Goal: Task Accomplishment & Management: Manage account settings

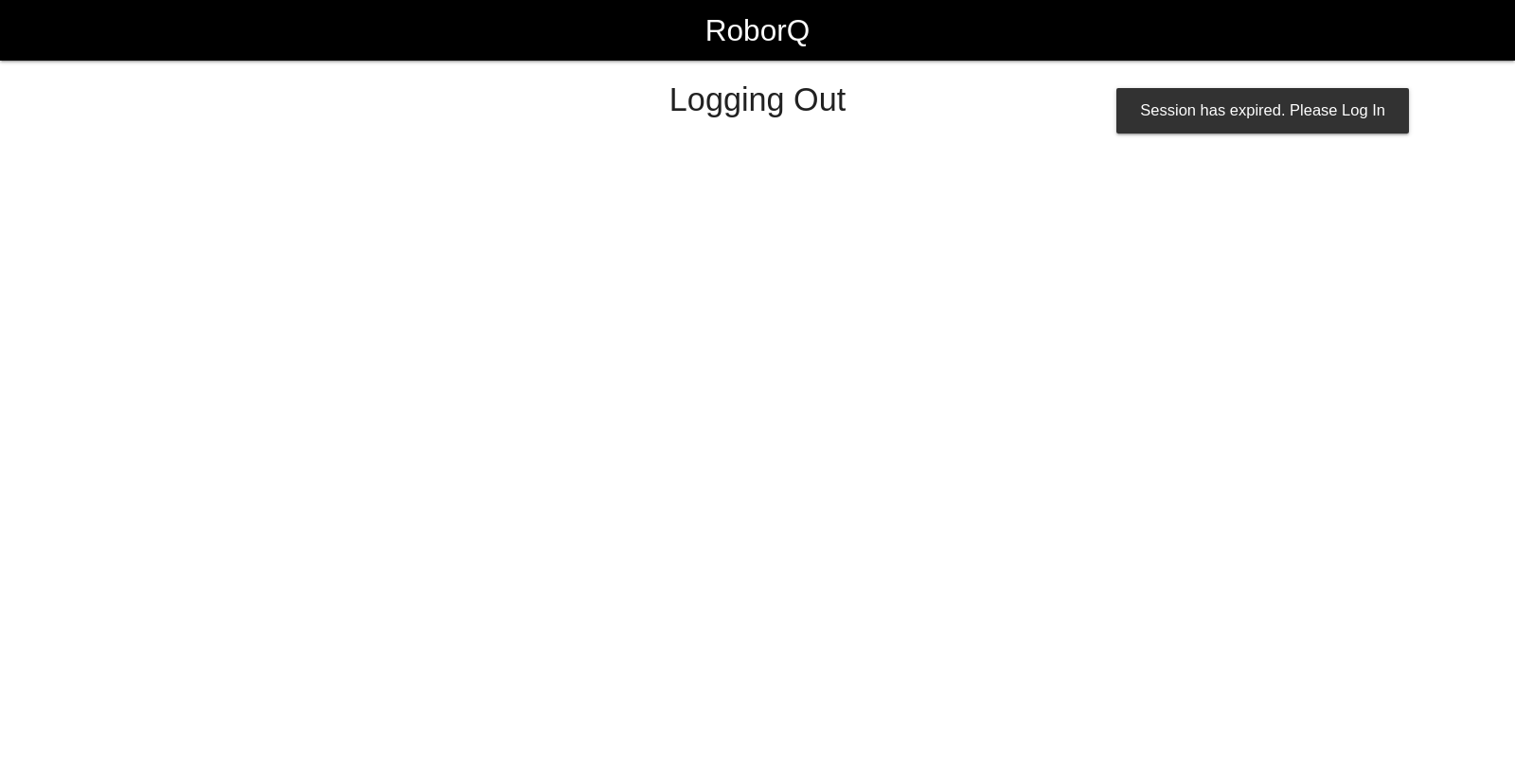
select select "Supervisor"
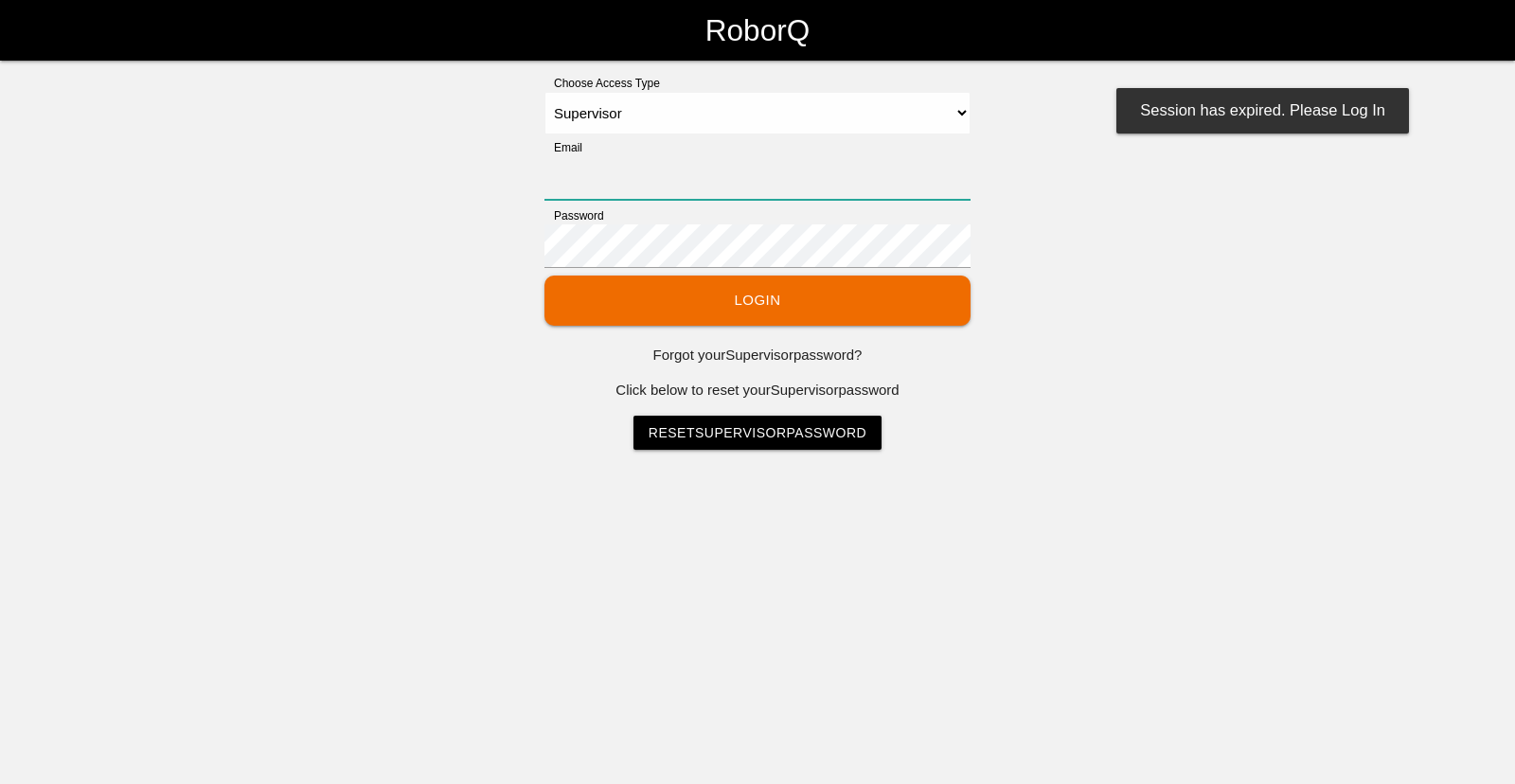
type input "[EMAIL_ADDRESS][DOMAIN_NAME]"
click at [786, 300] on button "Login" at bounding box center [758, 301] width 427 height 50
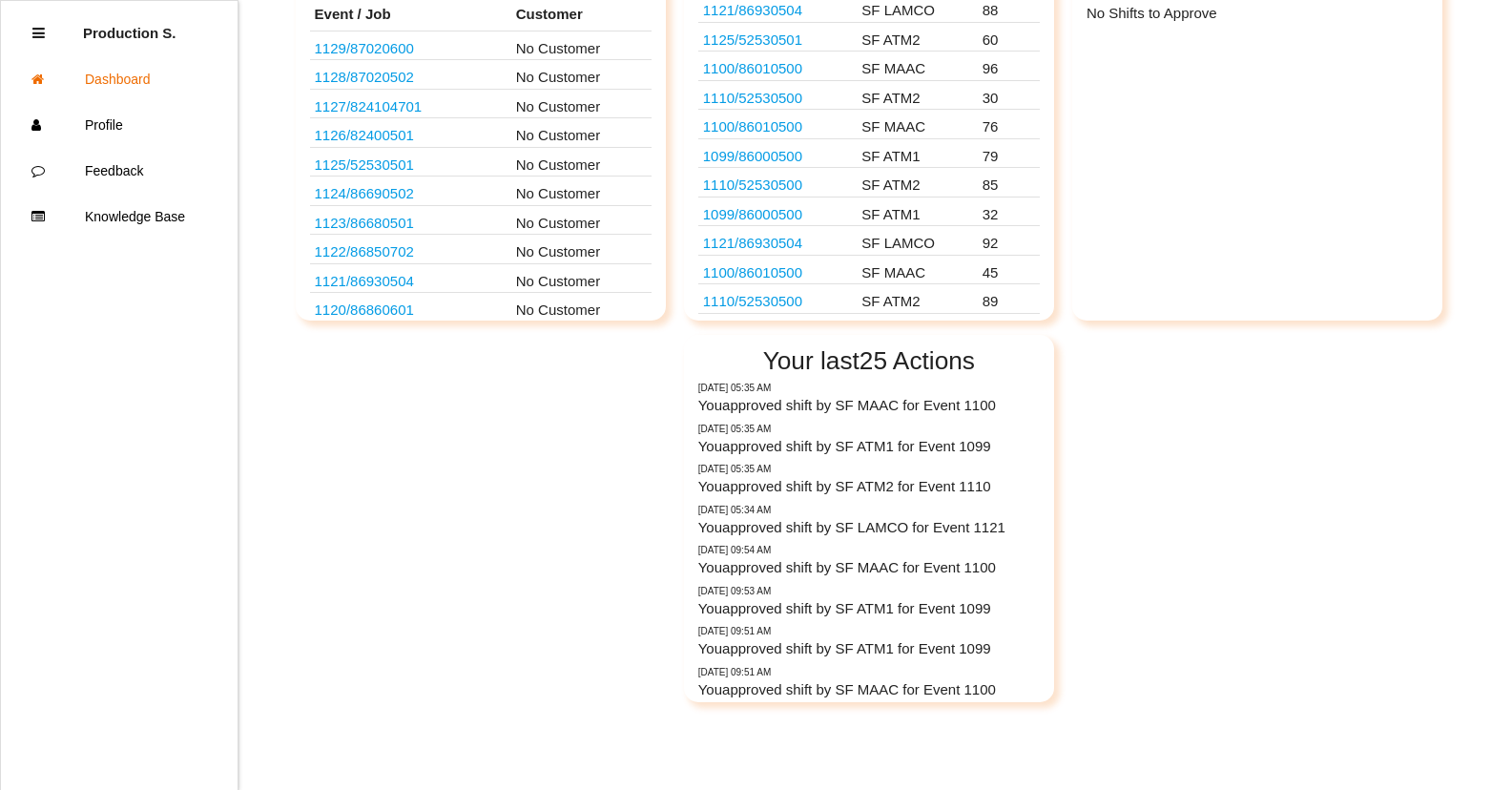
scroll to position [300, 0]
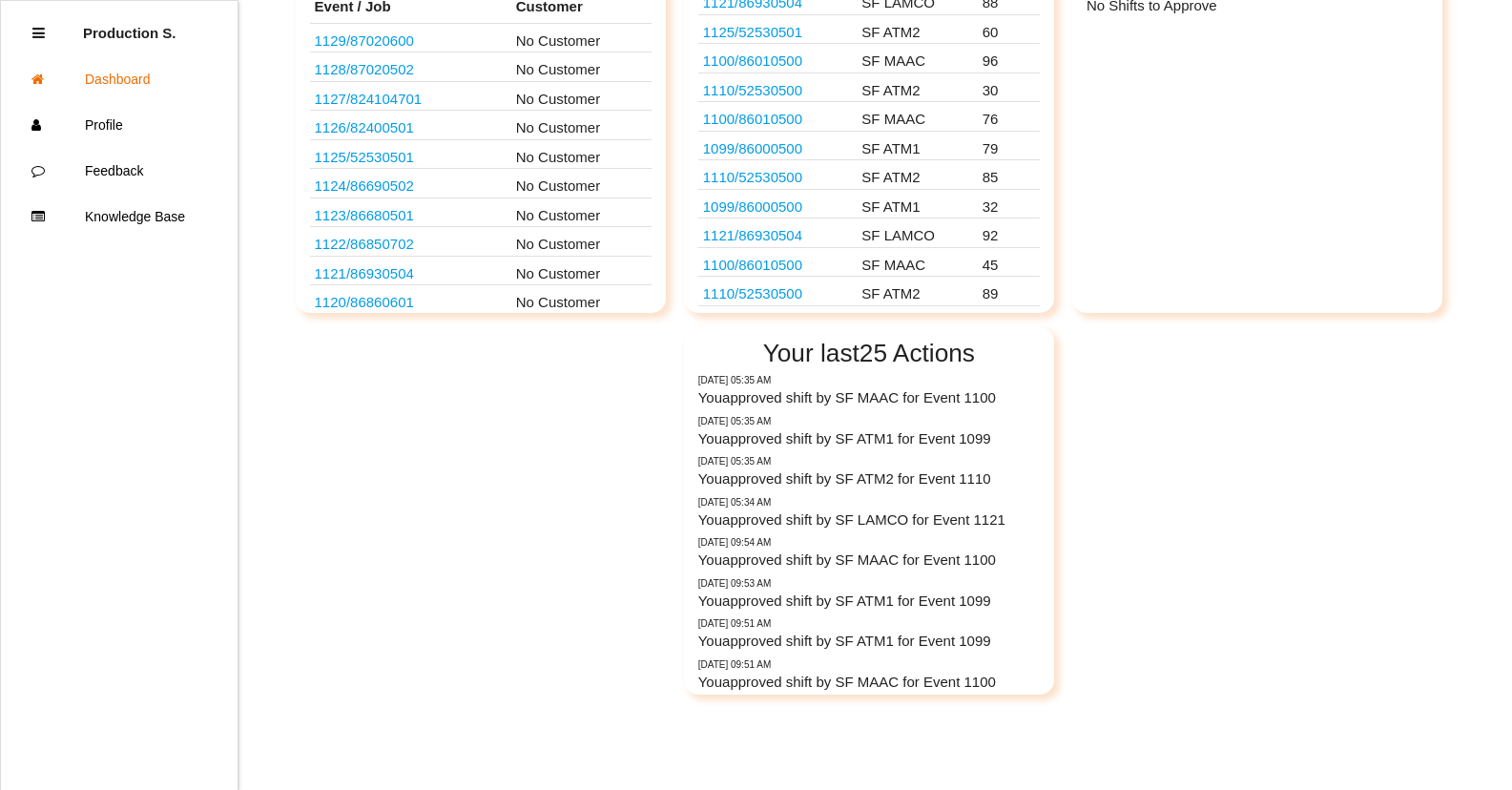
click at [789, 291] on link "1110 / 52530500" at bounding box center [753, 293] width 99 height 16
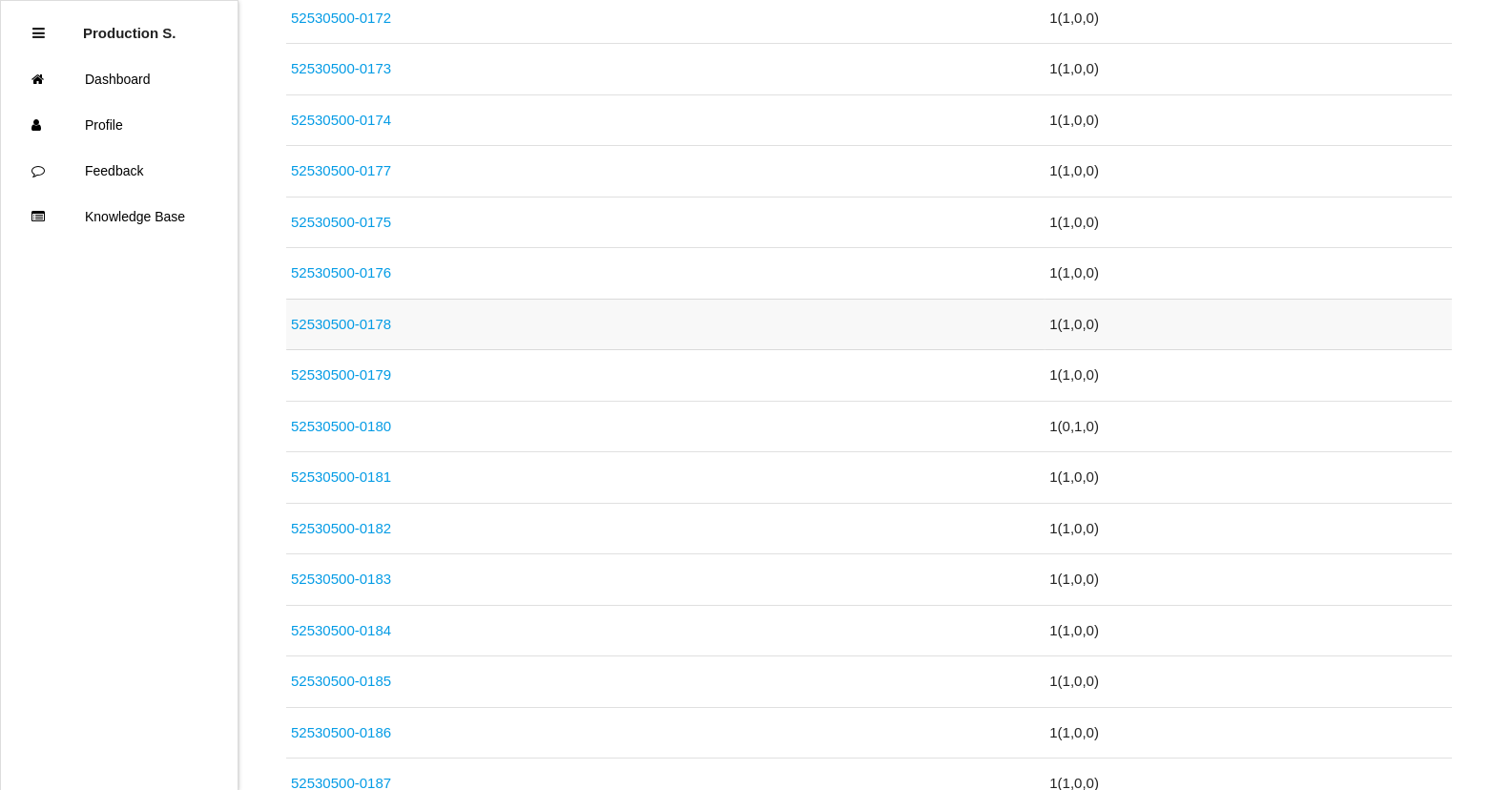
scroll to position [4580, 0]
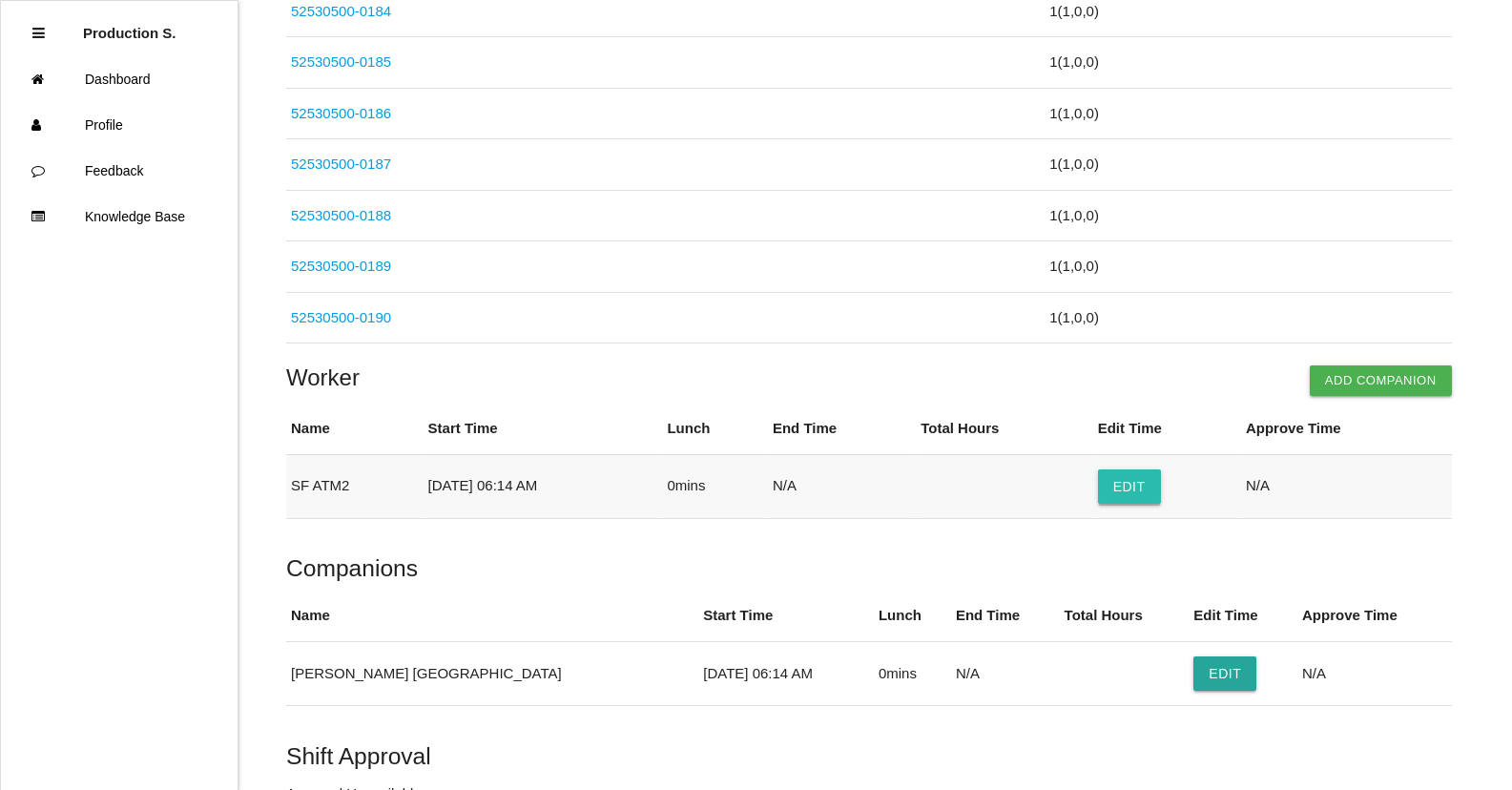
click at [1157, 487] on button "Edit" at bounding box center [1130, 487] width 63 height 34
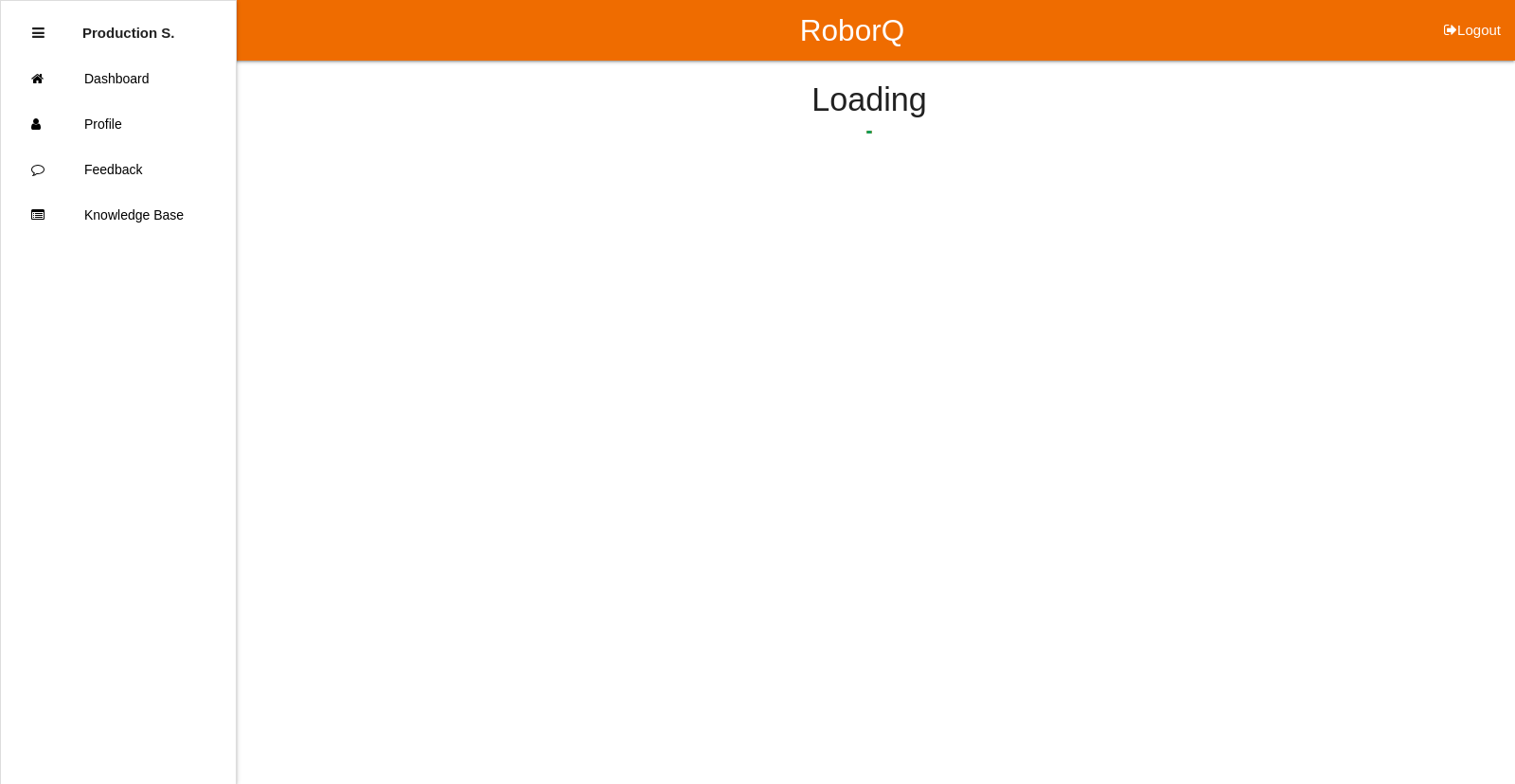
select select "6"
select select "14"
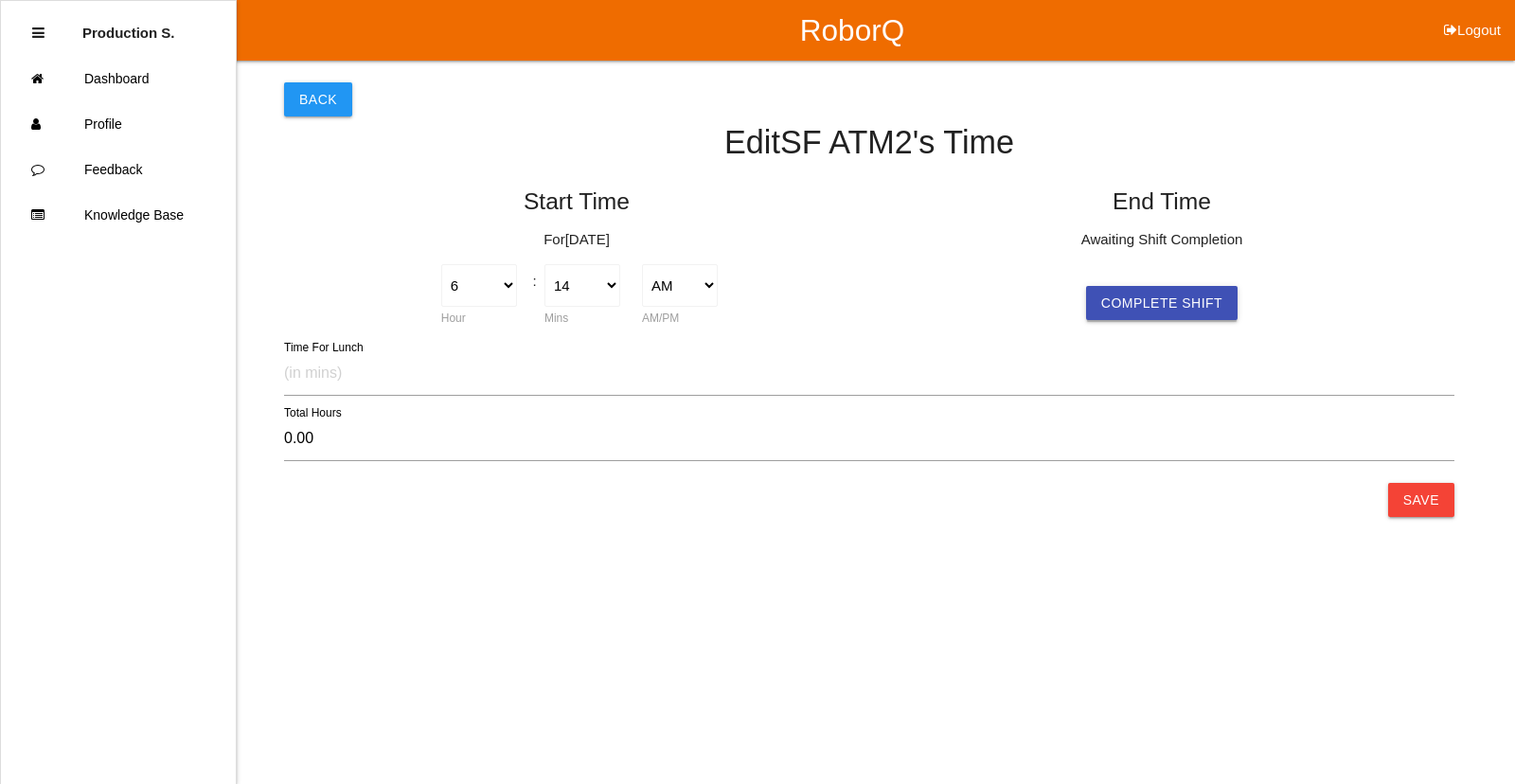
click at [1130, 301] on button "Complete Shift" at bounding box center [1162, 303] width 152 height 34
select select "6"
select select "14"
click at [1415, 506] on button "Save" at bounding box center [1422, 501] width 66 height 34
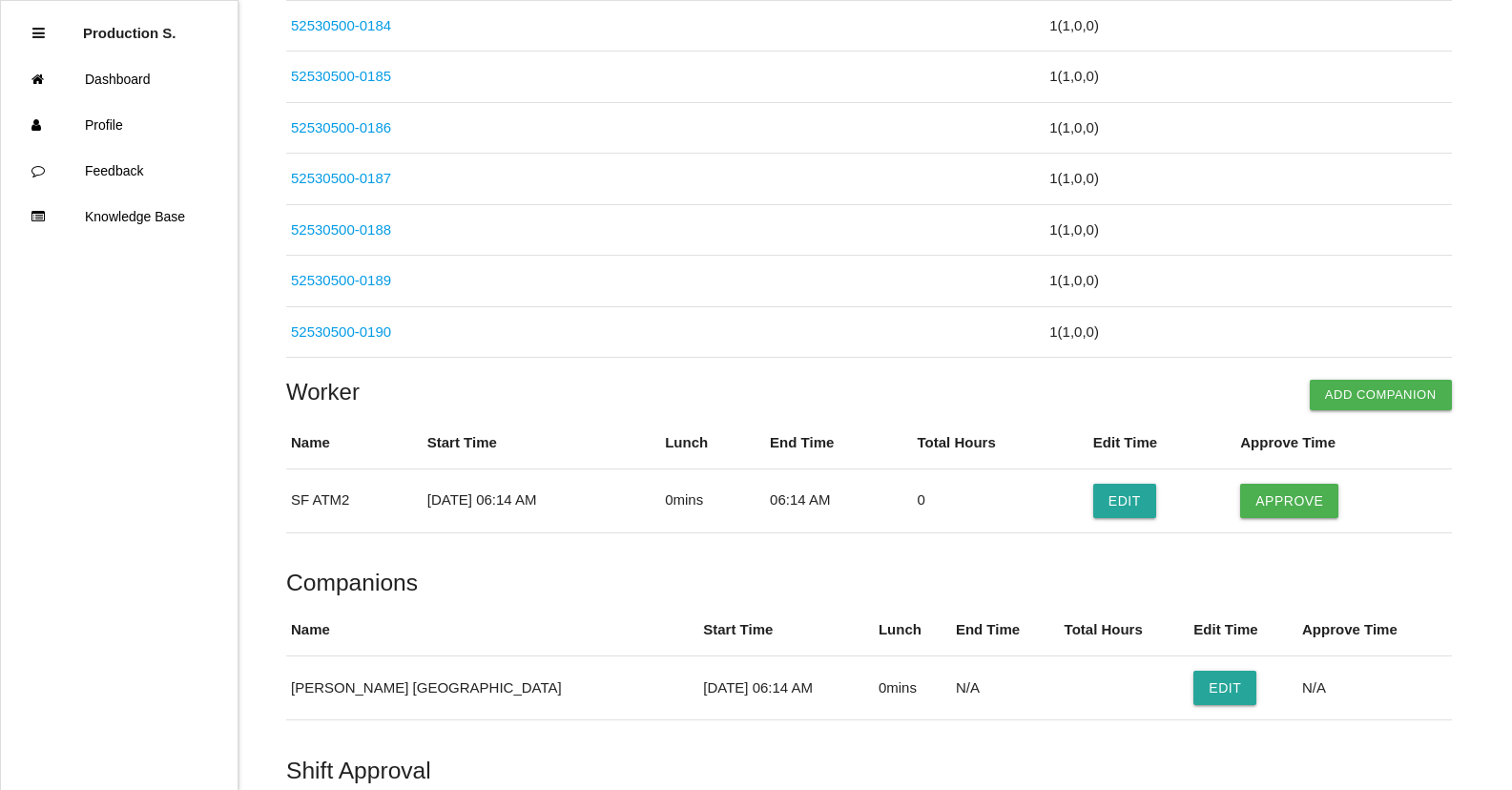
scroll to position [4690, 0]
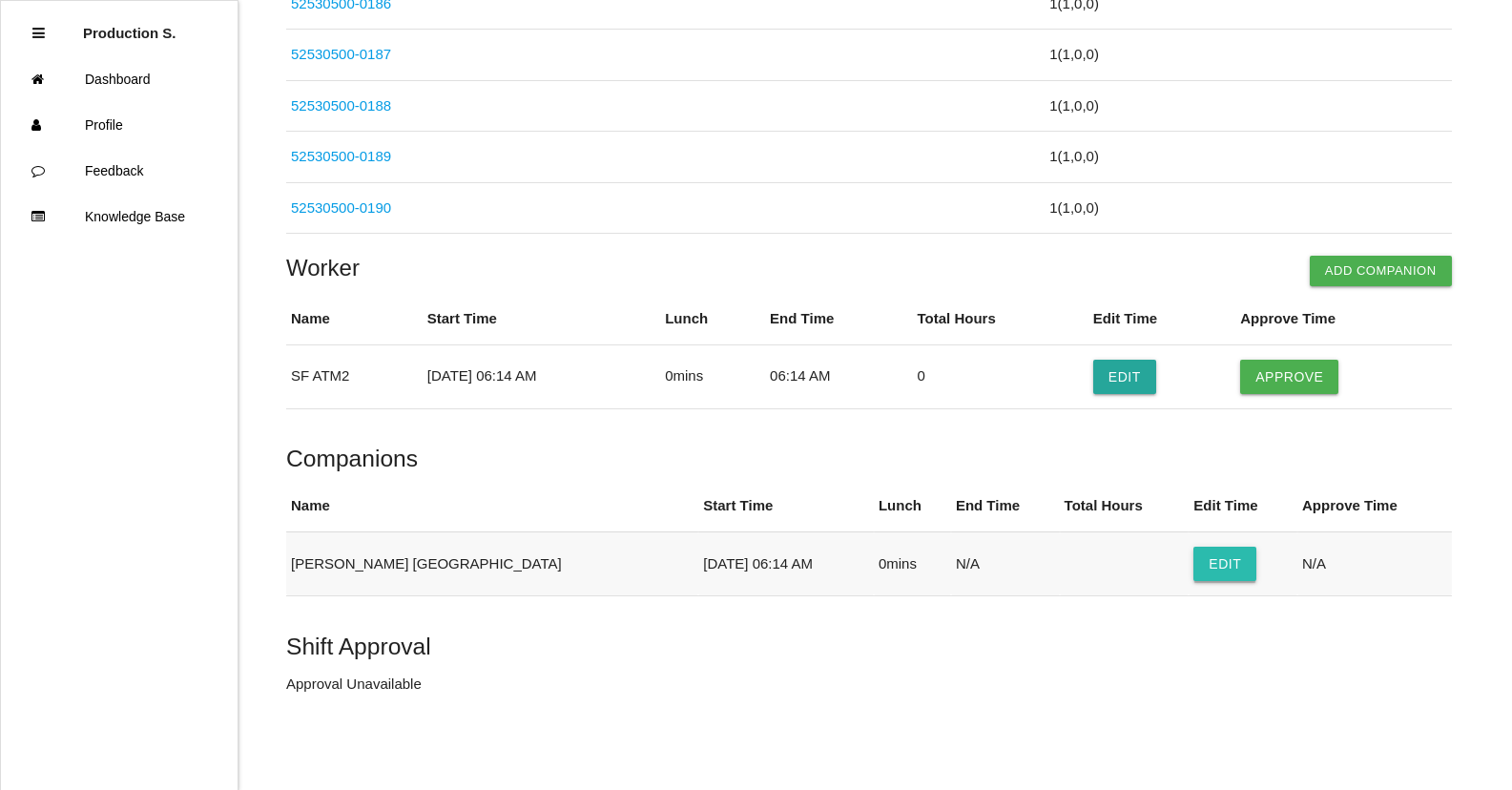
click at [1194, 572] on button "Edit" at bounding box center [1225, 564] width 63 height 34
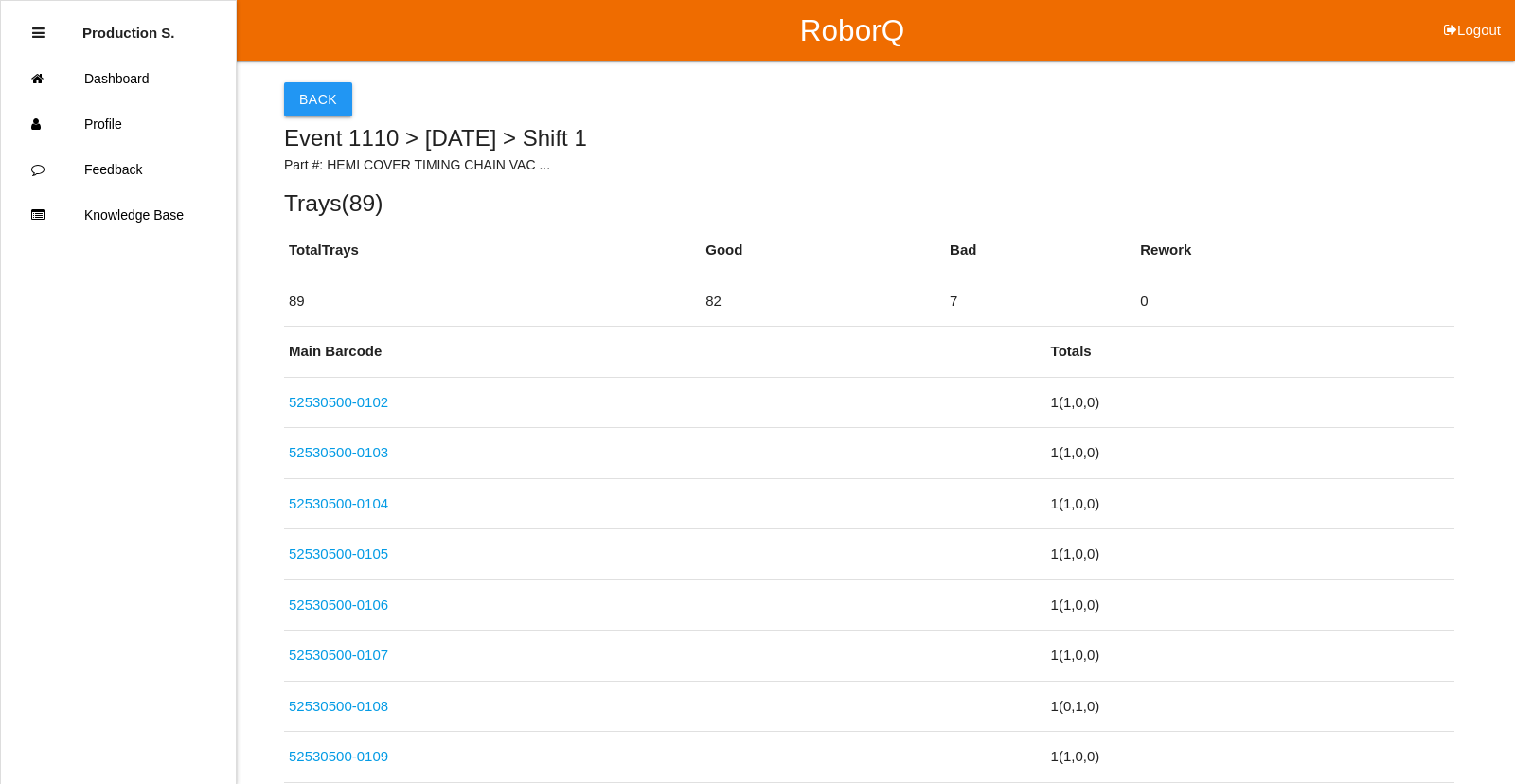
select select "6"
select select "14"
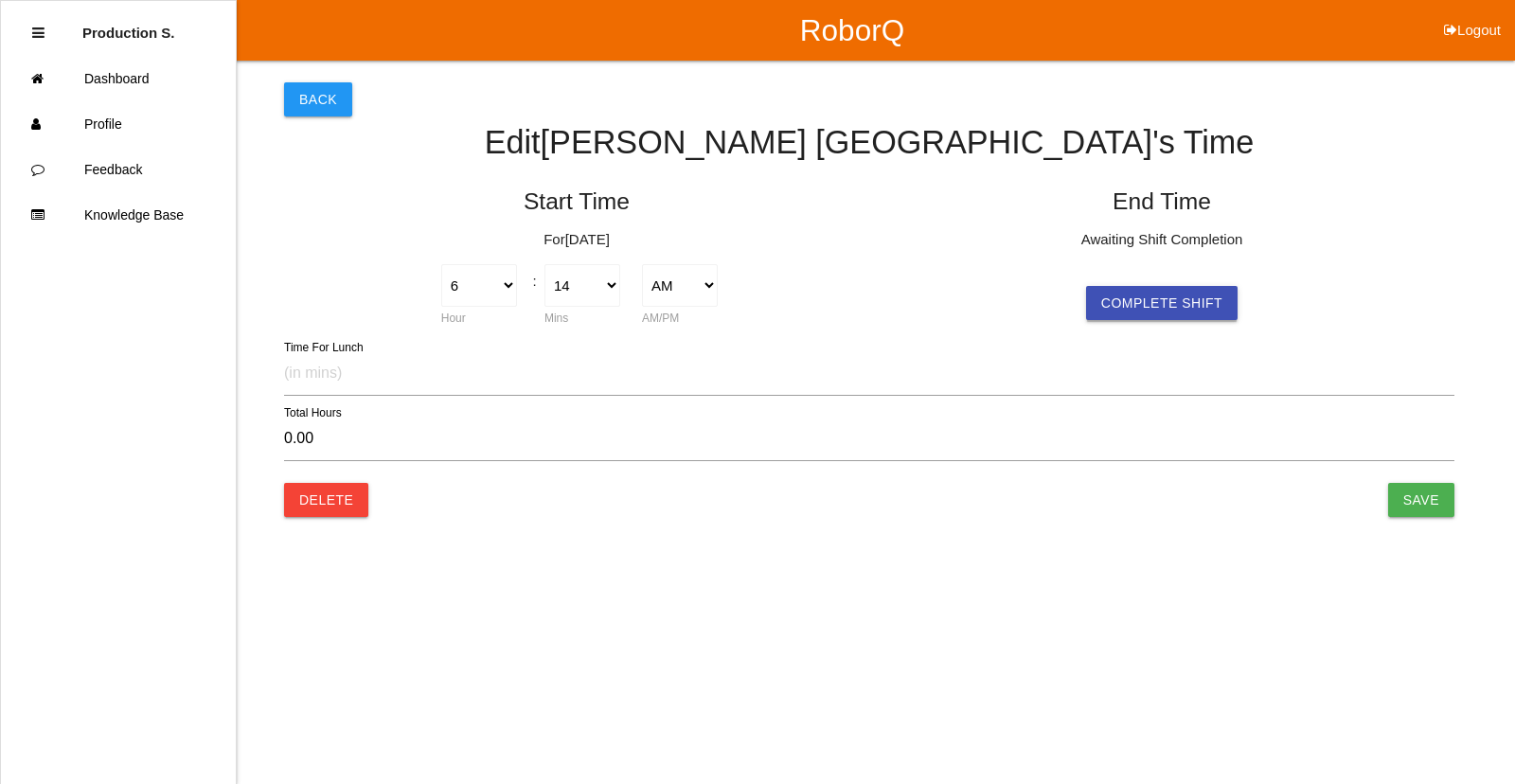
click at [1192, 308] on button "Complete Shift" at bounding box center [1162, 303] width 152 height 34
select select "6"
select select "14"
click at [1404, 516] on input "Save" at bounding box center [1422, 501] width 66 height 34
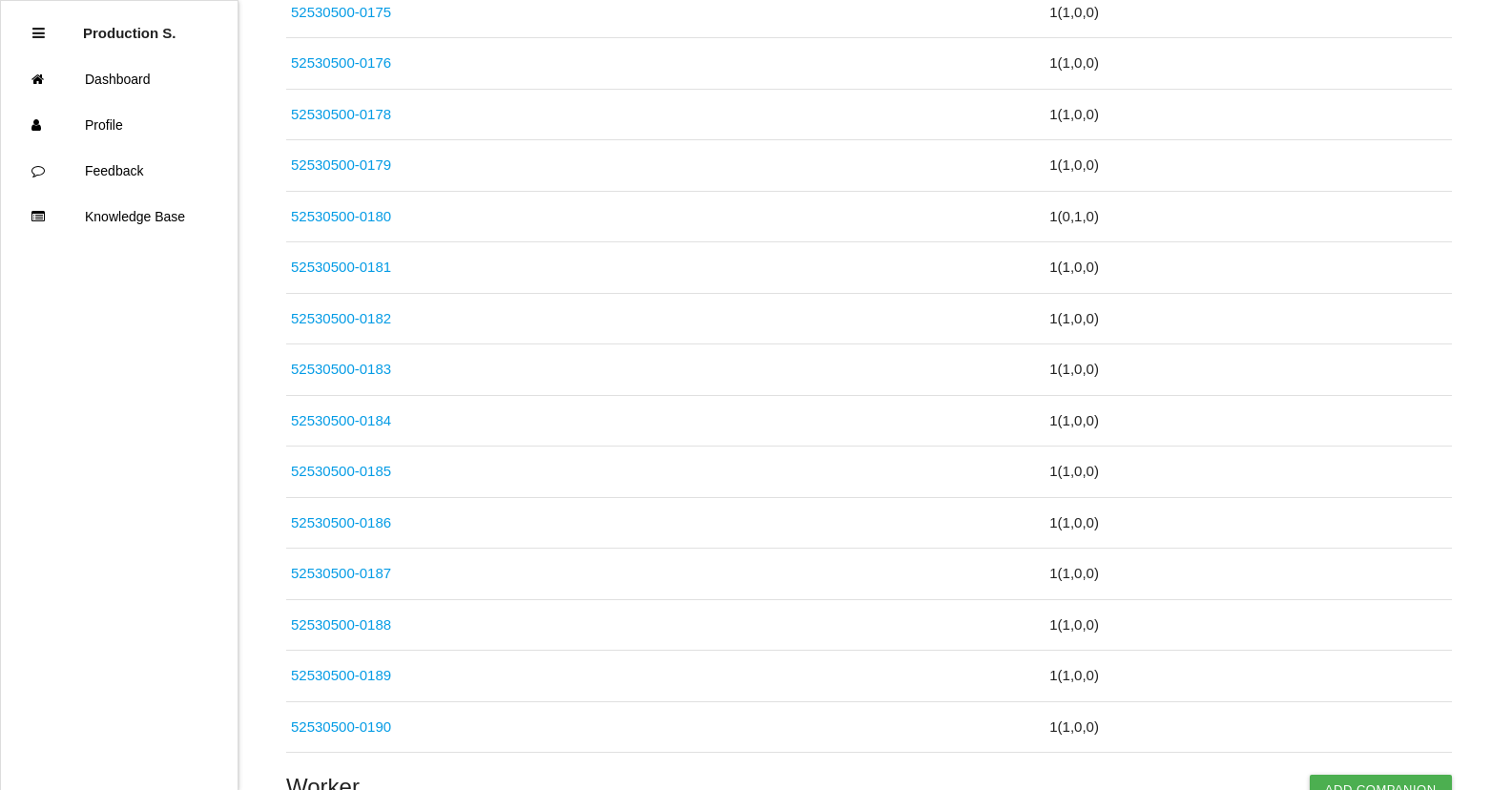
scroll to position [4690, 0]
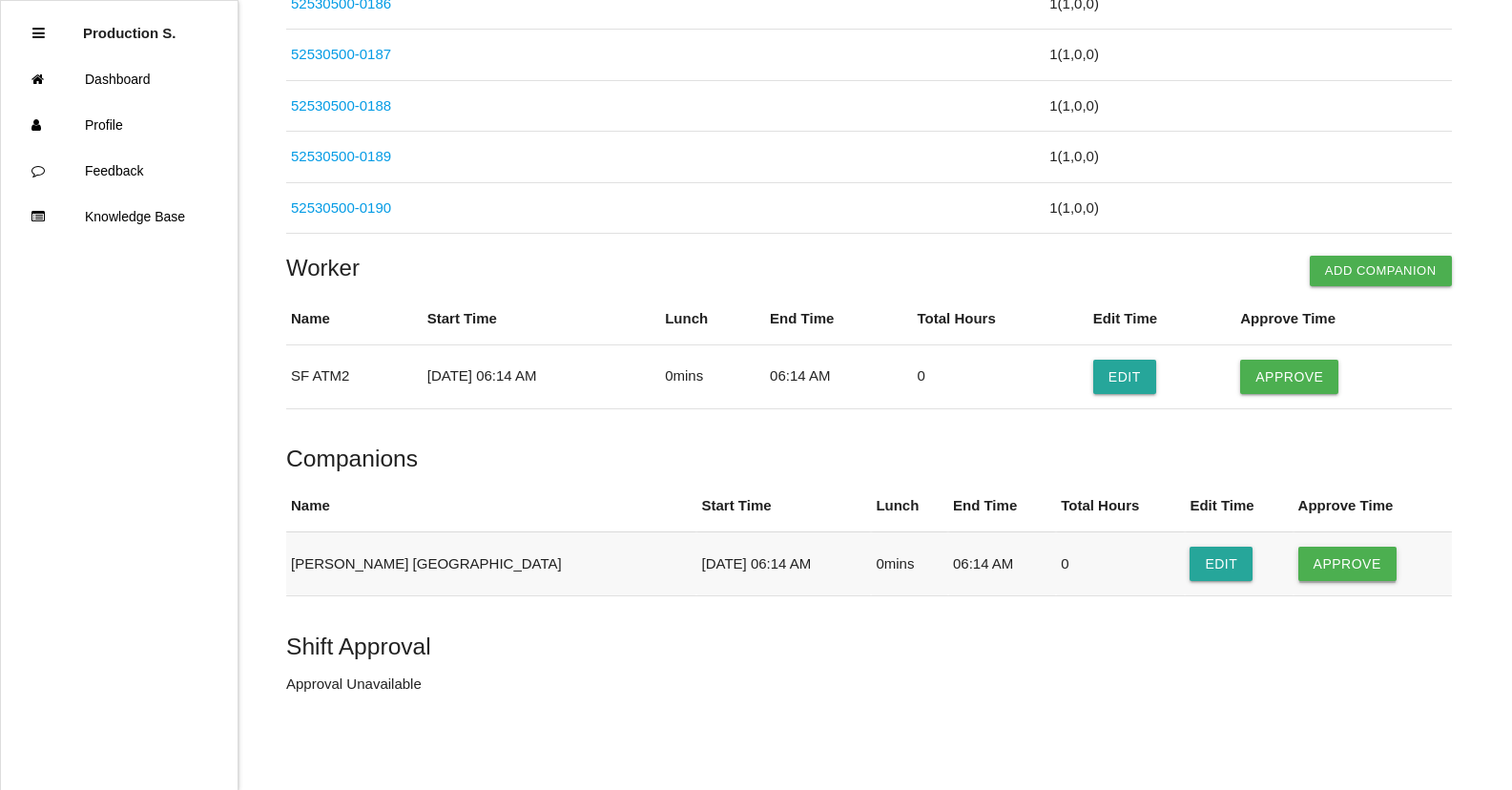
drag, startPoint x: 1325, startPoint y: 564, endPoint x: 1300, endPoint y: 456, distance: 110.9
click at [1324, 564] on button "Approve" at bounding box center [1348, 564] width 98 height 34
click at [1323, 378] on button "Approve" at bounding box center [1289, 377] width 98 height 34
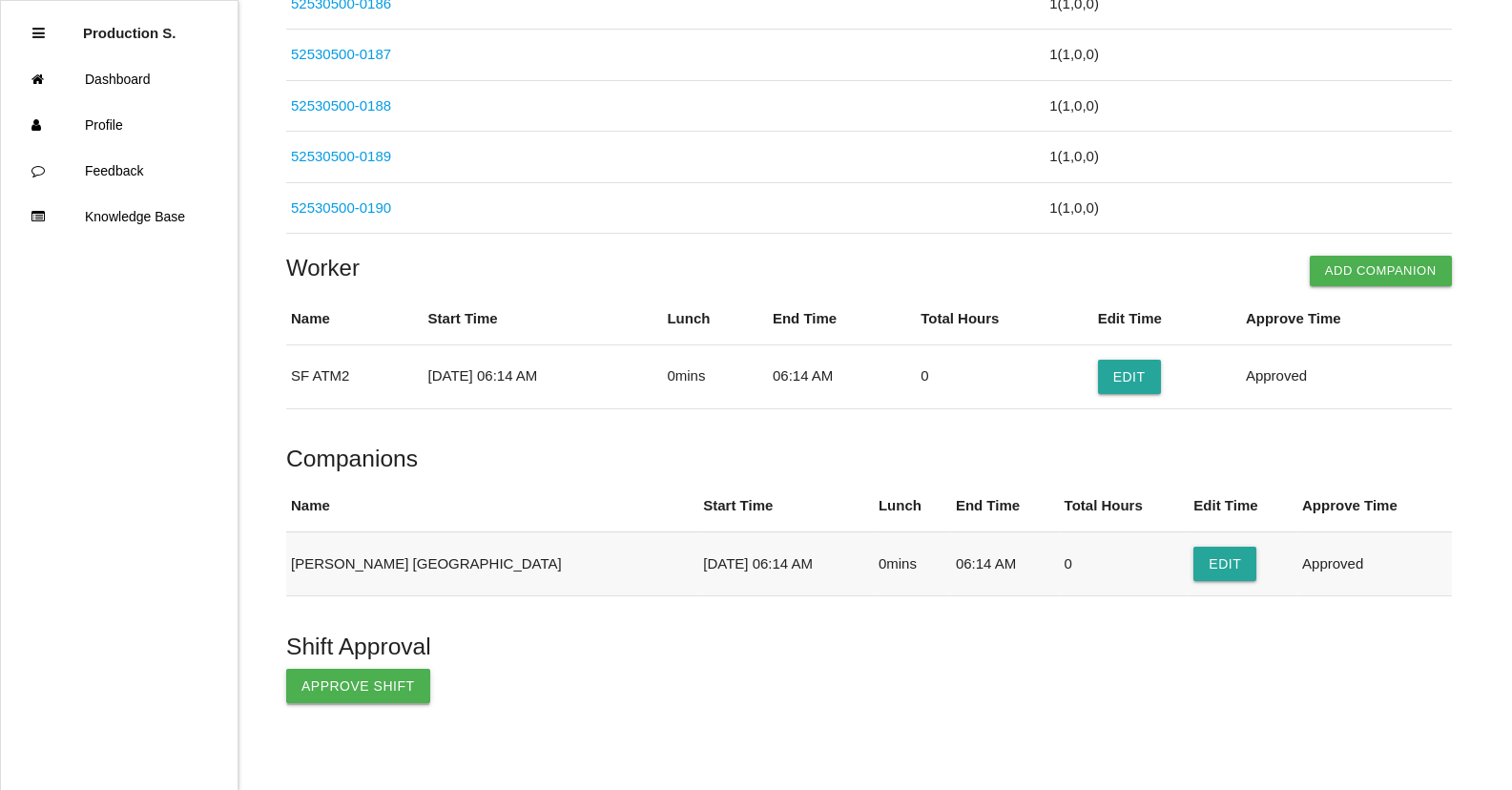
click at [330, 690] on button "Approve Shift" at bounding box center [358, 686] width 144 height 34
click at [120, 78] on link "Dashboard" at bounding box center [119, 79] width 237 height 46
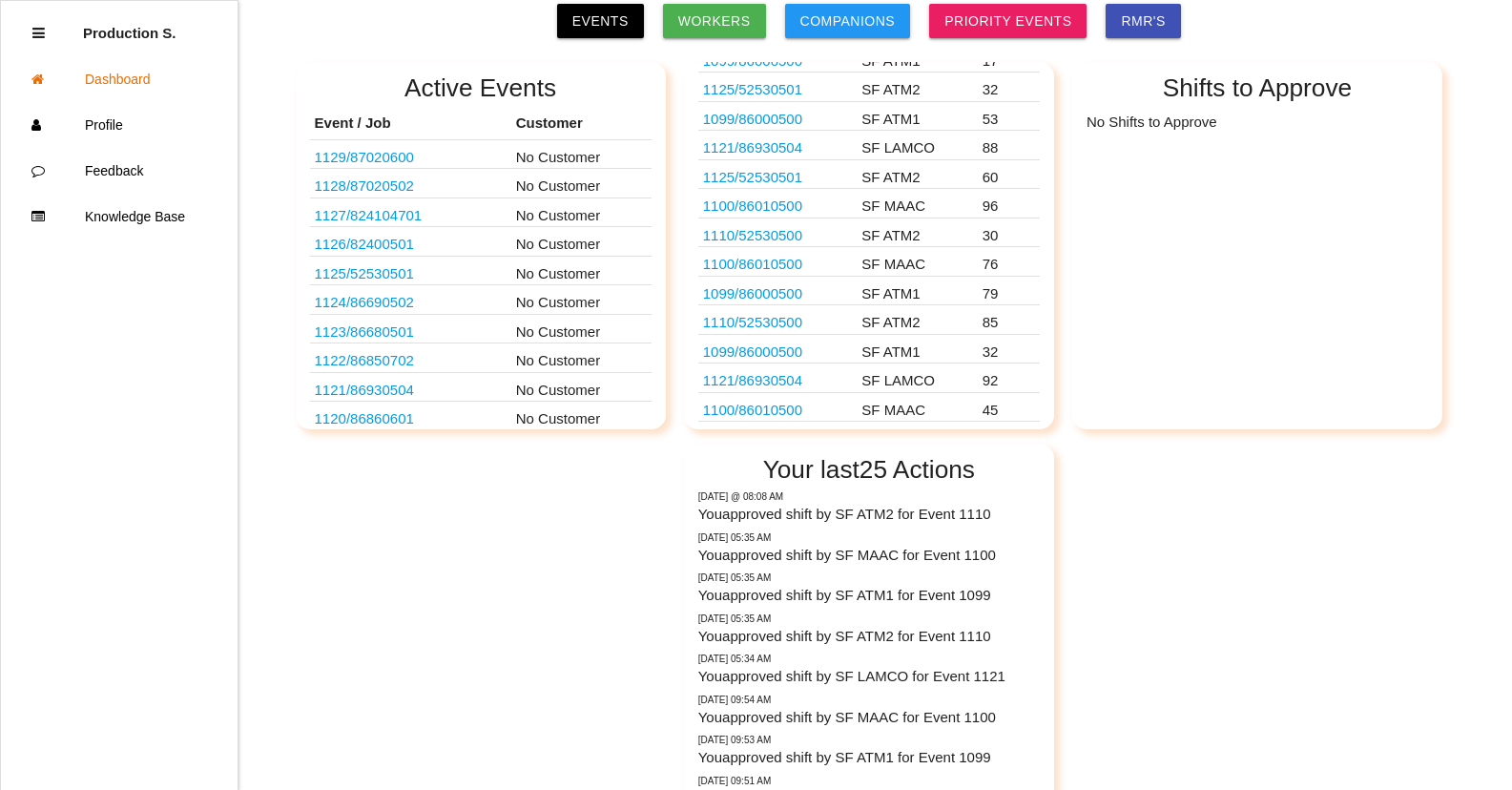
scroll to position [191, 0]
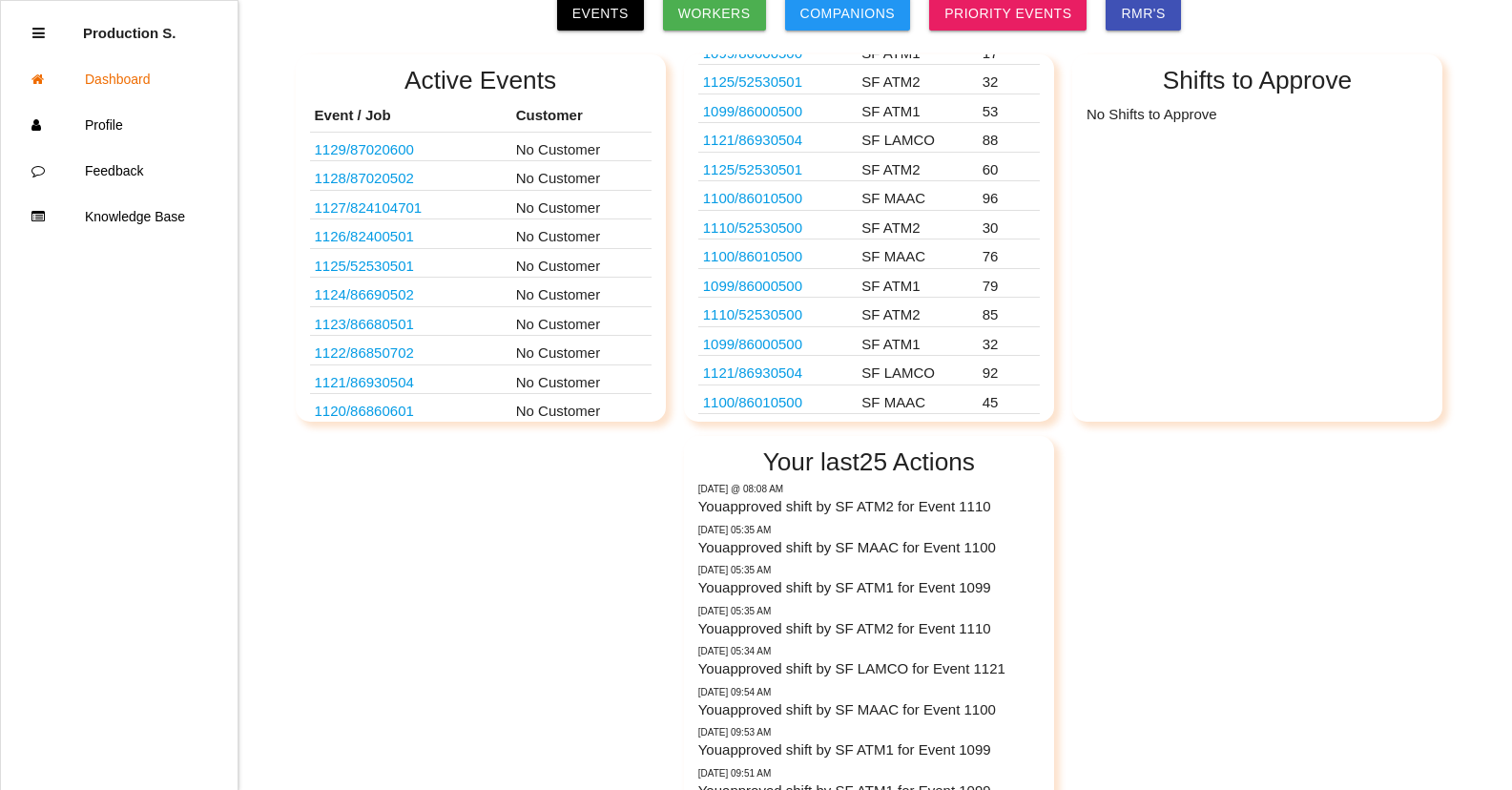
click at [785, 404] on link "1100 / 86010500" at bounding box center [753, 402] width 99 height 16
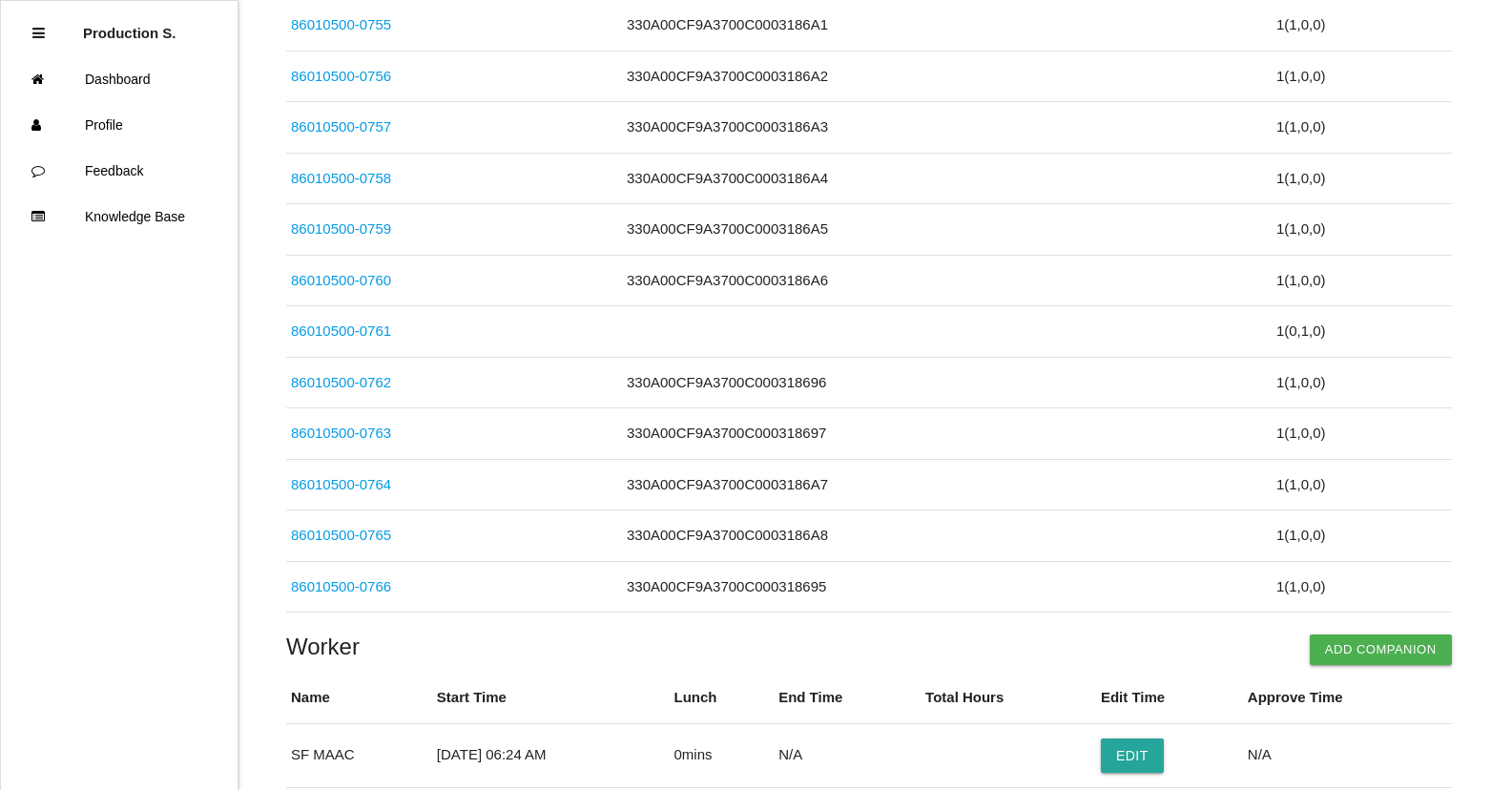
scroll to position [2444, 0]
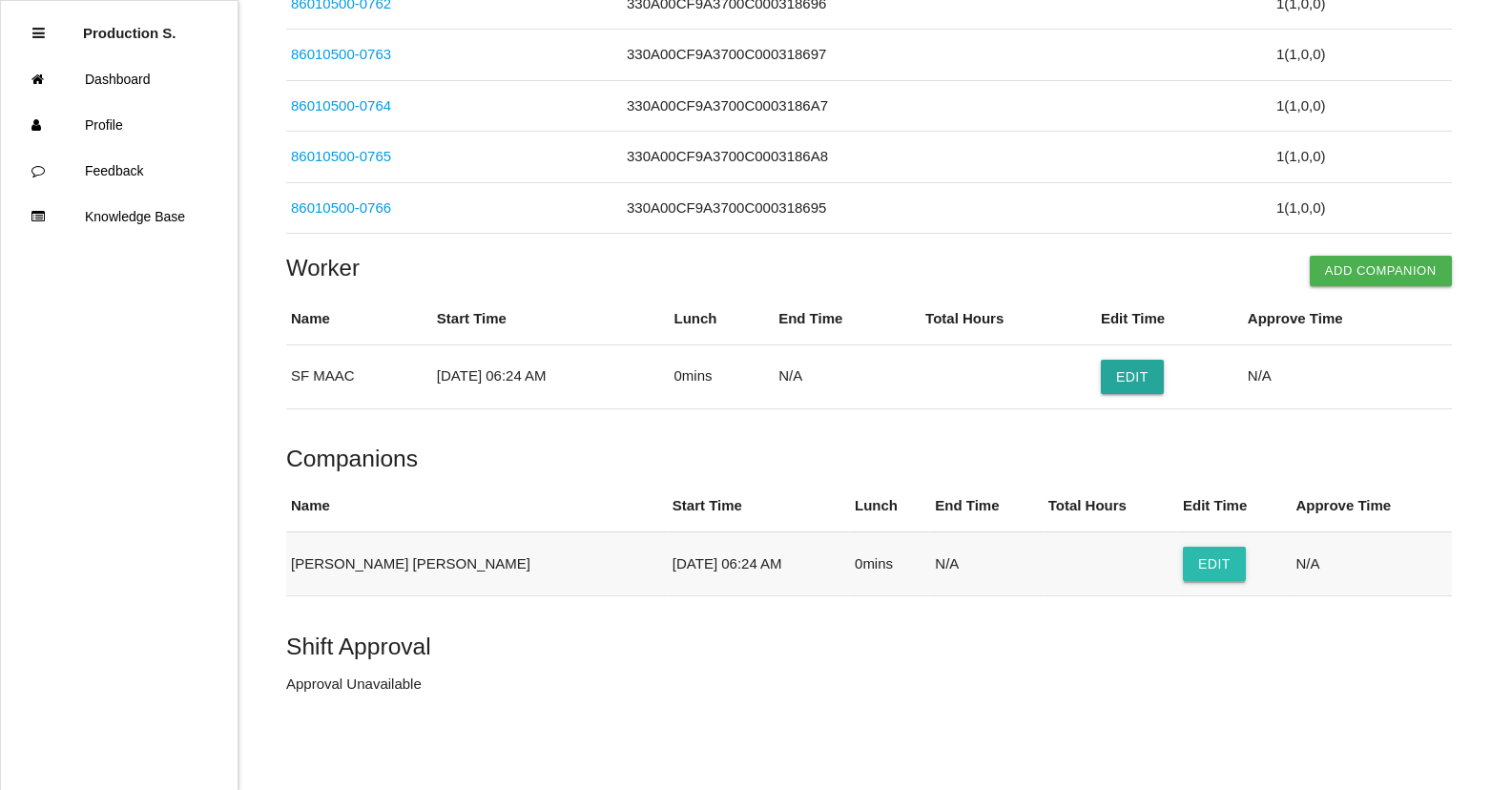
click at [1183, 575] on button "Edit" at bounding box center [1215, 564] width 63 height 34
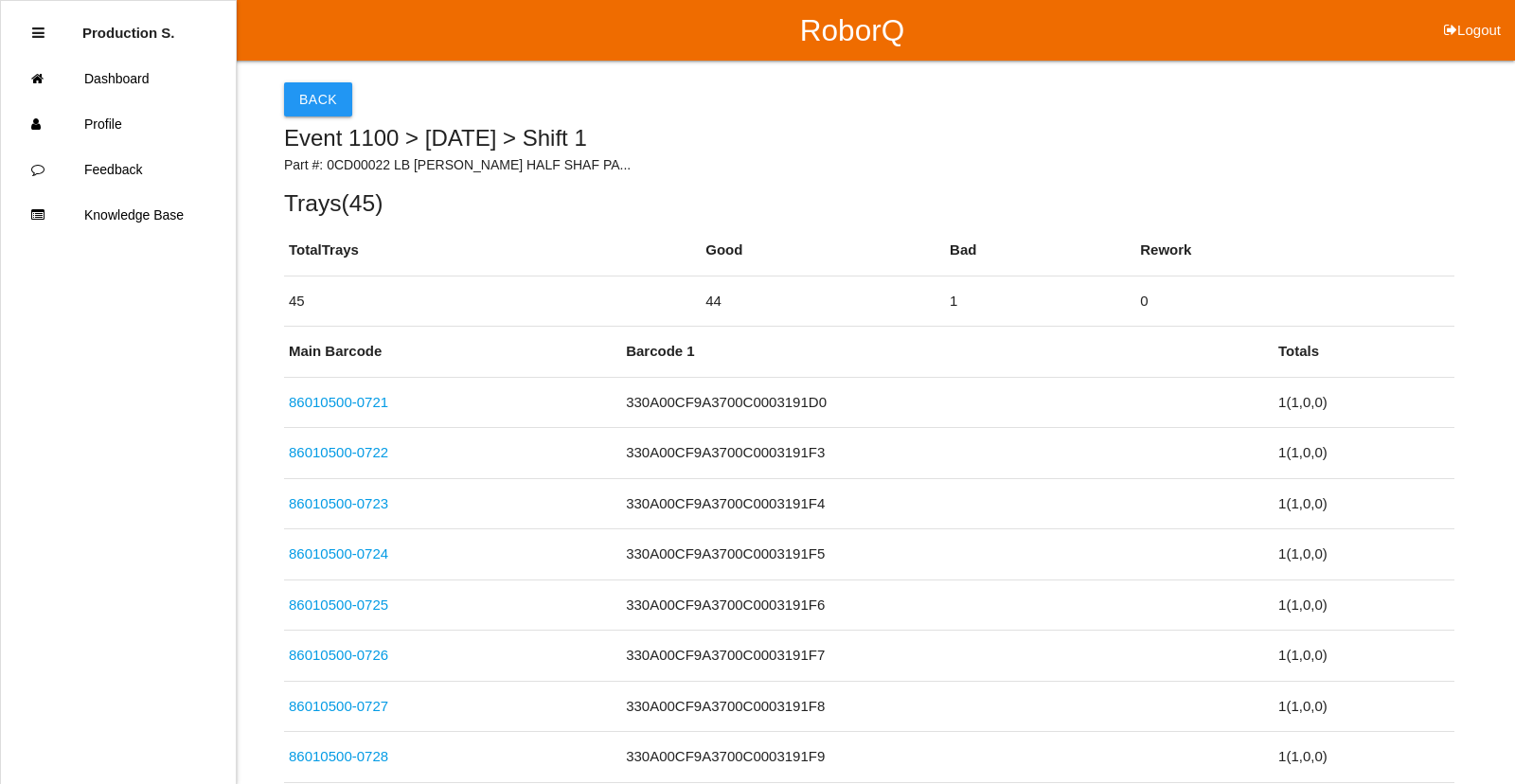
select select "6"
select select "24"
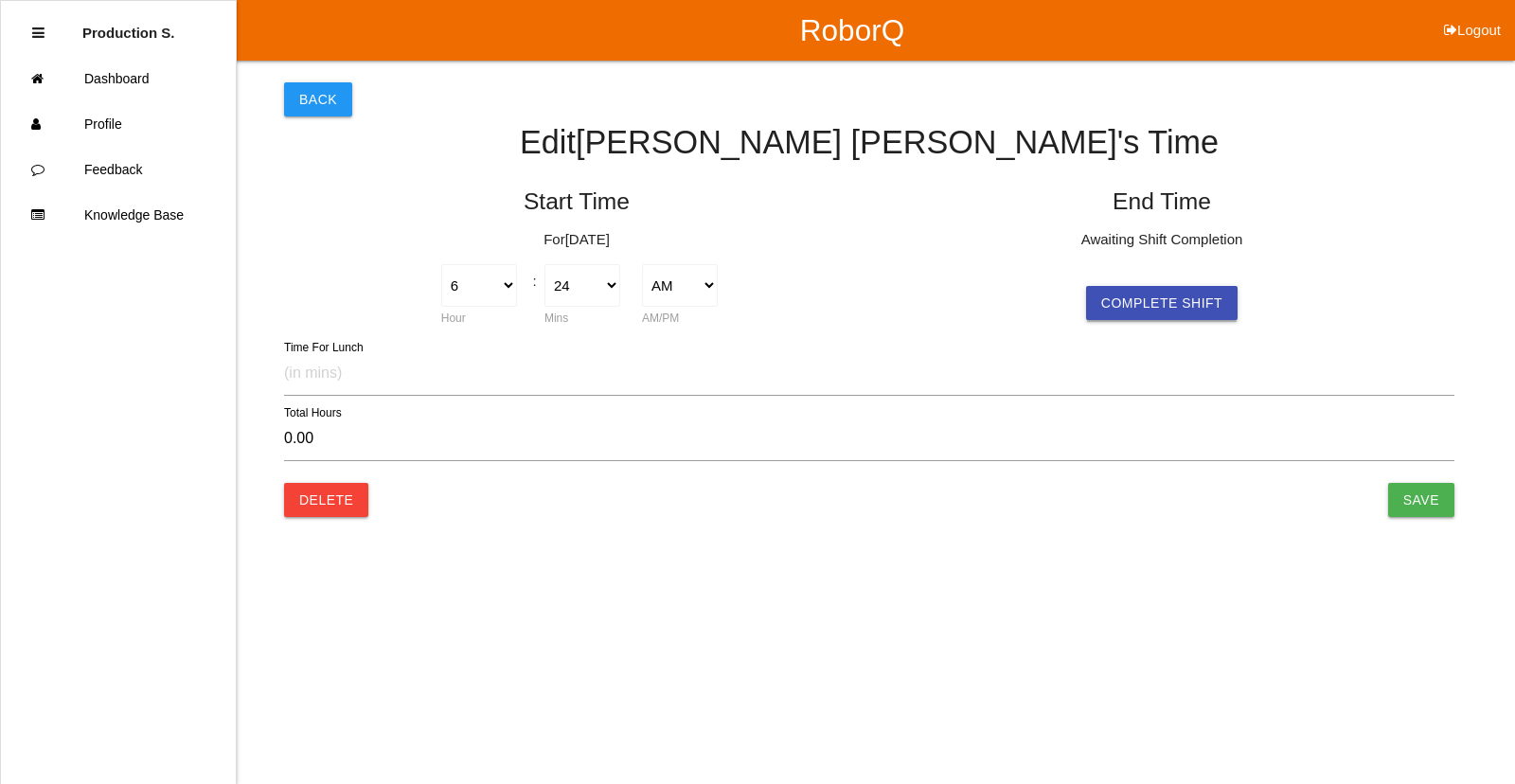
click at [1196, 295] on button "Complete Shift" at bounding box center [1162, 303] width 152 height 34
select select "6"
select select "24"
click at [1415, 498] on input "Save" at bounding box center [1422, 501] width 66 height 34
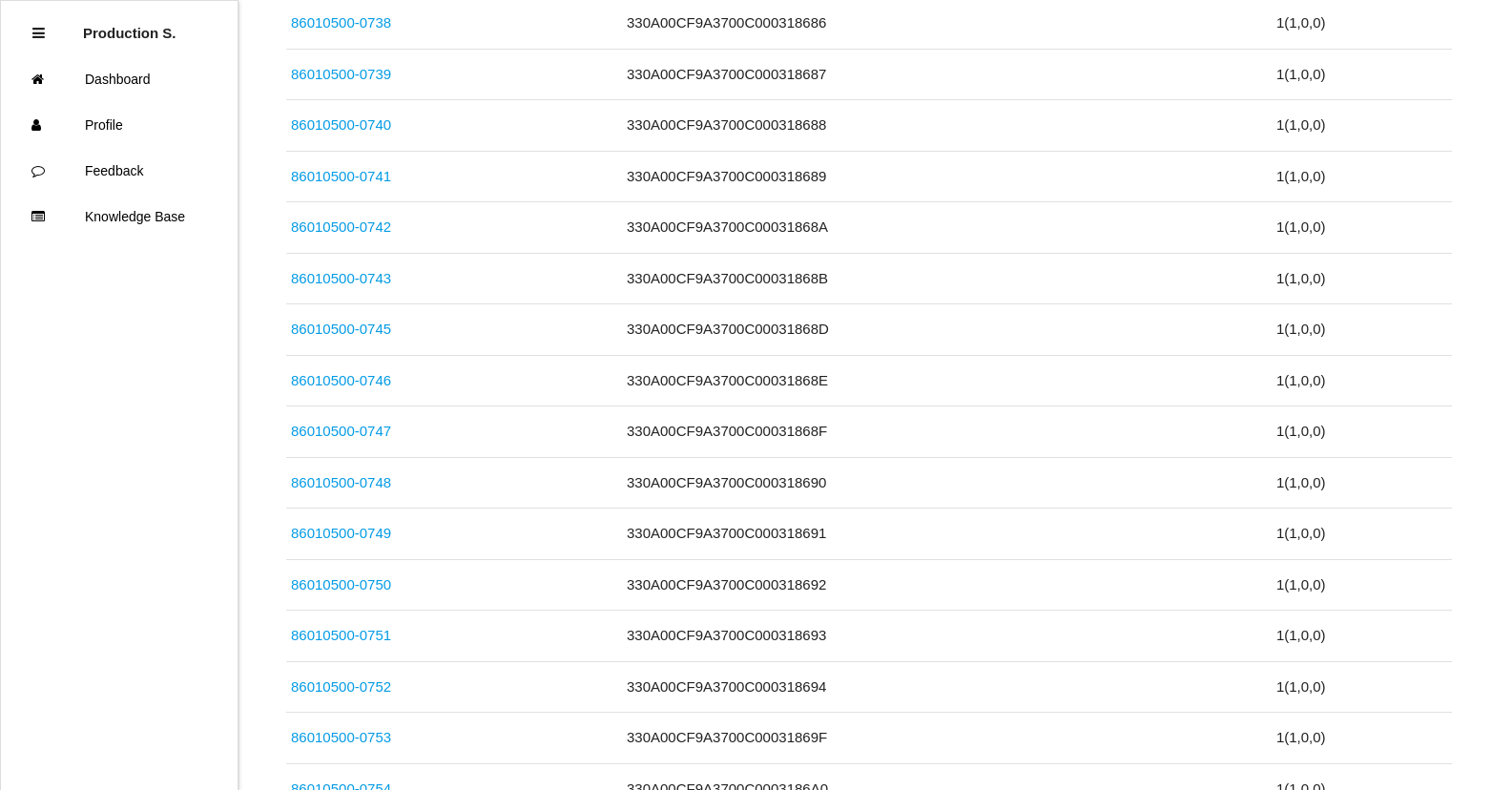
scroll to position [2444, 0]
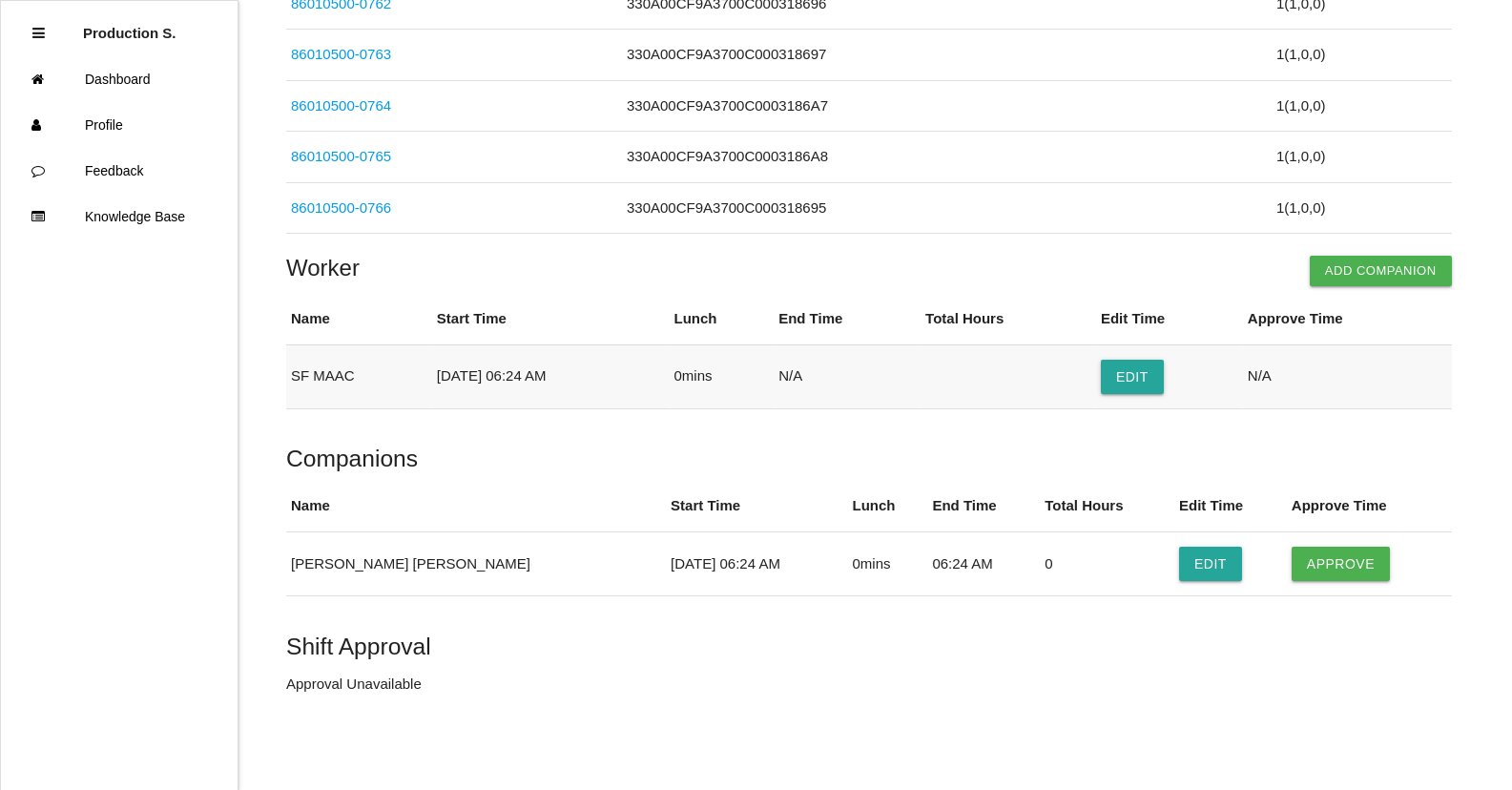
click at [1148, 358] on td "Edit" at bounding box center [1170, 376] width 147 height 64
click at [1154, 381] on button "Edit" at bounding box center [1133, 377] width 63 height 34
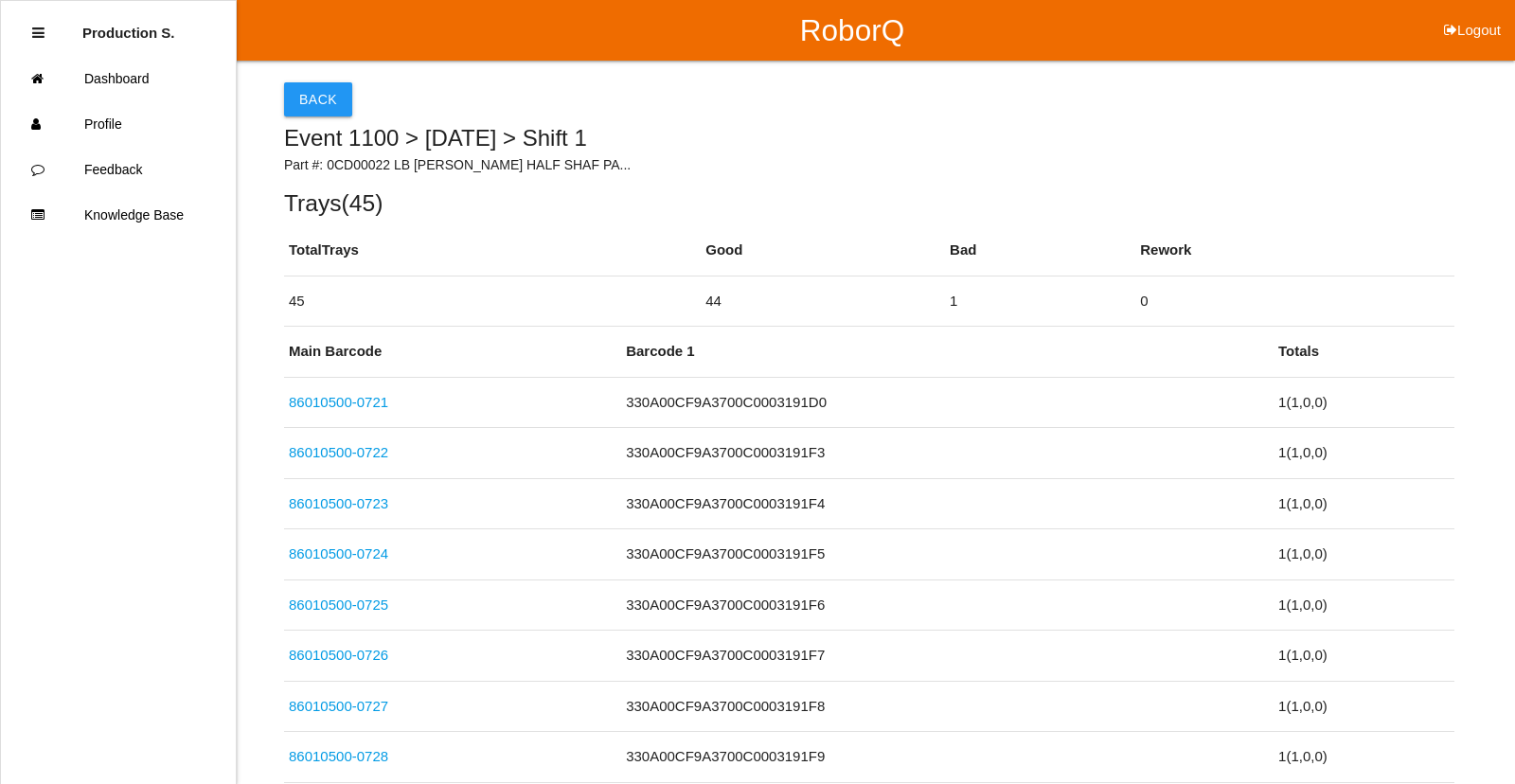
select select "6"
select select "24"
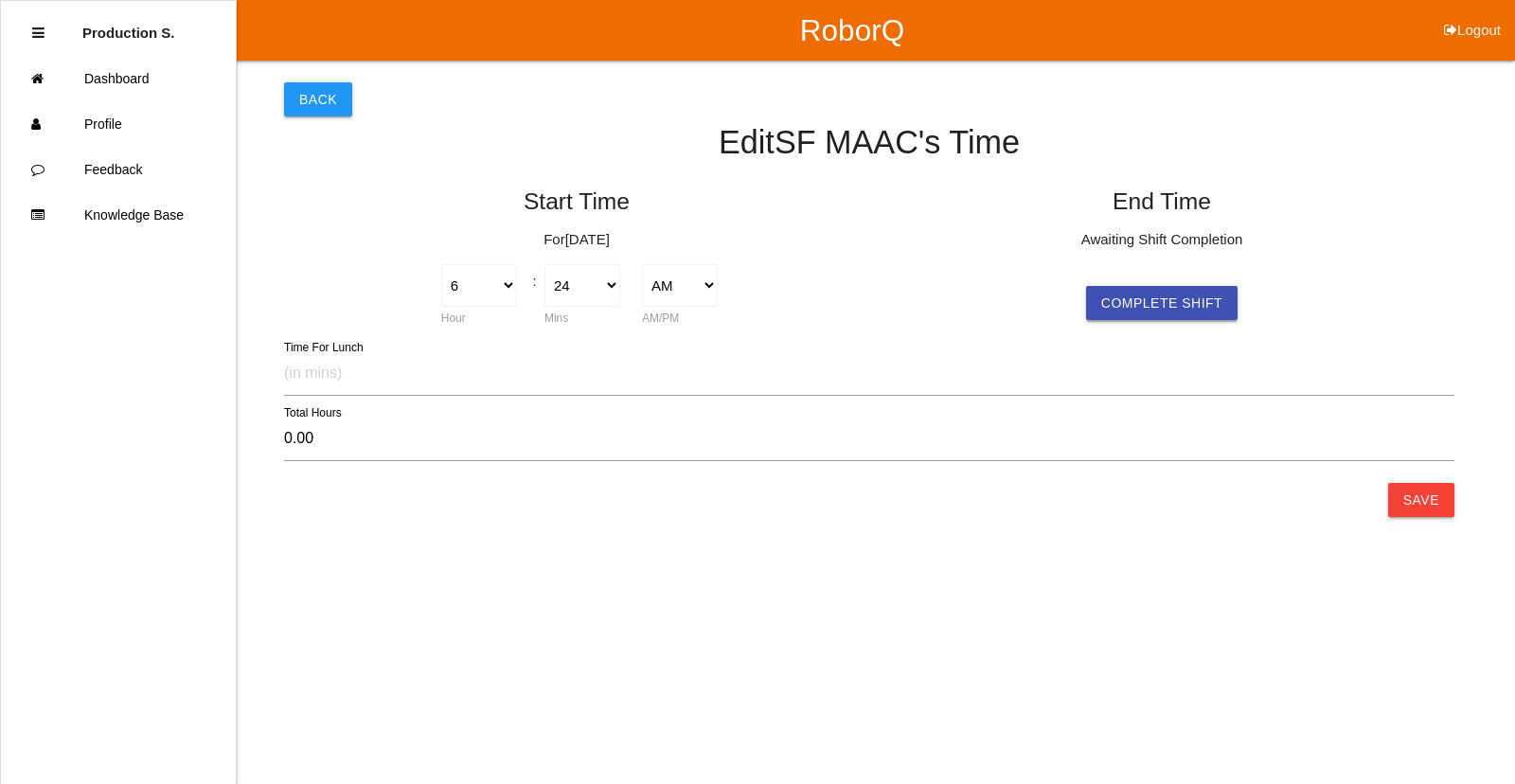
click at [1200, 308] on button "Complete Shift" at bounding box center [1162, 303] width 152 height 34
select select "6"
select select "24"
click at [1449, 511] on button "Save" at bounding box center [1422, 501] width 66 height 34
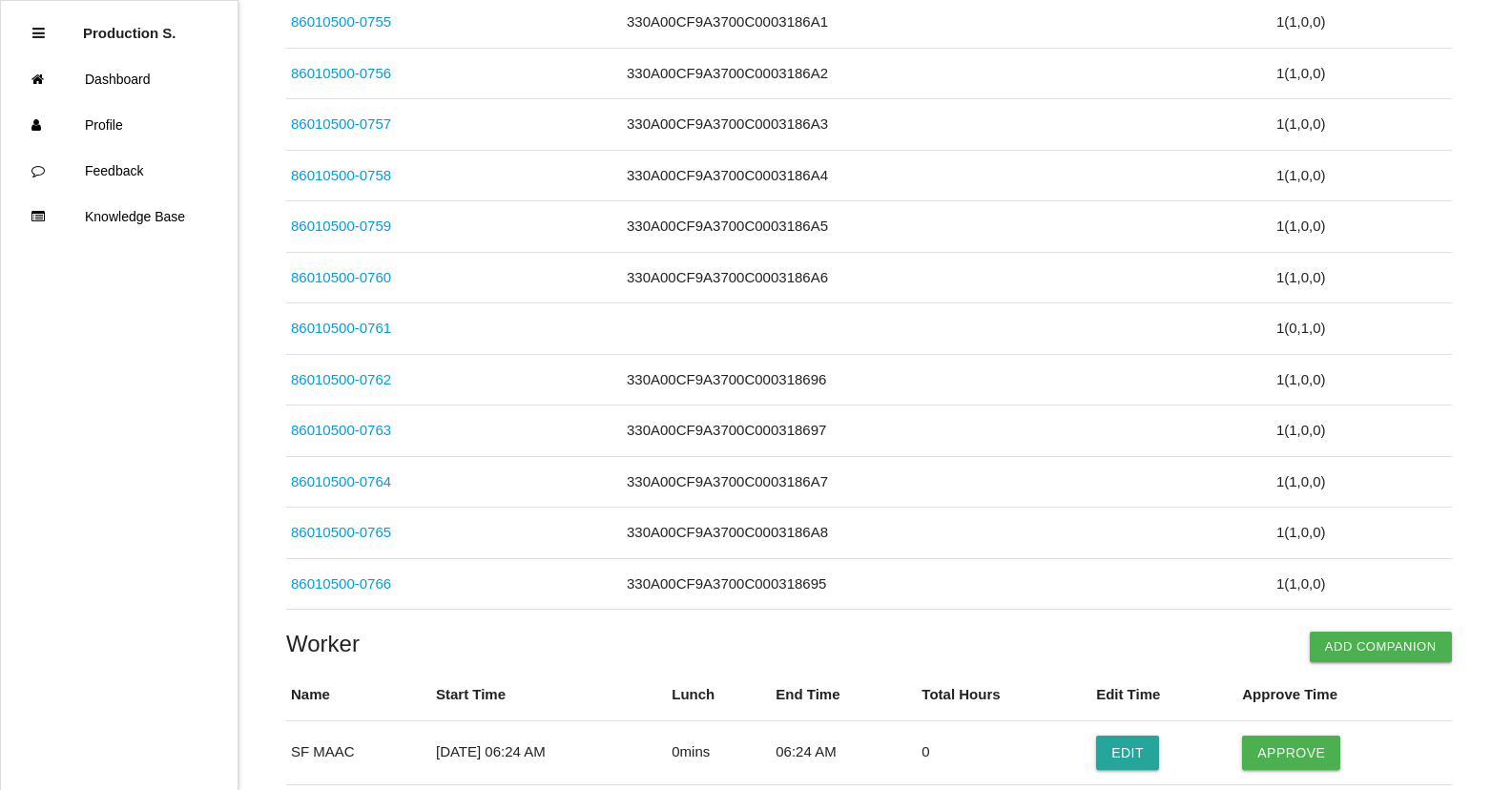
scroll to position [2444, 0]
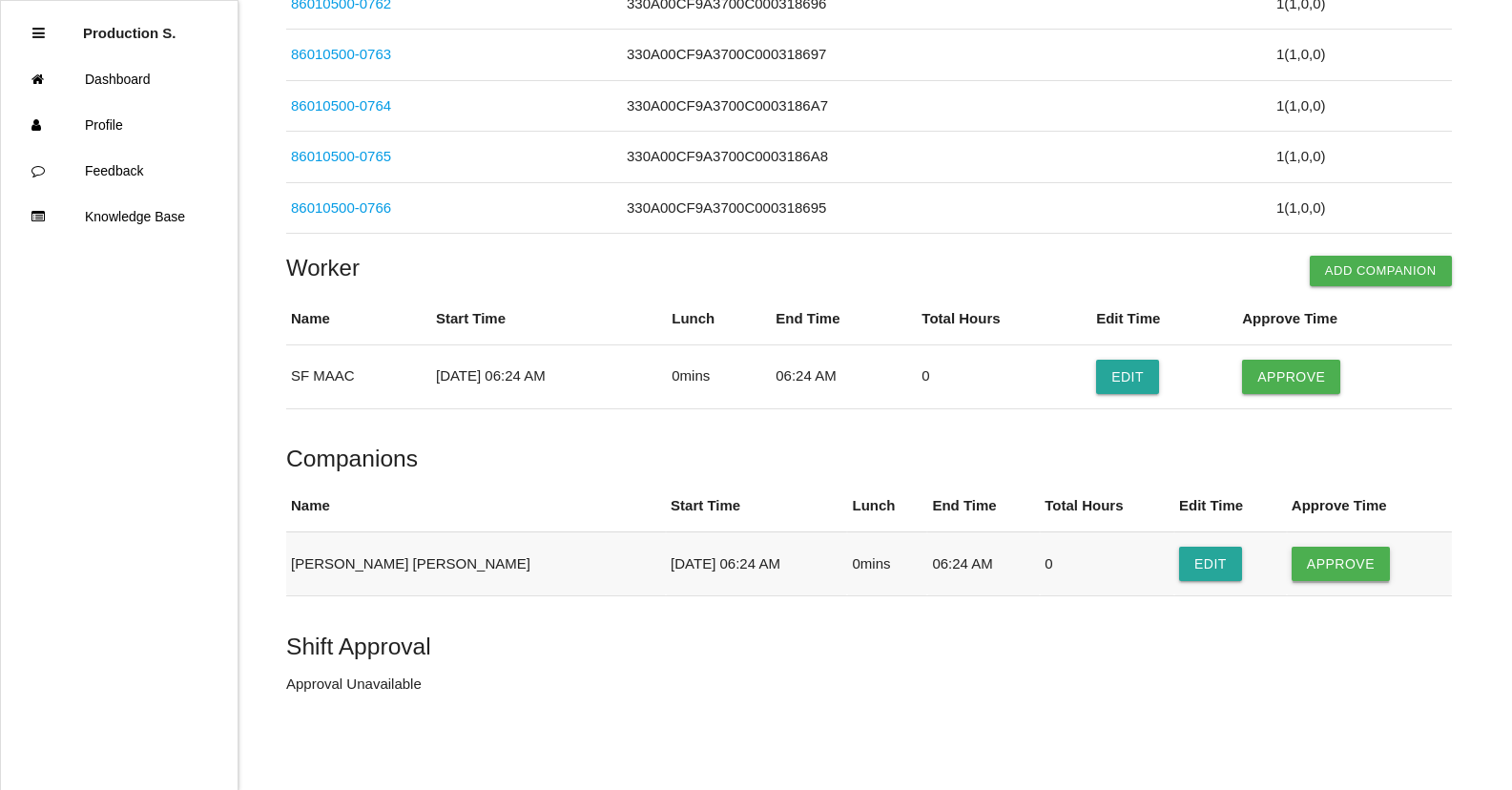
click at [1293, 554] on button "Approve" at bounding box center [1341, 564] width 98 height 34
click at [1302, 386] on button "Approve" at bounding box center [1291, 377] width 98 height 34
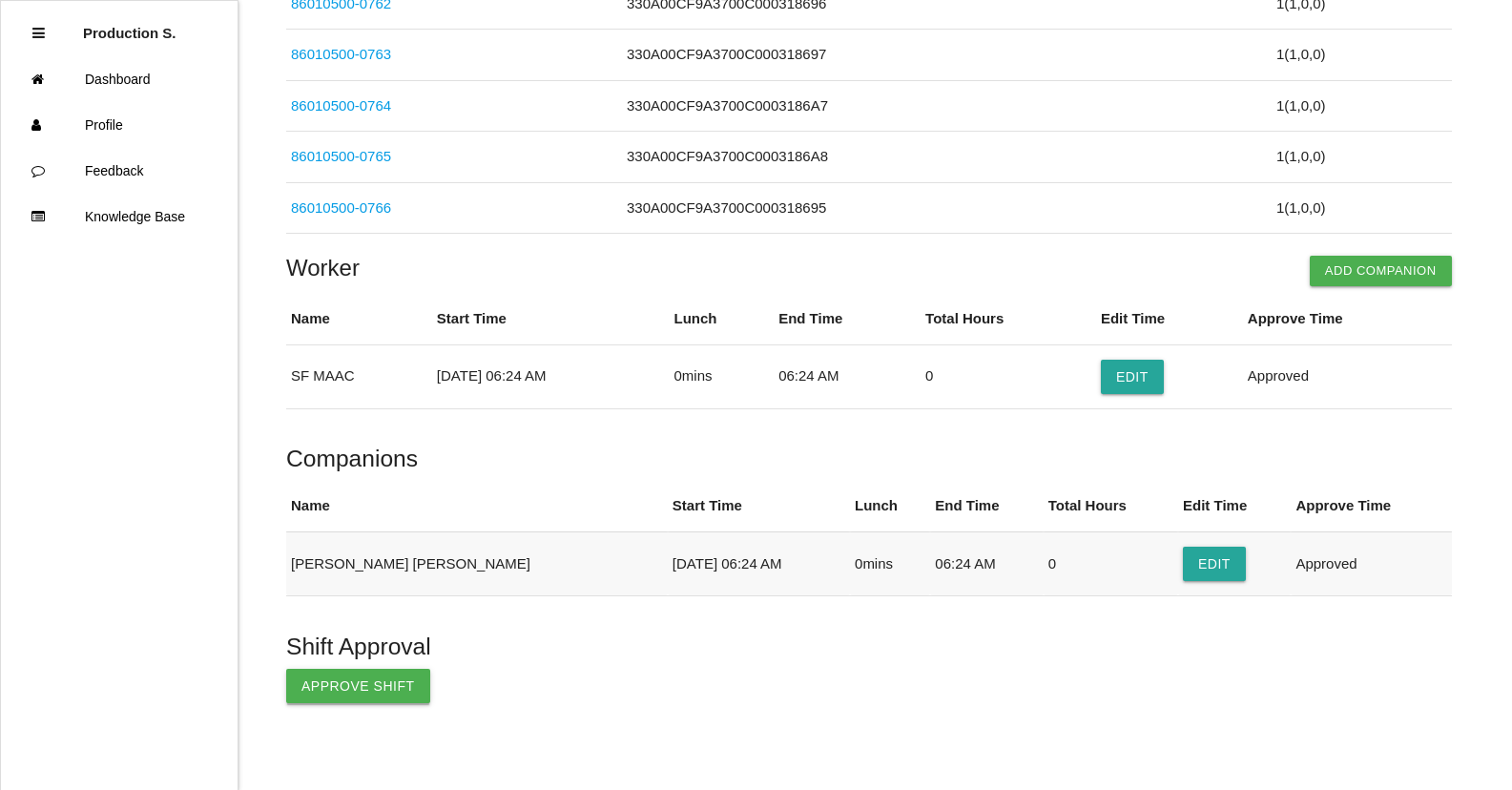
click at [378, 693] on button "Approve Shift" at bounding box center [358, 686] width 144 height 34
click at [145, 83] on link "Dashboard" at bounding box center [119, 79] width 237 height 46
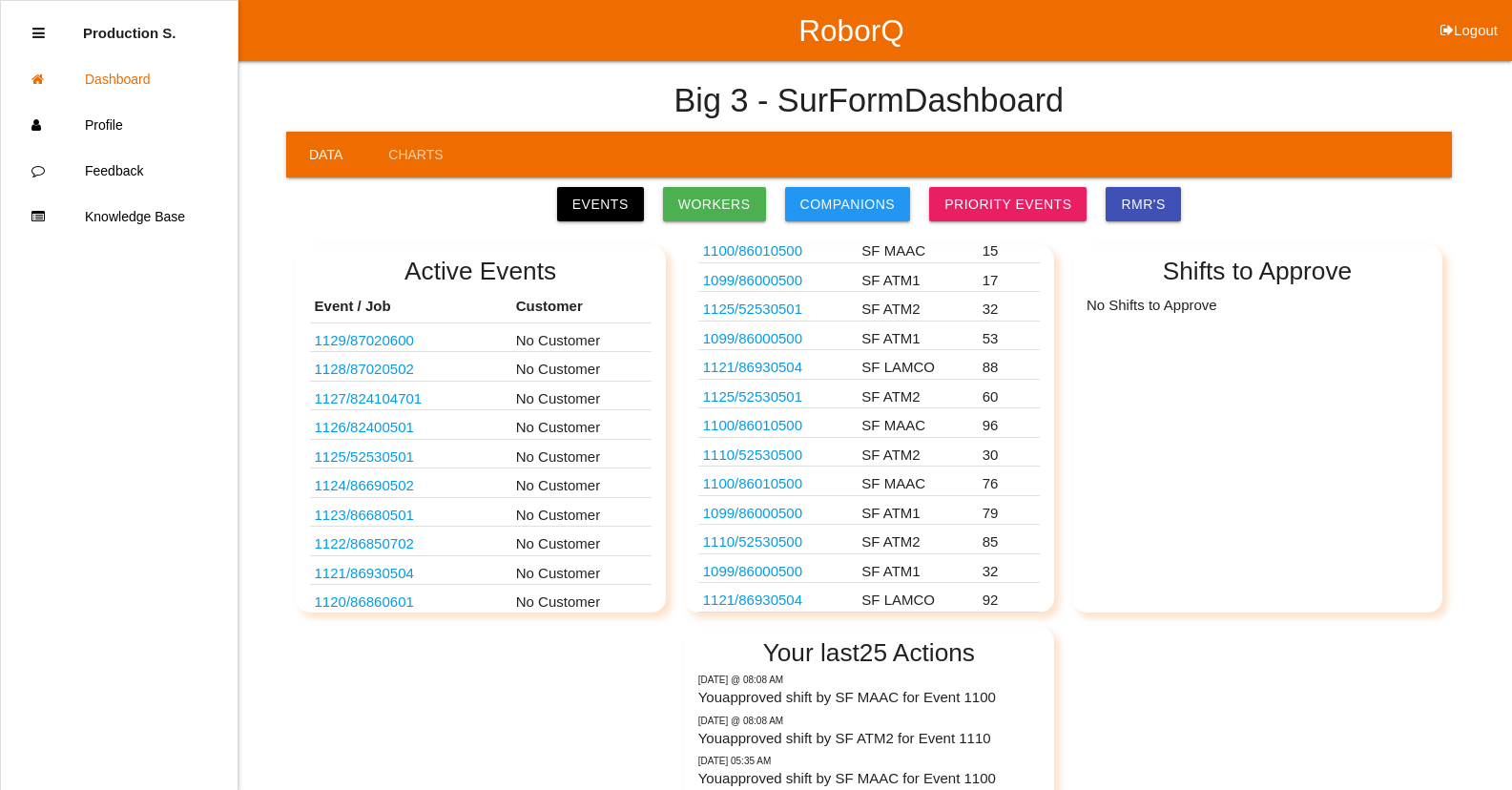
scroll to position [117, 0]
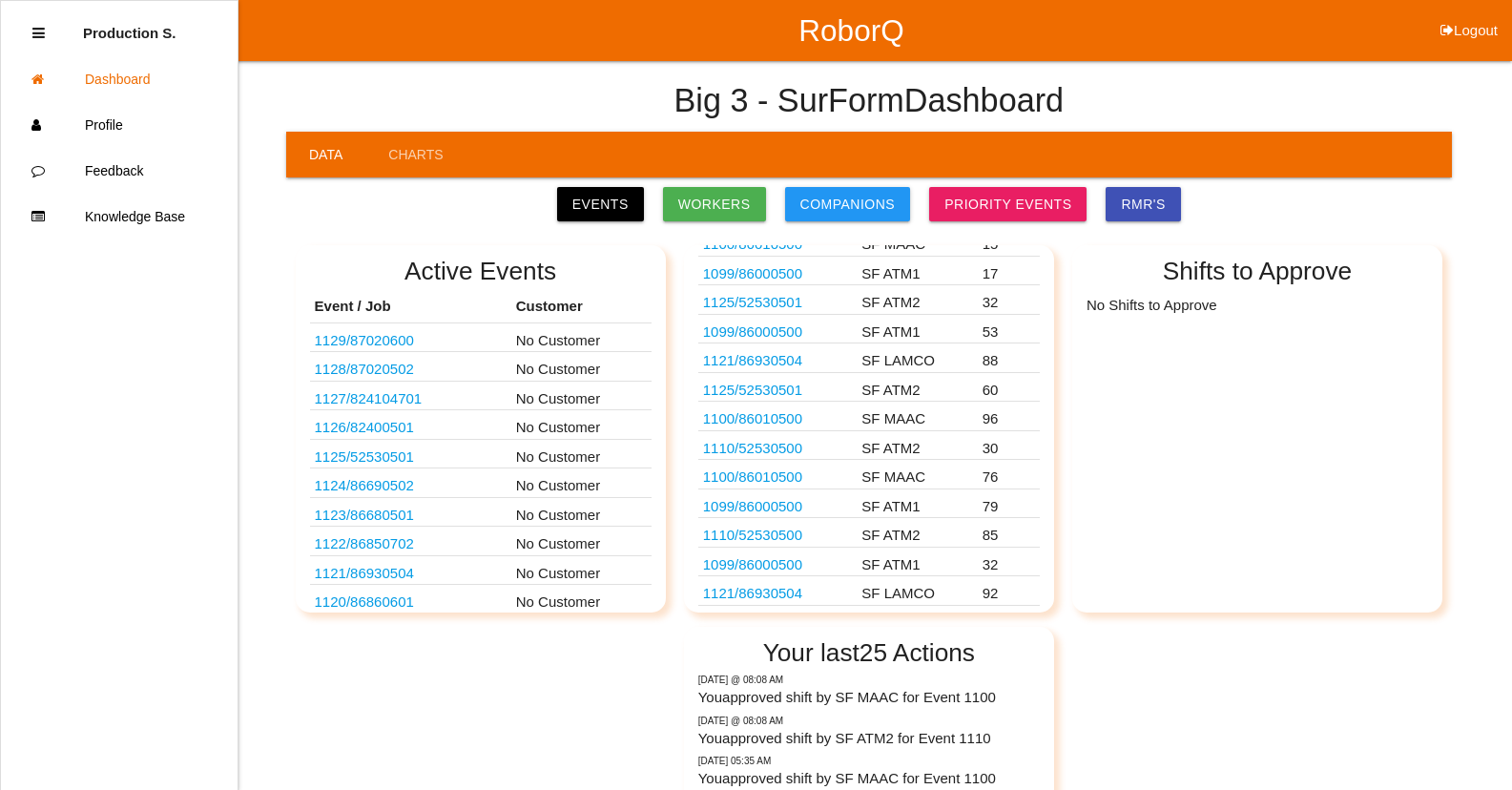
click at [755, 596] on link "1121 / 86930504" at bounding box center [753, 592] width 99 height 16
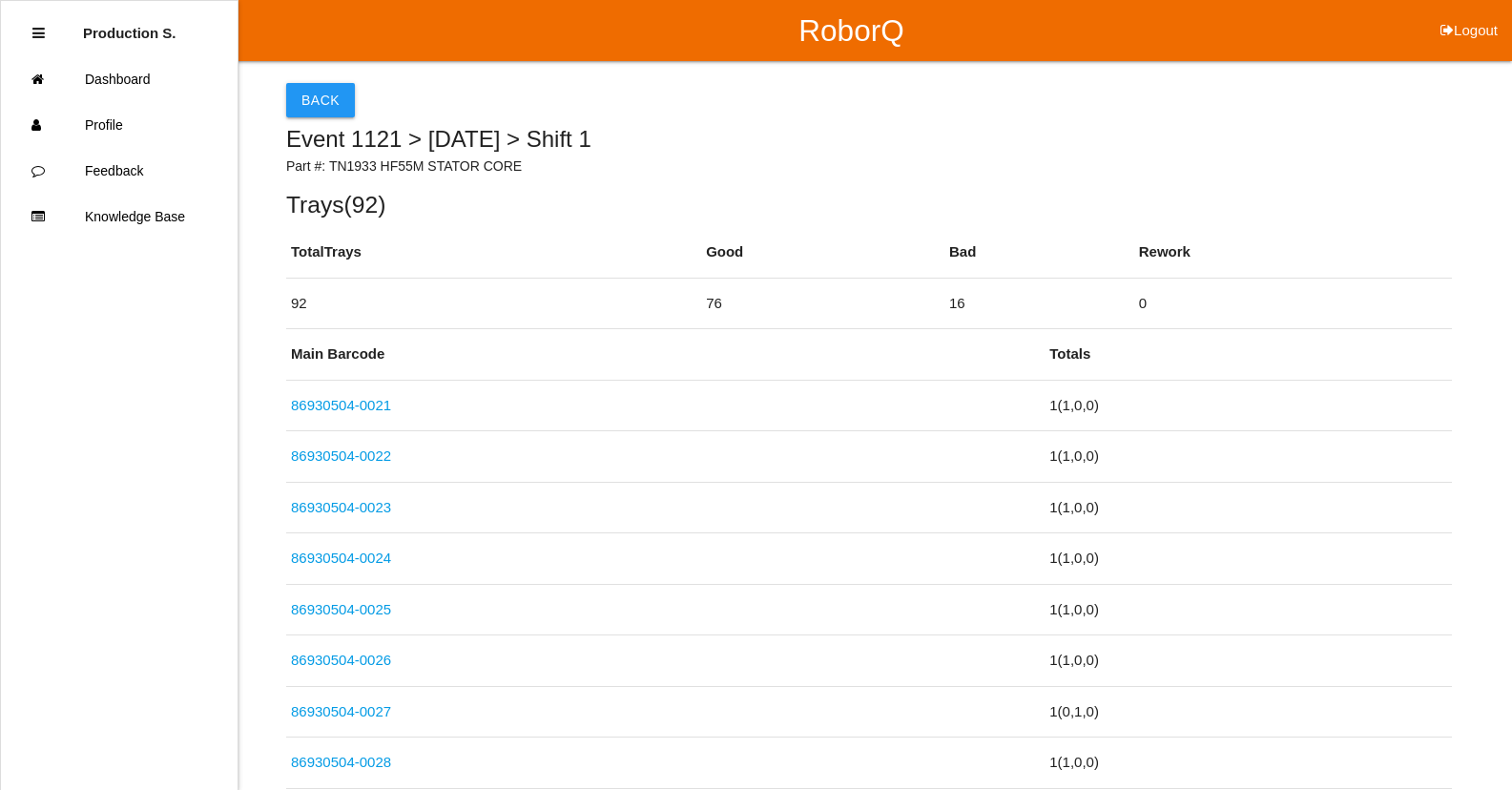
scroll to position [4657, 0]
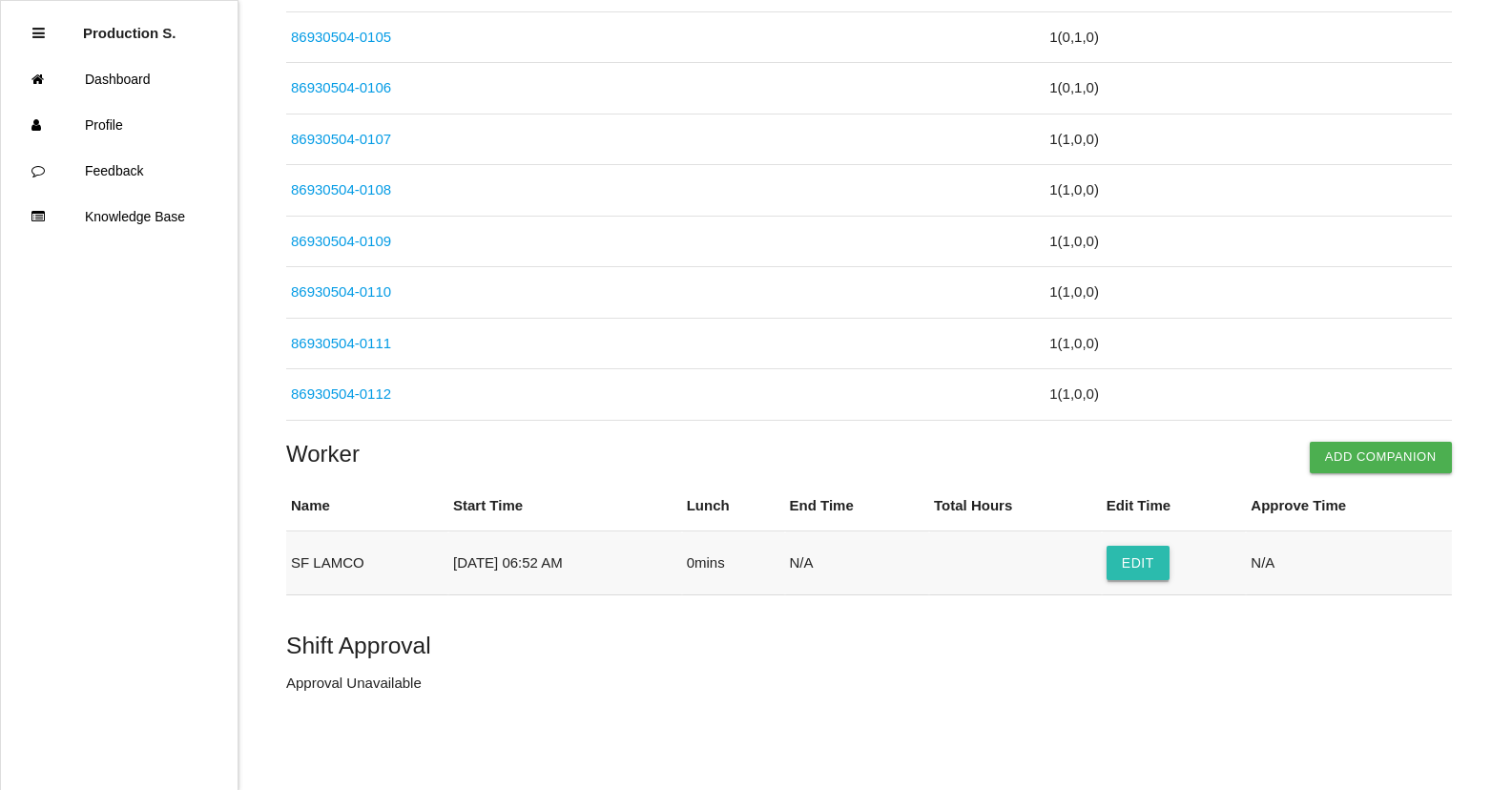
click at [1140, 552] on button "Edit" at bounding box center [1139, 563] width 63 height 34
select select "6"
select select "52"
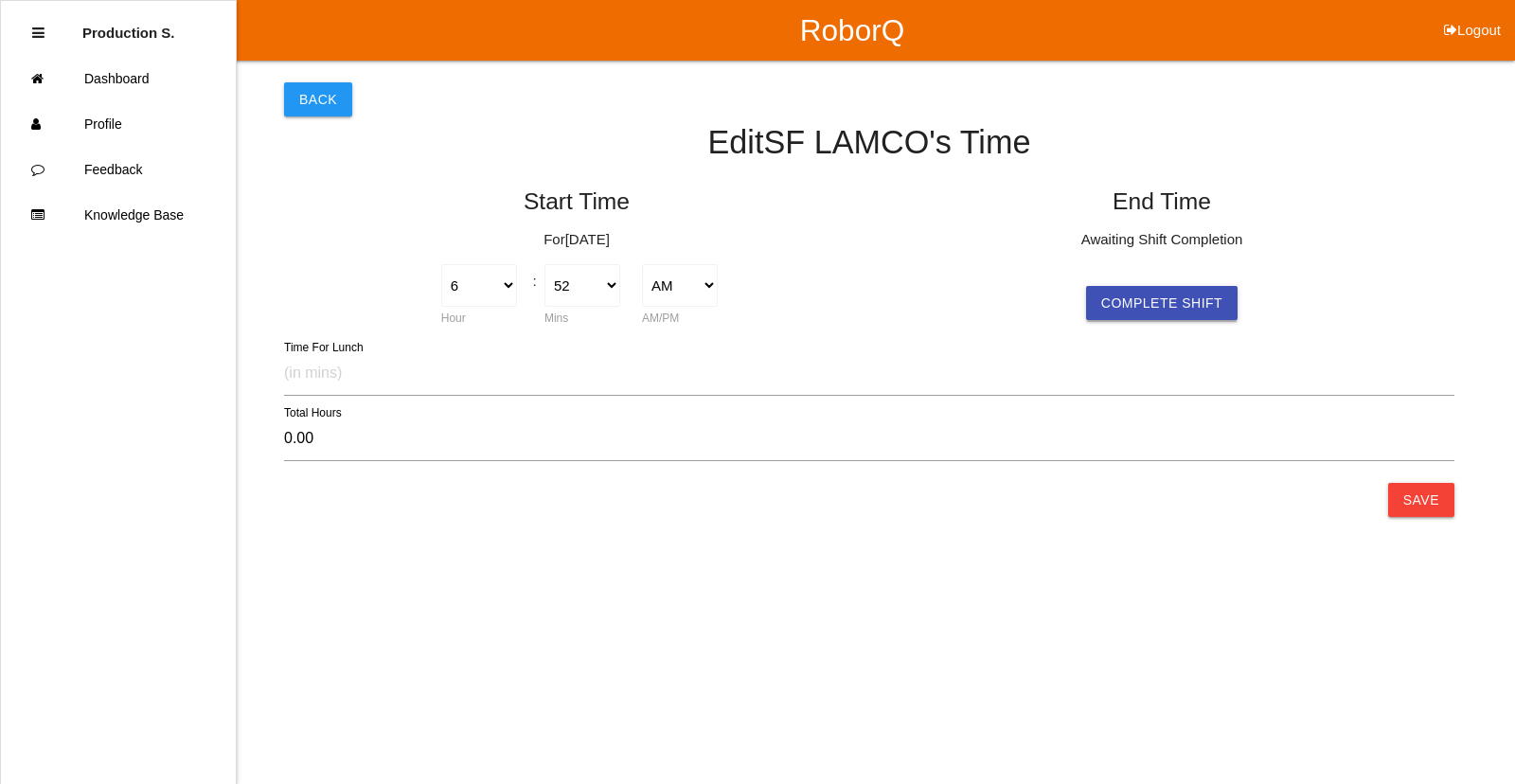
click at [1179, 304] on button "Complete Shift" at bounding box center [1162, 303] width 152 height 34
select select "6"
select select "52"
click at [1429, 502] on button "Save" at bounding box center [1422, 501] width 66 height 34
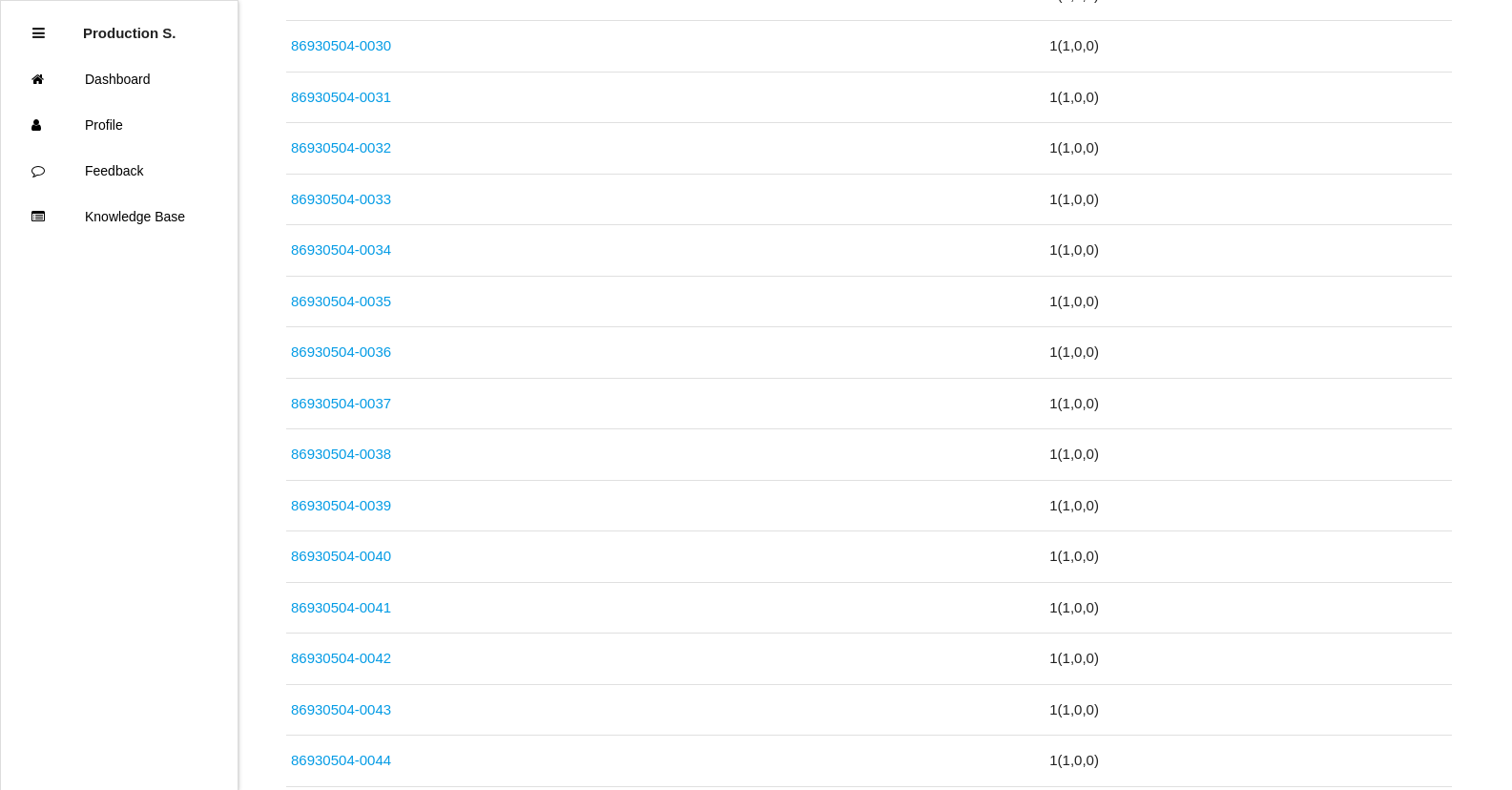
scroll to position [4657, 0]
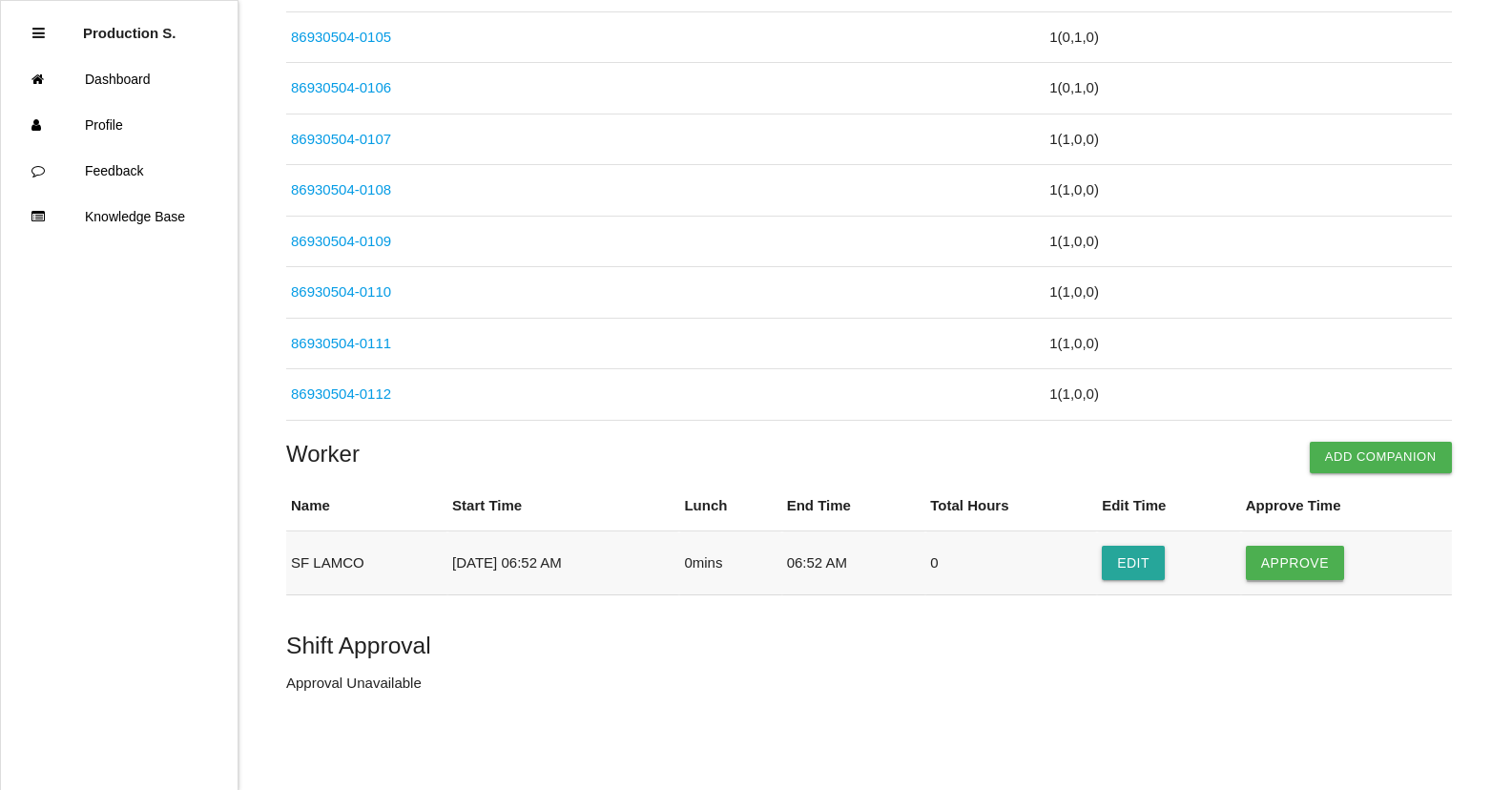
click at [1328, 574] on button "Approve" at bounding box center [1295, 563] width 98 height 34
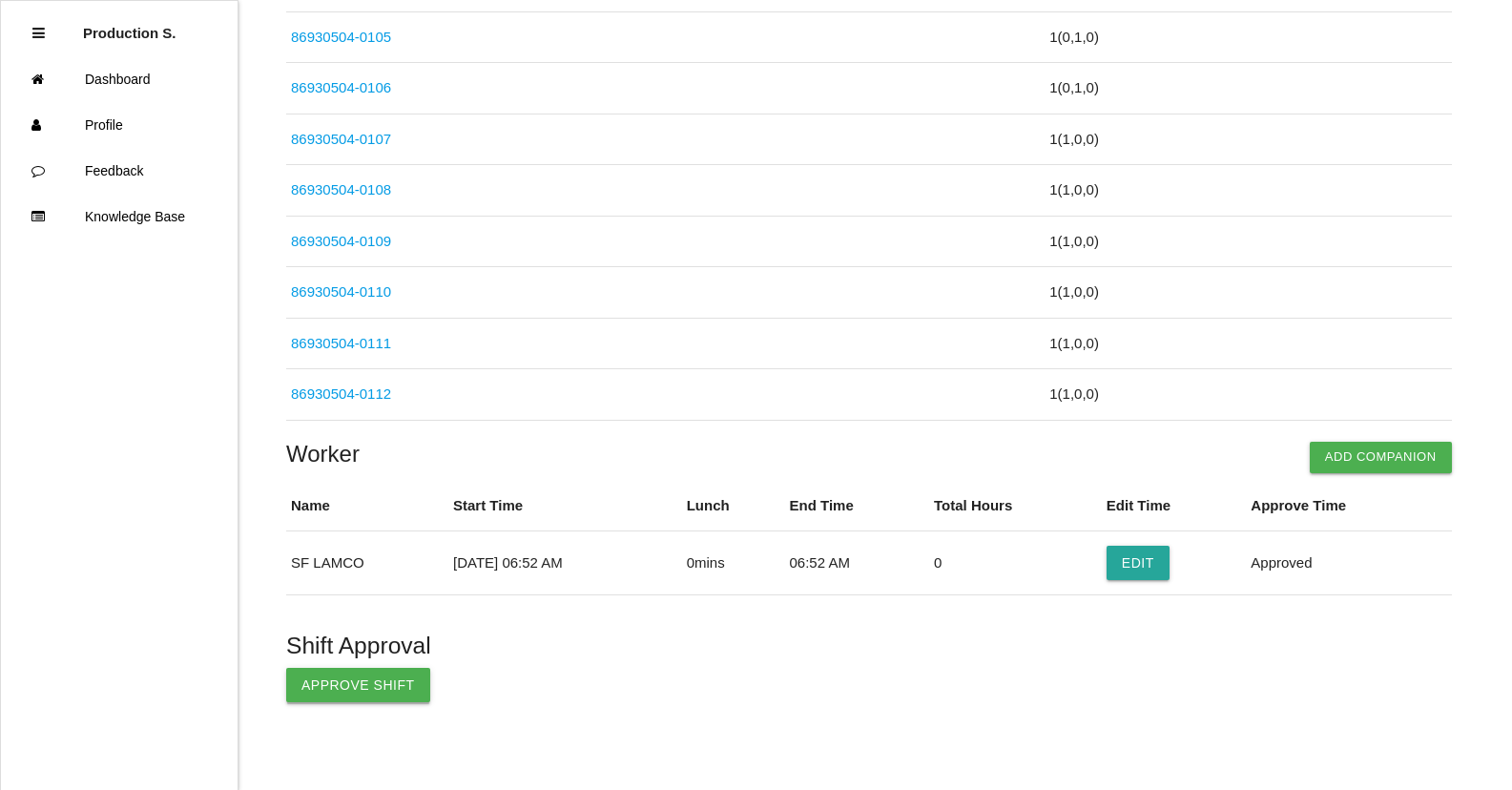
click at [336, 681] on button "Approve Shift" at bounding box center [358, 685] width 144 height 34
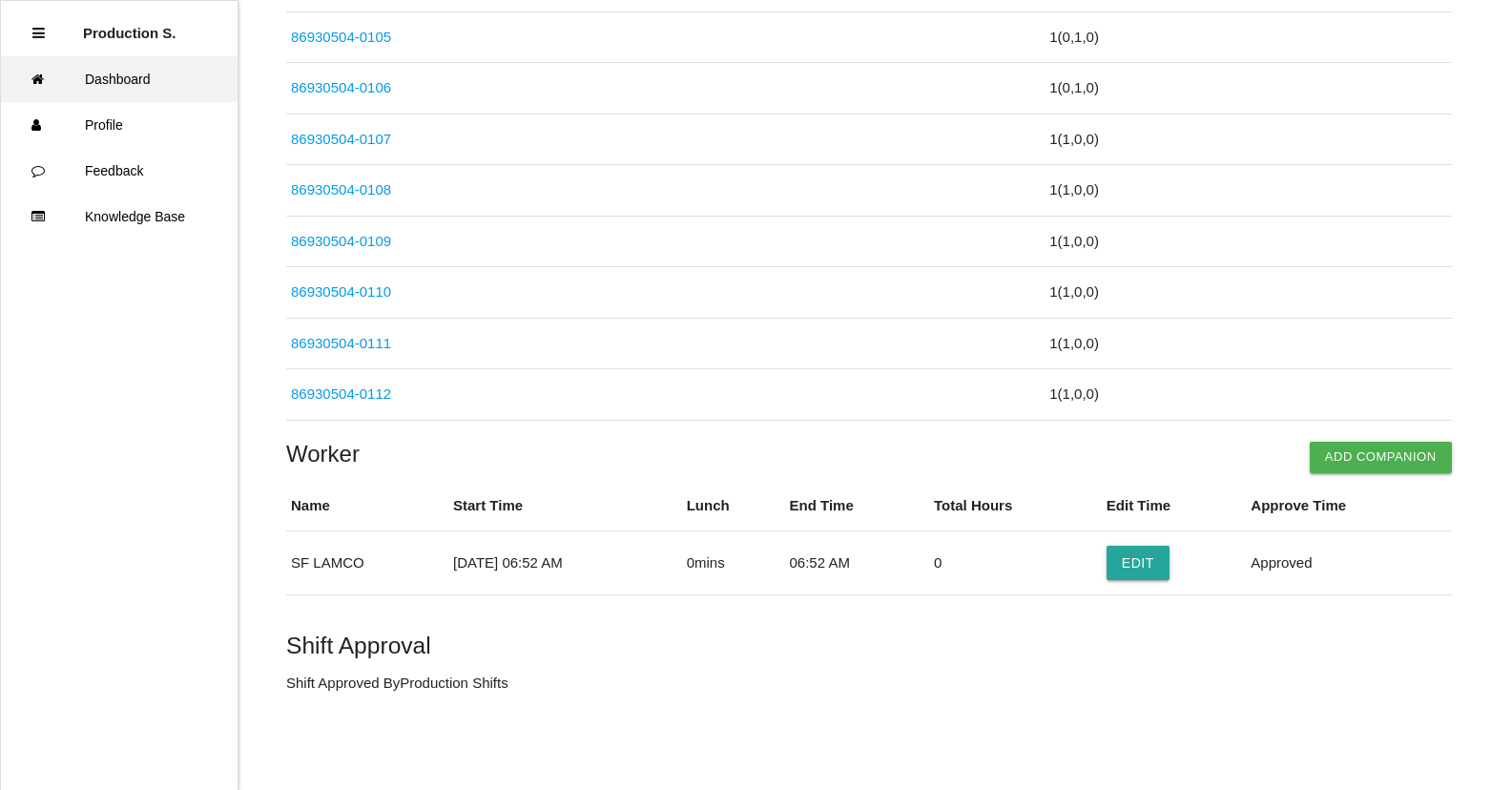
click at [145, 76] on link "Dashboard" at bounding box center [119, 79] width 237 height 46
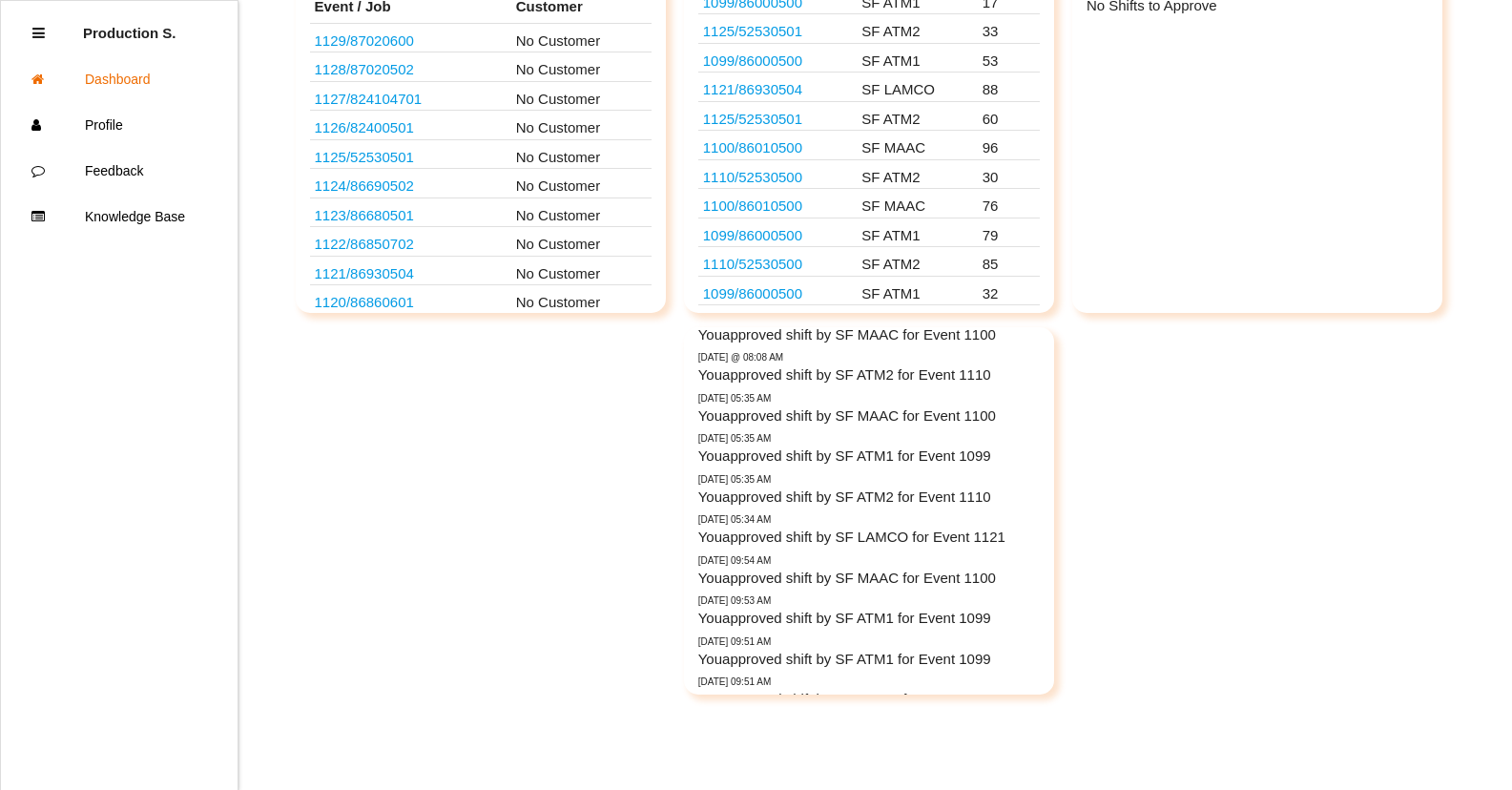
scroll to position [96, 0]
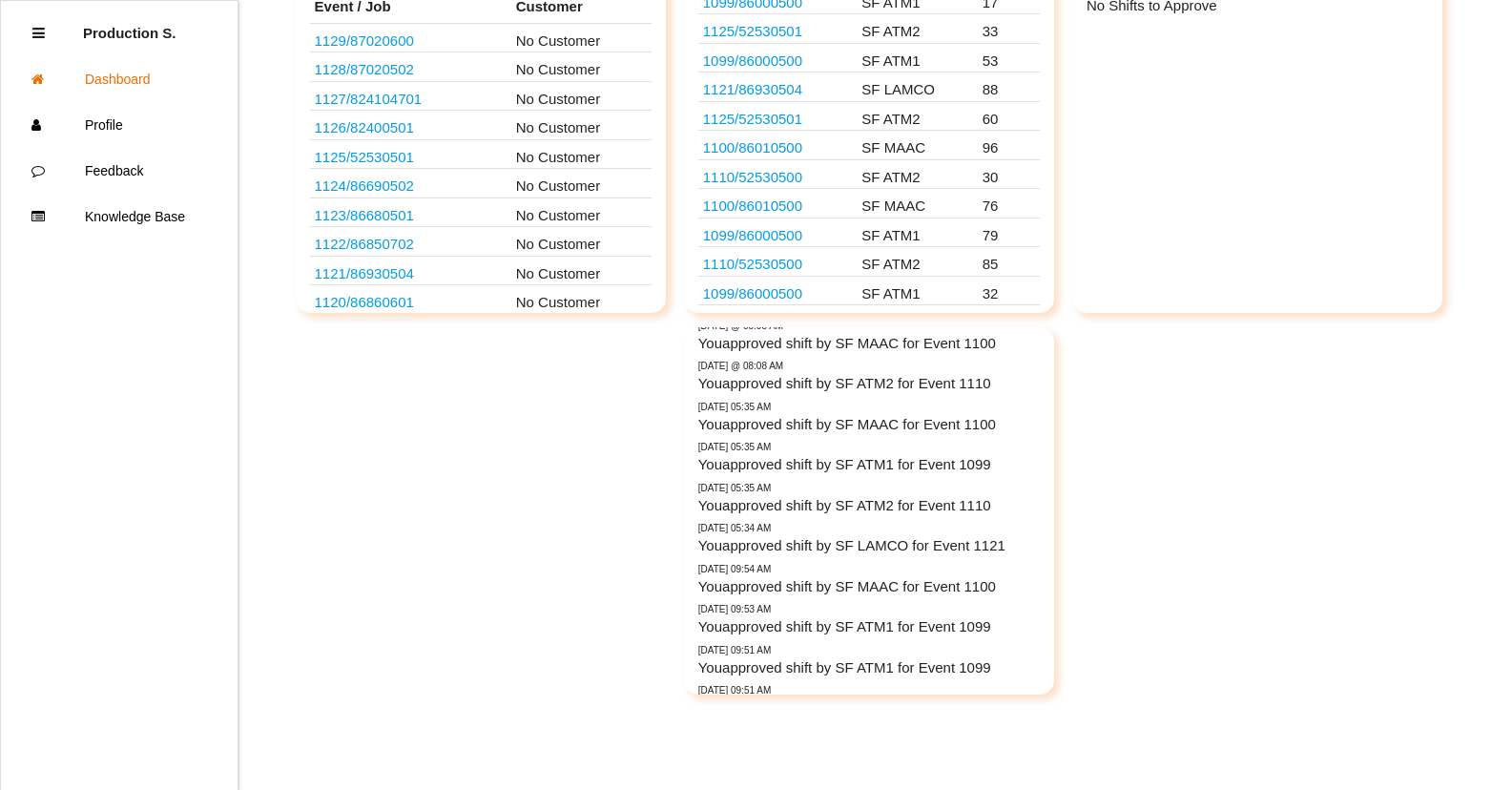
click at [786, 294] on link "1099 / 86000500" at bounding box center [753, 293] width 99 height 16
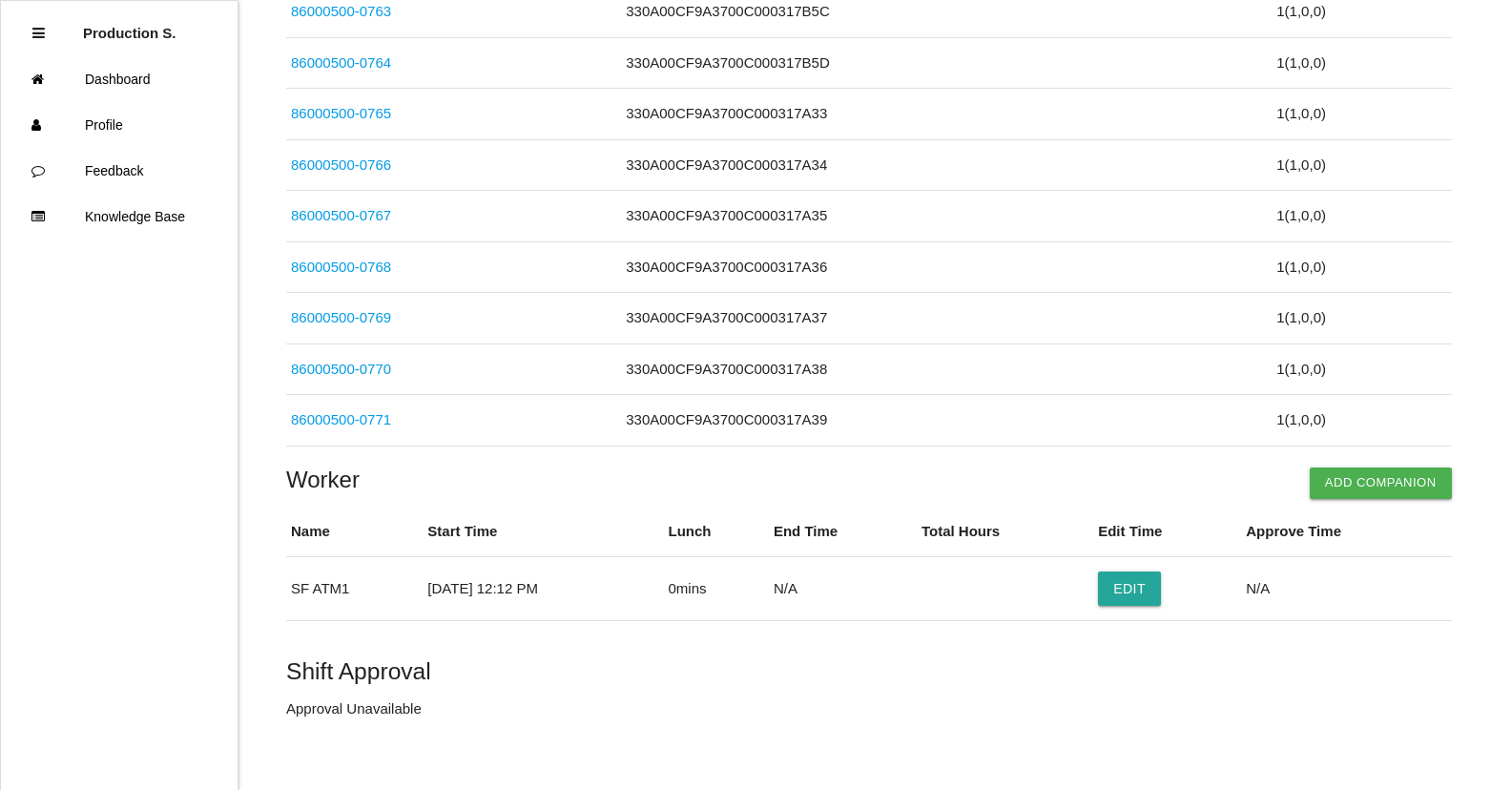
scroll to position [1593, 0]
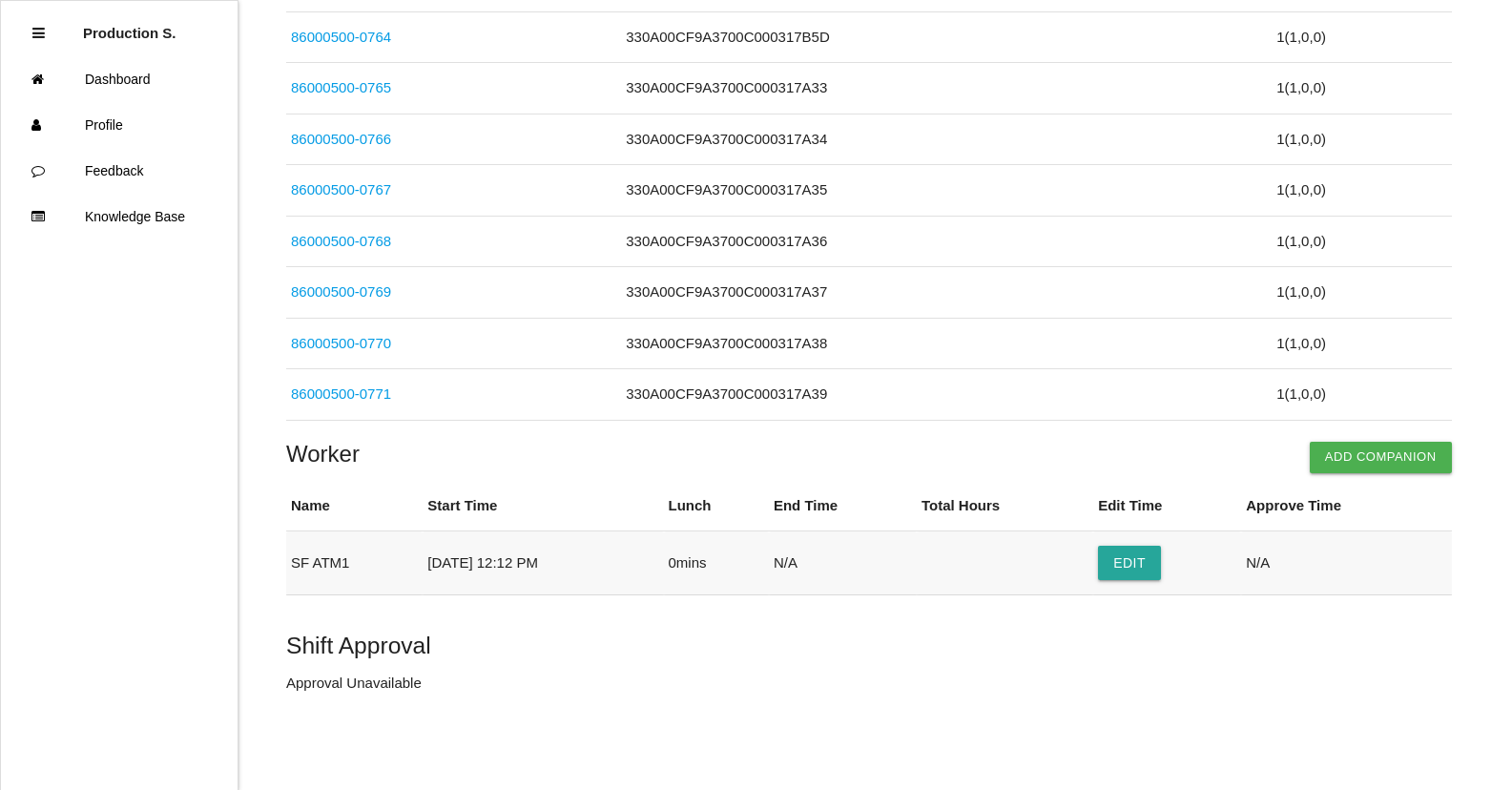
click at [1136, 584] on td "Edit" at bounding box center [1167, 563] width 148 height 64
click at [1134, 574] on button "Edit" at bounding box center [1130, 563] width 63 height 34
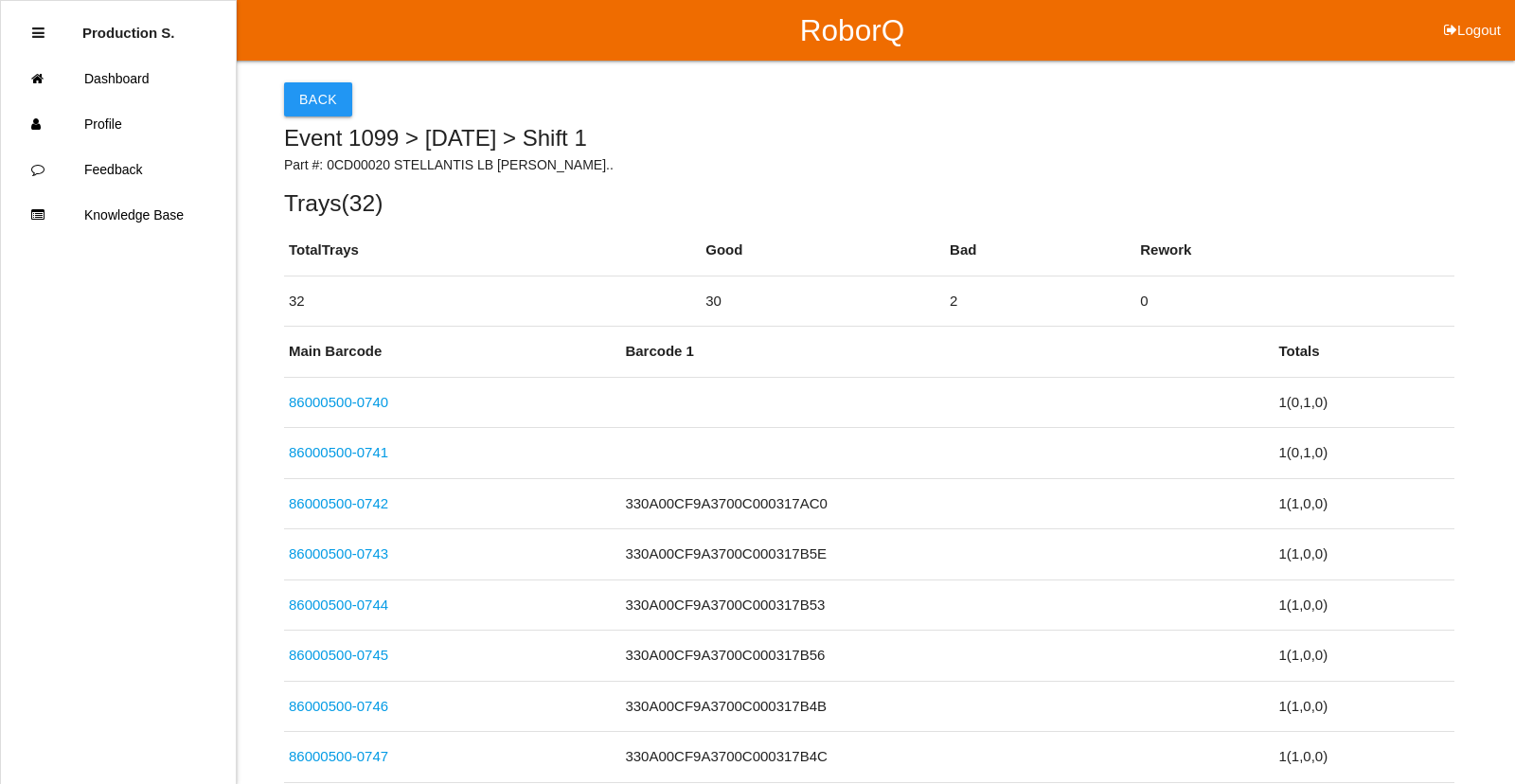
select select "12"
select select "2"
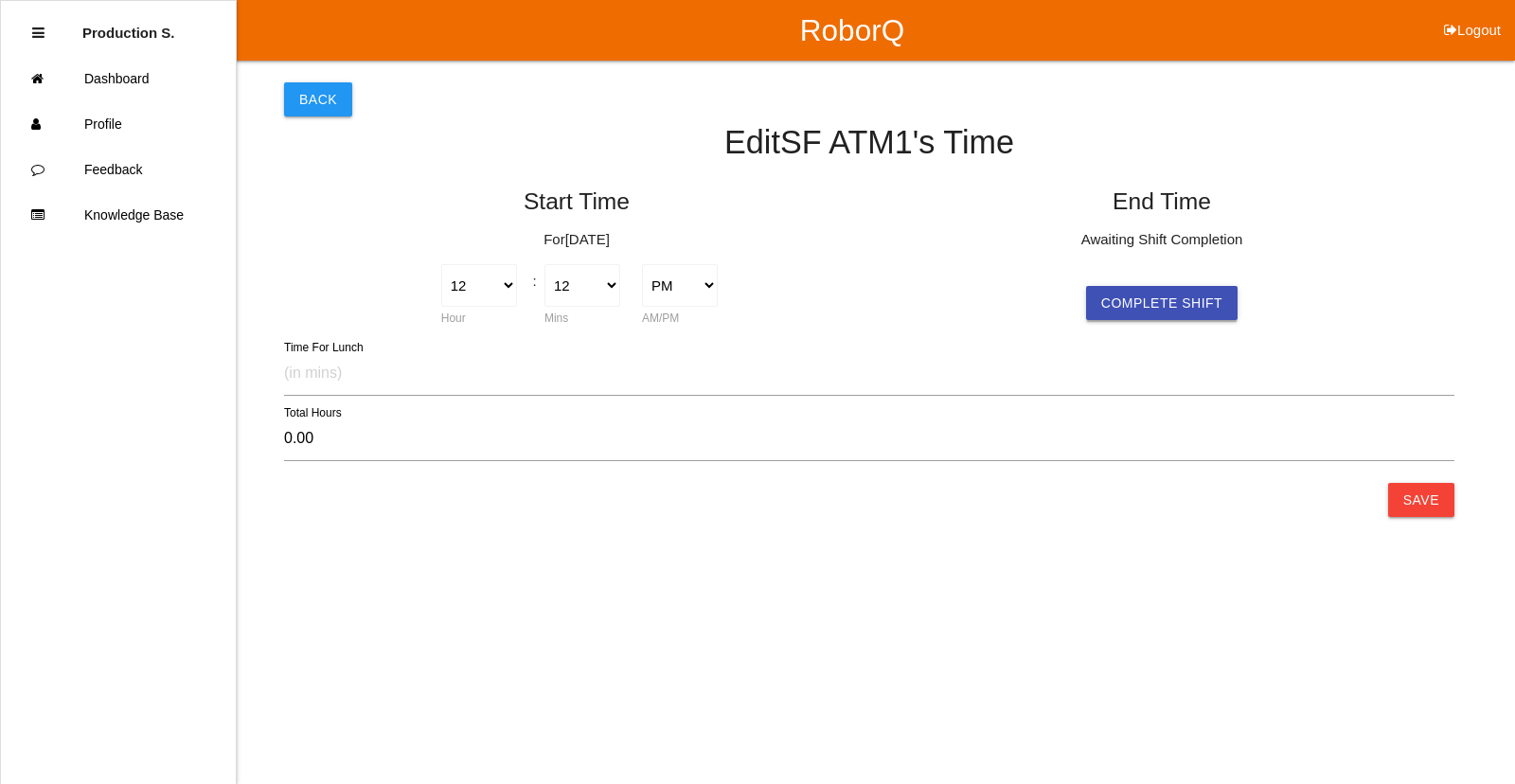
click at [1176, 304] on button "Complete Shift" at bounding box center [1162, 303] width 152 height 34
select select "12"
select select "2"
click at [1415, 503] on button "Save" at bounding box center [1422, 501] width 66 height 34
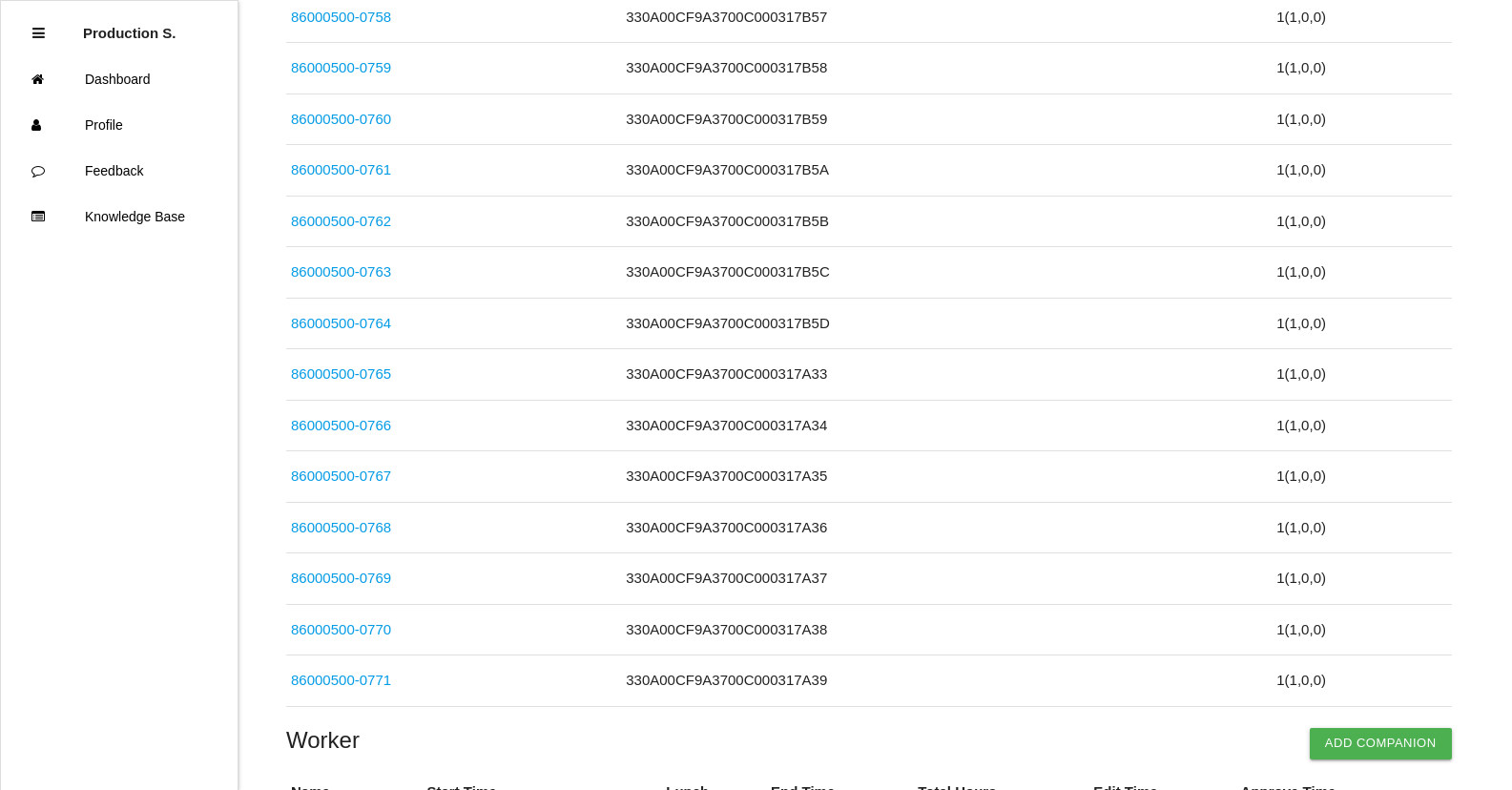
scroll to position [1593, 0]
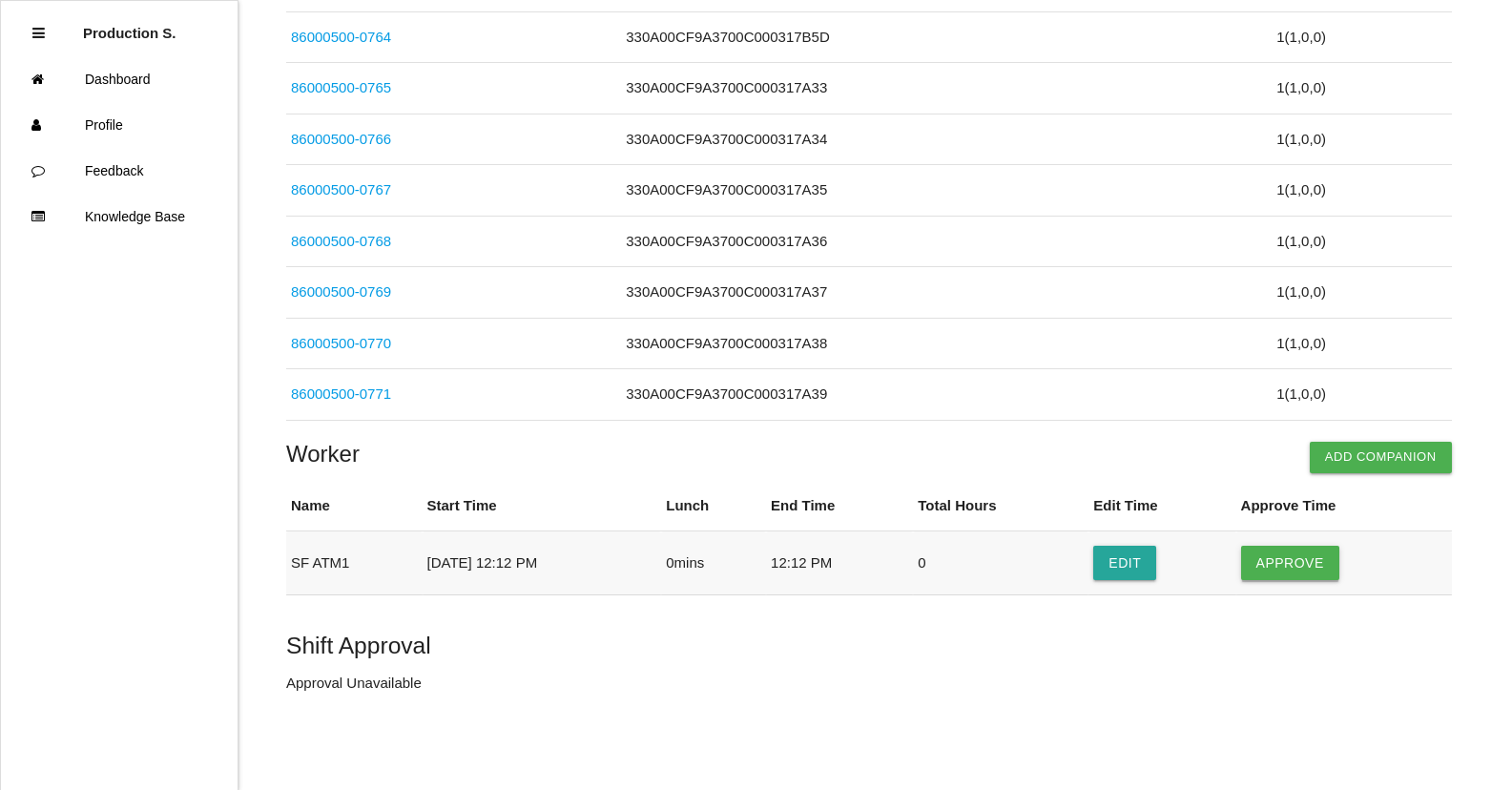
click at [1288, 566] on button "Approve" at bounding box center [1290, 563] width 98 height 34
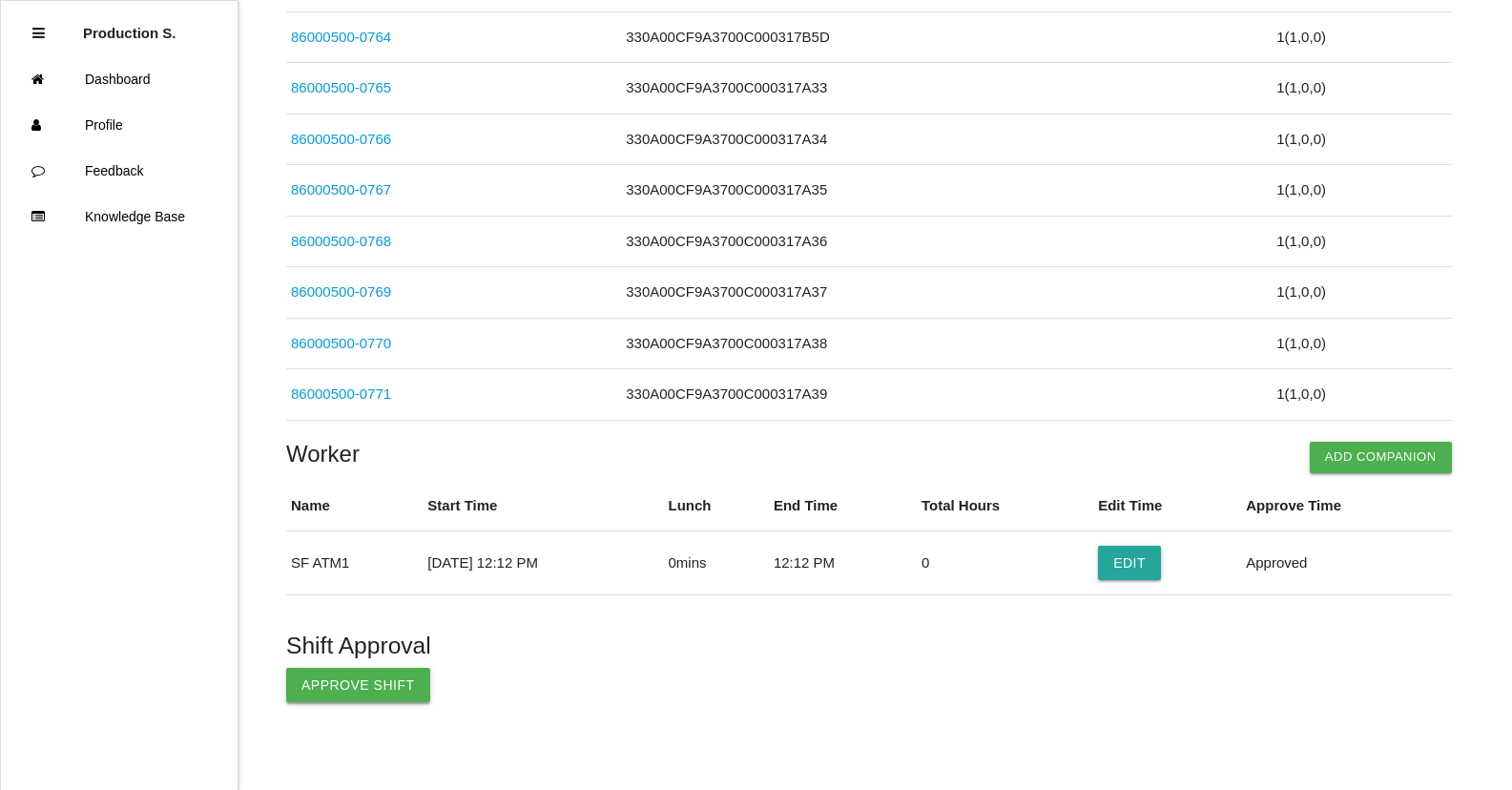
click at [388, 693] on button "Approve Shift" at bounding box center [358, 685] width 144 height 34
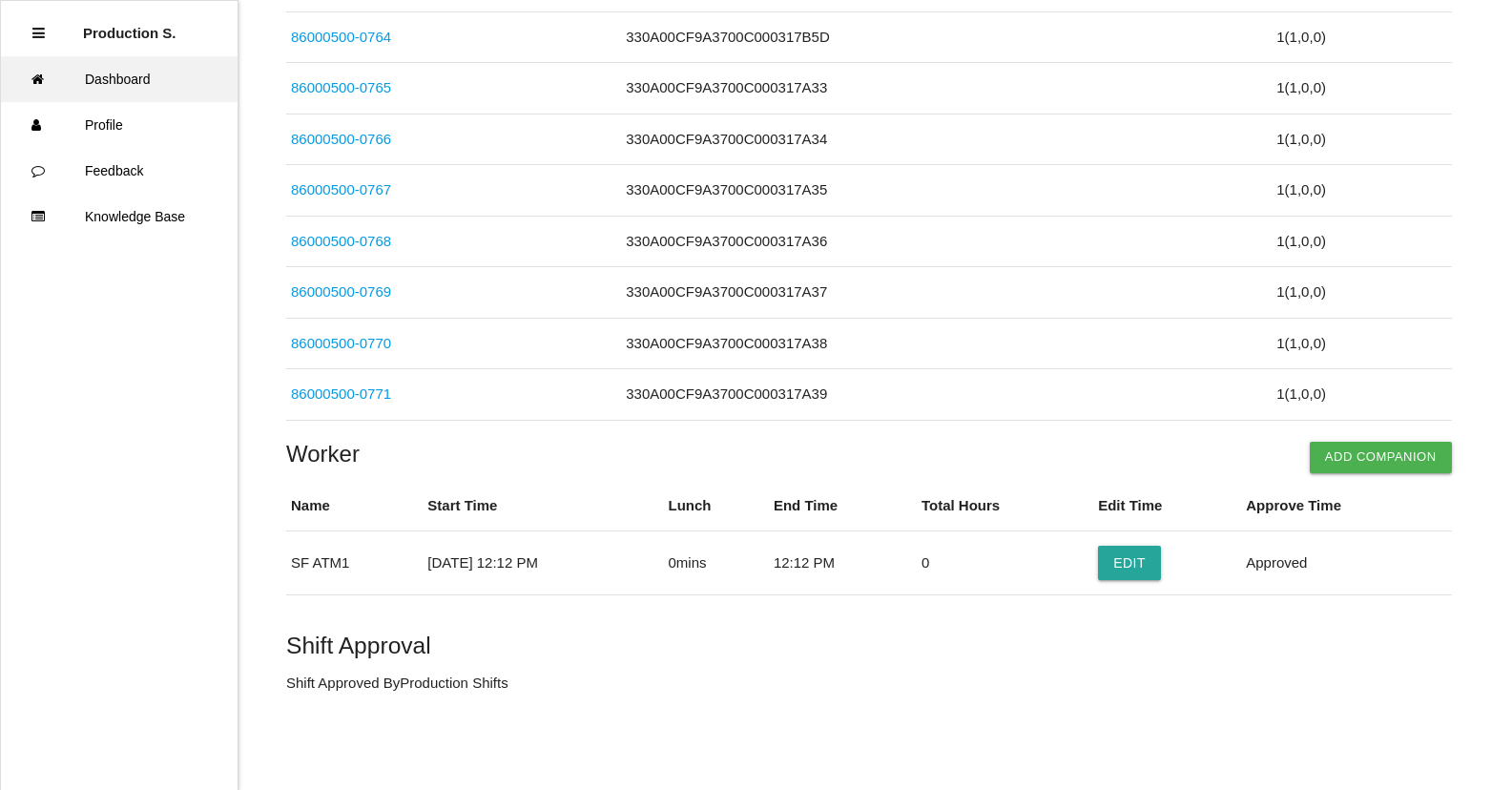
click at [114, 87] on link "Dashboard" at bounding box center [119, 79] width 237 height 46
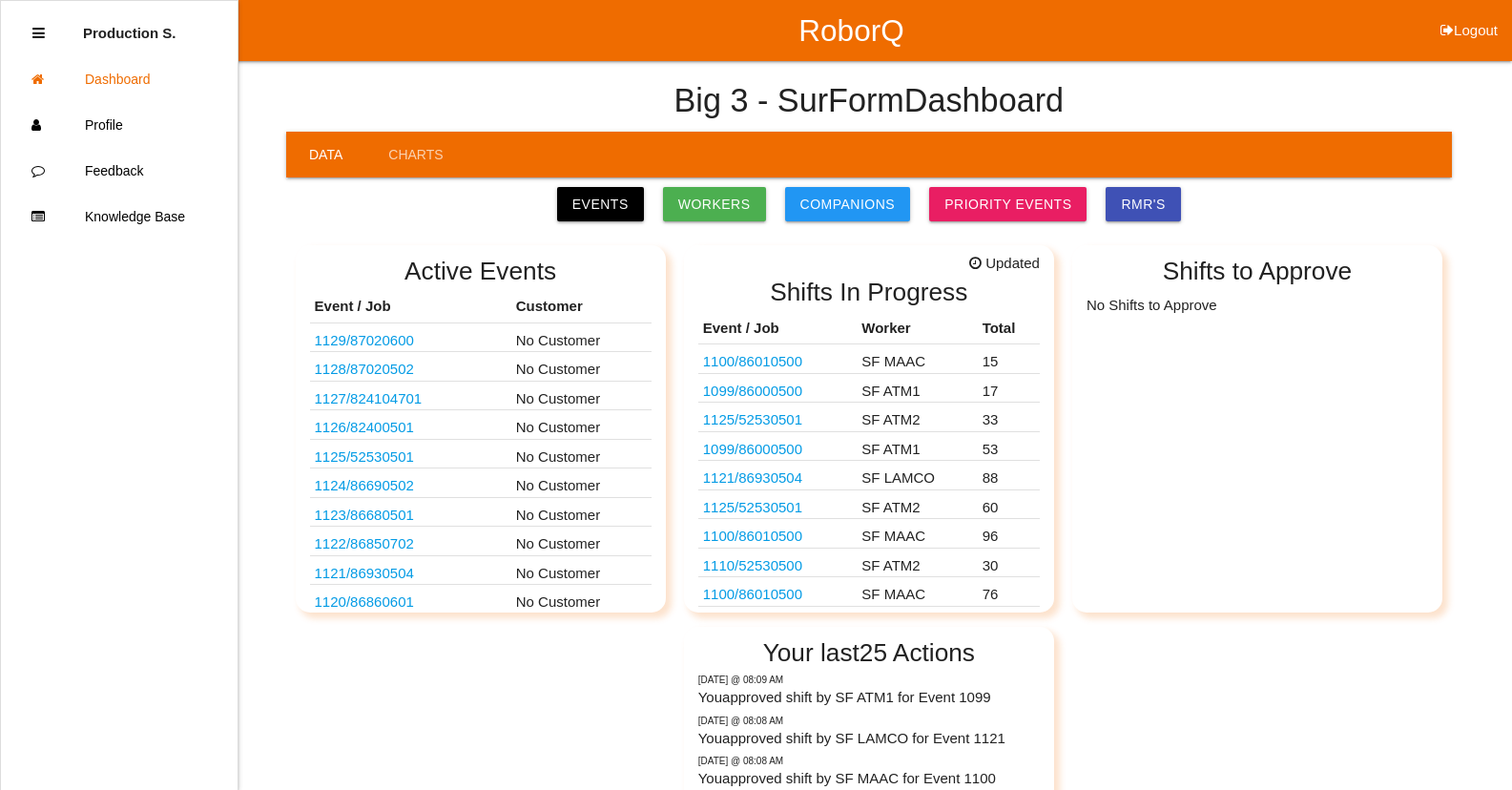
scroll to position [59, 0]
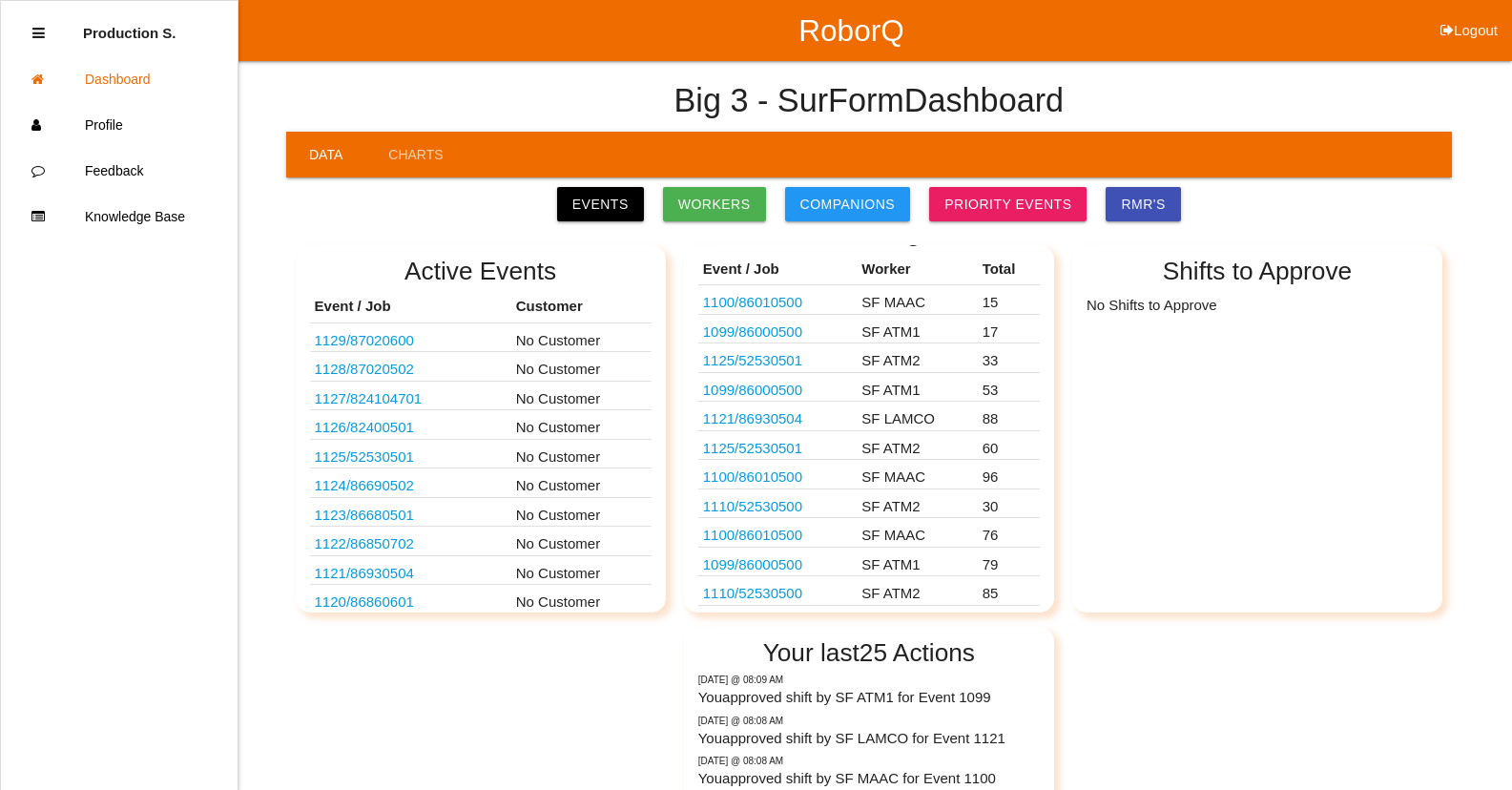
click at [794, 595] on link "1110 / 52530500" at bounding box center [753, 592] width 99 height 16
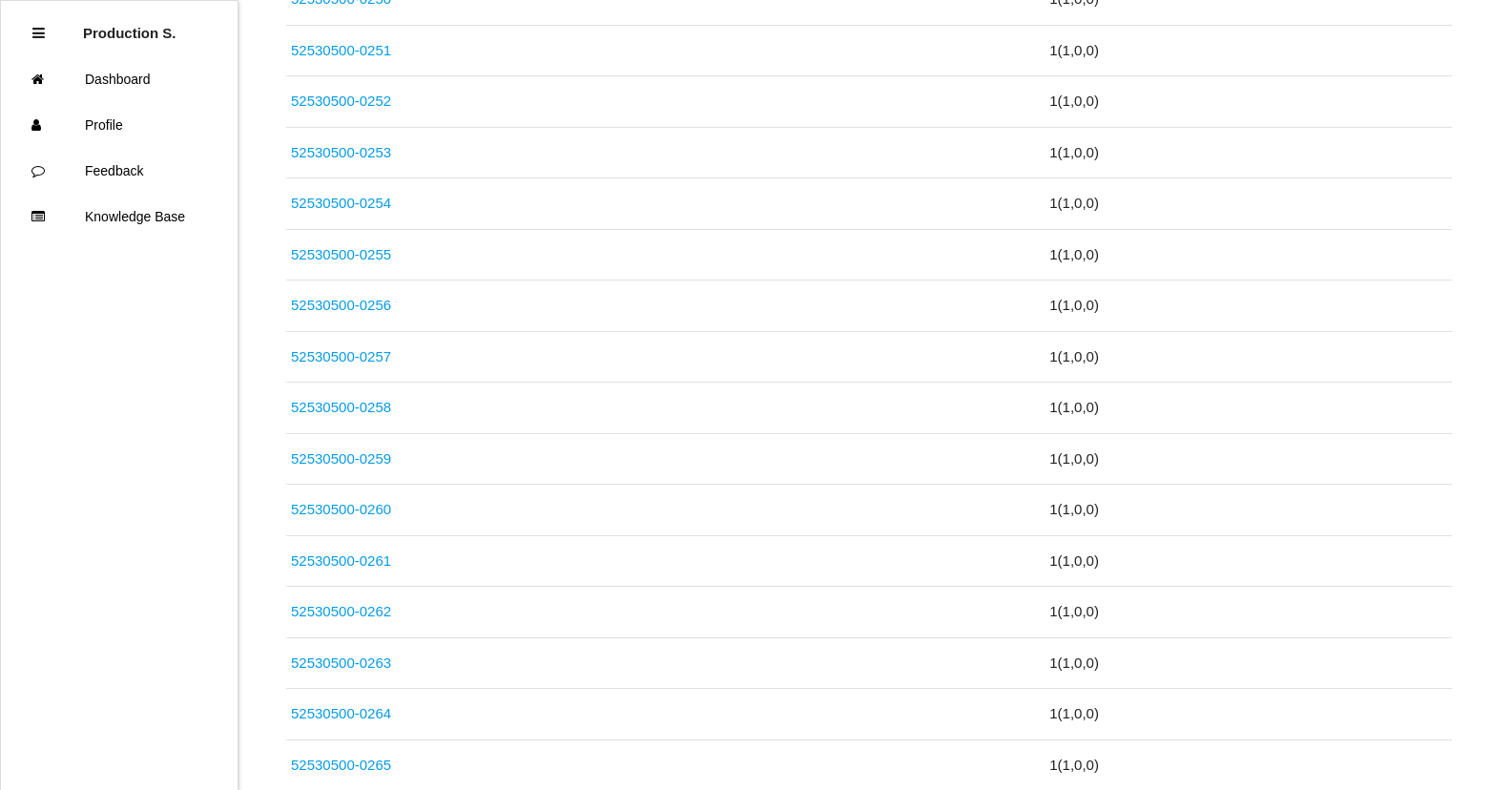
scroll to position [4300, 0]
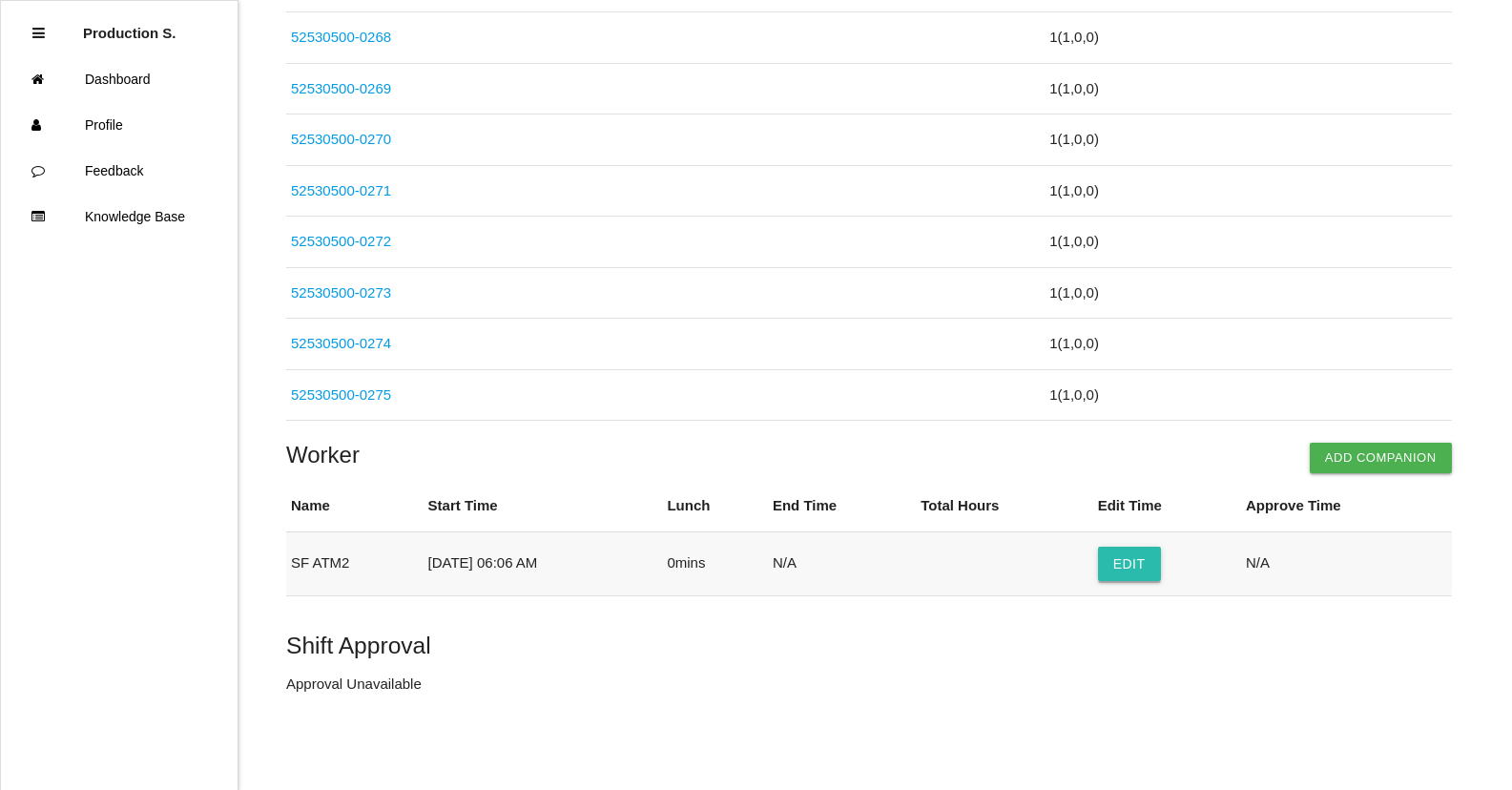
click at [1149, 560] on button "Edit" at bounding box center [1130, 564] width 63 height 34
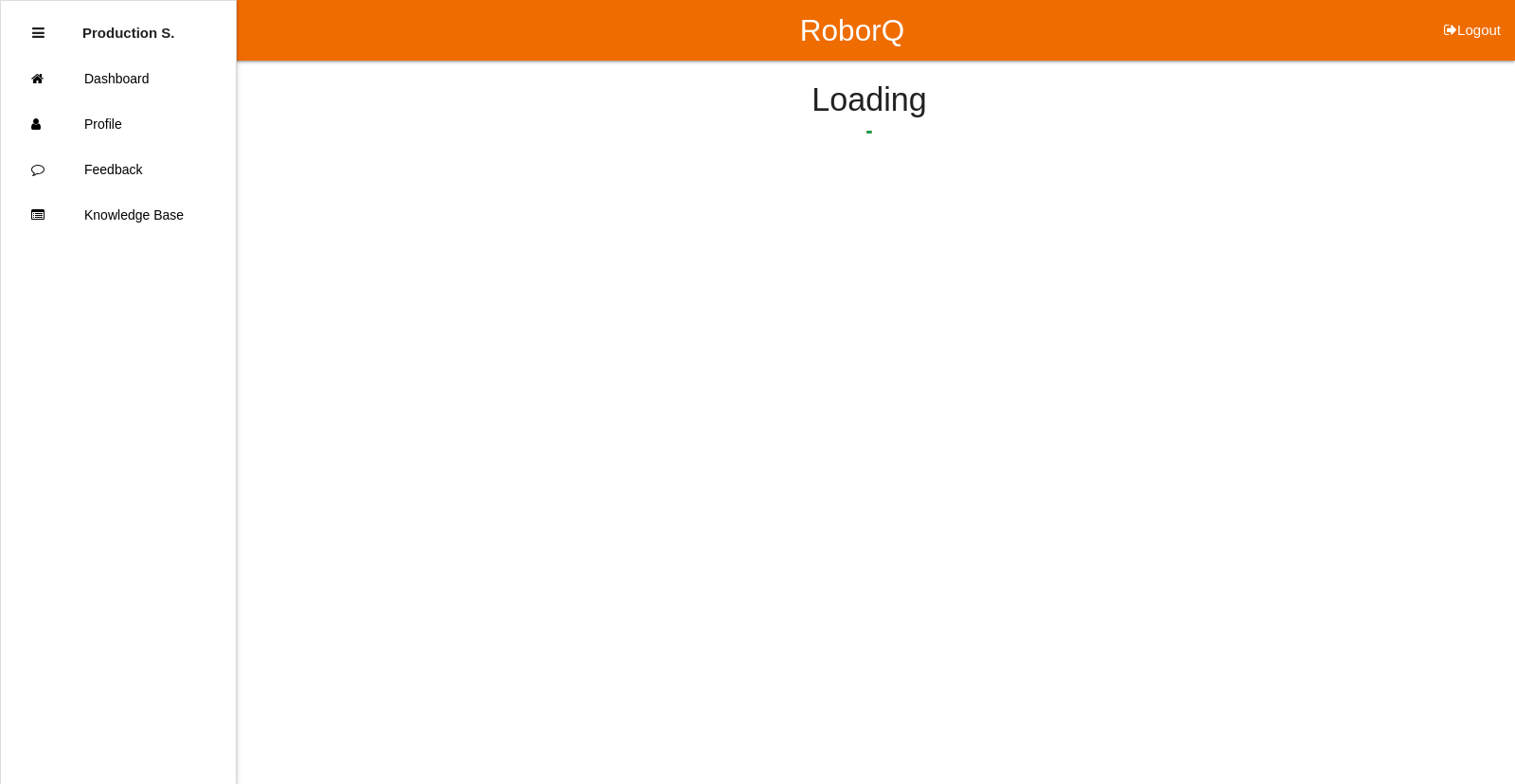
select select "6"
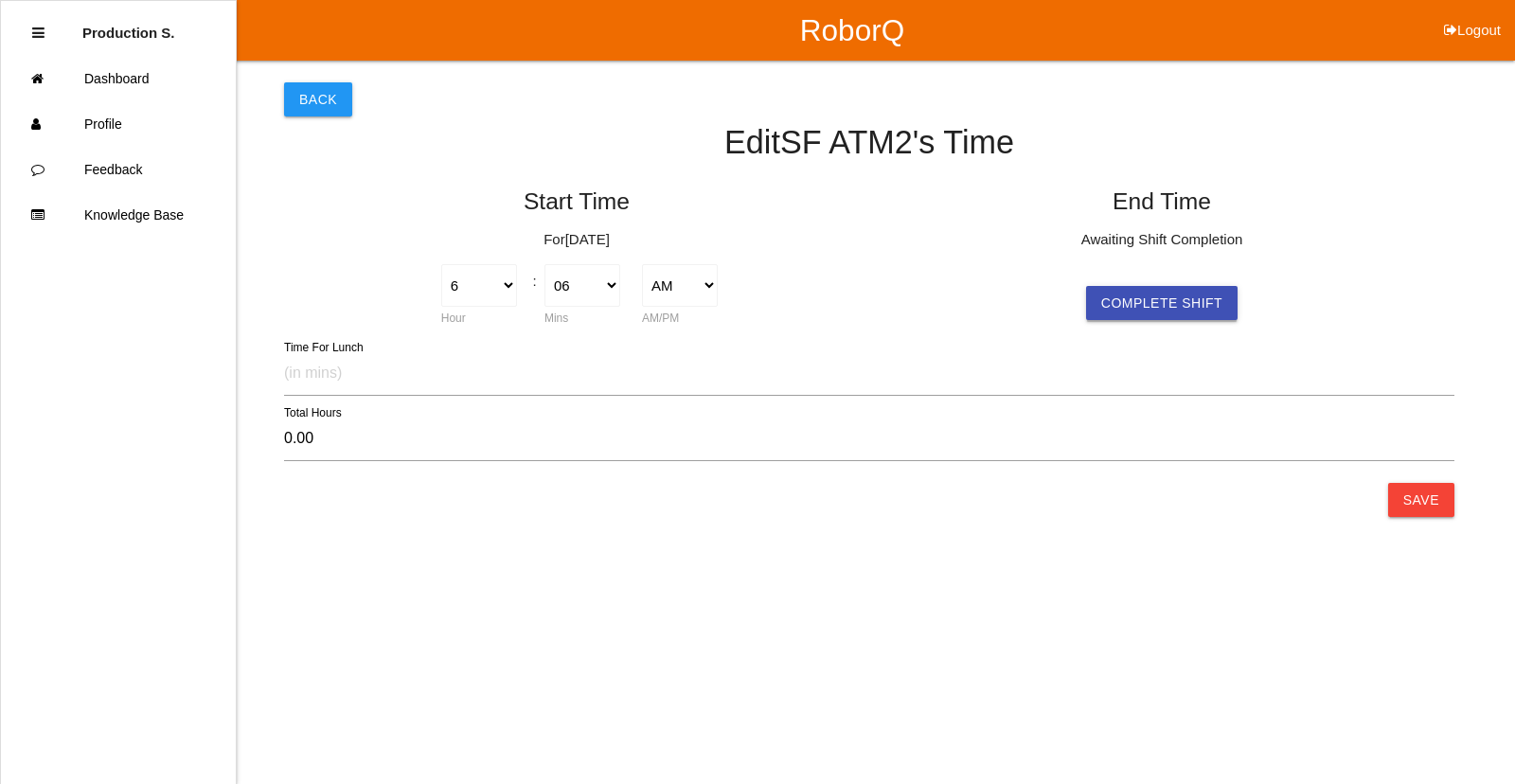
click at [1147, 302] on button "Complete Shift" at bounding box center [1162, 303] width 152 height 34
select select "6"
click at [1409, 507] on button "Save" at bounding box center [1422, 501] width 66 height 34
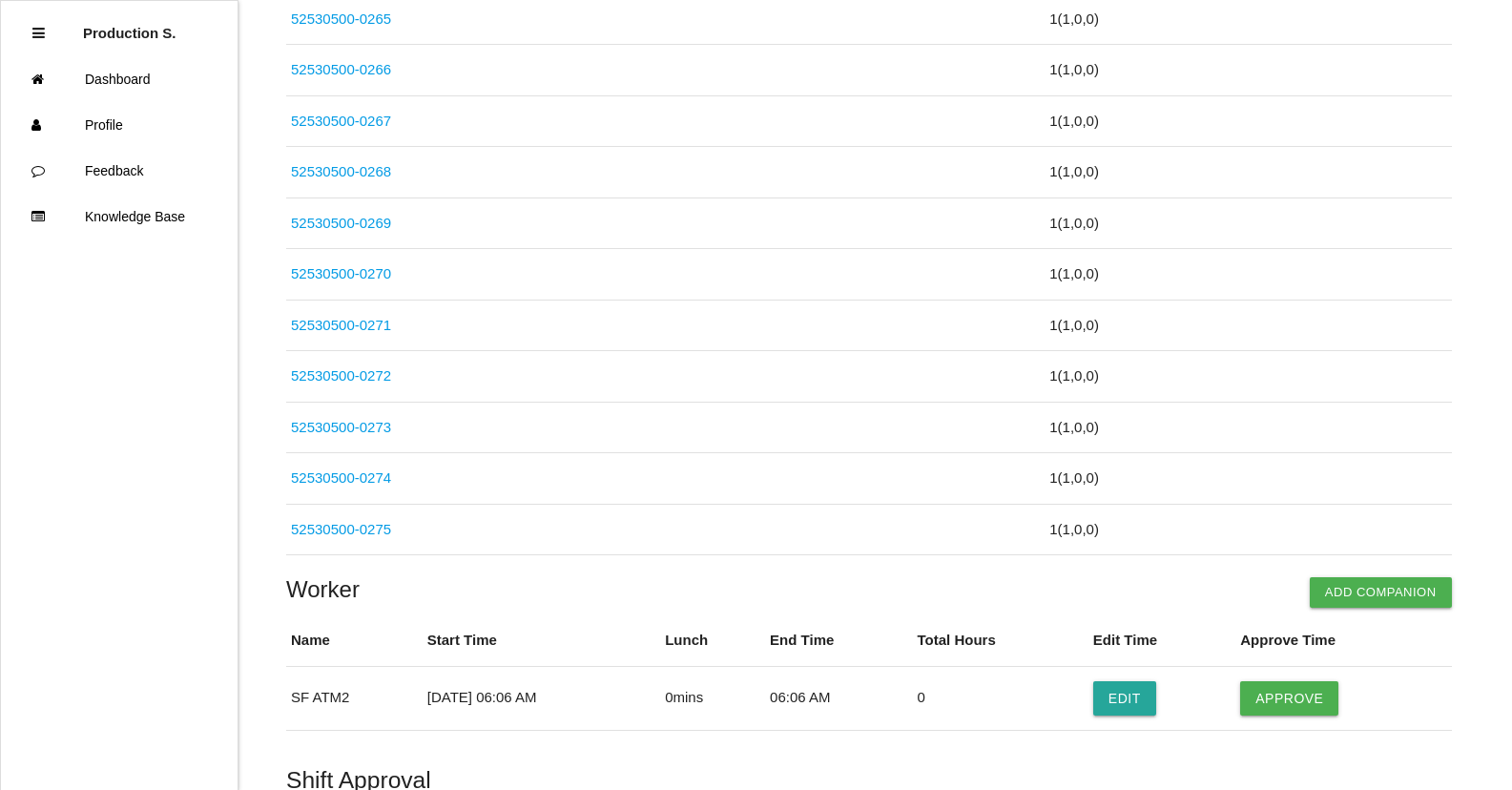
scroll to position [4300, 0]
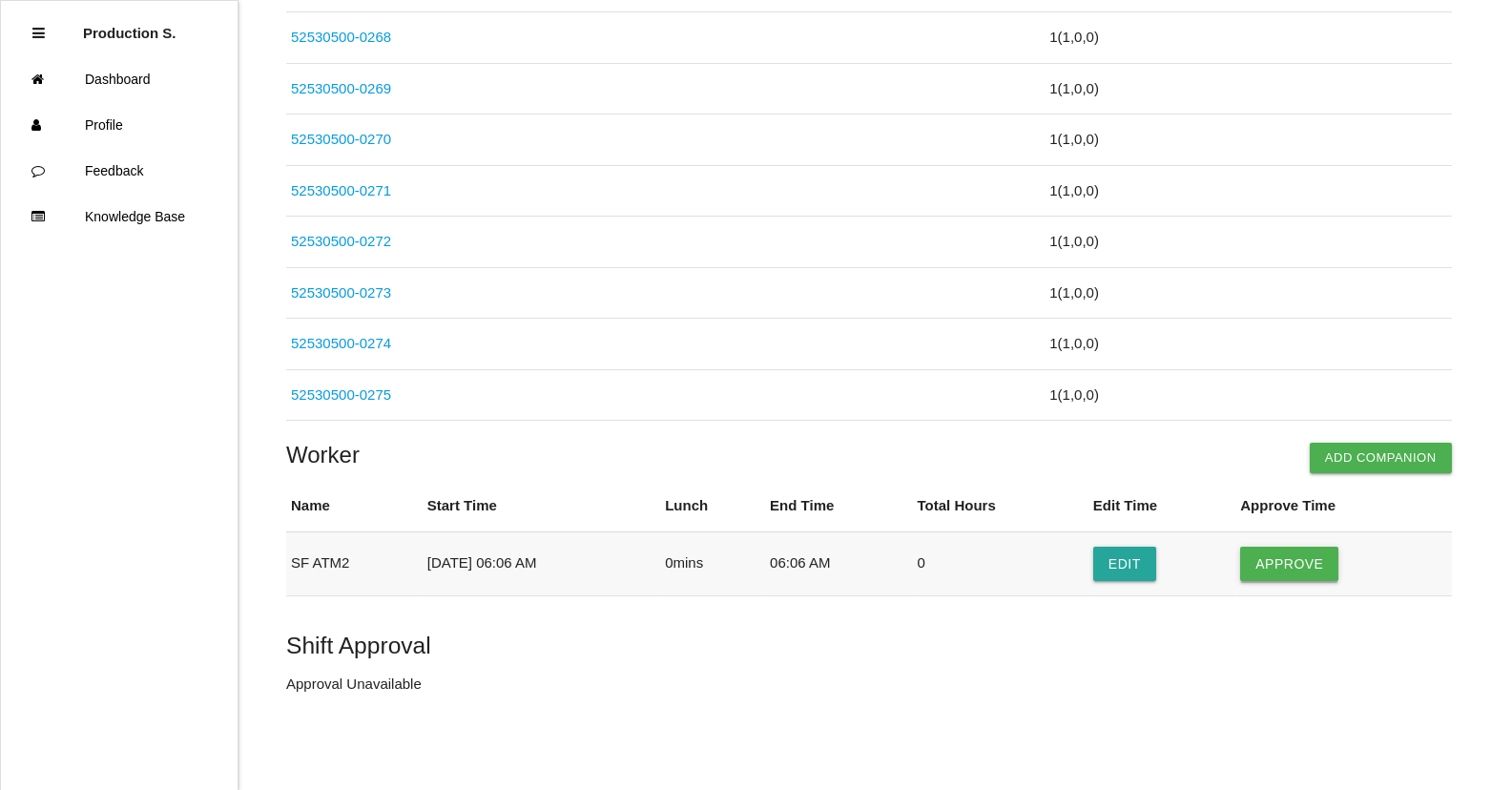
click at [1329, 562] on button "Approve" at bounding box center [1289, 564] width 98 height 34
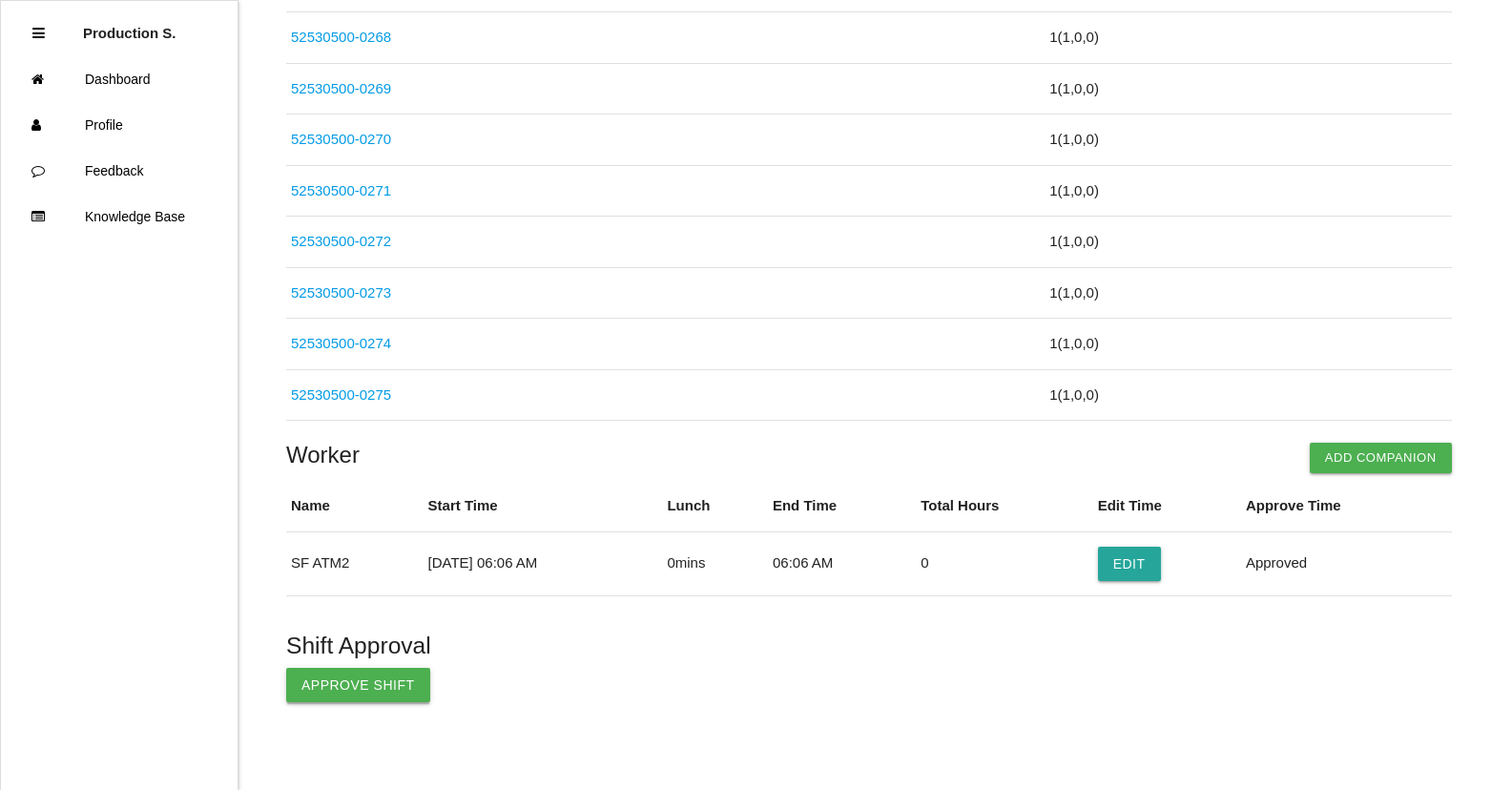
click at [314, 688] on button "Approve Shift" at bounding box center [358, 685] width 144 height 34
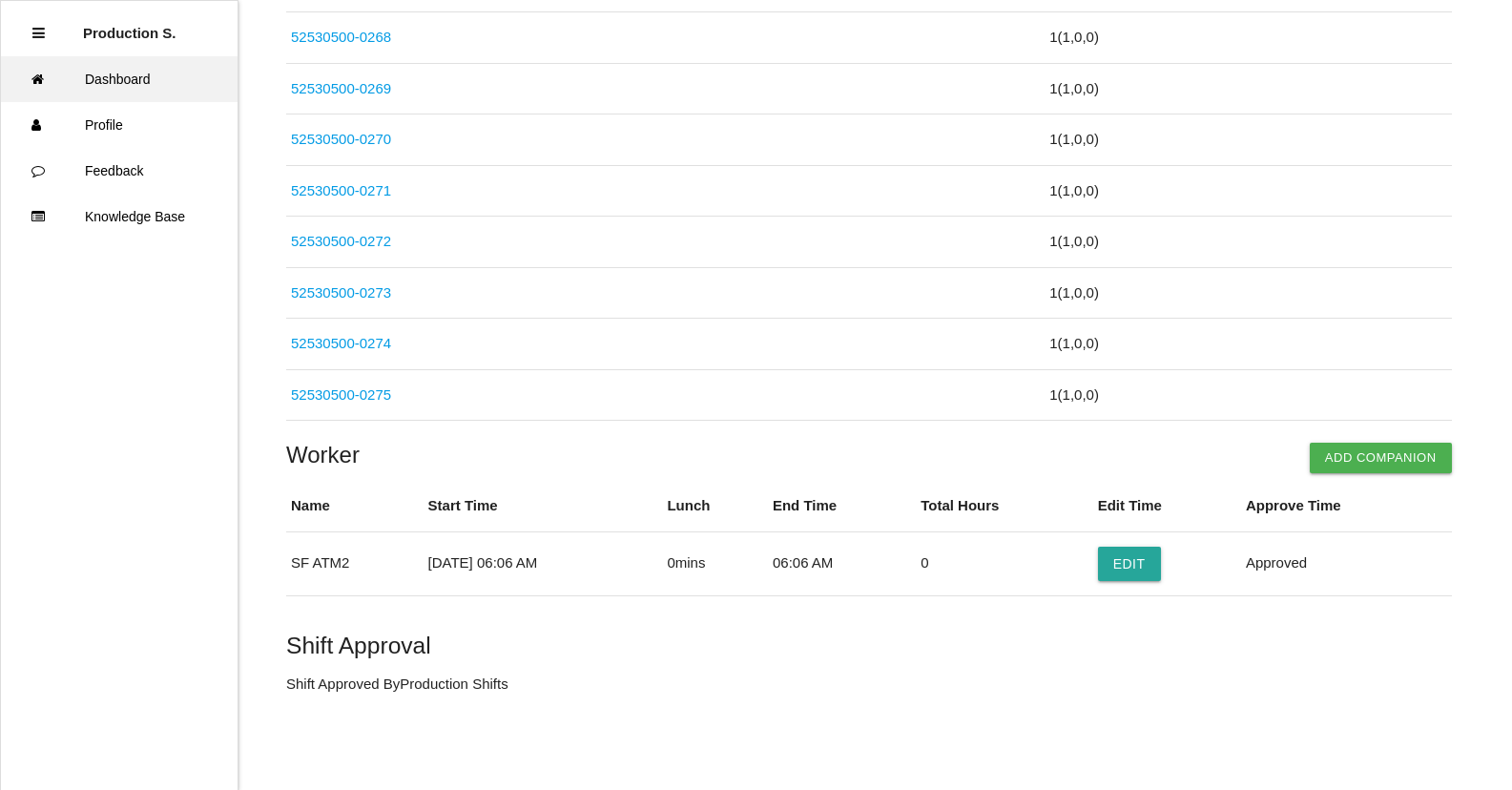
click at [159, 85] on link "Dashboard" at bounding box center [119, 79] width 237 height 46
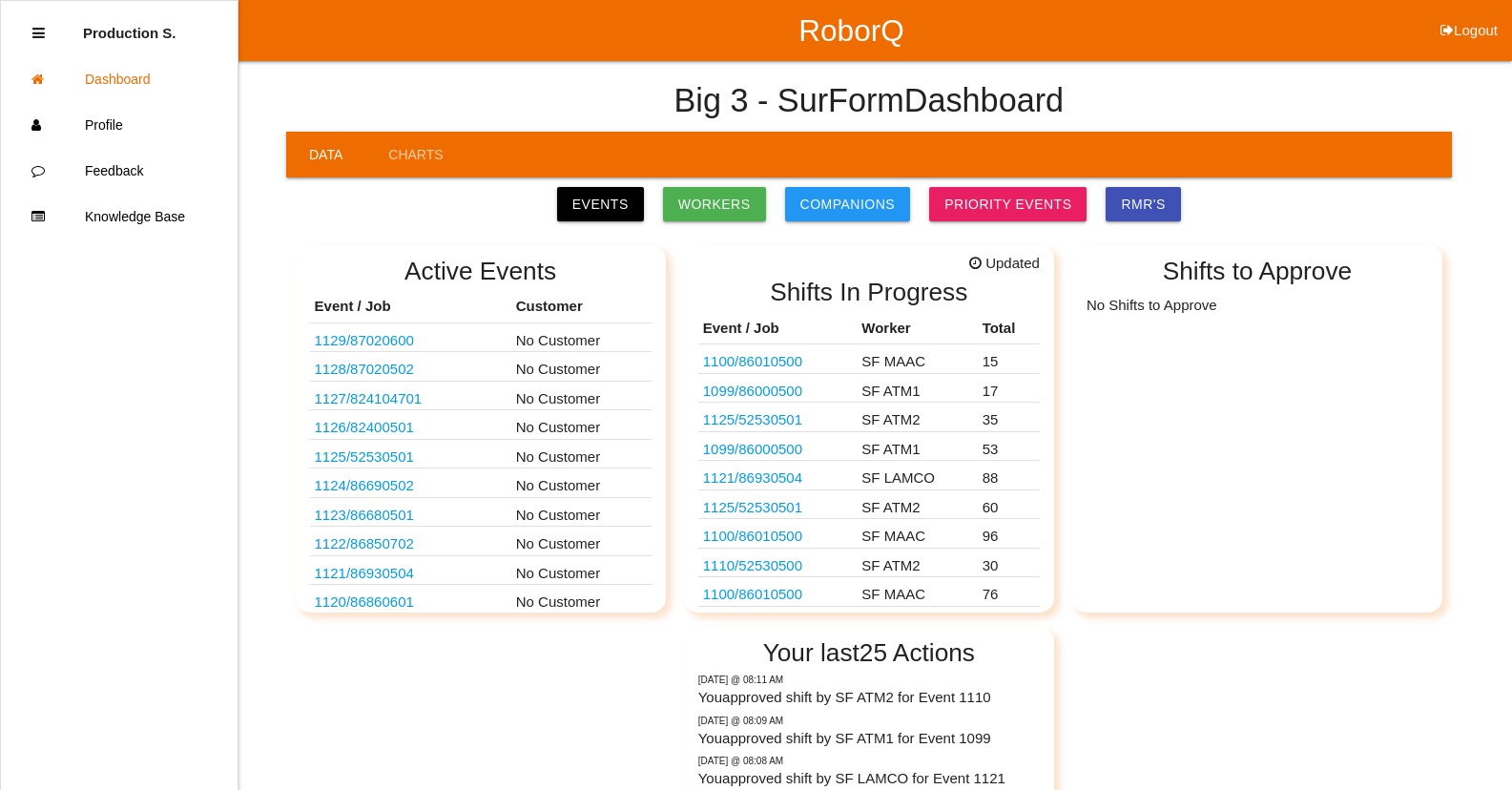
scroll to position [31, 0]
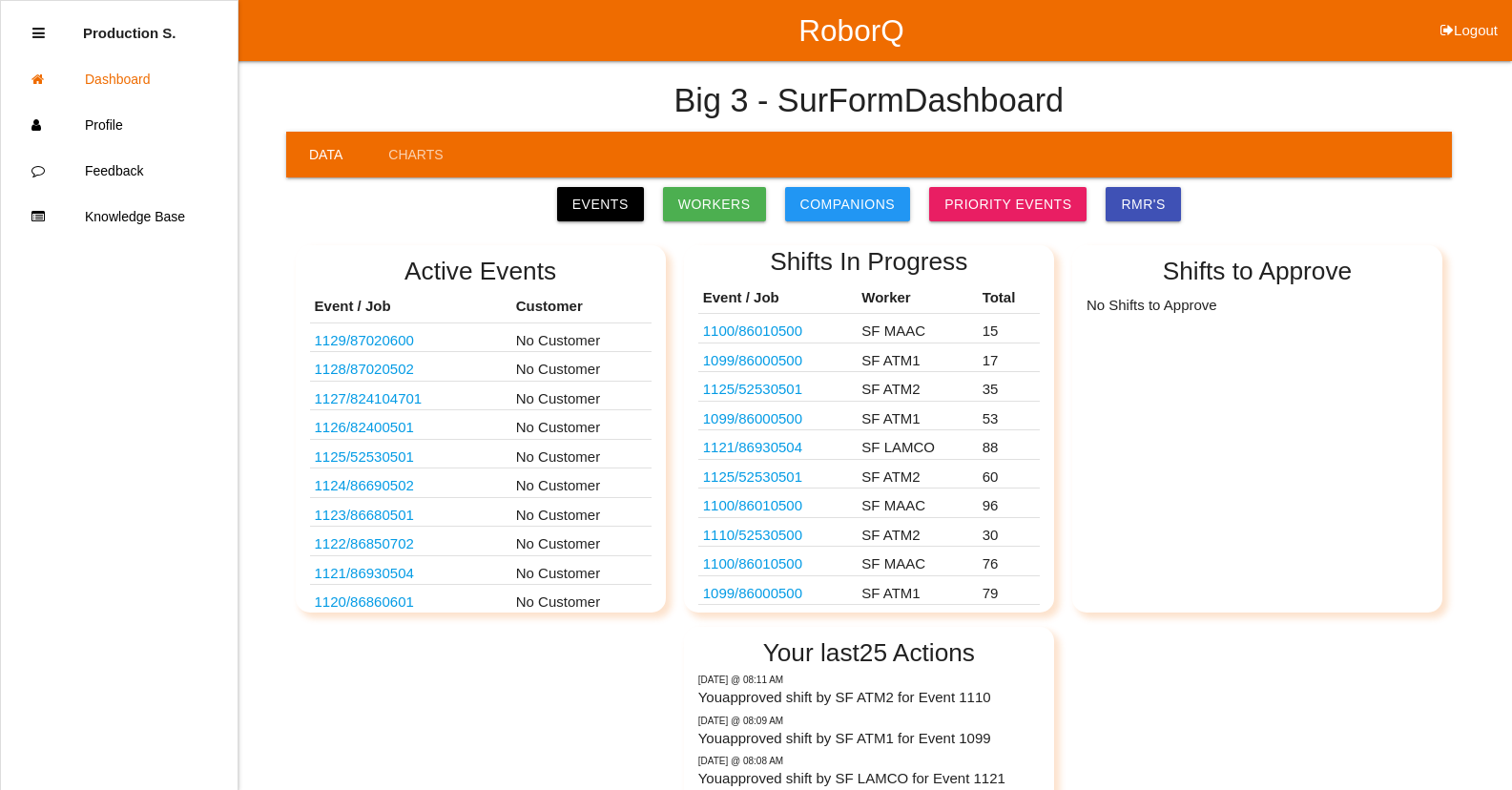
click at [798, 598] on link "1099 / 86000500" at bounding box center [753, 592] width 99 height 16
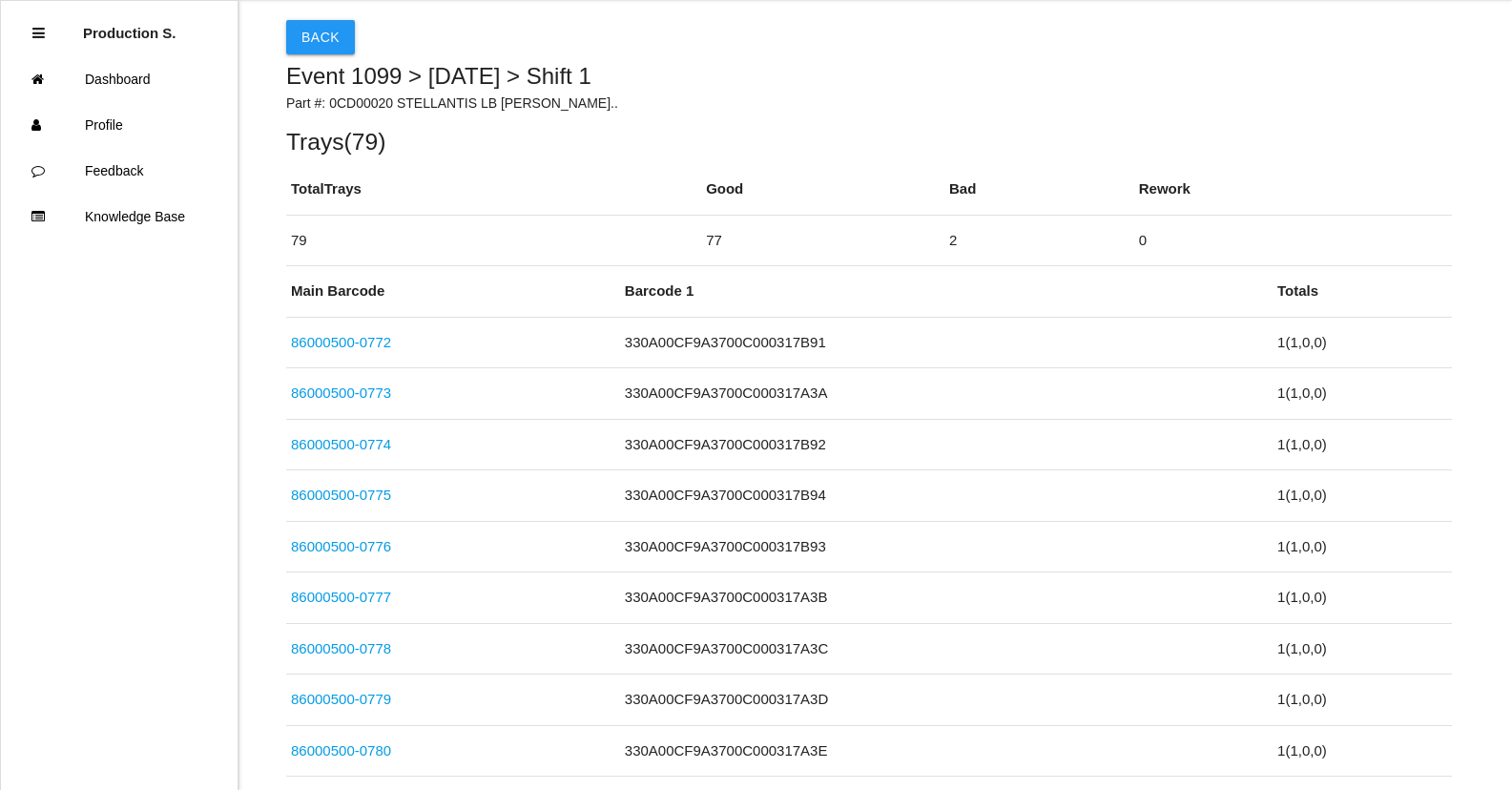
scroll to position [96, 0]
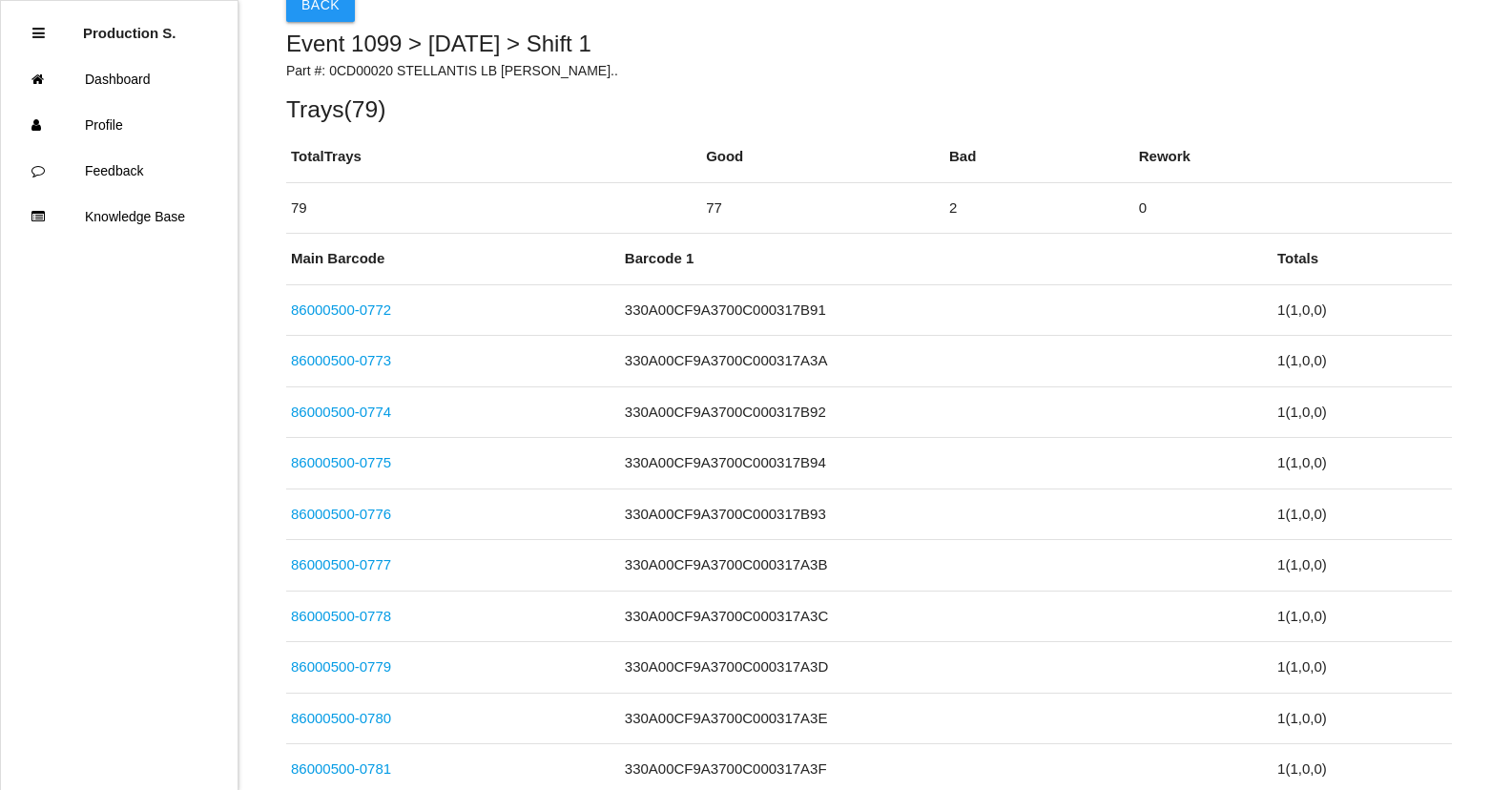
drag, startPoint x: 95, startPoint y: 827, endPoint x: 721, endPoint y: 81, distance: 973.9
click at [718, 80] on p "Part #: 0CD00020 STELLANTIS LB [PERSON_NAME].." at bounding box center [869, 71] width 1166 height 20
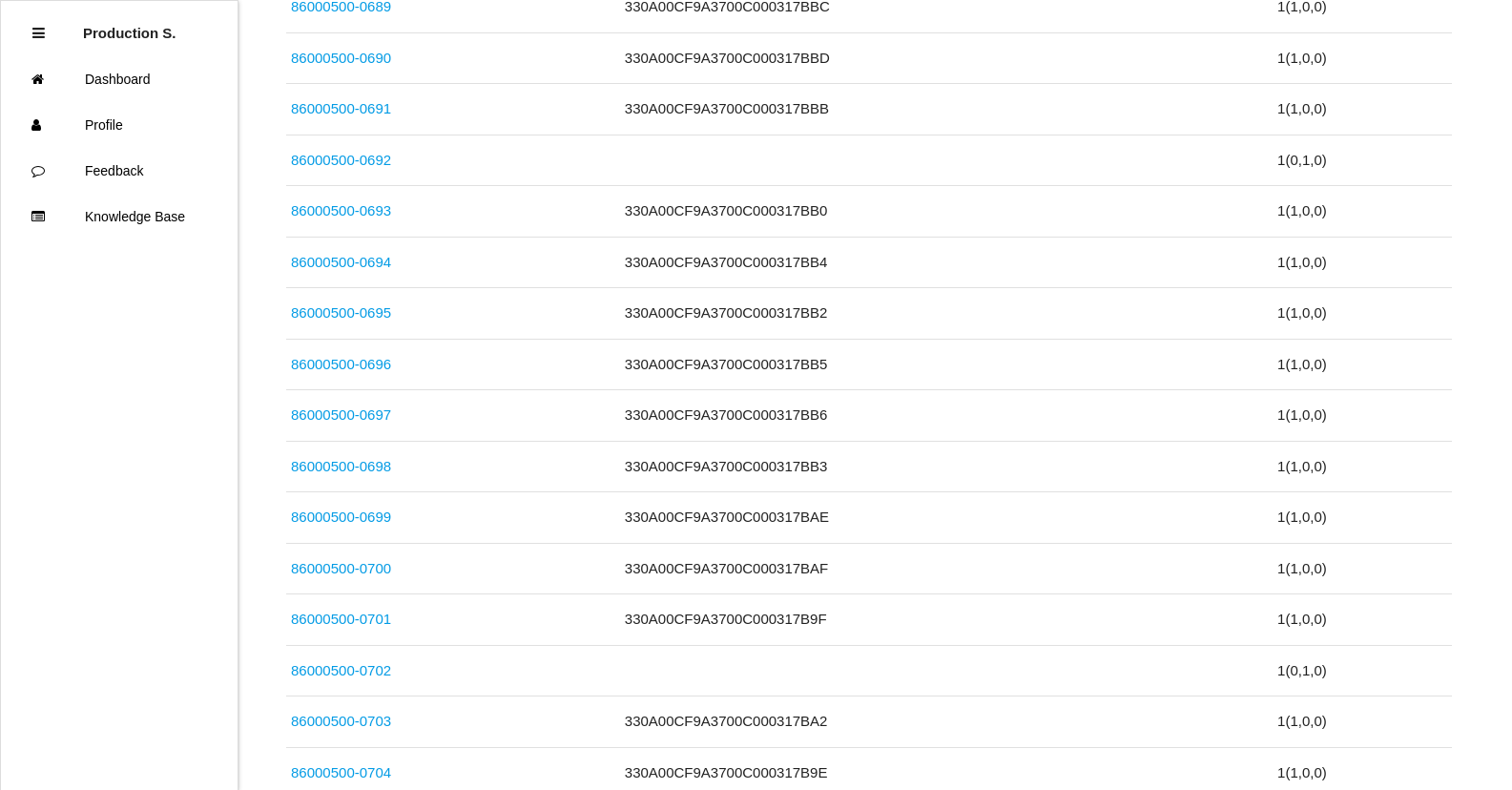
scroll to position [3993, 0]
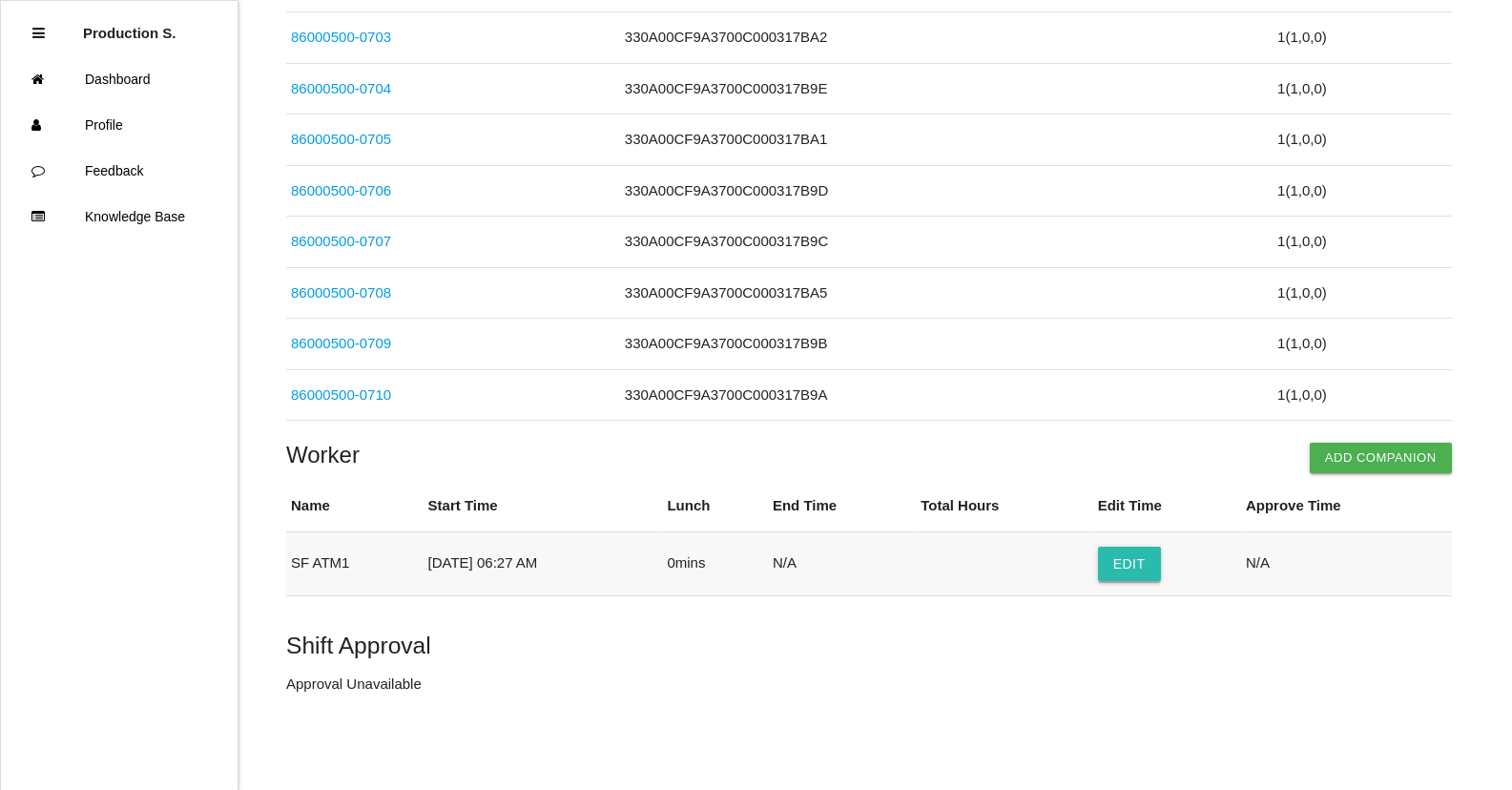
click at [1151, 563] on button "Edit" at bounding box center [1130, 564] width 63 height 34
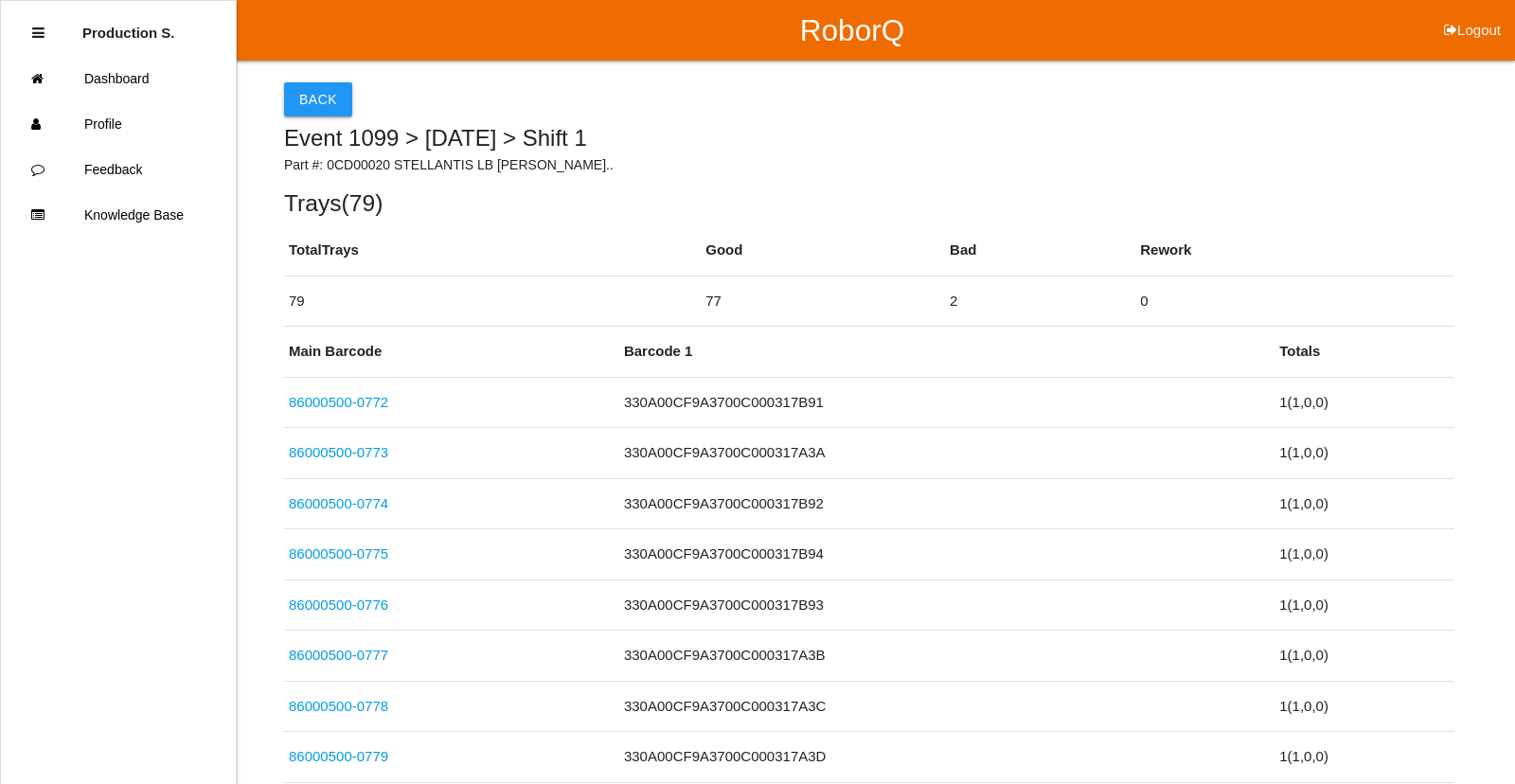
select select "6"
select select "27"
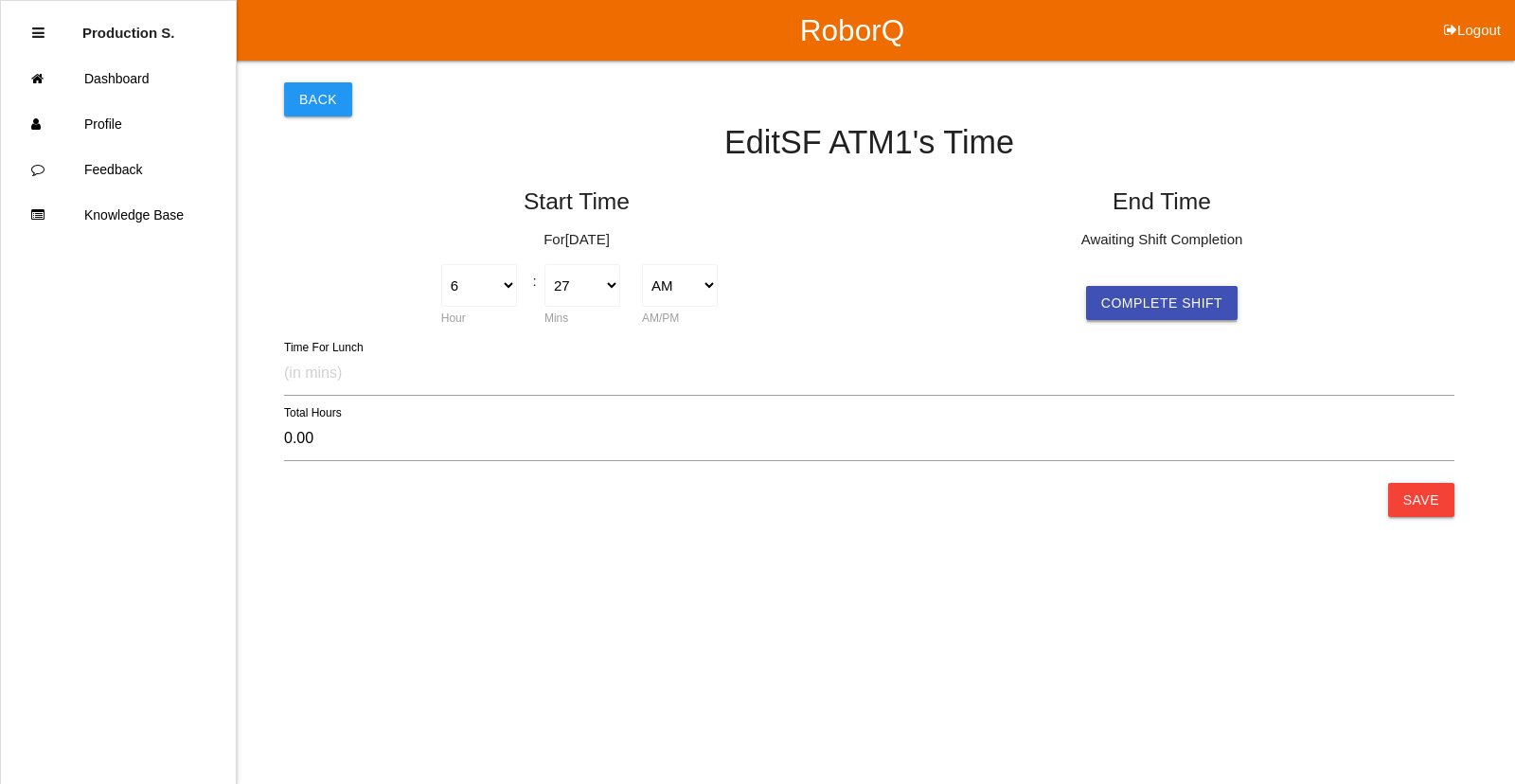
click at [1188, 307] on button "Complete Shift" at bounding box center [1162, 303] width 152 height 34
select select "6"
select select "27"
click at [1424, 508] on button "Save" at bounding box center [1422, 501] width 66 height 34
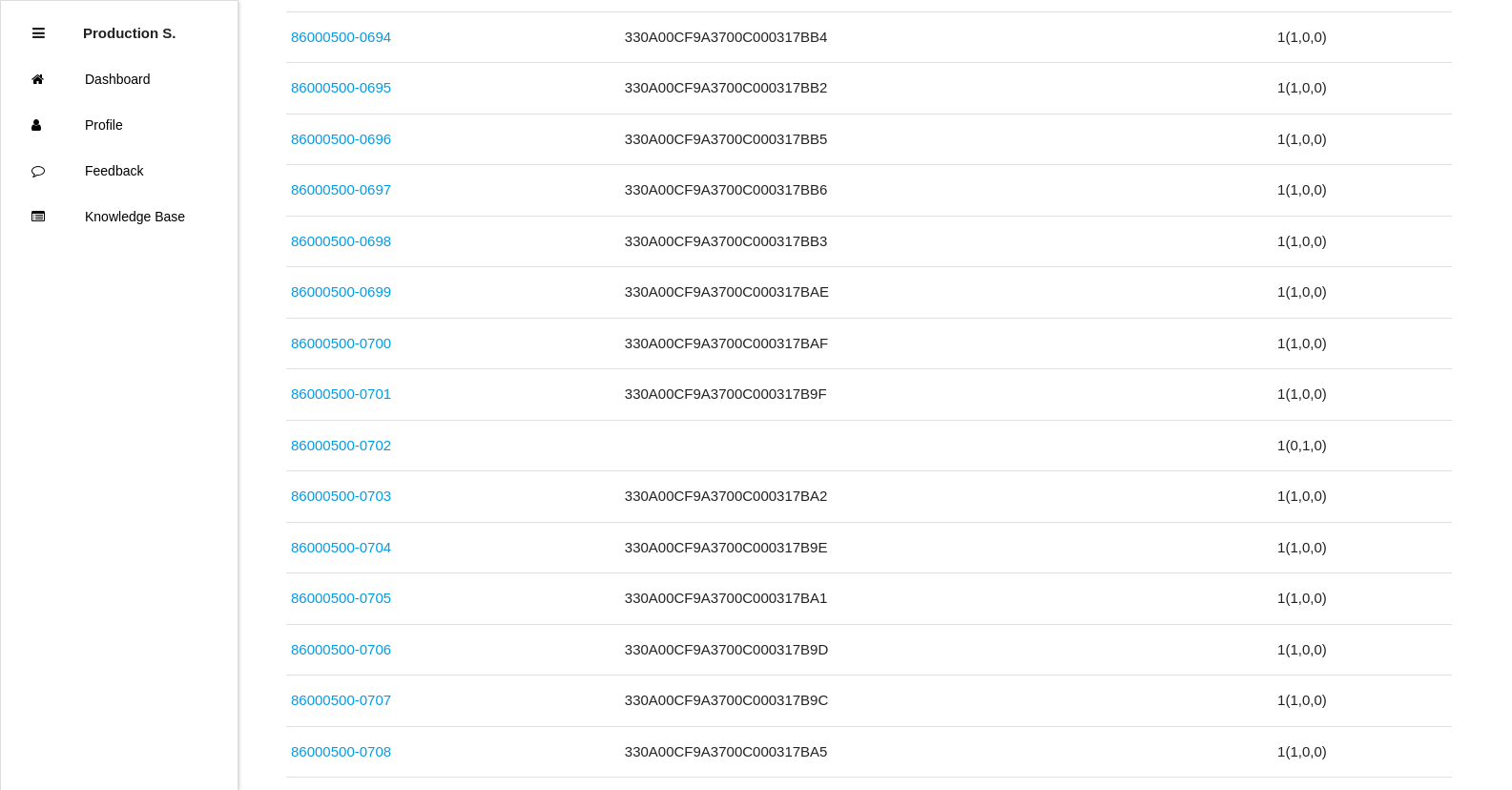
scroll to position [3993, 0]
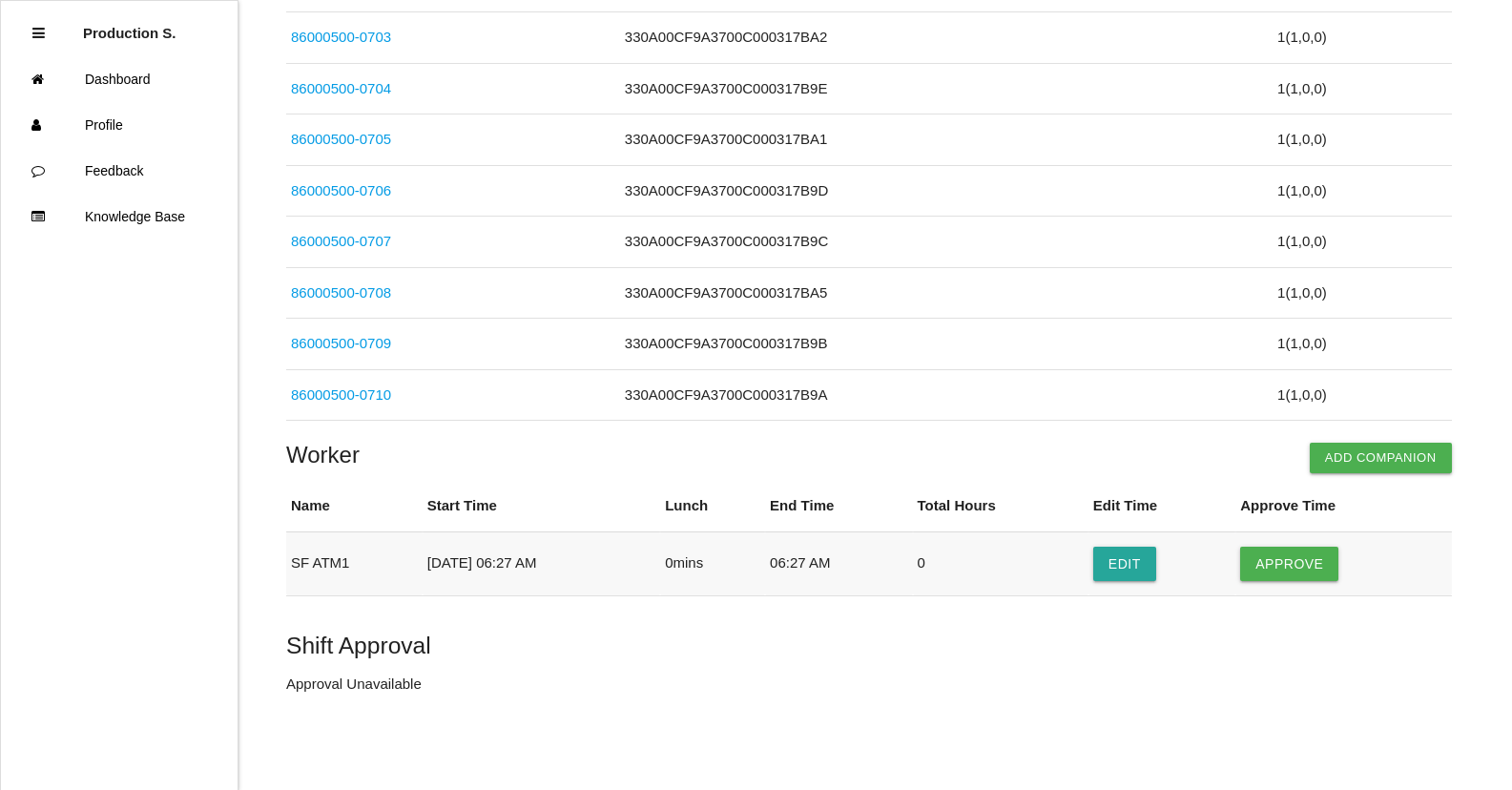
click at [1302, 543] on td "Approve" at bounding box center [1344, 563] width 216 height 64
click at [1317, 563] on button "Approve" at bounding box center [1289, 564] width 98 height 34
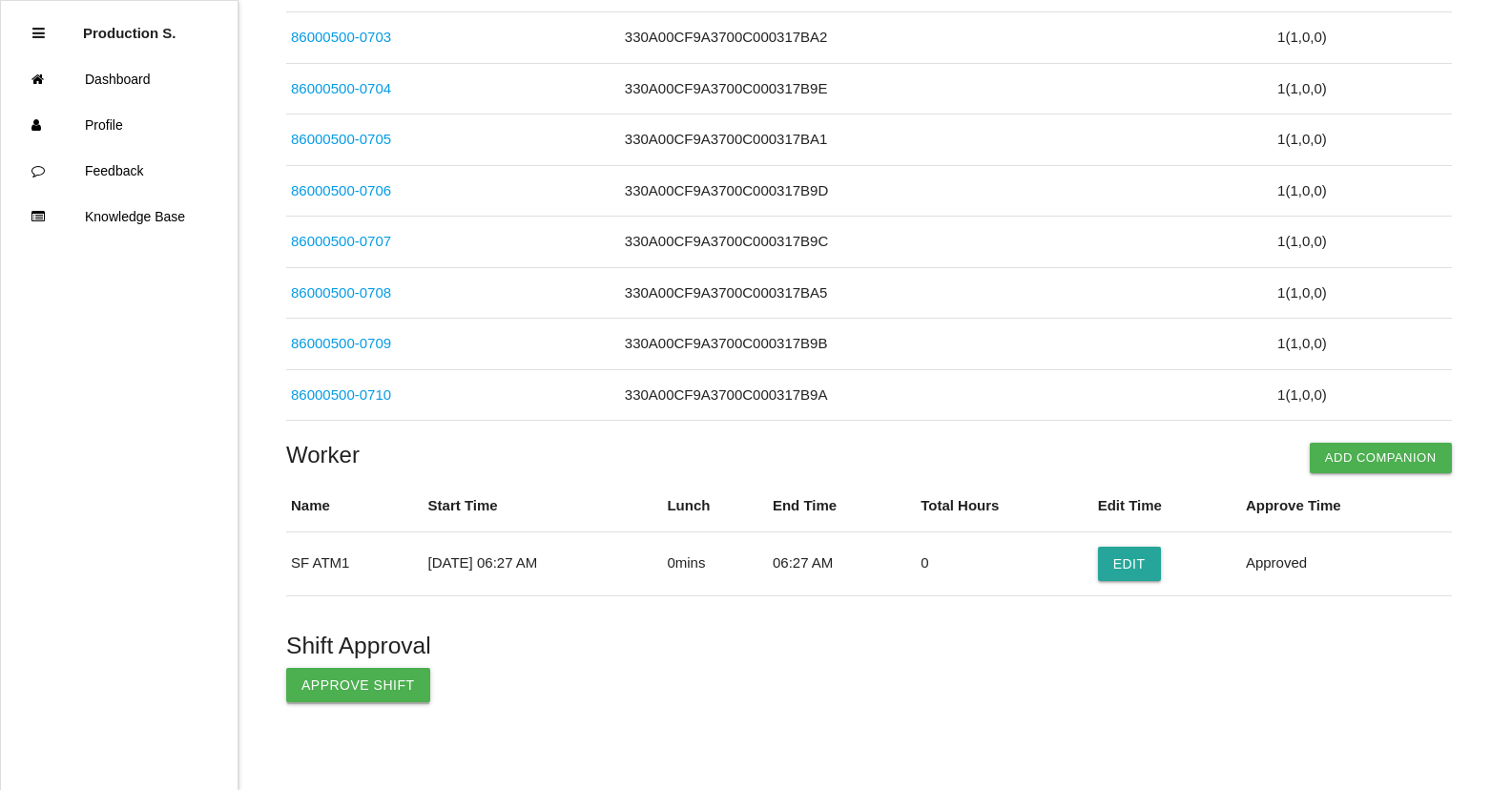
click at [356, 696] on button "Approve Shift" at bounding box center [358, 685] width 144 height 34
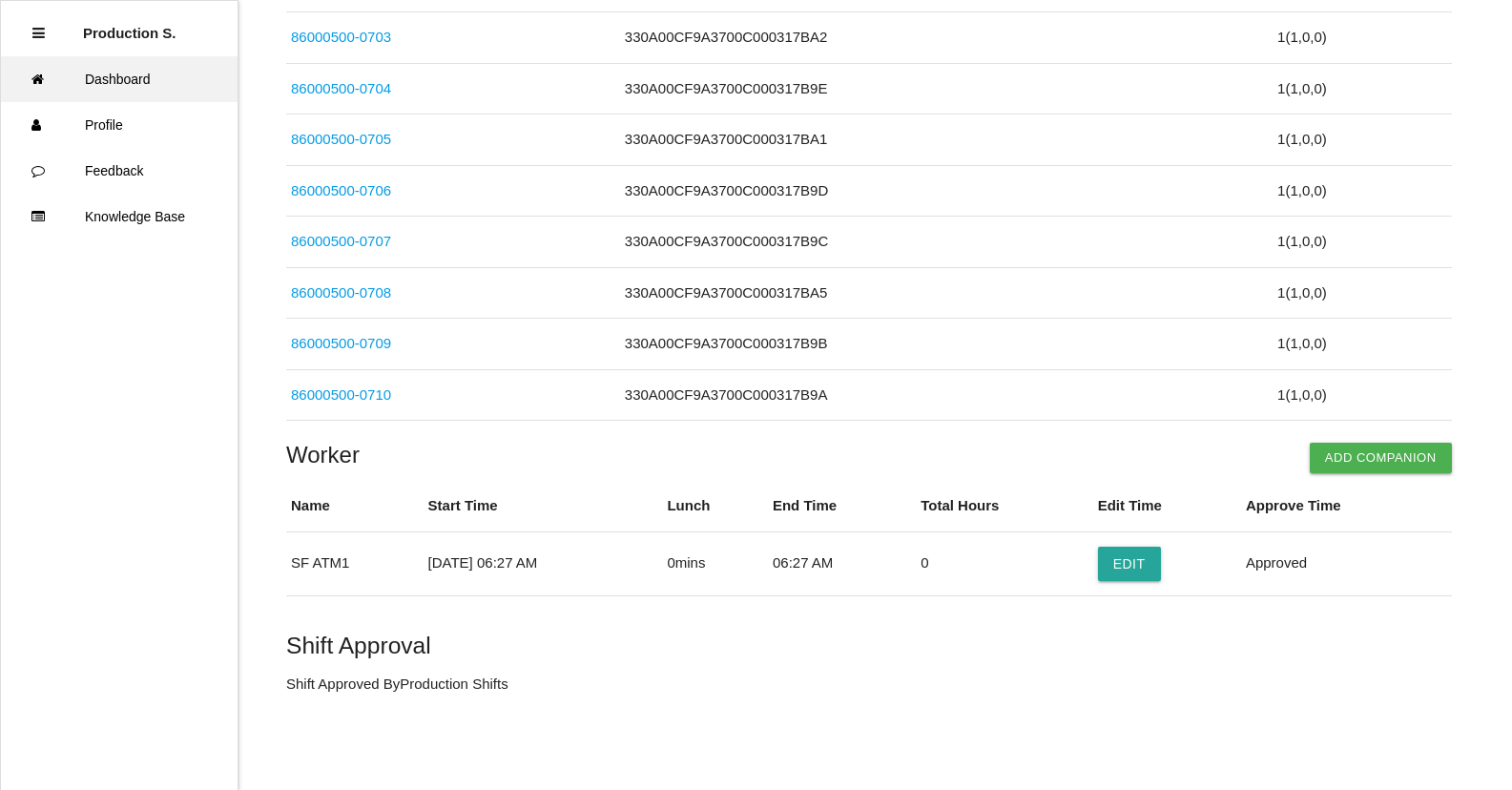
click at [127, 92] on link "Dashboard" at bounding box center [119, 79] width 237 height 46
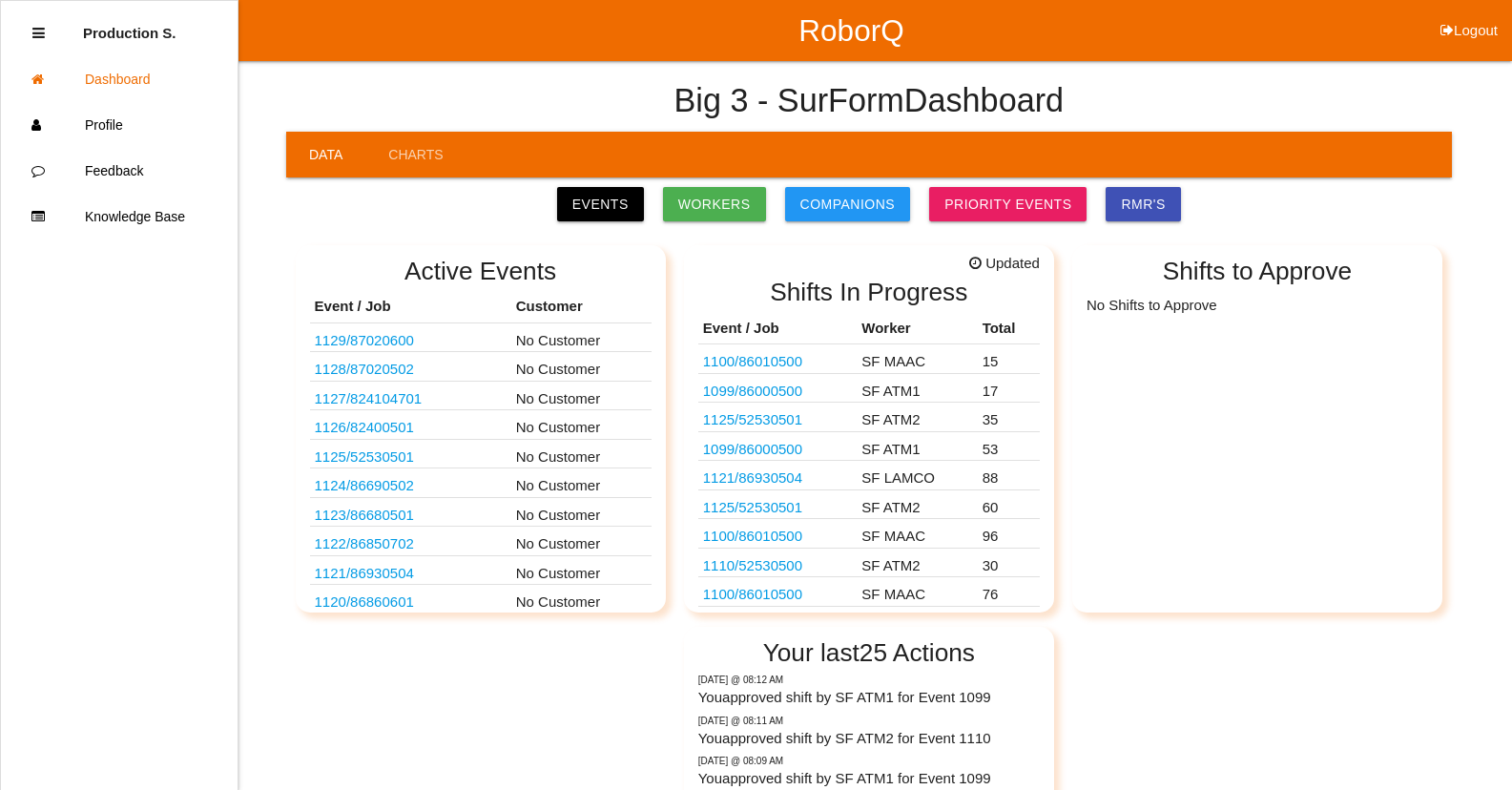
scroll to position [1, 0]
click at [768, 594] on link "1100 / 86010500" at bounding box center [753, 592] width 99 height 16
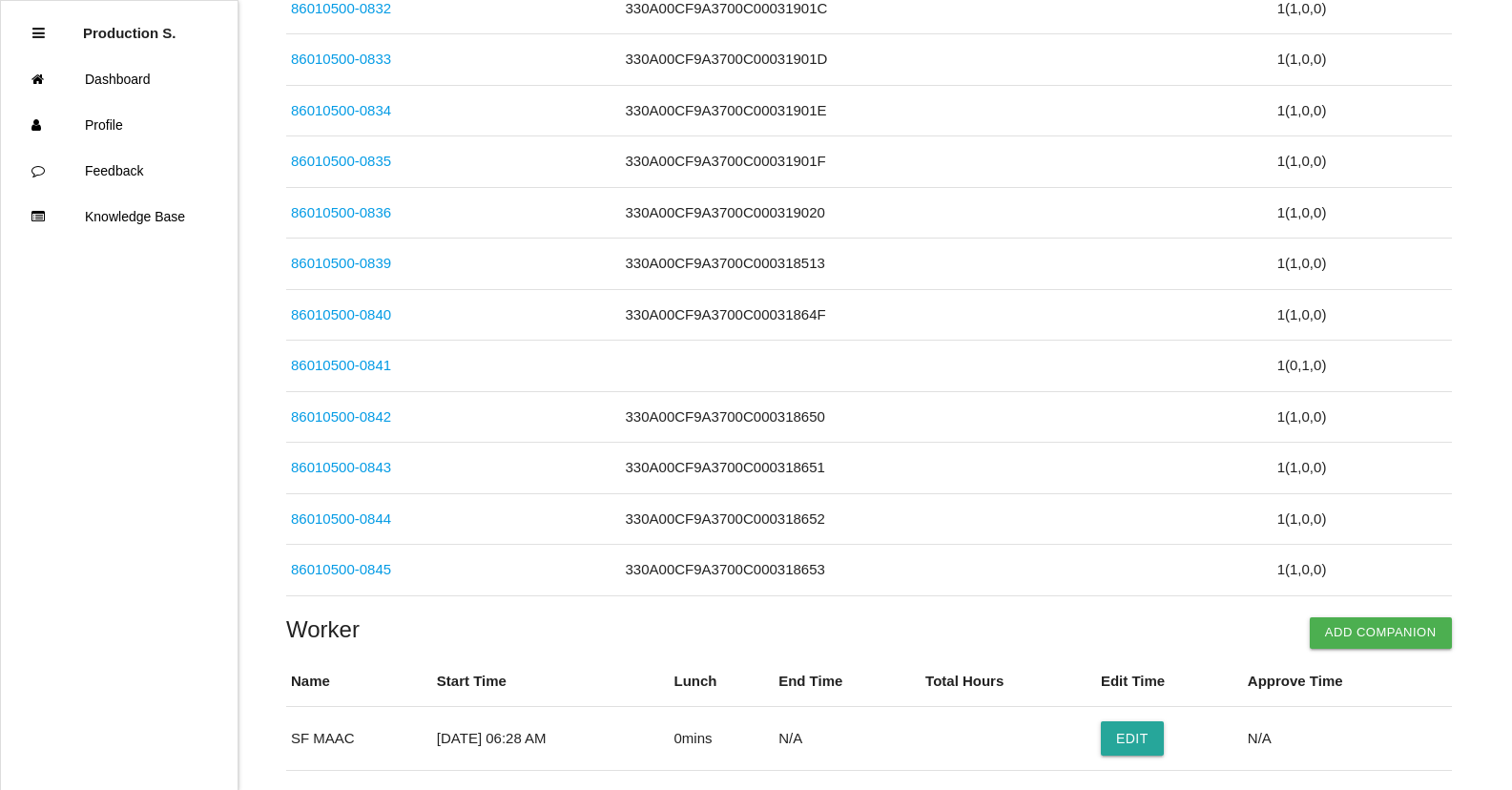
scroll to position [3840, 0]
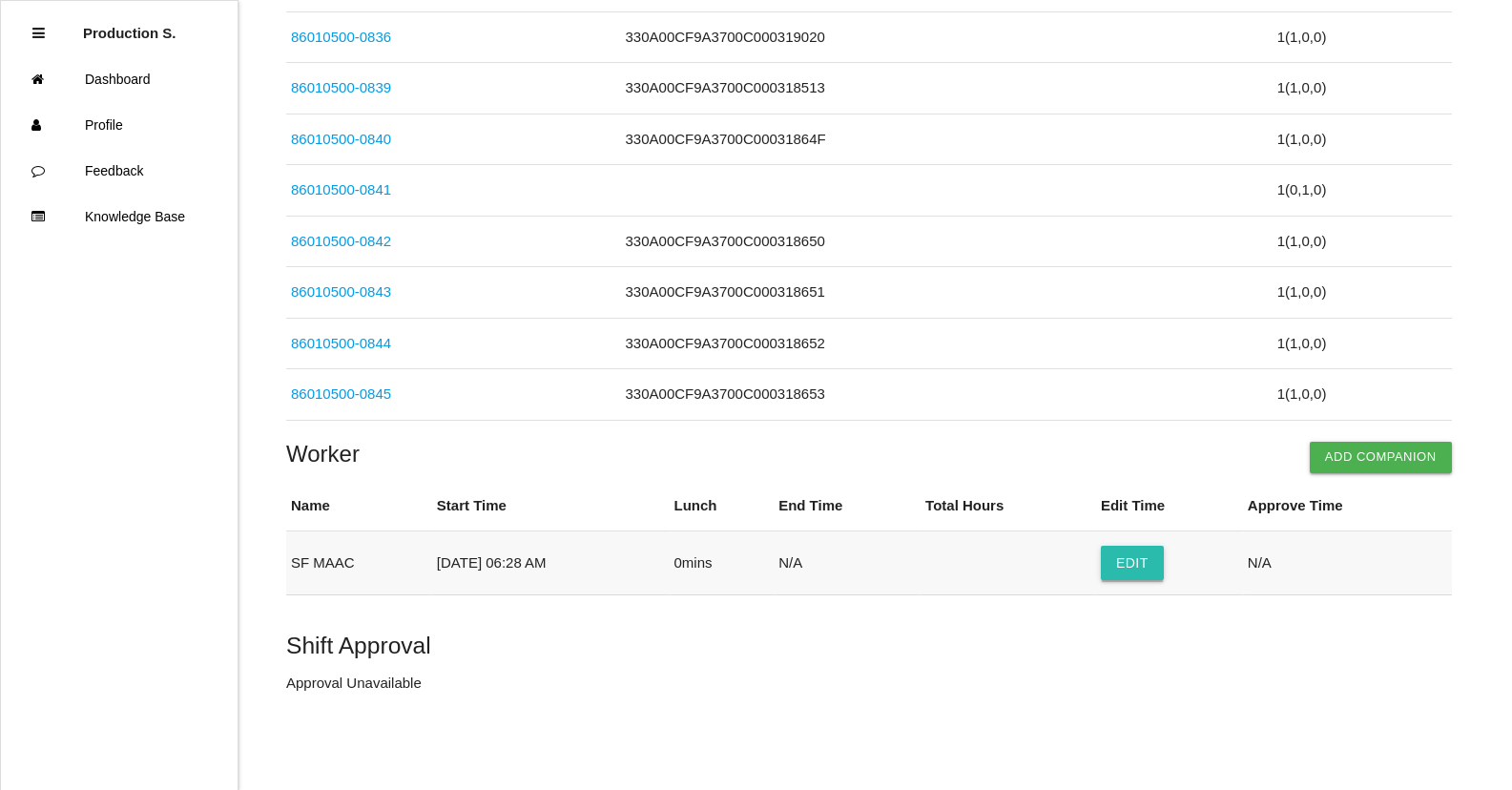
click at [1153, 566] on button "Edit" at bounding box center [1133, 563] width 63 height 34
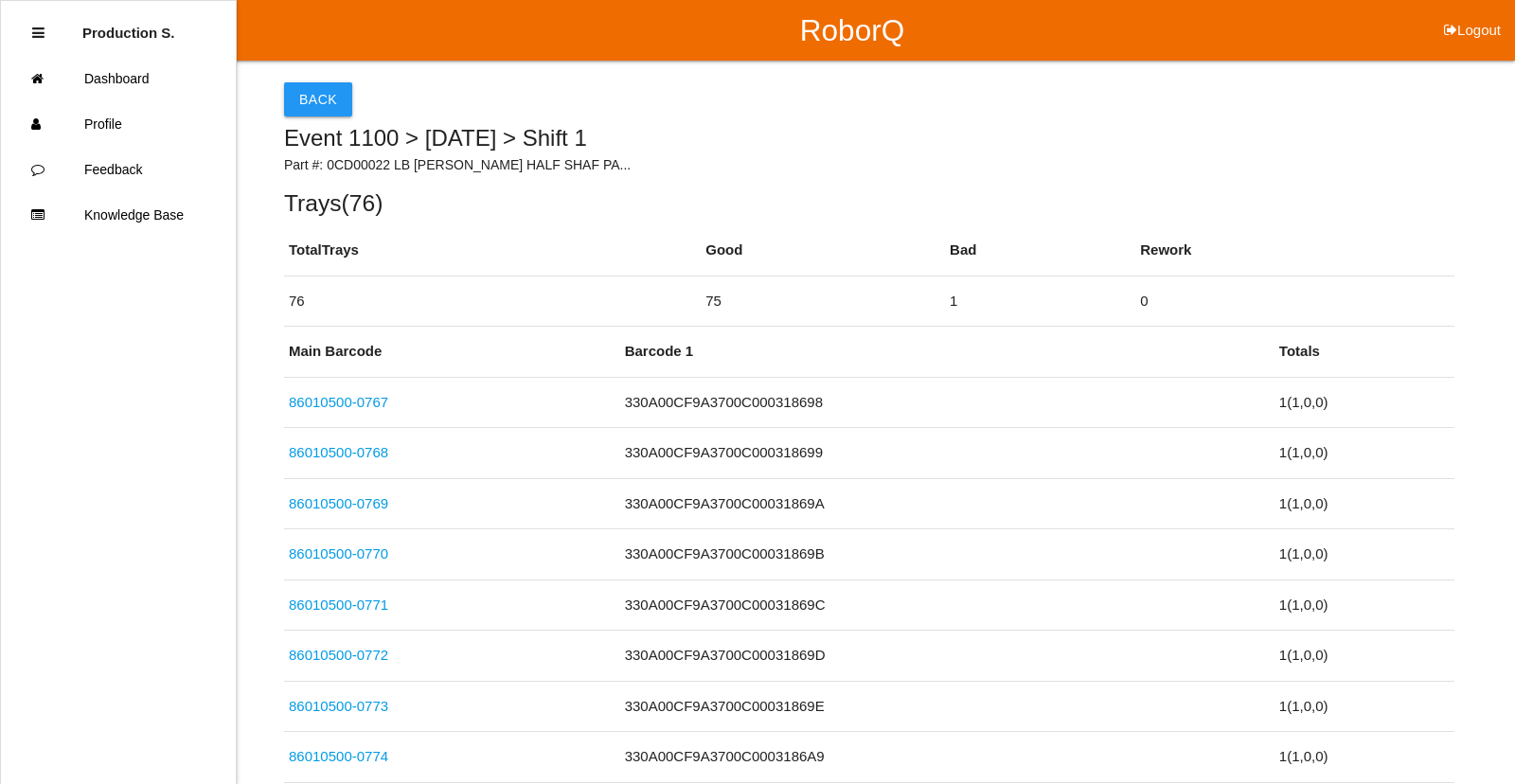
select select "6"
select select "28"
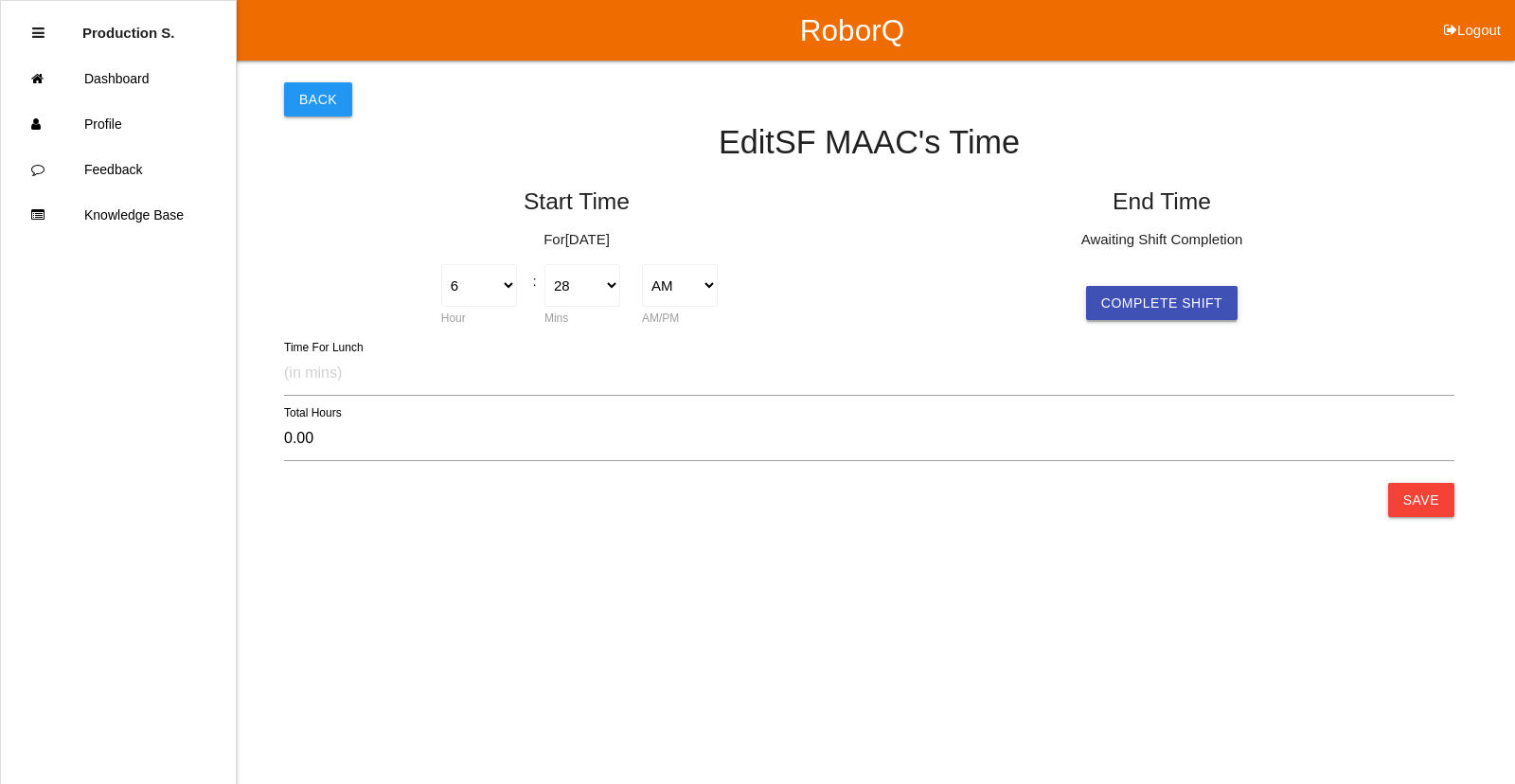
click at [1213, 313] on button "Complete Shift" at bounding box center [1162, 303] width 152 height 34
select select "6"
select select "28"
click at [1417, 517] on html "RoborQ Logout Production S. Dashboard Profile Feedback Knowledge Base Back Edit…" at bounding box center [758, 299] width 1515 height 598
click at [1421, 497] on button "Save" at bounding box center [1422, 501] width 66 height 34
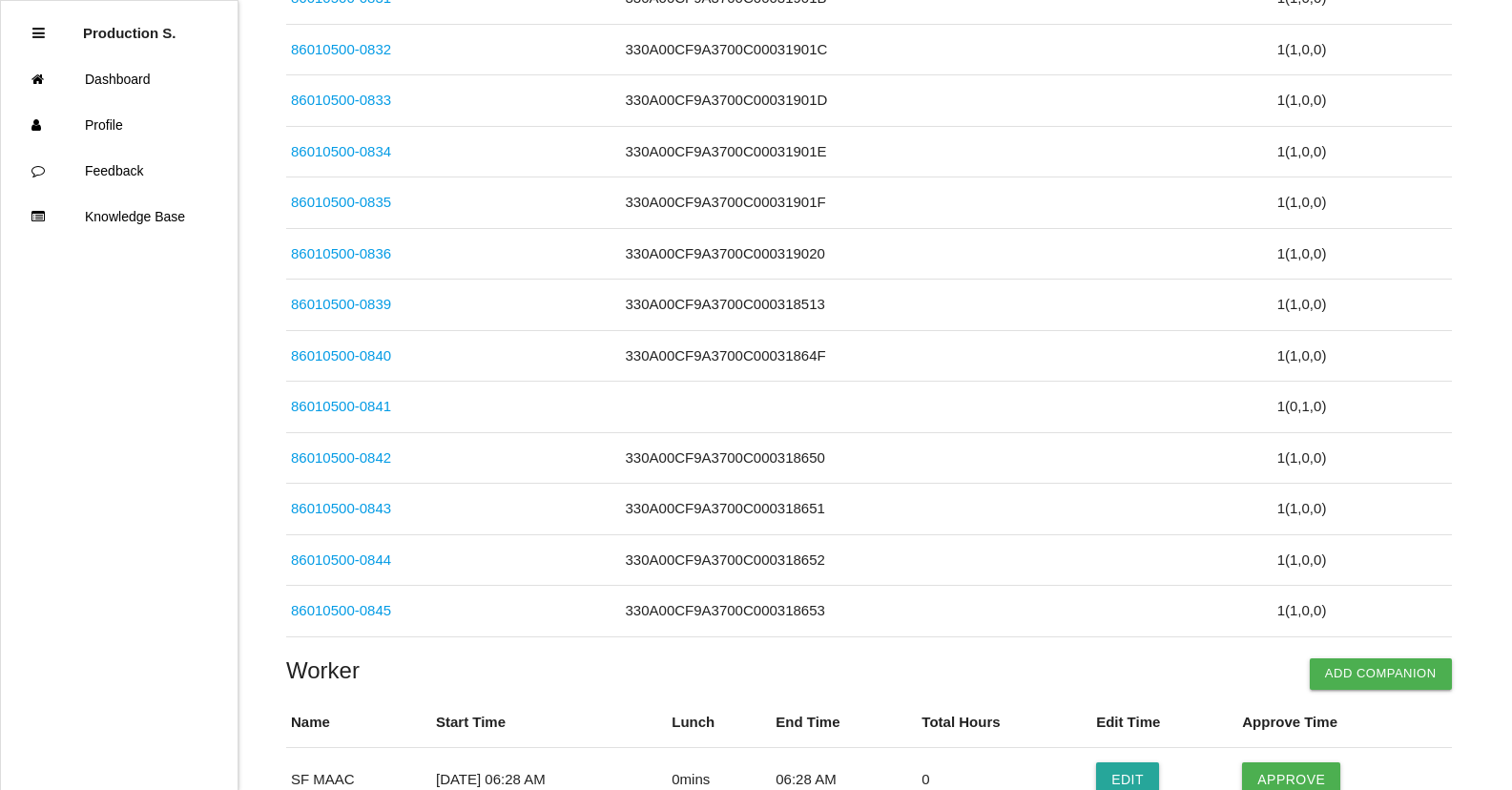
scroll to position [3840, 0]
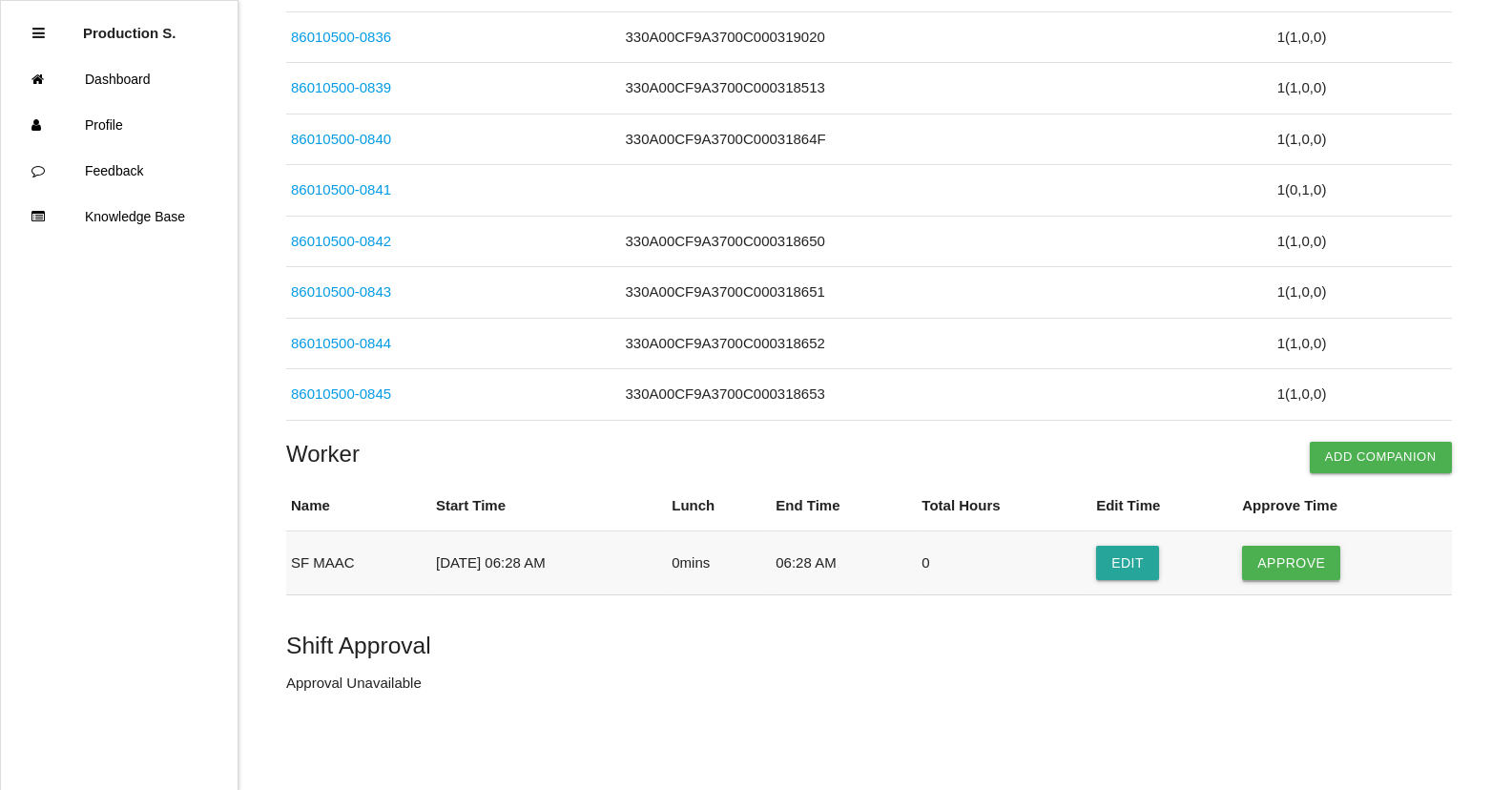
click at [1313, 567] on button "Approve" at bounding box center [1291, 563] width 98 height 34
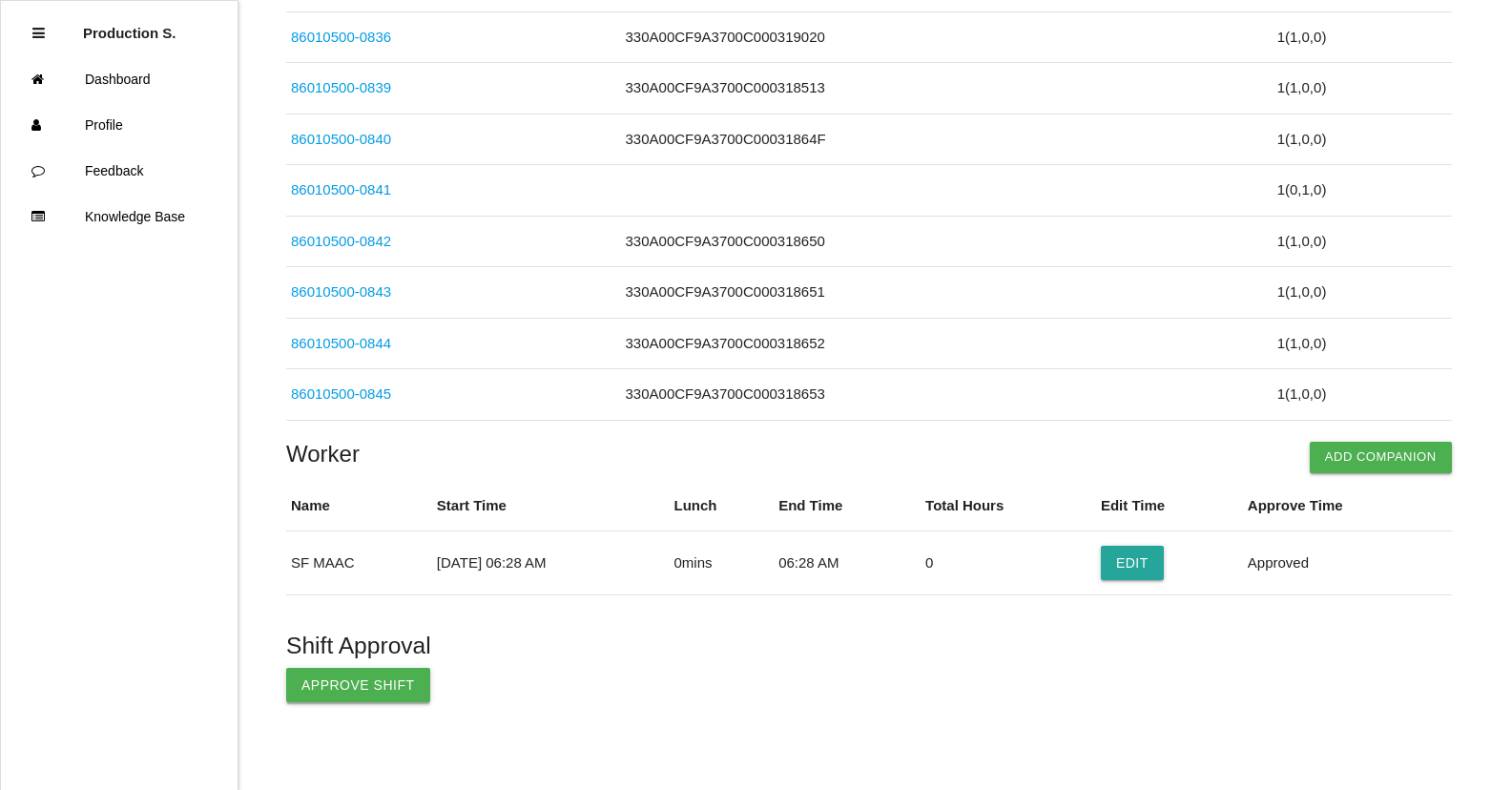
click at [338, 684] on button "Approve Shift" at bounding box center [358, 685] width 144 height 34
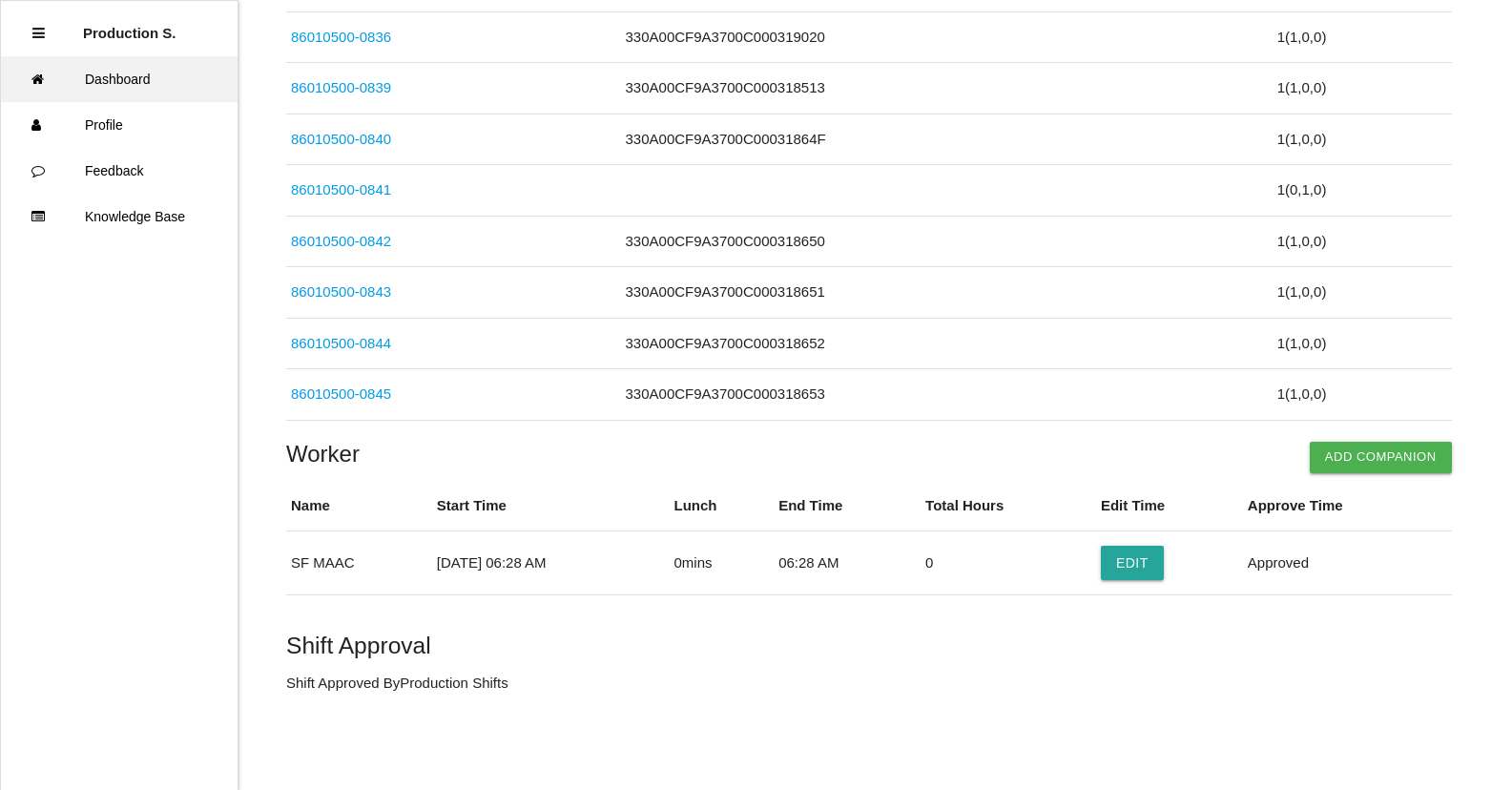
click at [154, 73] on link "Dashboard" at bounding box center [119, 79] width 237 height 46
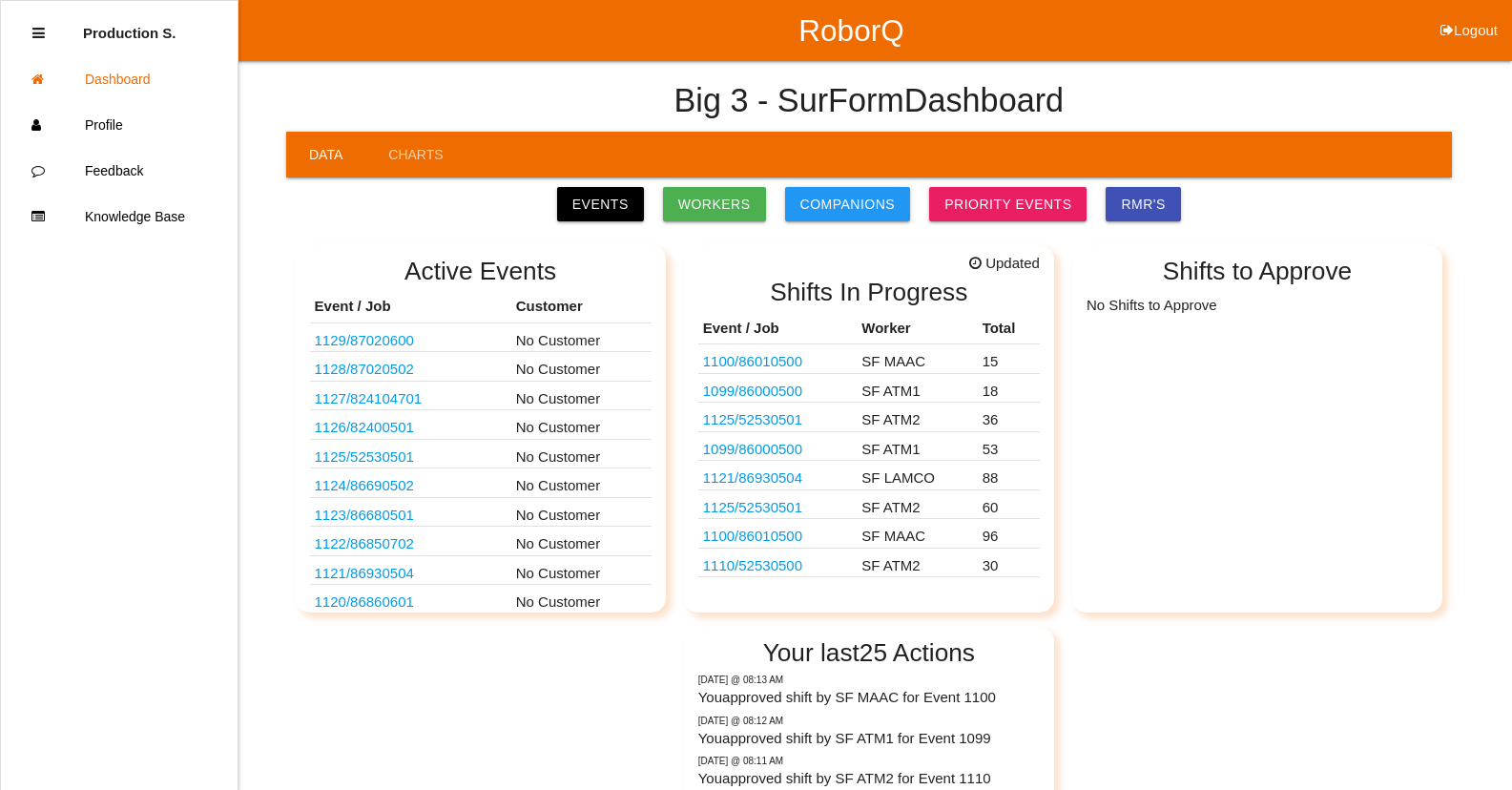
click at [778, 564] on link "1110 / 52530500" at bounding box center [753, 565] width 99 height 16
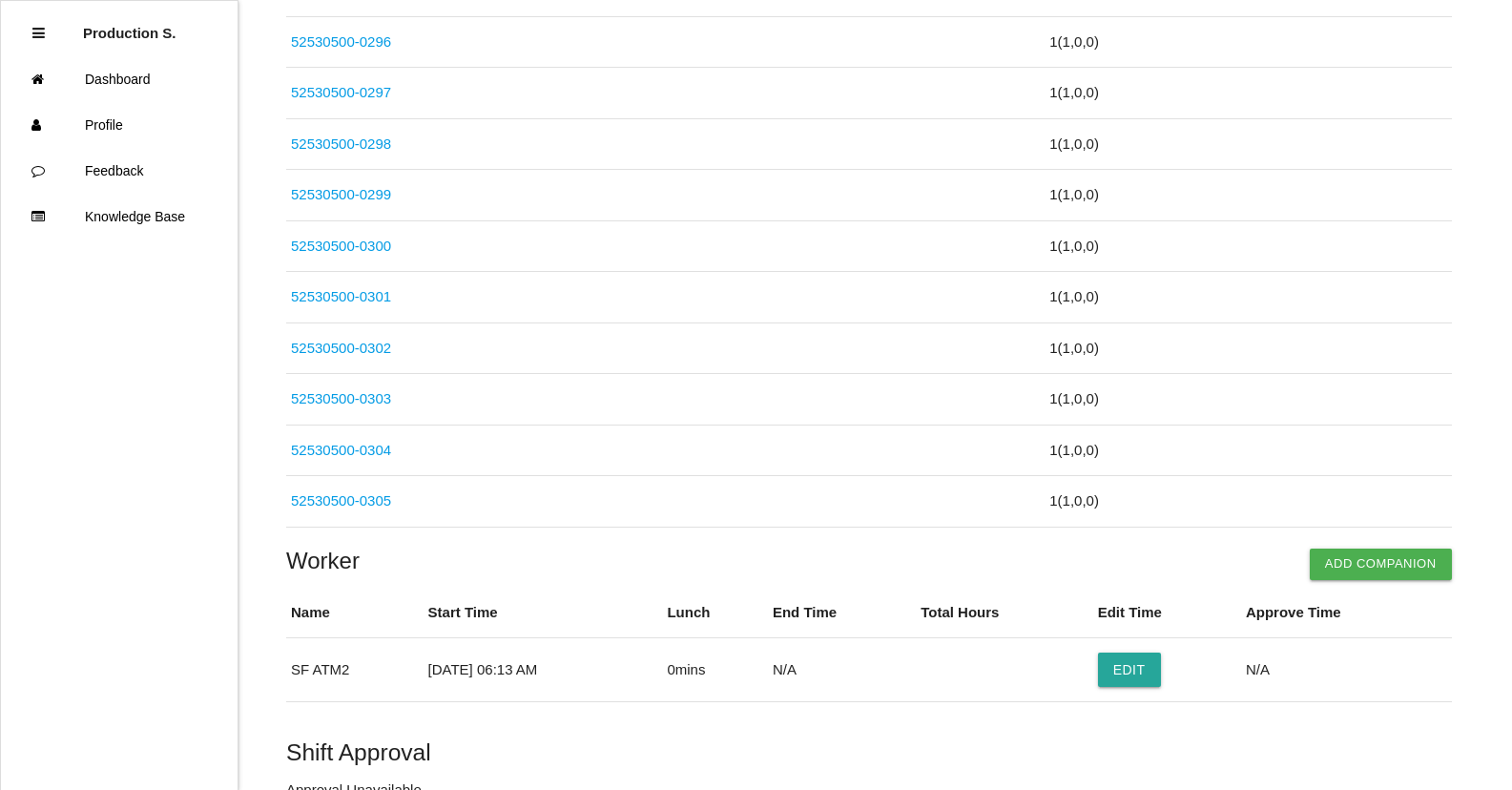
scroll to position [1491, 0]
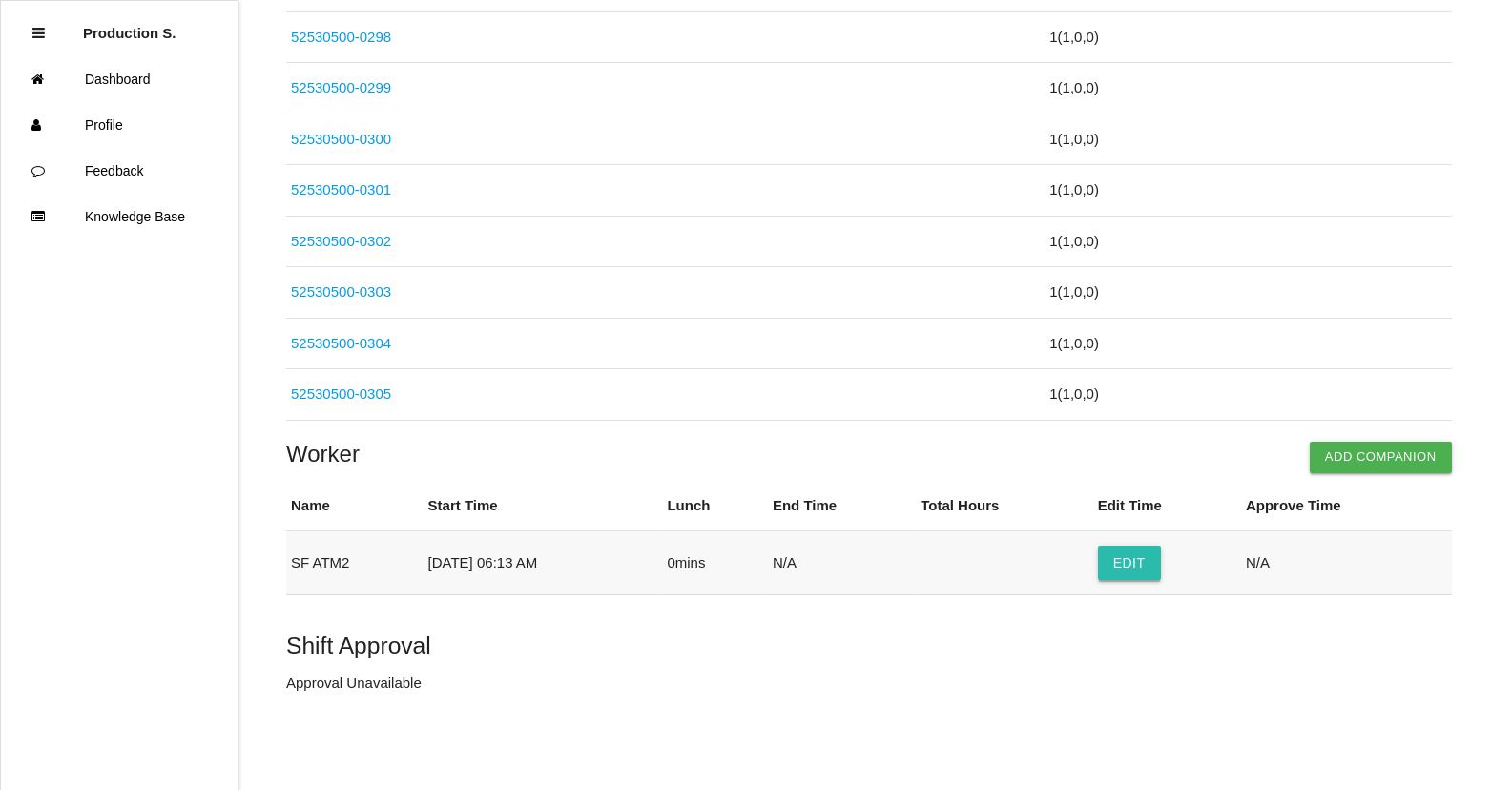
click at [1135, 571] on button "Edit" at bounding box center [1130, 563] width 63 height 34
select select "6"
select select "13"
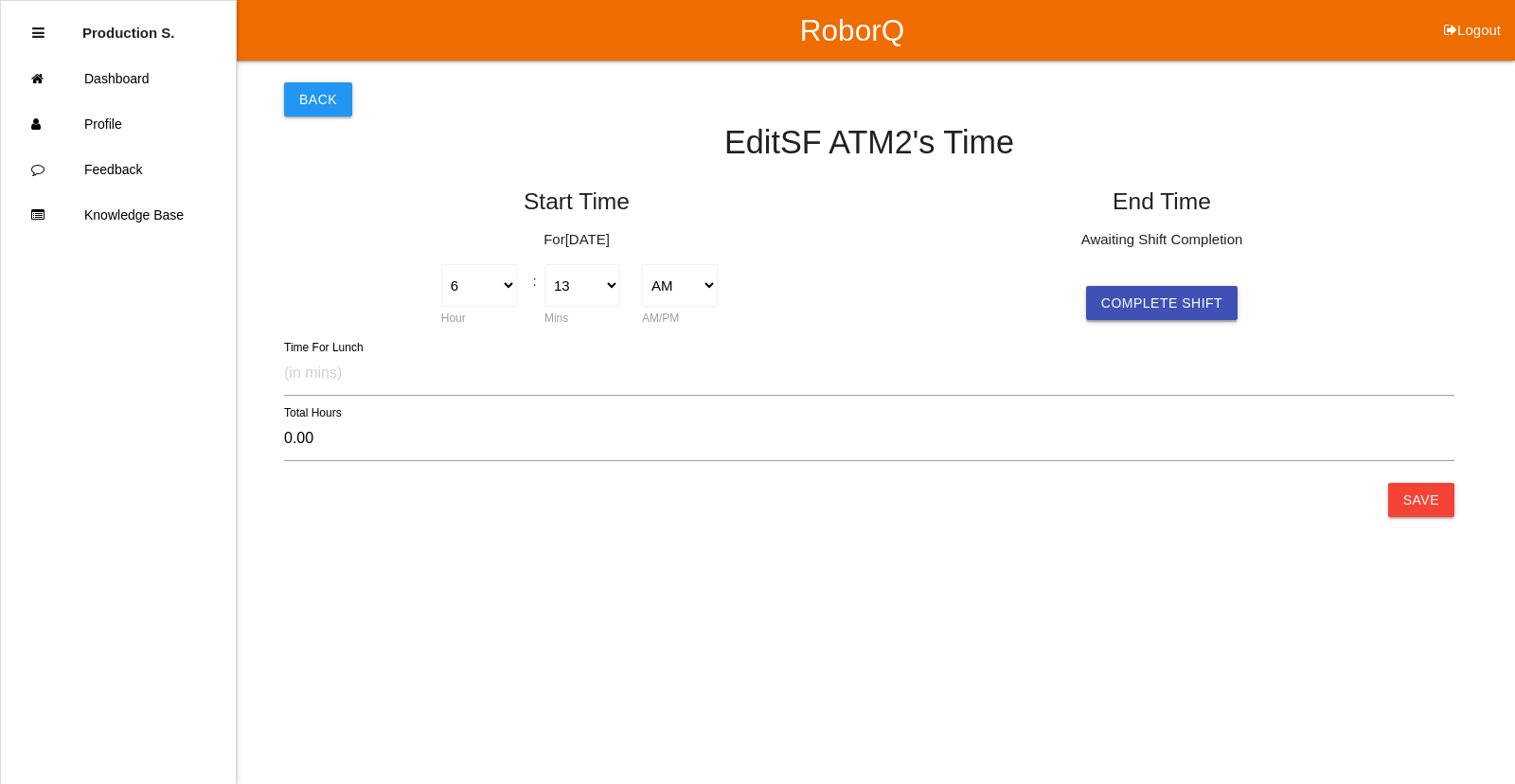
click at [1136, 295] on button "Complete Shift" at bounding box center [1162, 303] width 152 height 34
select select "6"
select select "13"
click at [1450, 504] on button "Save" at bounding box center [1422, 501] width 66 height 34
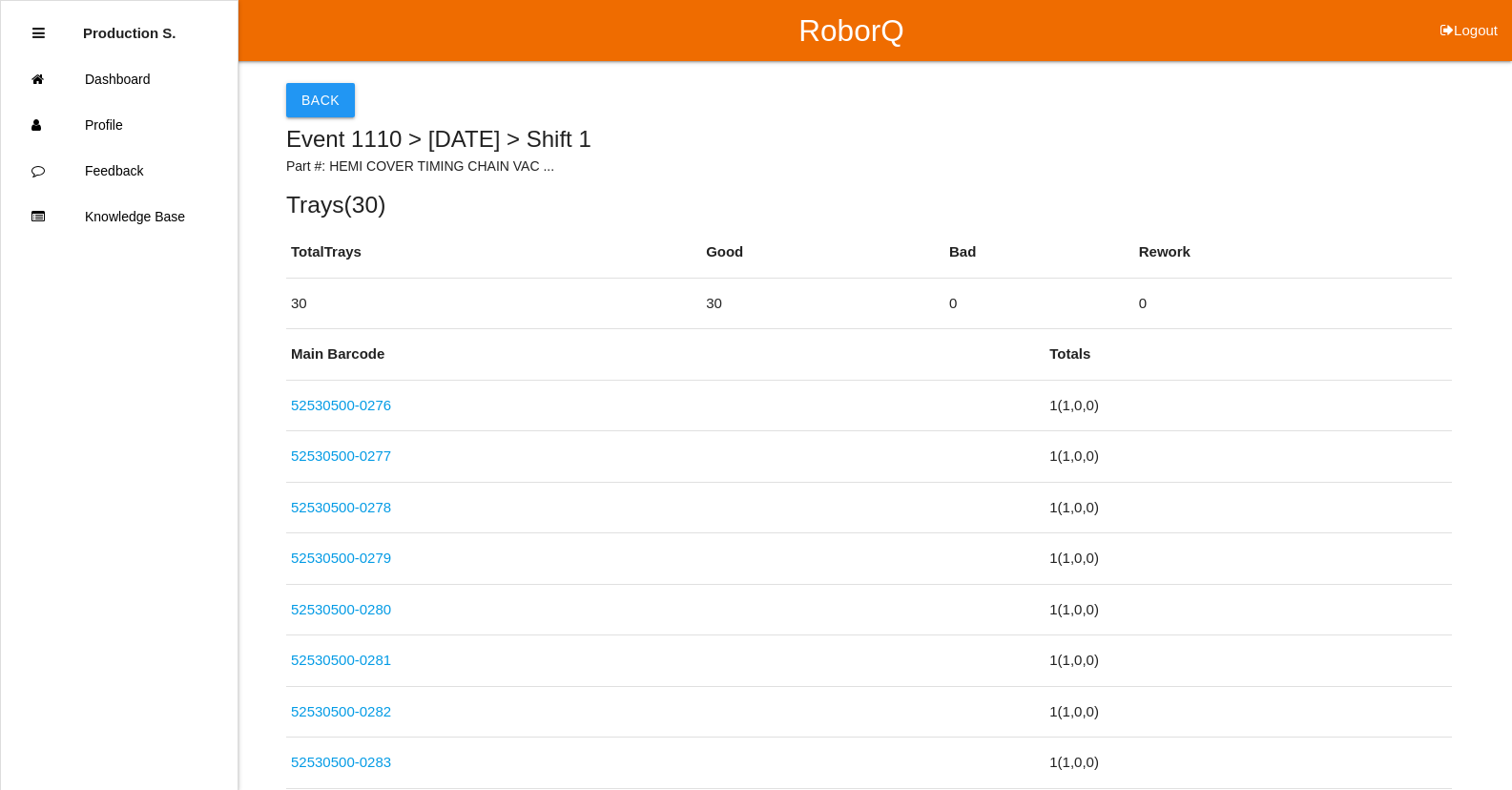
scroll to position [1491, 0]
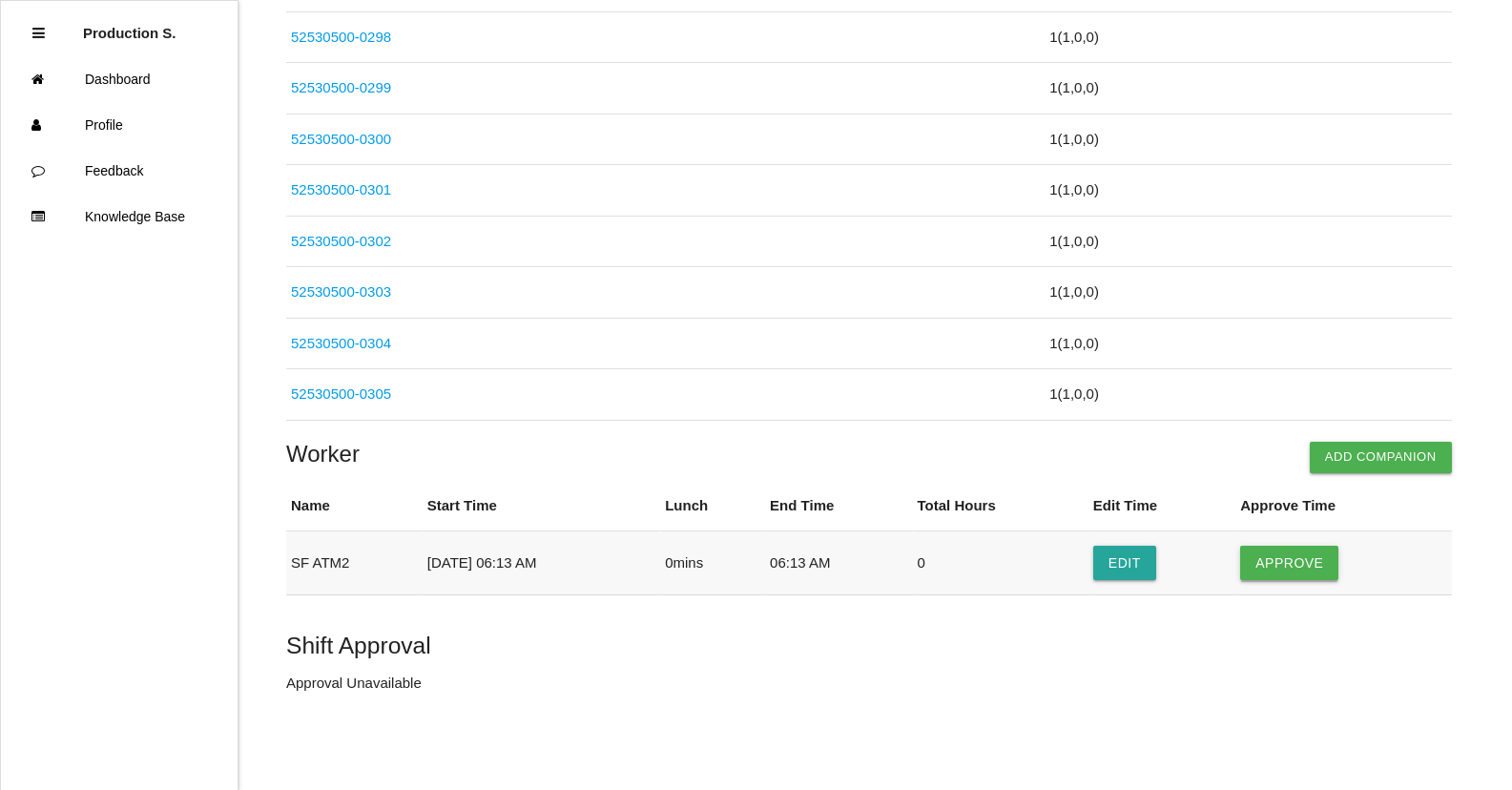
click at [1301, 565] on button "Approve" at bounding box center [1289, 563] width 98 height 34
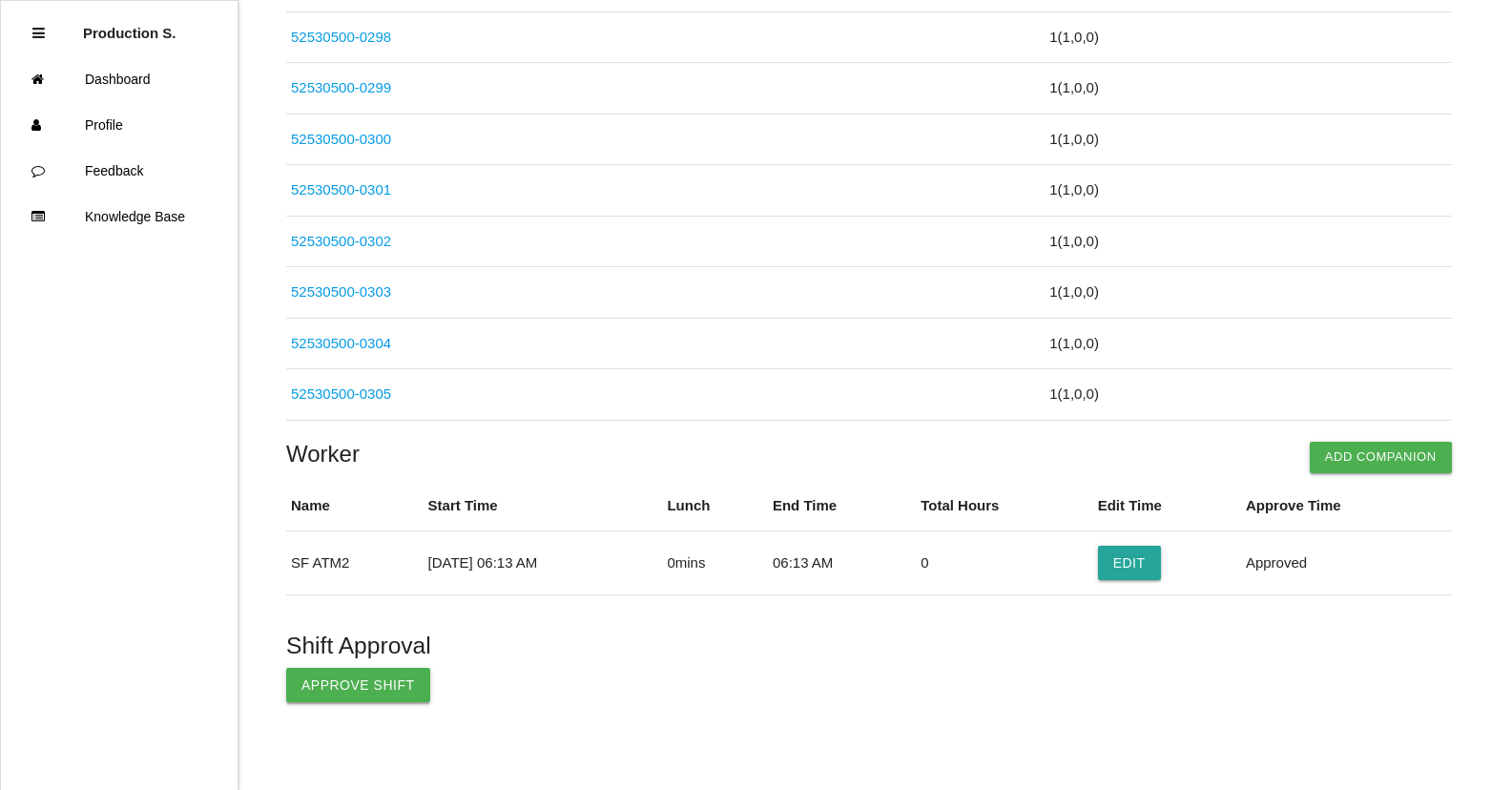
click at [328, 688] on button "Approve Shift" at bounding box center [358, 685] width 144 height 34
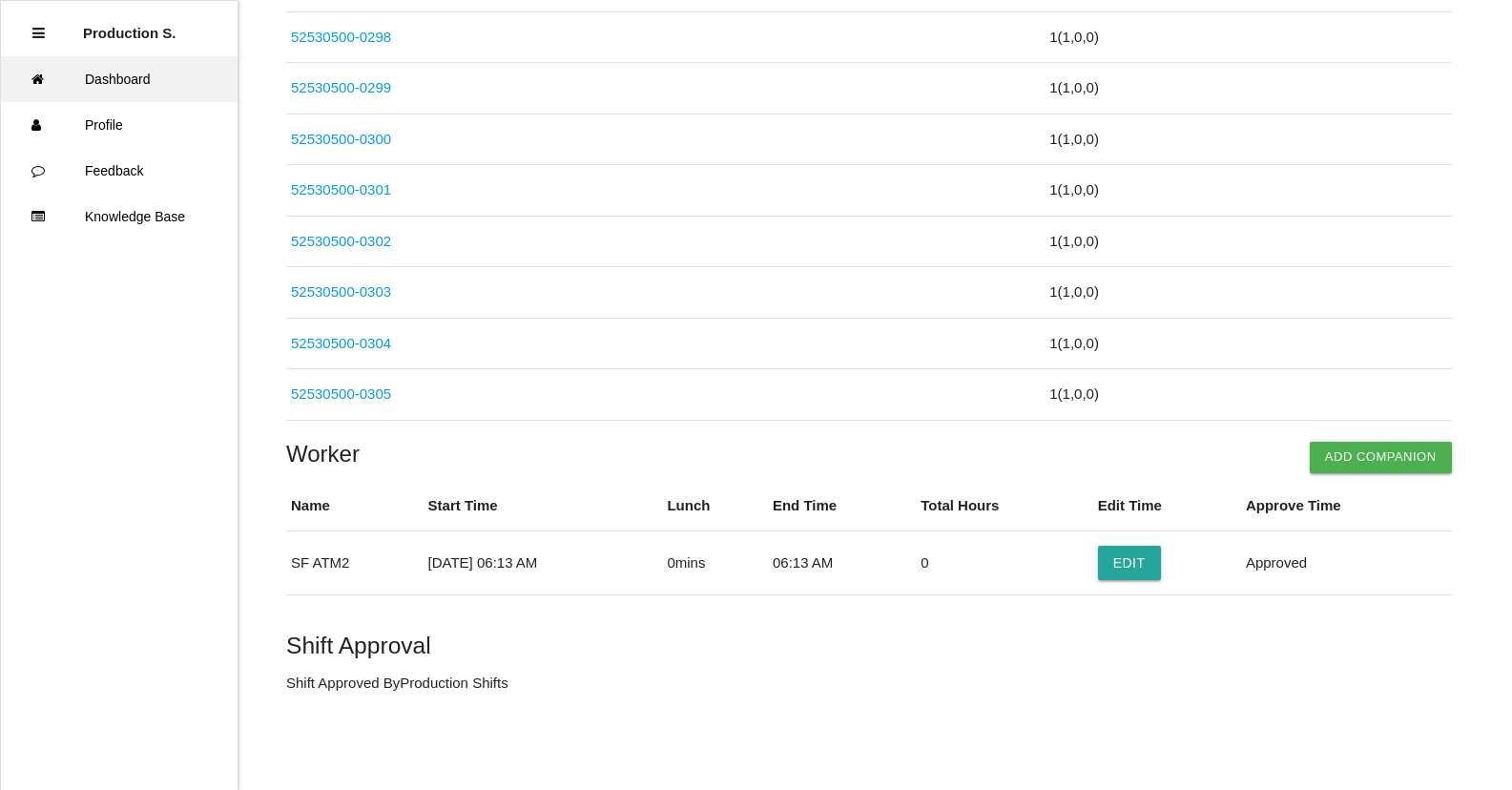
click at [132, 79] on link "Dashboard" at bounding box center [119, 79] width 237 height 46
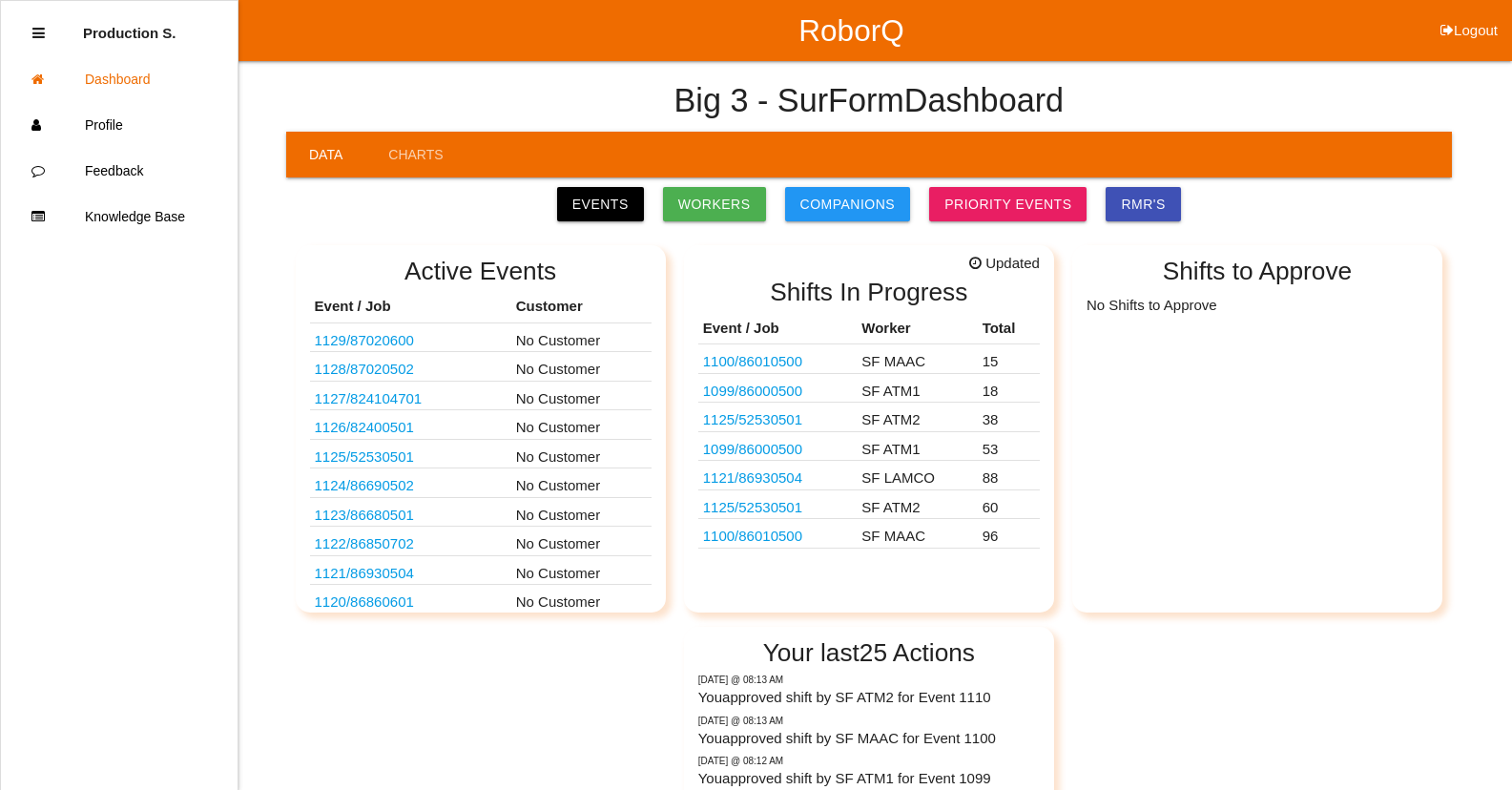
click at [802, 531] on link "1100 / 86010500" at bounding box center [753, 535] width 99 height 16
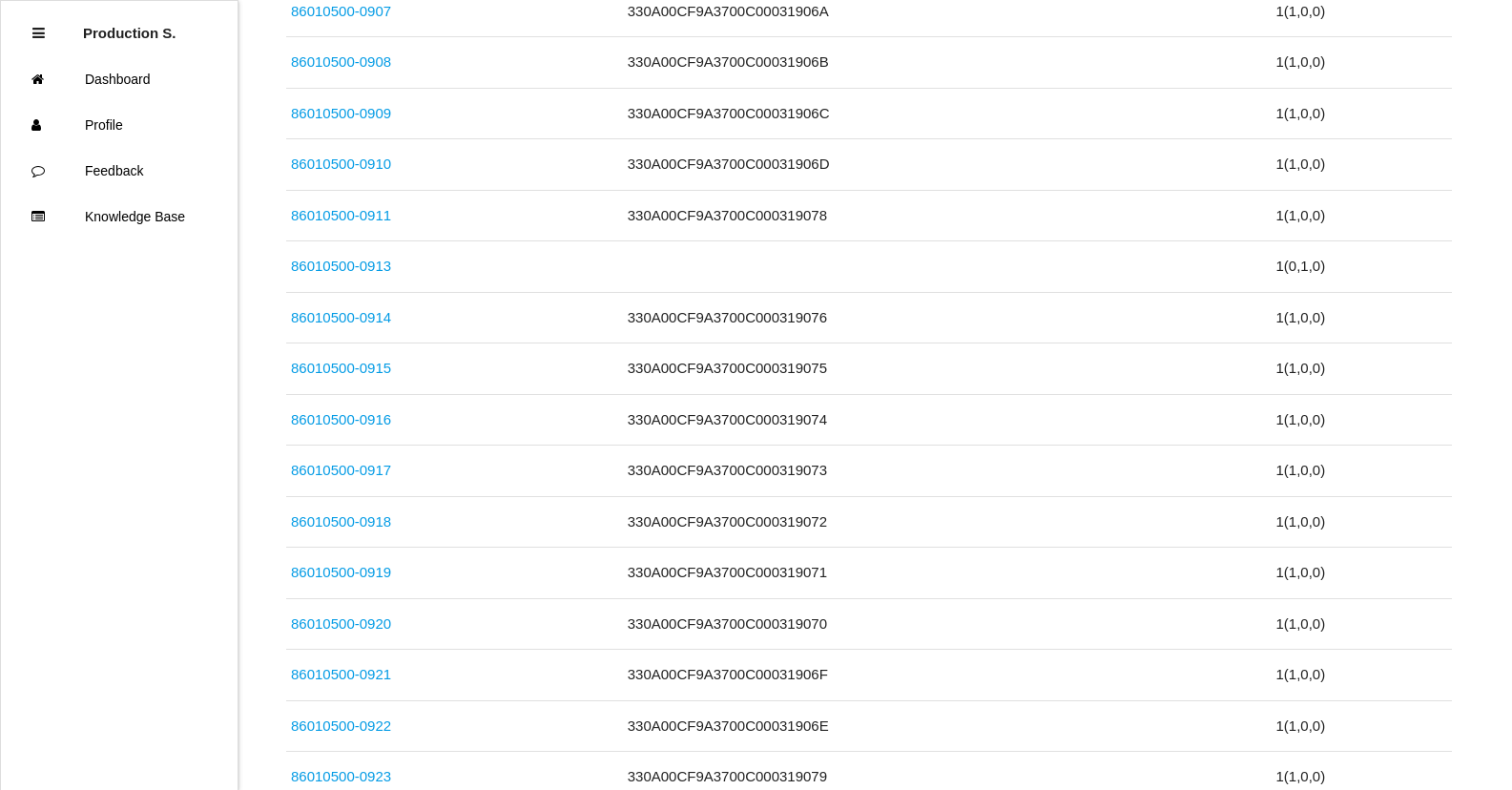
scroll to position [4861, 0]
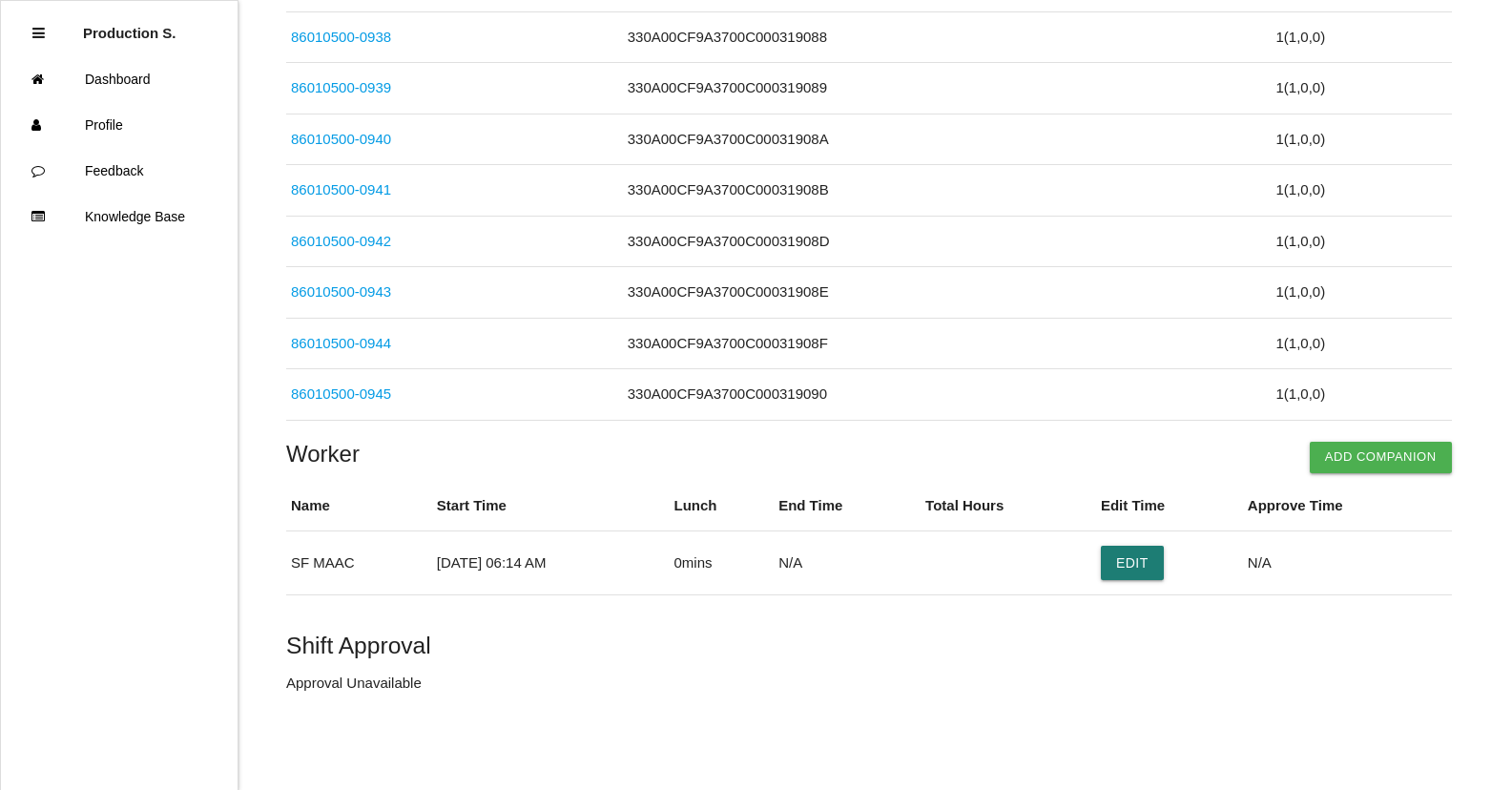
click at [1134, 571] on button "Edit" at bounding box center [1133, 563] width 63 height 34
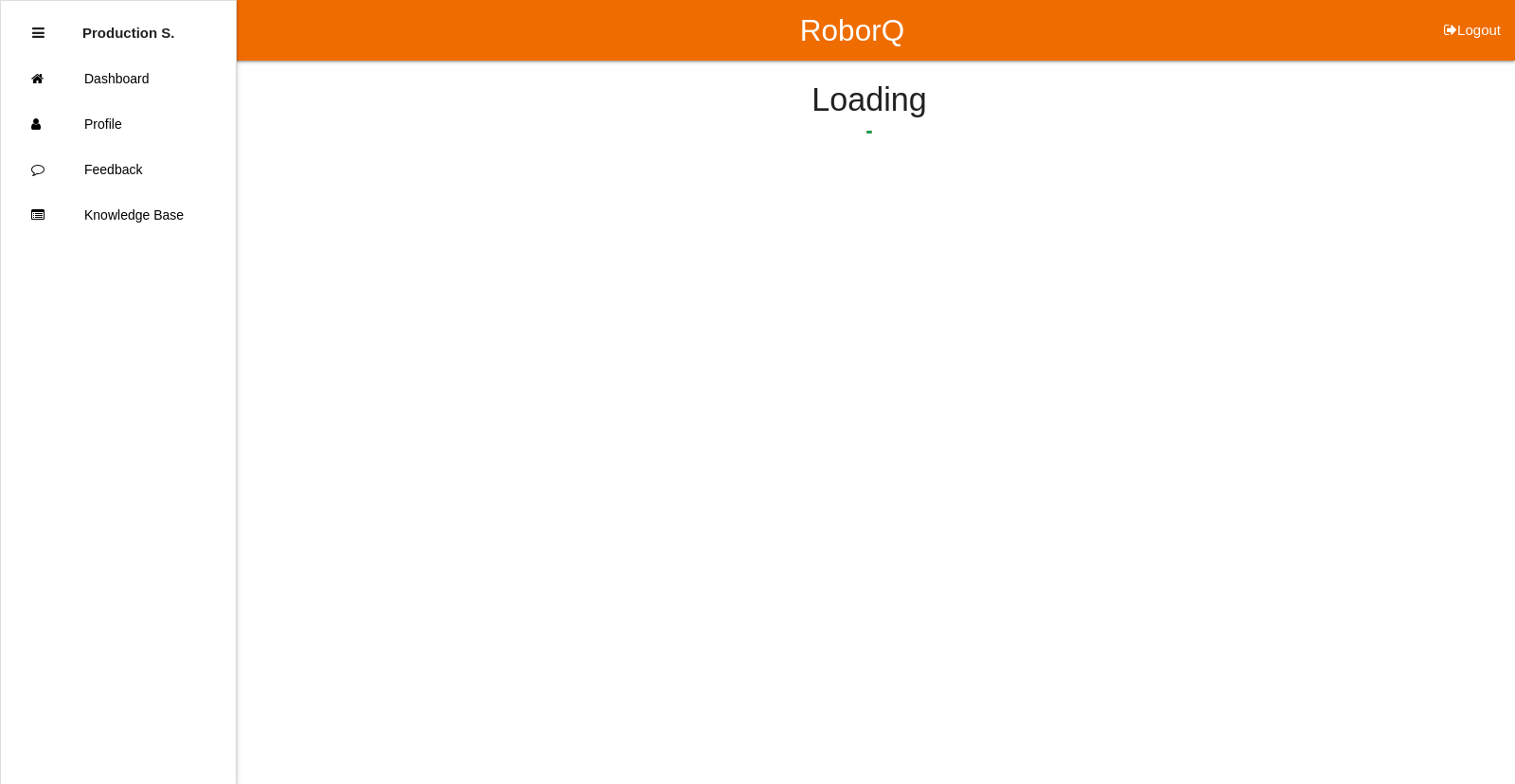
select select "6"
select select "14"
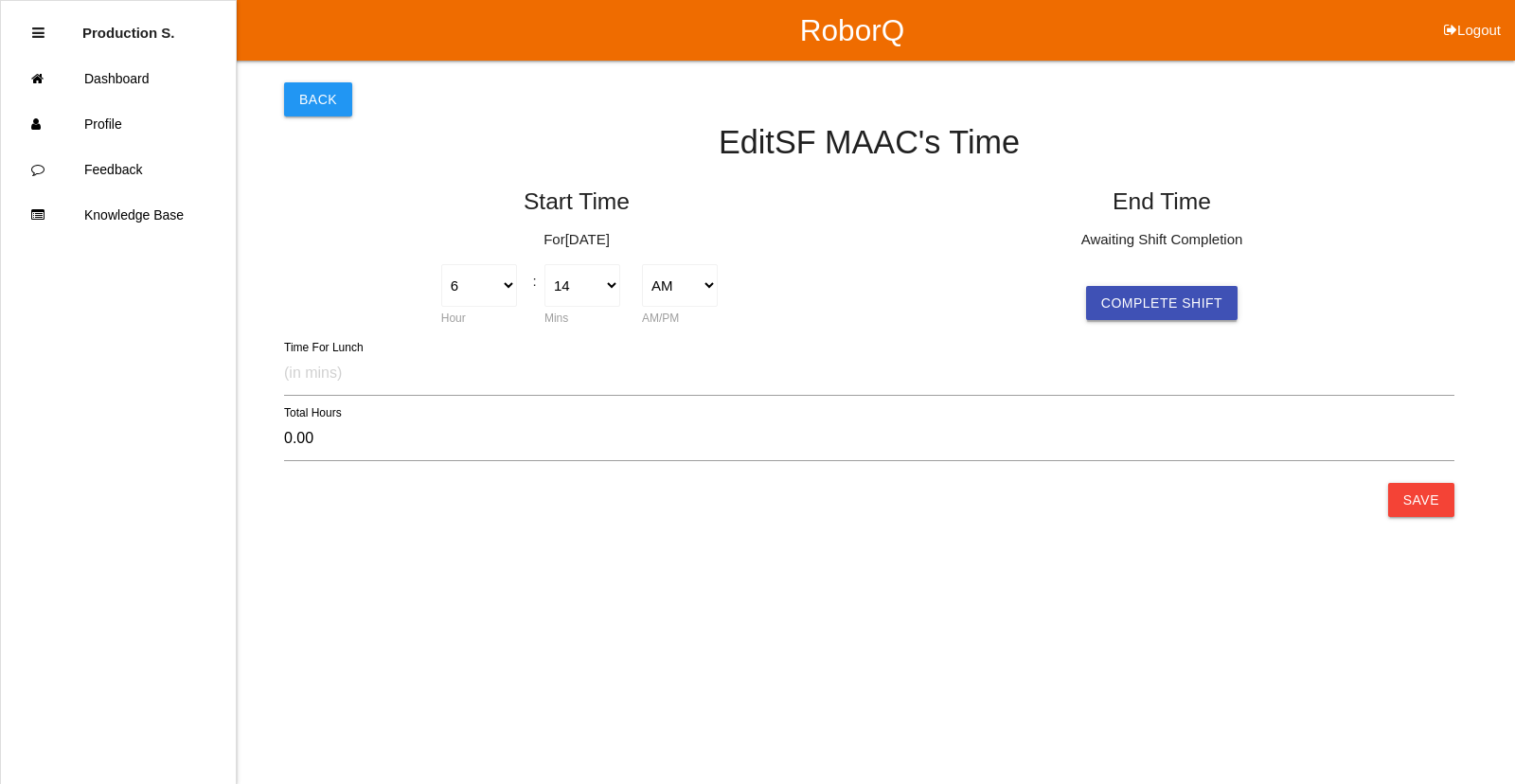
click at [1117, 307] on button "Complete Shift" at bounding box center [1162, 303] width 152 height 34
select select "6"
select select "14"
click at [1415, 496] on button "Save" at bounding box center [1422, 501] width 66 height 34
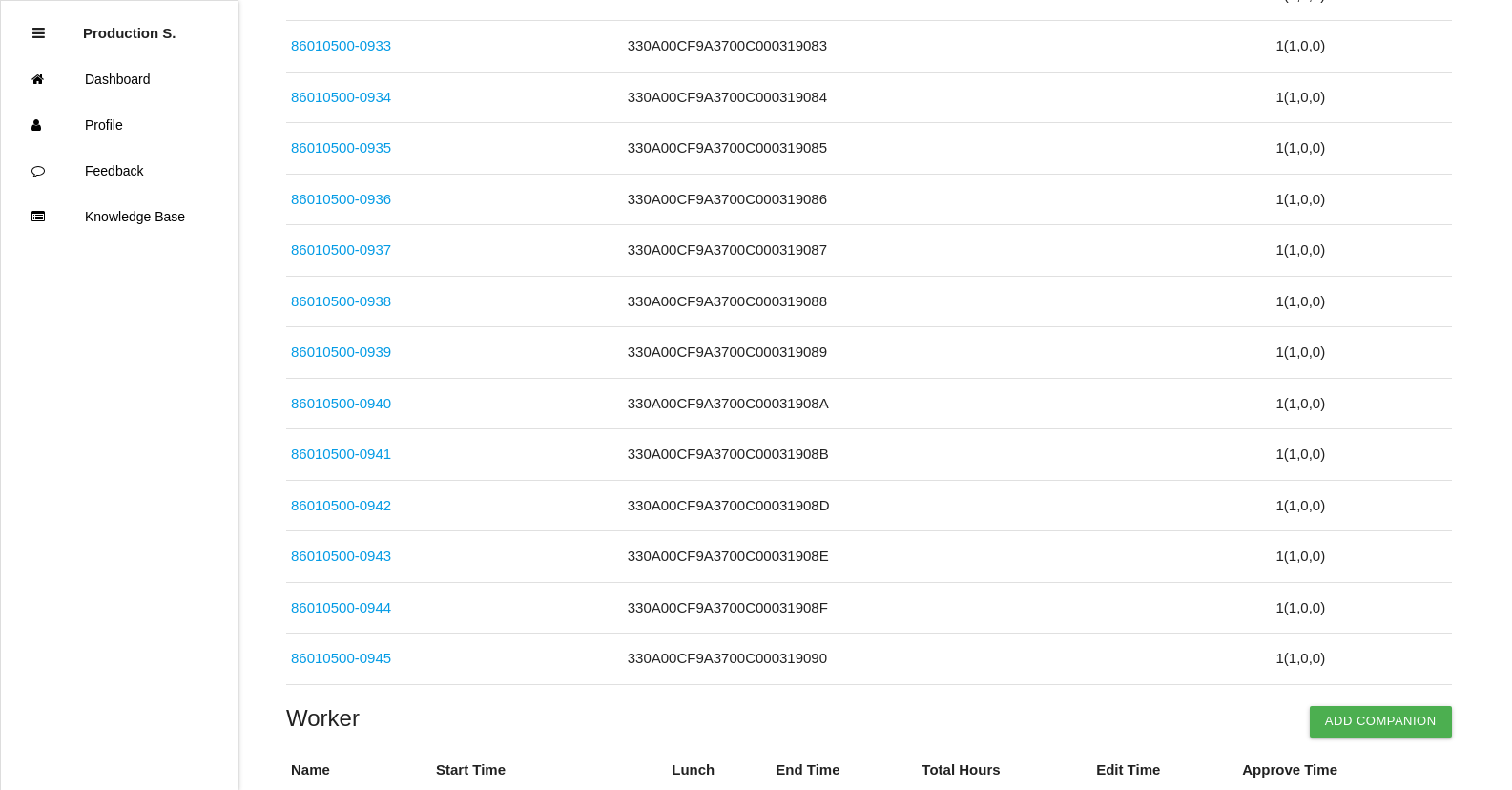
scroll to position [4861, 0]
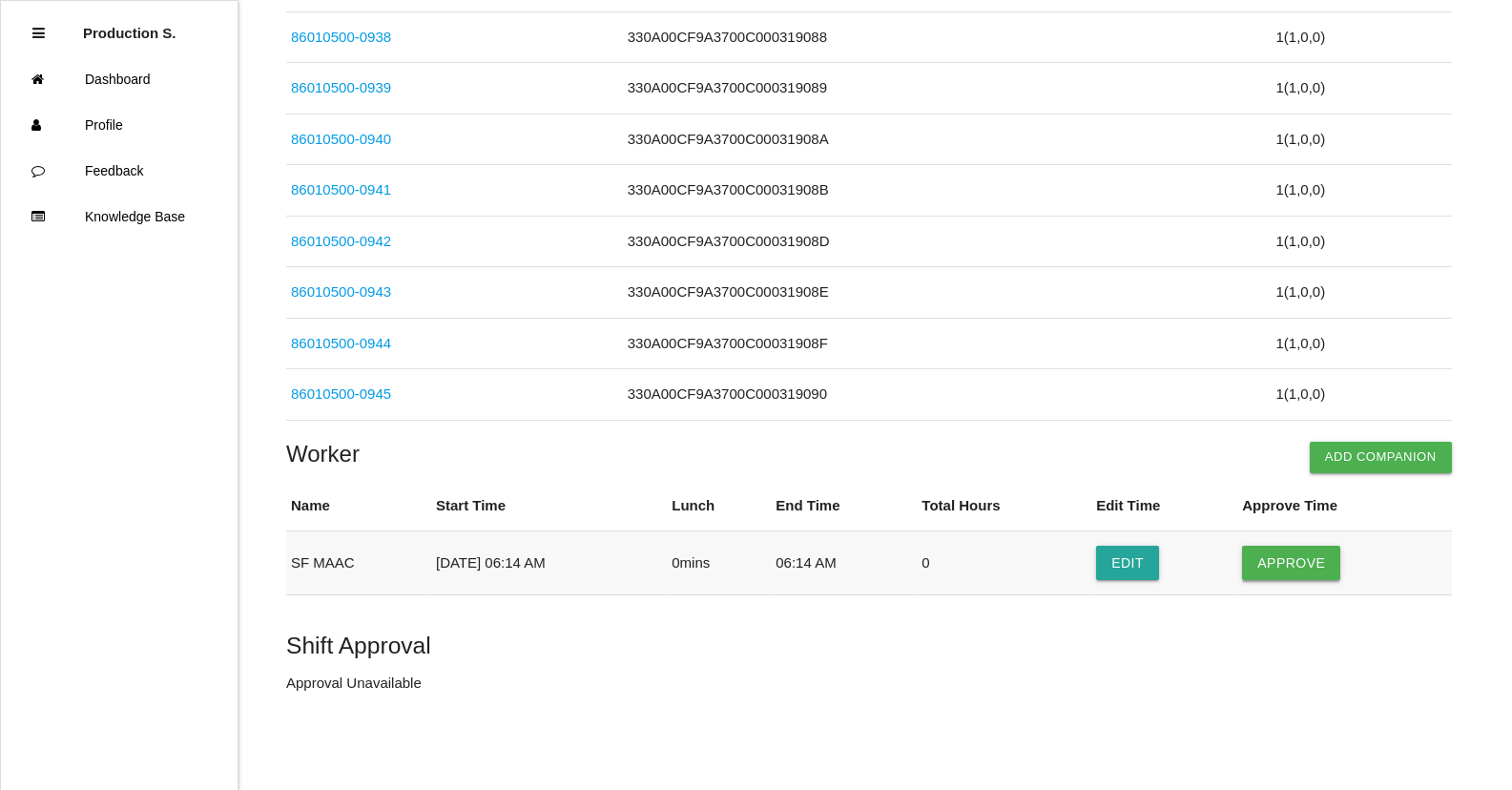
click at [1288, 566] on button "Approve" at bounding box center [1291, 563] width 98 height 34
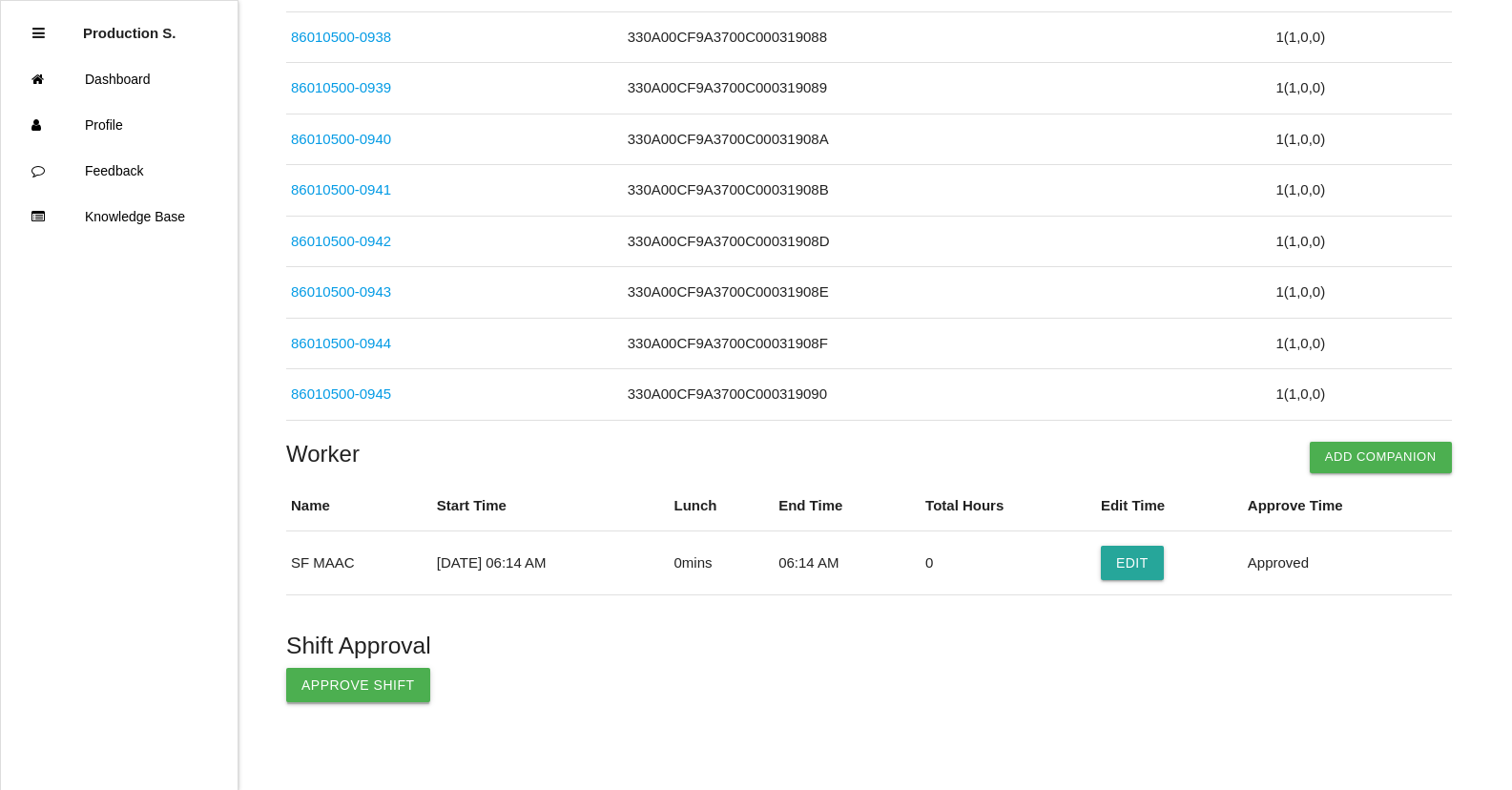
drag, startPoint x: 367, startPoint y: 678, endPoint x: 357, endPoint y: 681, distance: 10.4
click at [366, 678] on button "Approve Shift" at bounding box center [358, 685] width 144 height 34
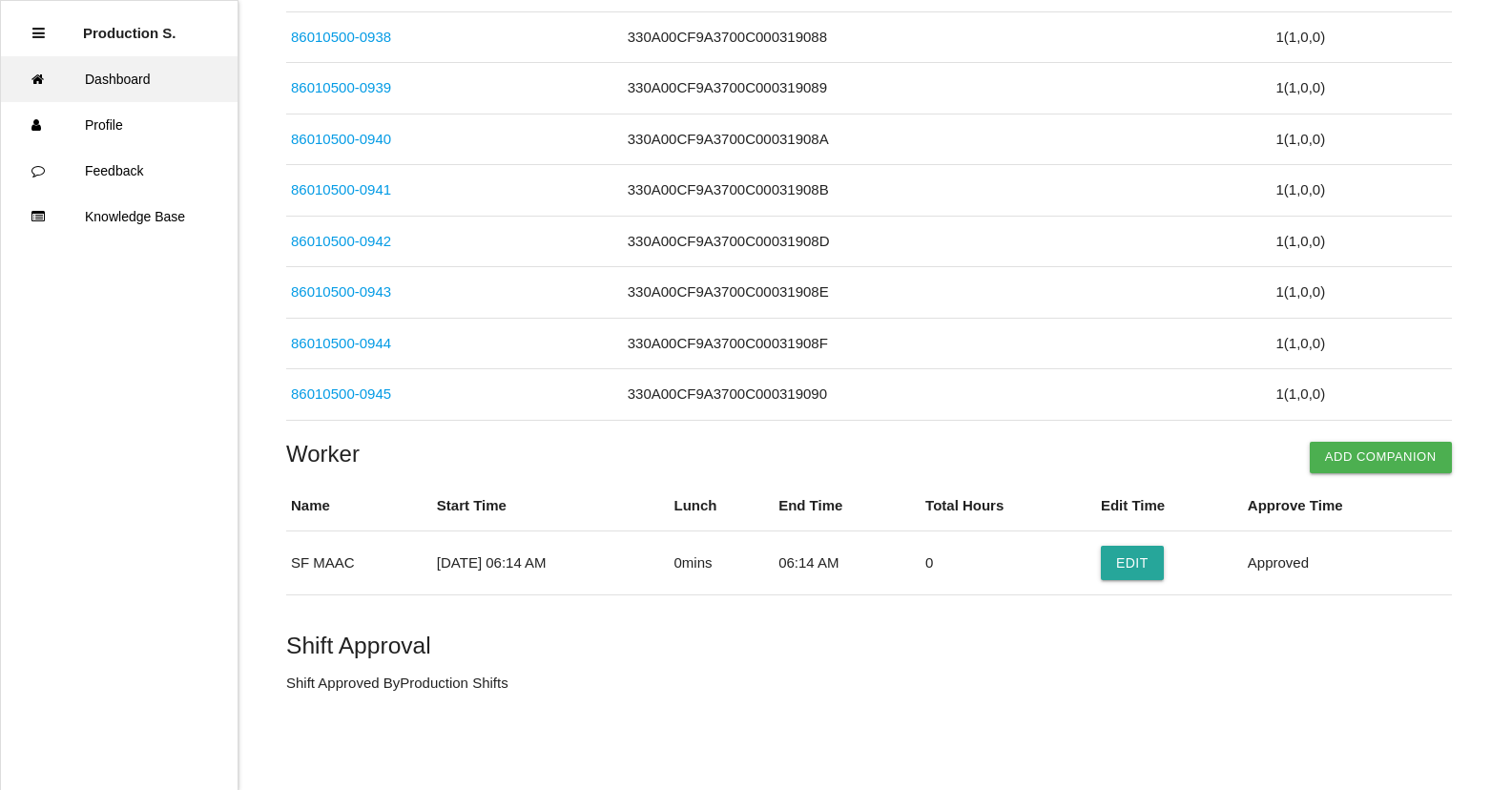
click at [135, 92] on link "Dashboard" at bounding box center [119, 79] width 237 height 46
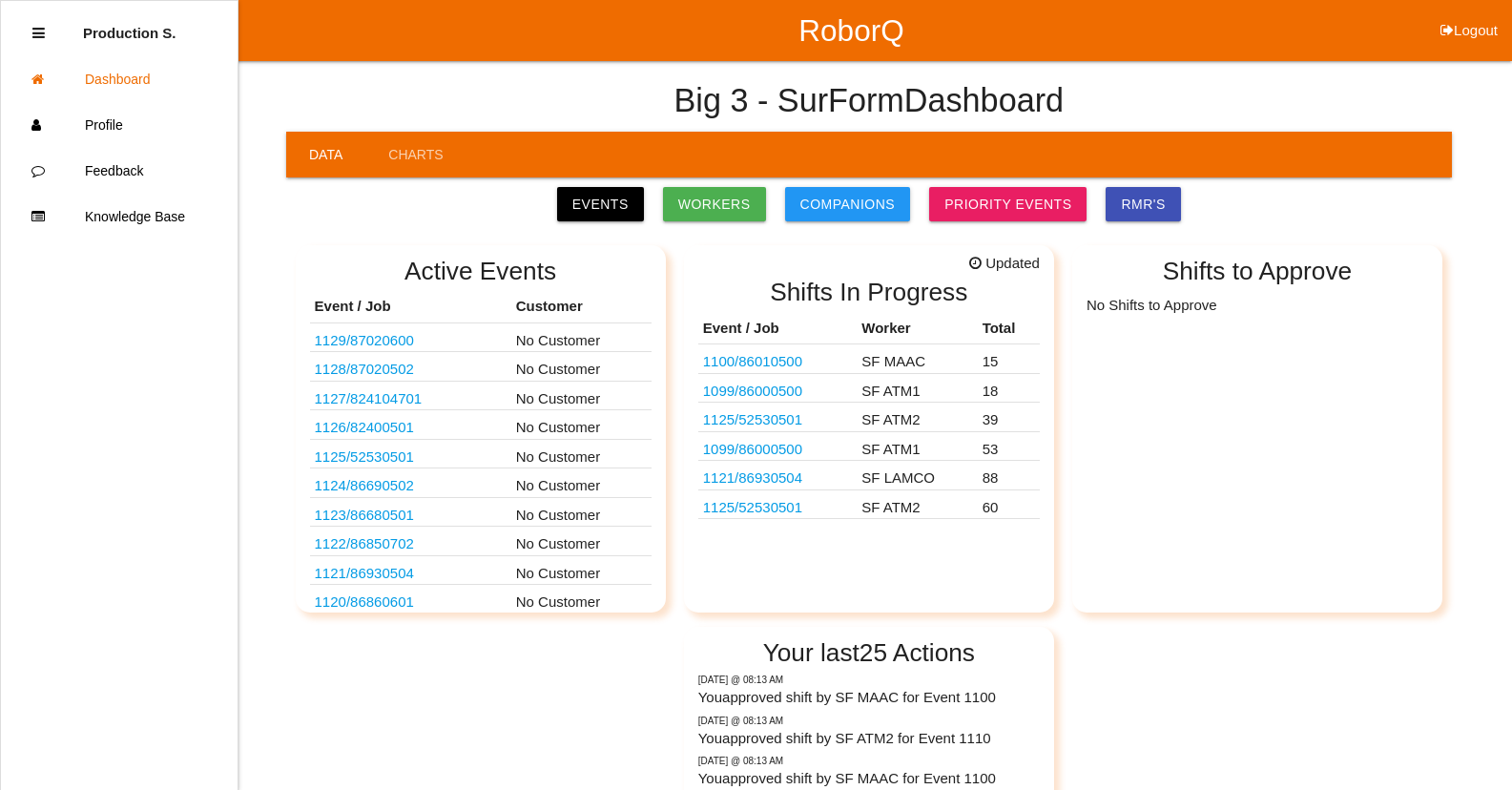
click at [752, 508] on link "1125 / 52530501" at bounding box center [753, 506] width 99 height 16
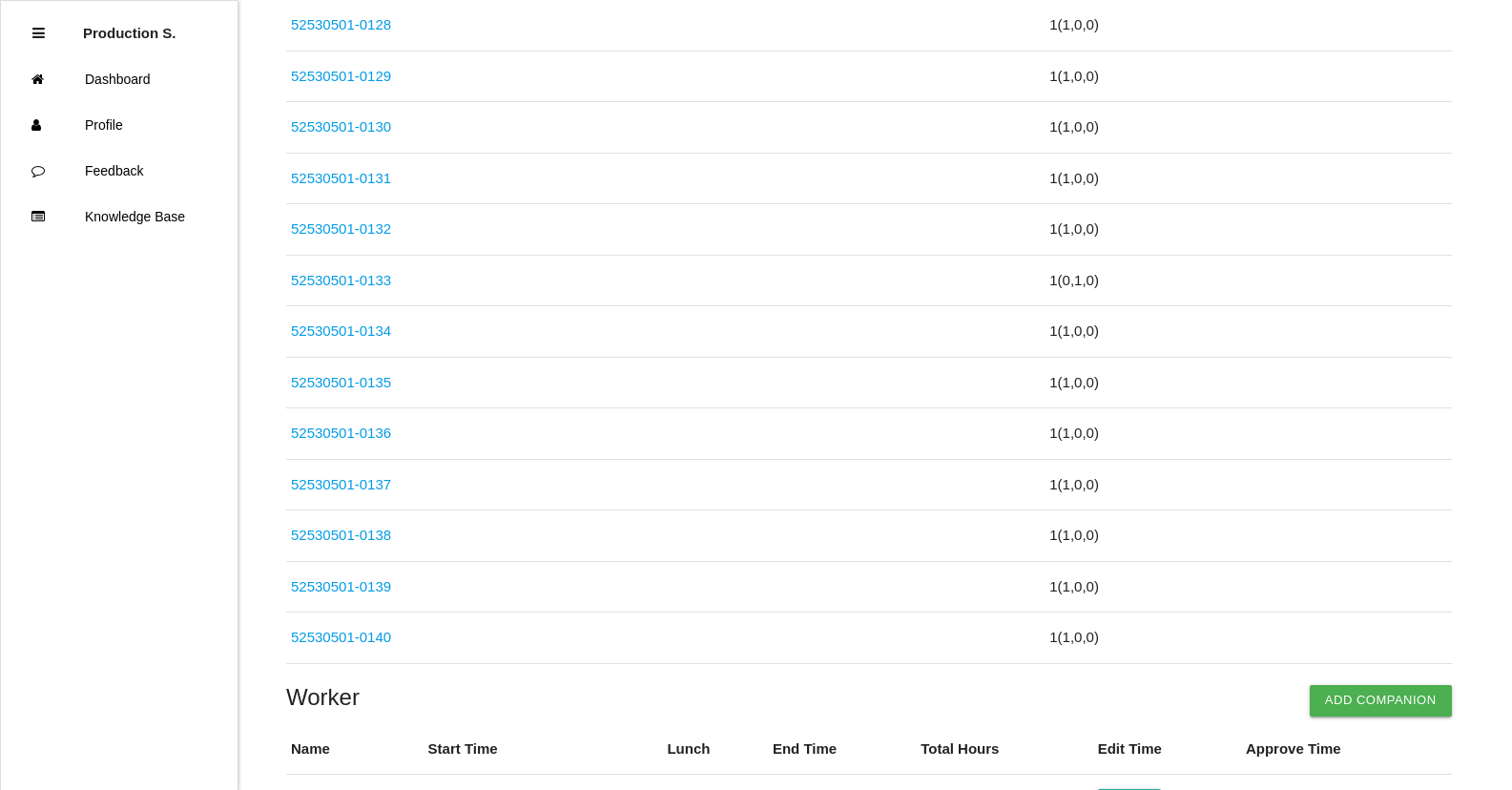
scroll to position [3023, 0]
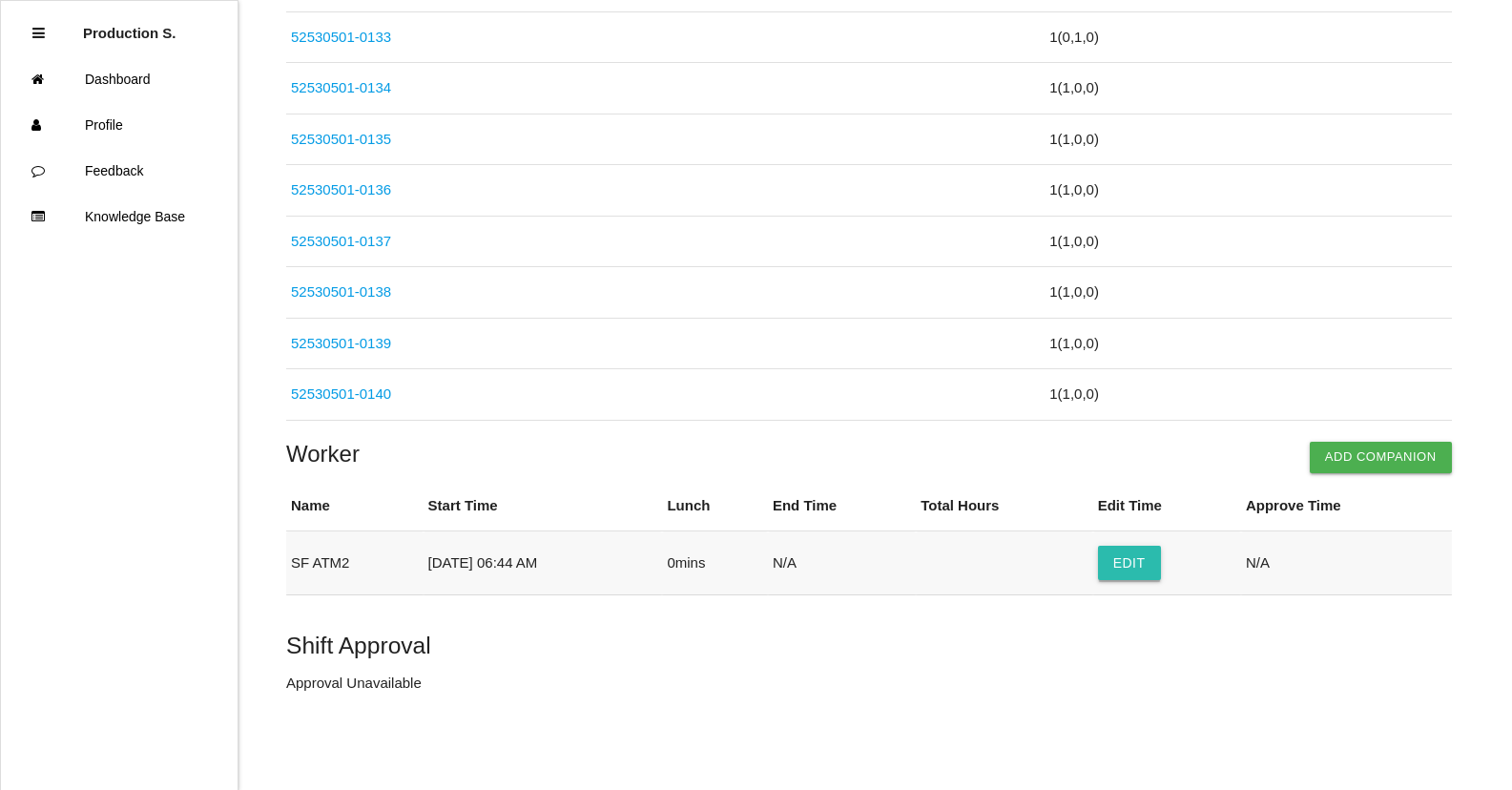
click at [1142, 579] on button "Edit" at bounding box center [1130, 563] width 63 height 34
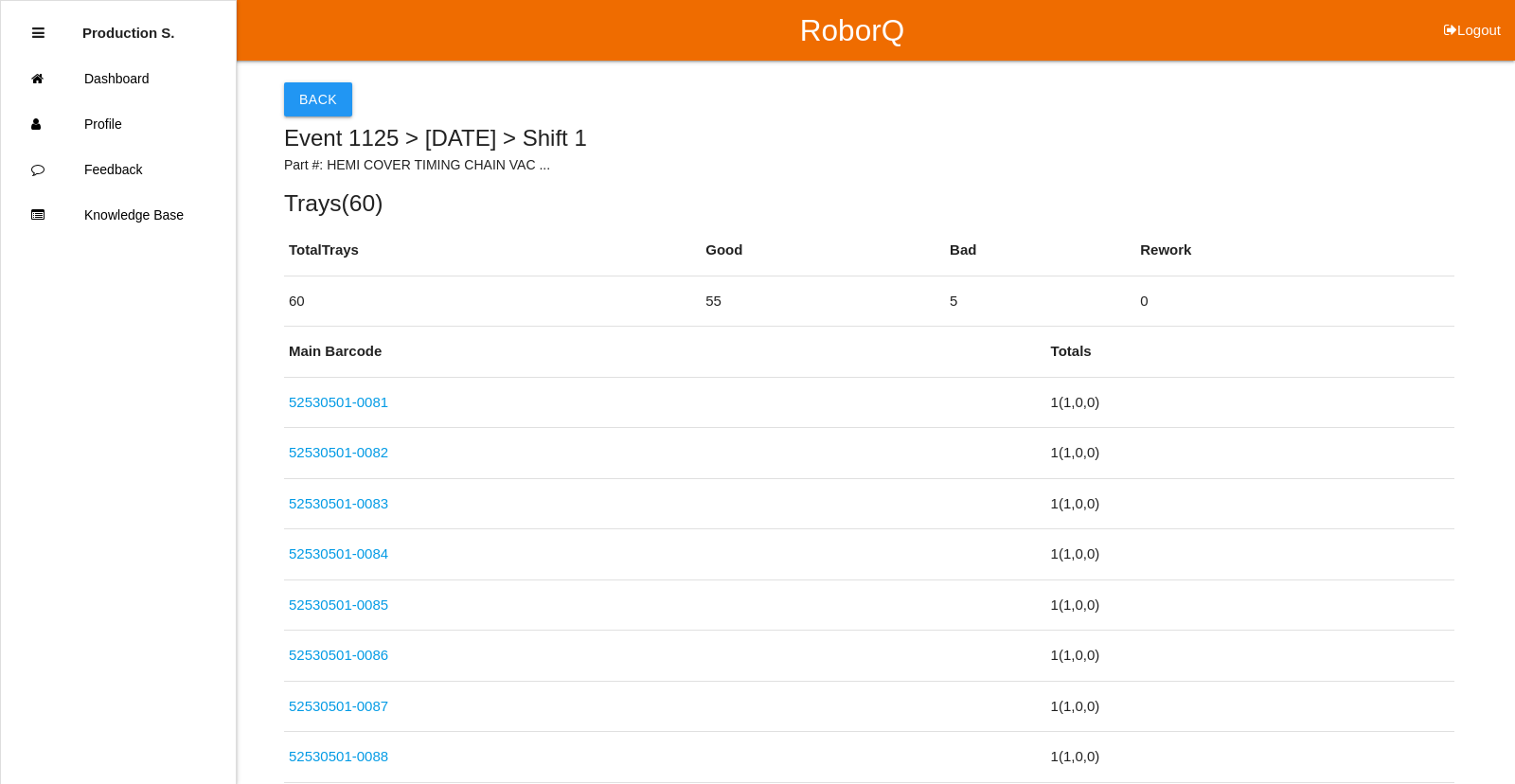
select select "6"
select select "44"
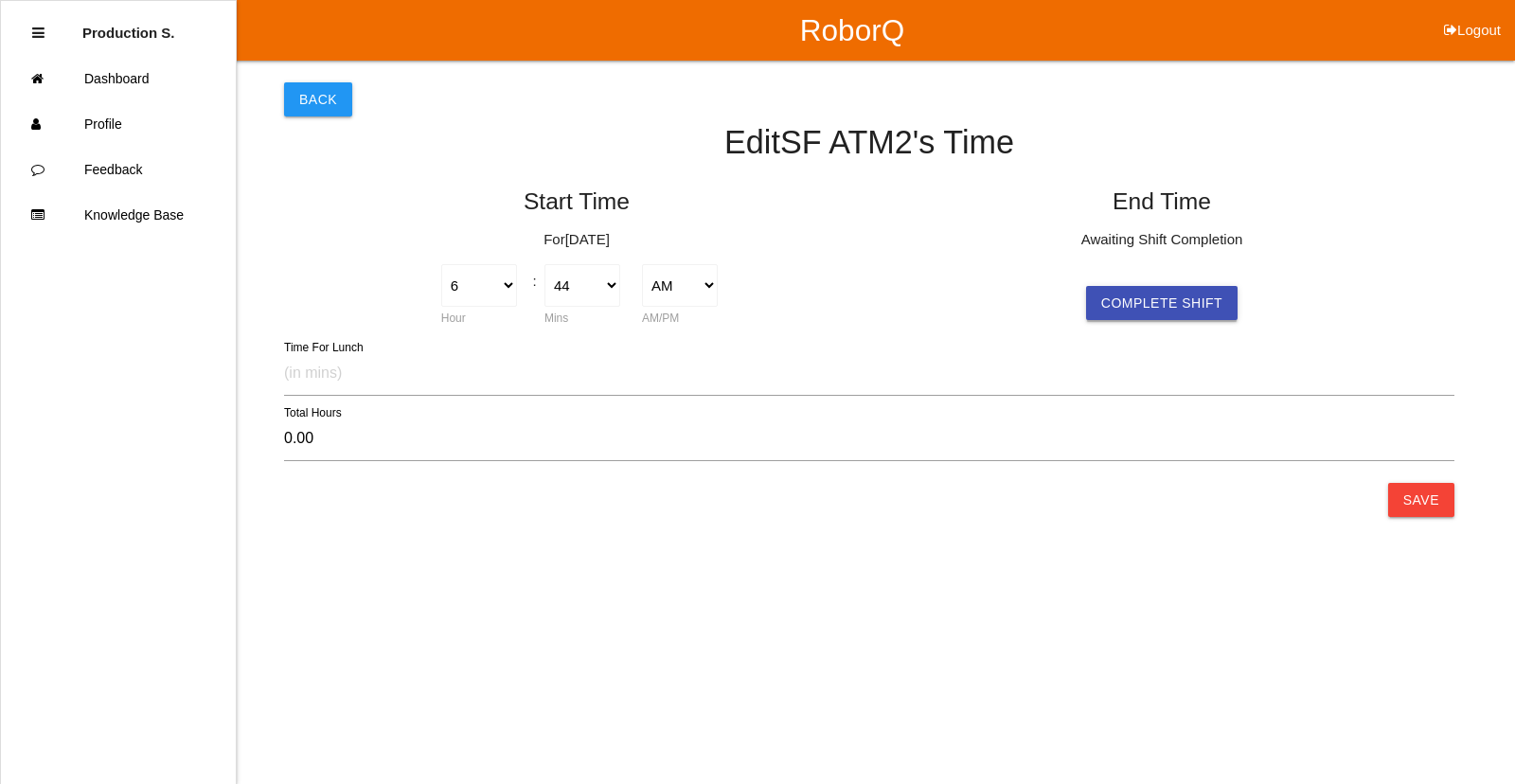
click at [1186, 308] on button "Complete Shift" at bounding box center [1162, 303] width 152 height 34
select select "6"
select select "44"
click at [1395, 498] on button "Save" at bounding box center [1422, 501] width 66 height 34
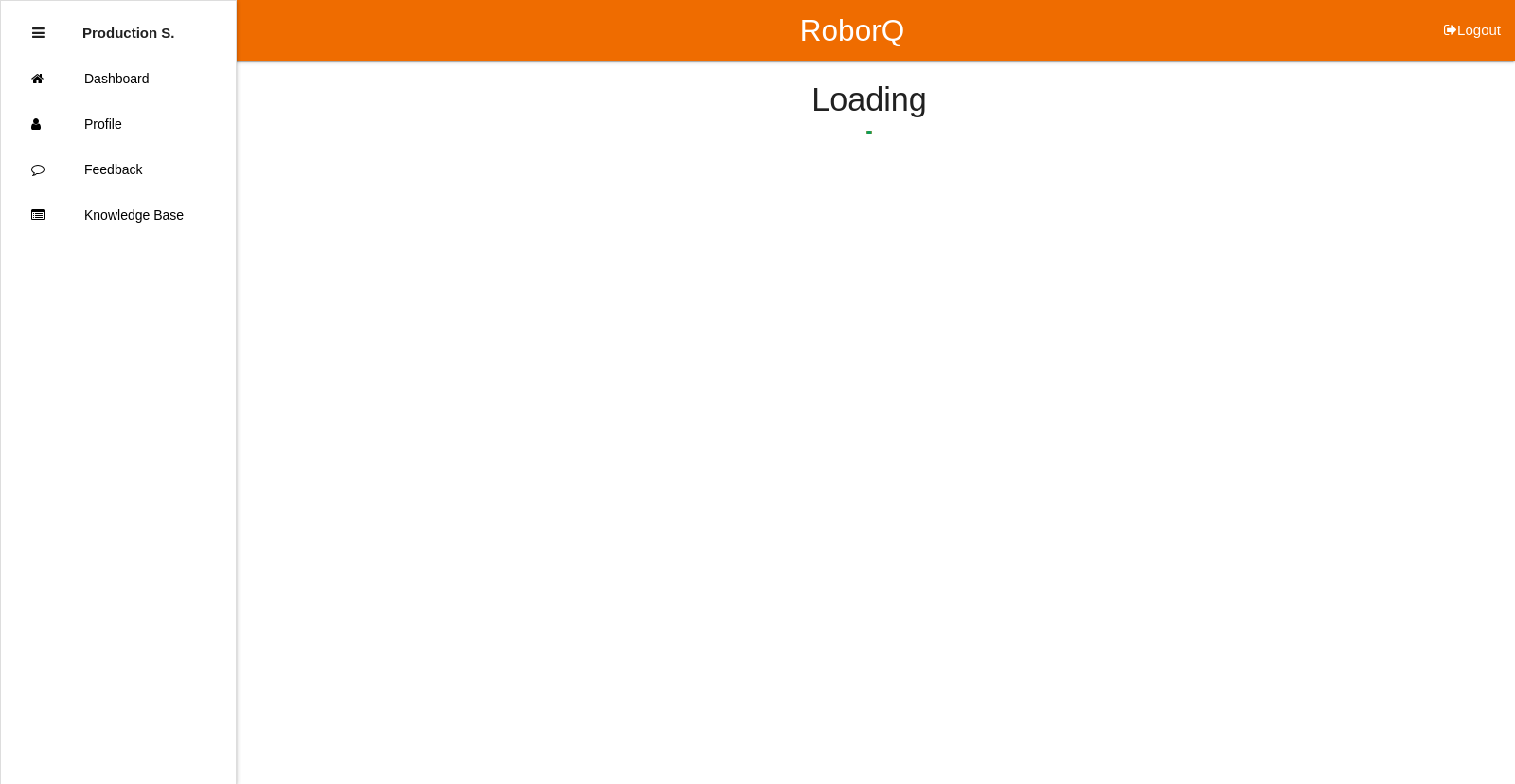
click at [1404, 280] on html "RoborQ Logout Production S. Dashboard Profile Feedback Knowledge Base Loading" at bounding box center [758, 139] width 1515 height 280
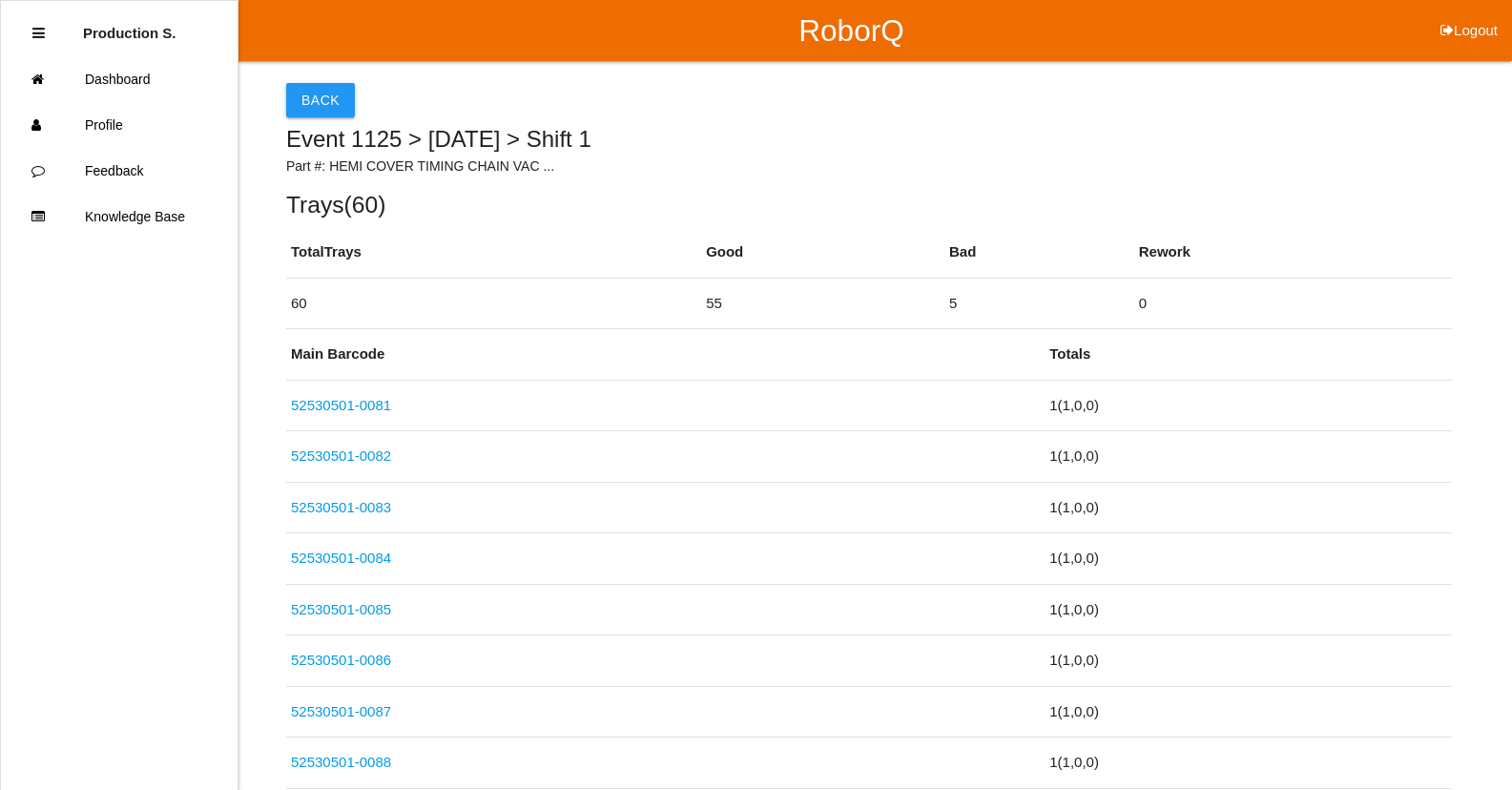
scroll to position [3023, 0]
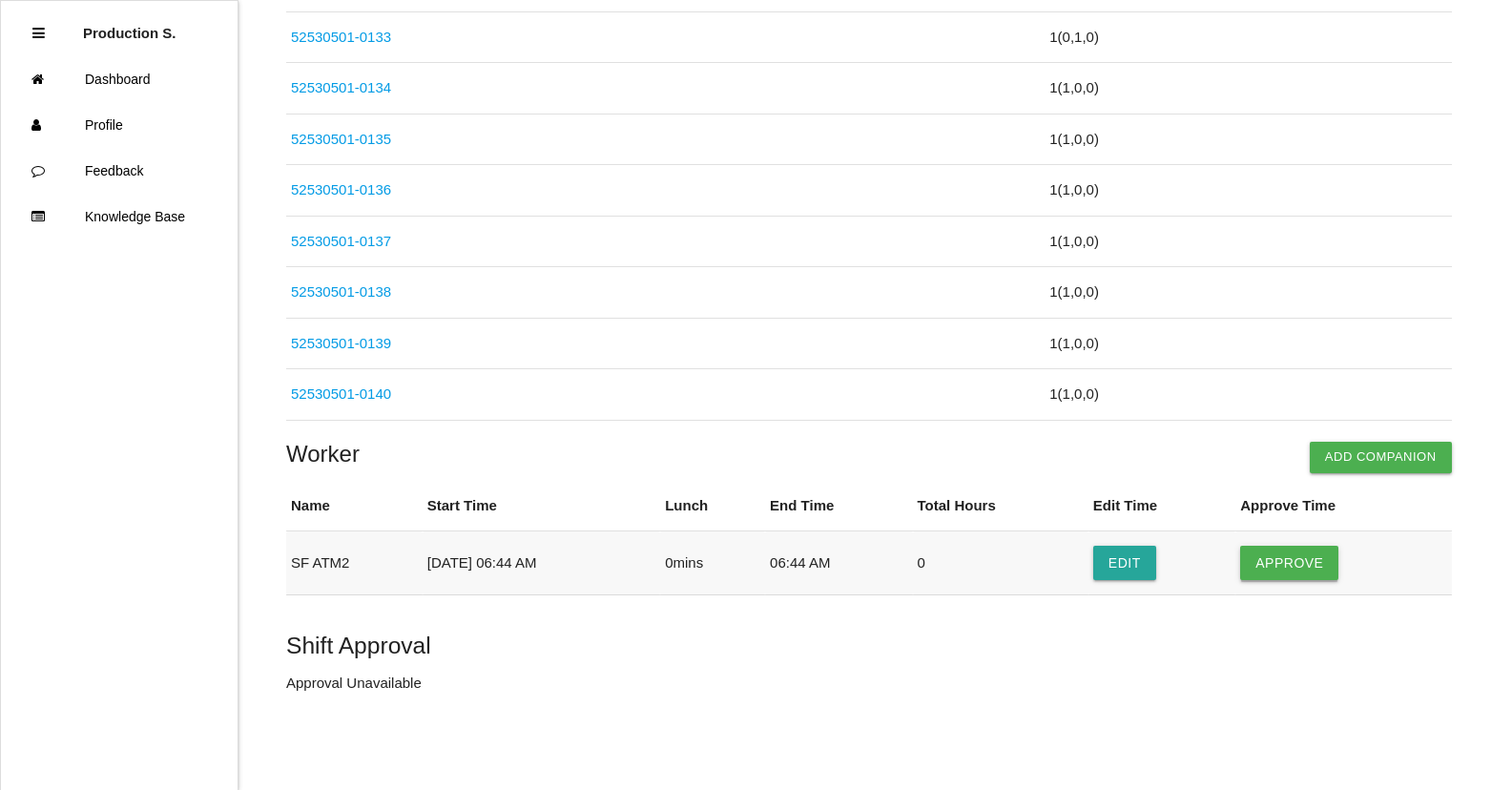
drag, startPoint x: 1334, startPoint y: 586, endPoint x: 1300, endPoint y: 568, distance: 38.5
click at [1332, 586] on td "Approve" at bounding box center [1344, 563] width 216 height 64
click at [1298, 566] on button "Approve" at bounding box center [1289, 563] width 98 height 34
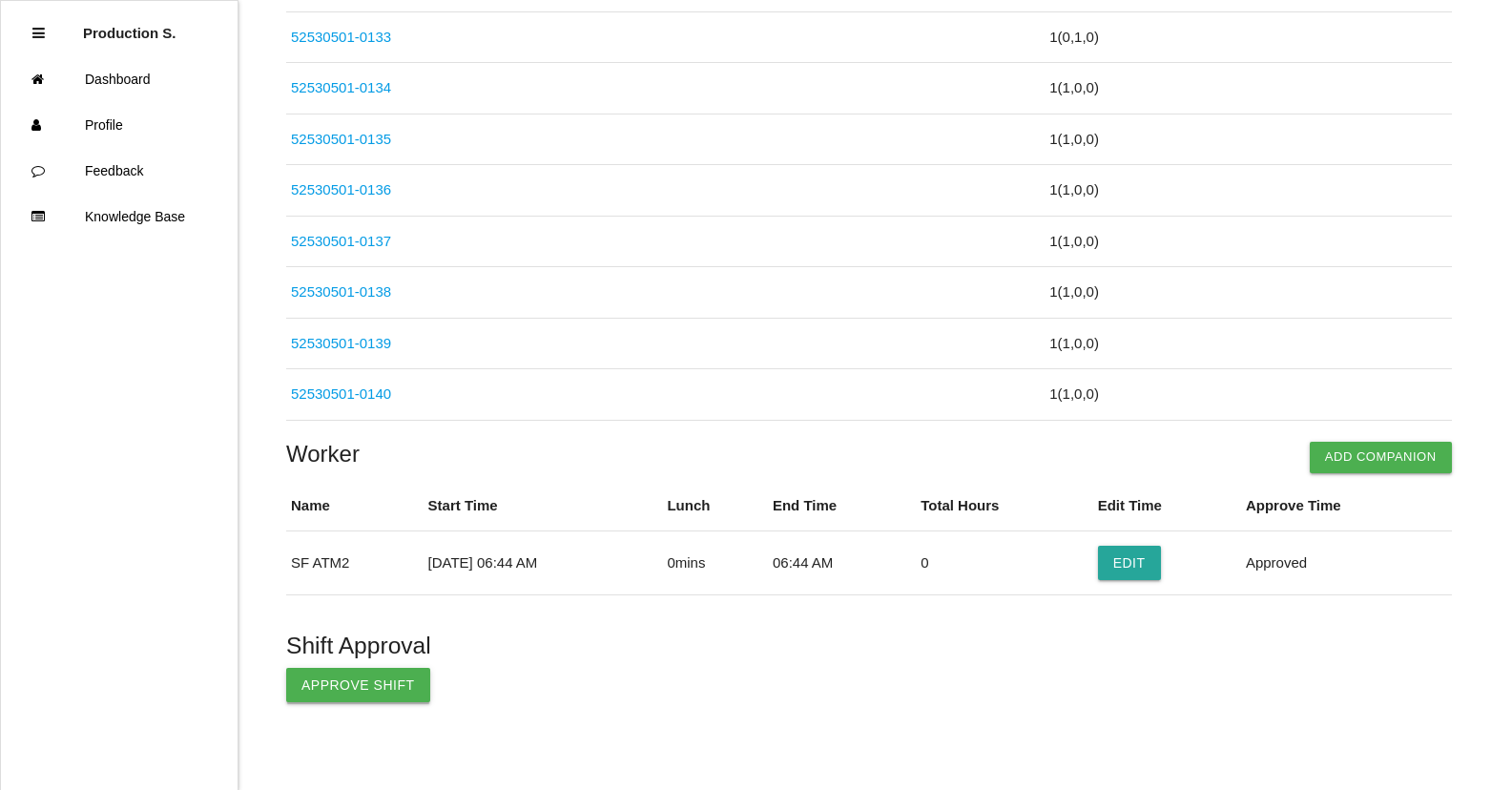
click at [331, 669] on button "Approve Shift" at bounding box center [358, 685] width 144 height 34
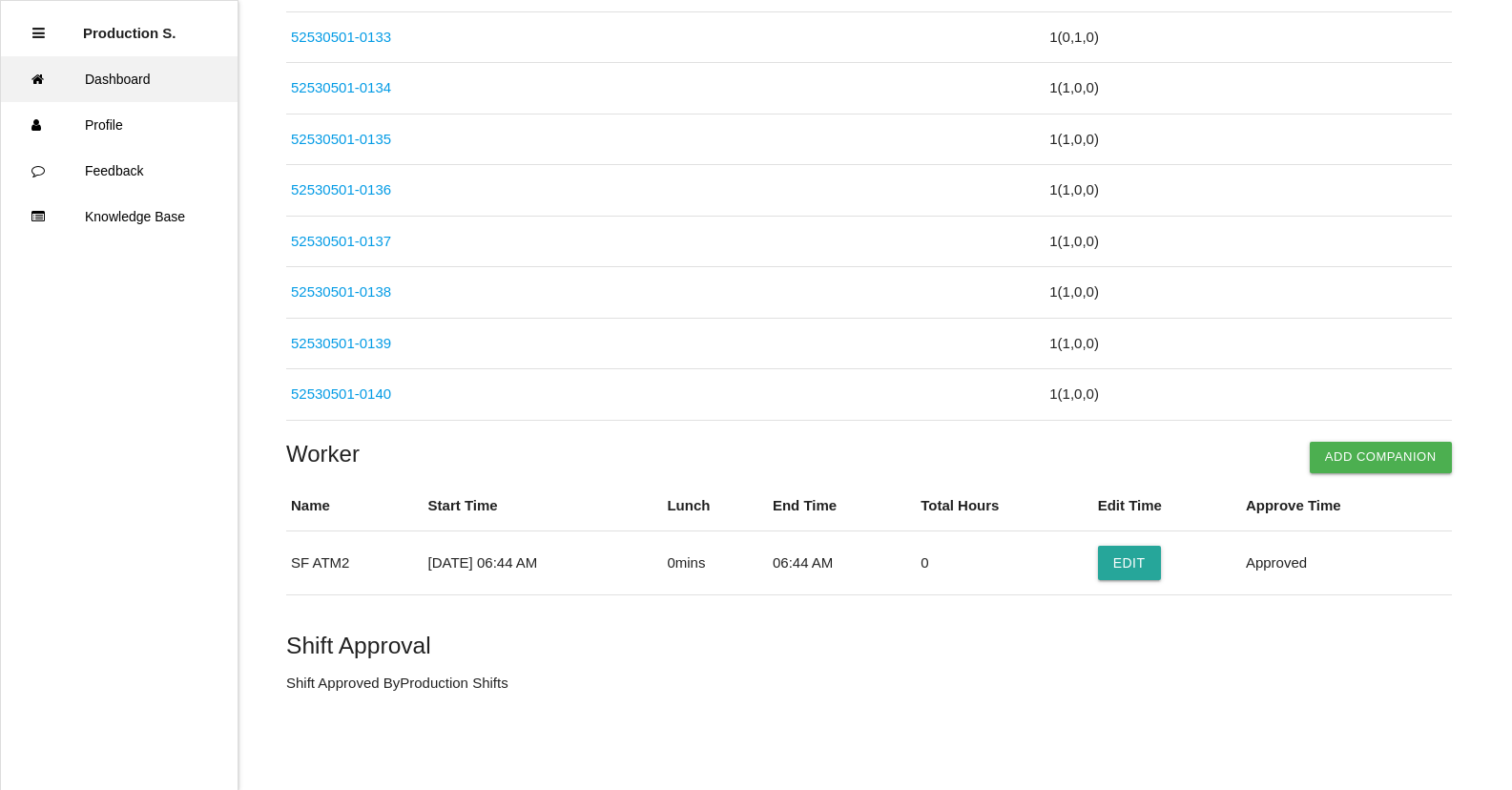
click at [105, 86] on link "Dashboard" at bounding box center [119, 79] width 237 height 46
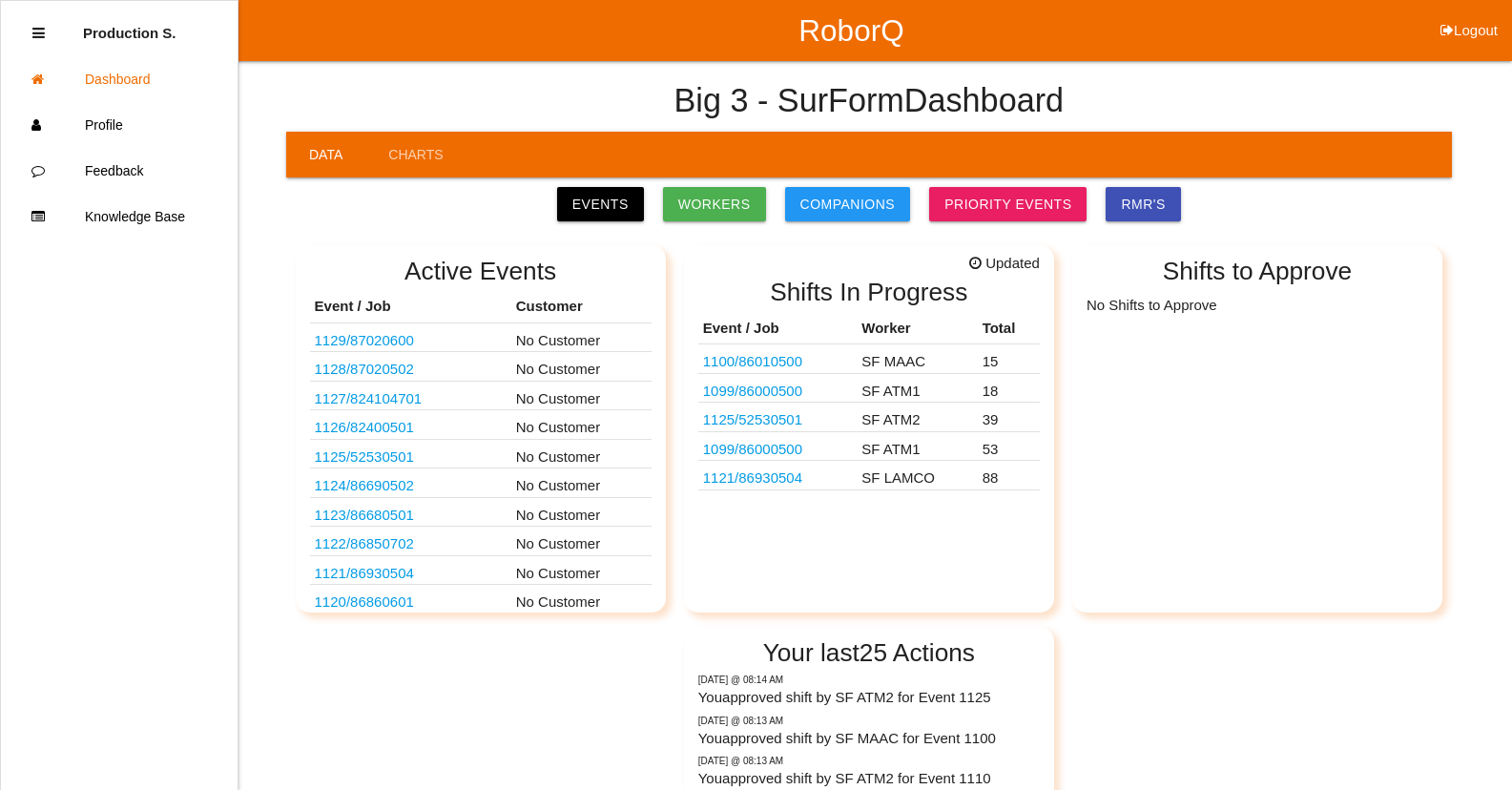
click at [782, 424] on link "1125 / 52530501" at bounding box center [753, 419] width 99 height 16
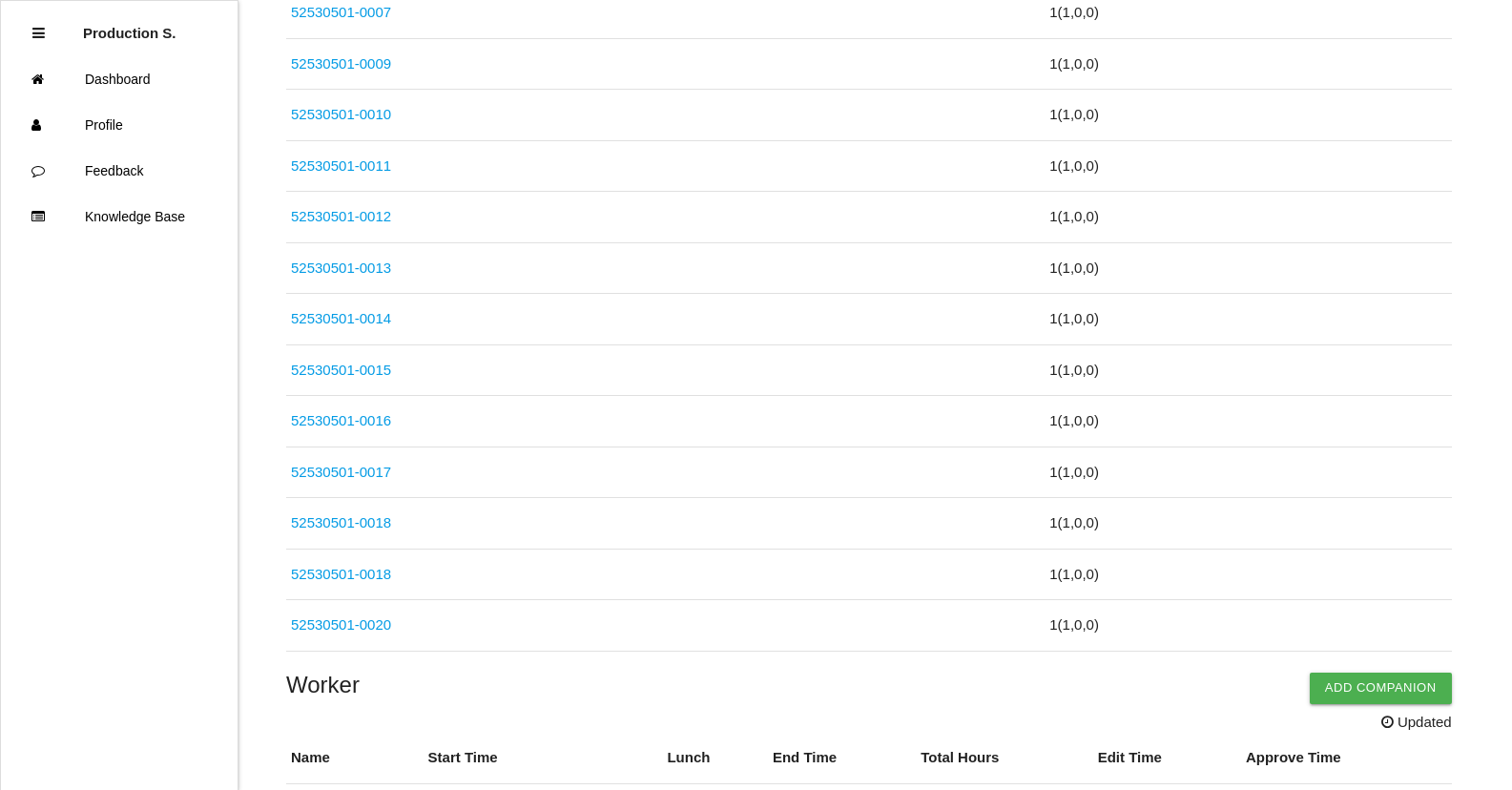
scroll to position [1994, 0]
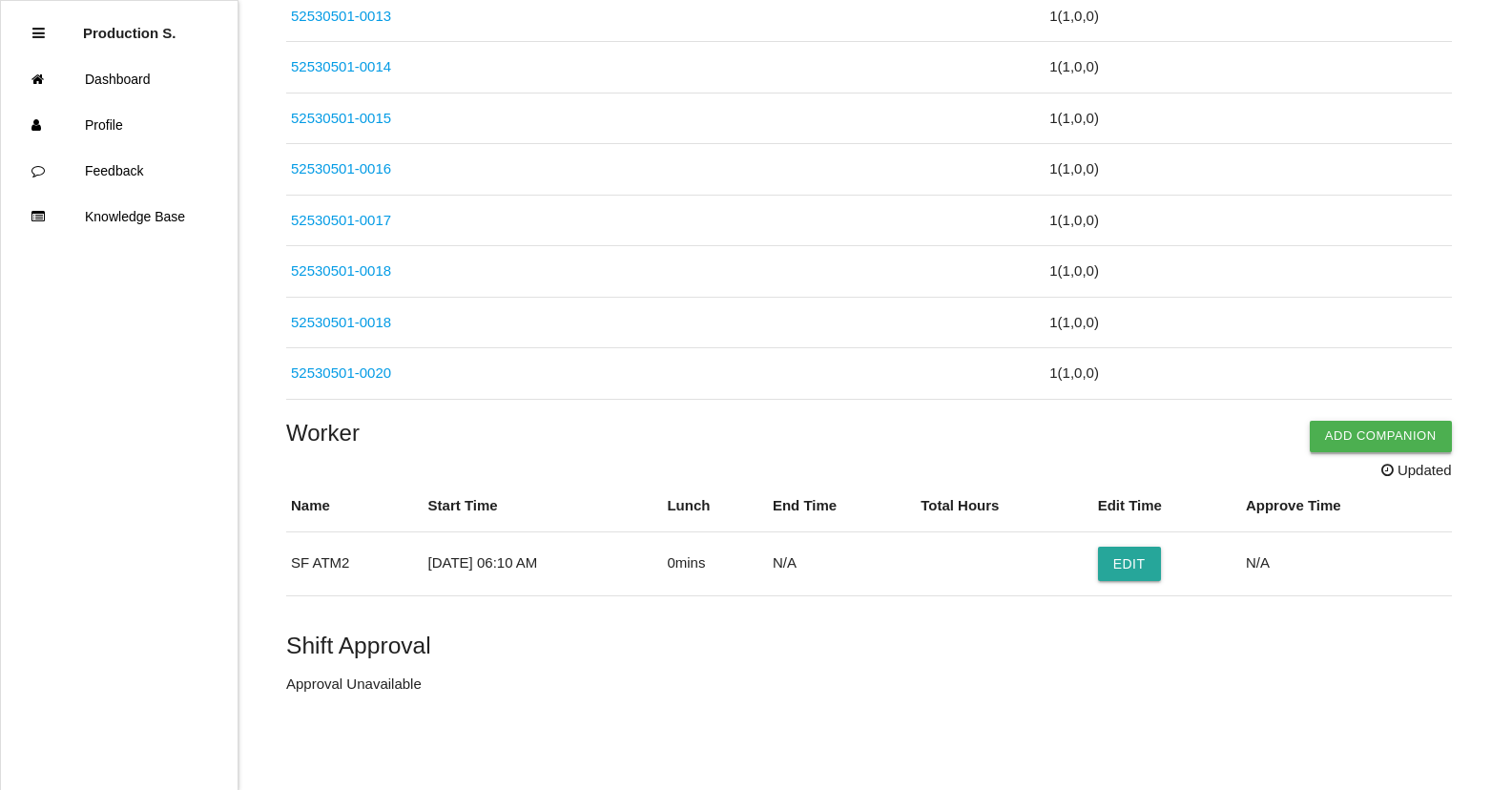
click at [1381, 437] on button "Add Companion" at bounding box center [1381, 437] width 142 height 31
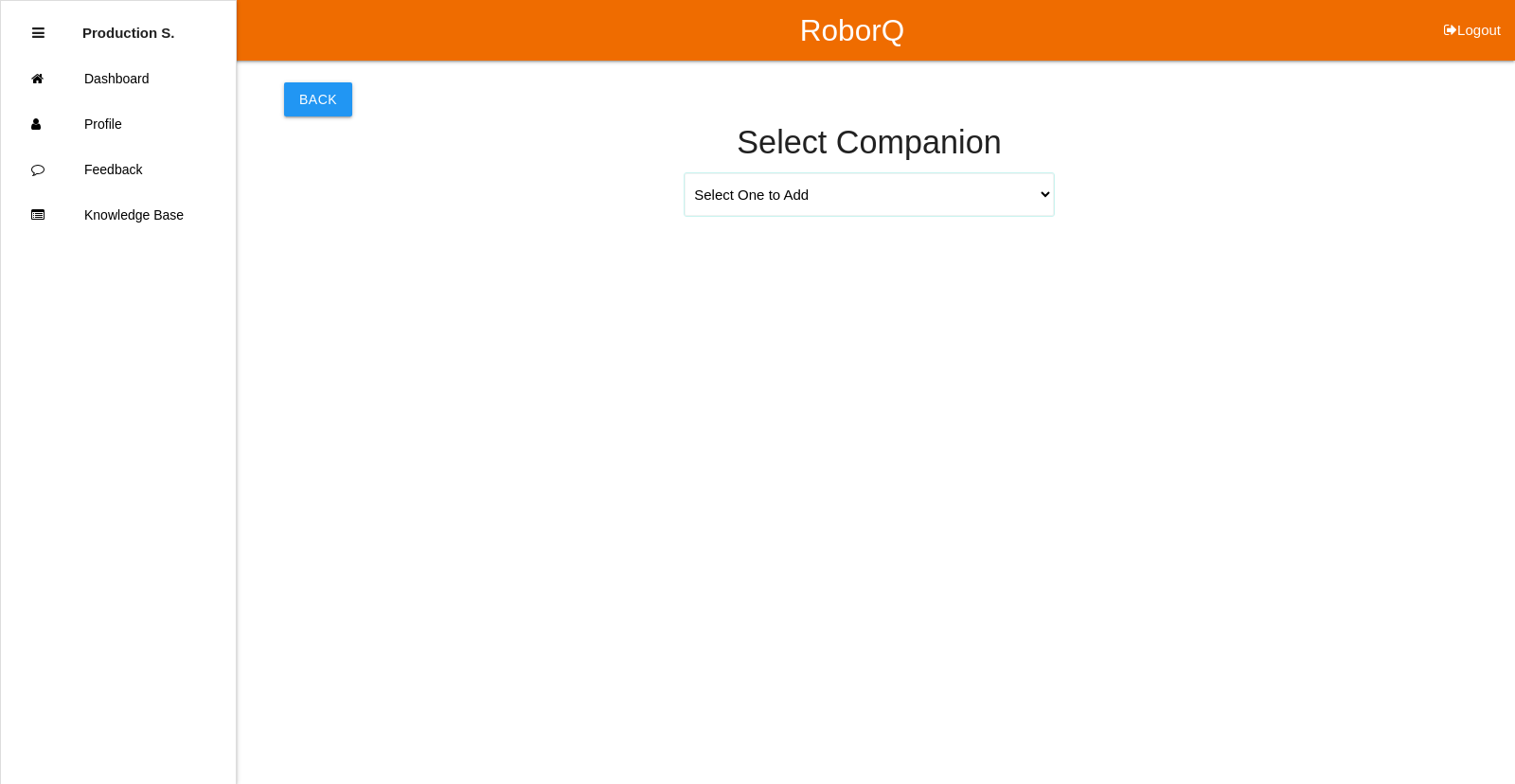
drag, startPoint x: 982, startPoint y: 193, endPoint x: 969, endPoint y: 216, distance: 26.4
click at [980, 197] on select "Select One to Add [PERSON_NAME] 9655 [PERSON_NAME] 9140 [PERSON_NAME] 9156 [PER…" at bounding box center [869, 194] width 370 height 43
select select "[PERSON_NAME] 9694"
click at [684, 173] on select "Select One to Add [PERSON_NAME] 9655 [PERSON_NAME] 9140 [PERSON_NAME] 9156 [PER…" at bounding box center [869, 194] width 370 height 43
select select "6"
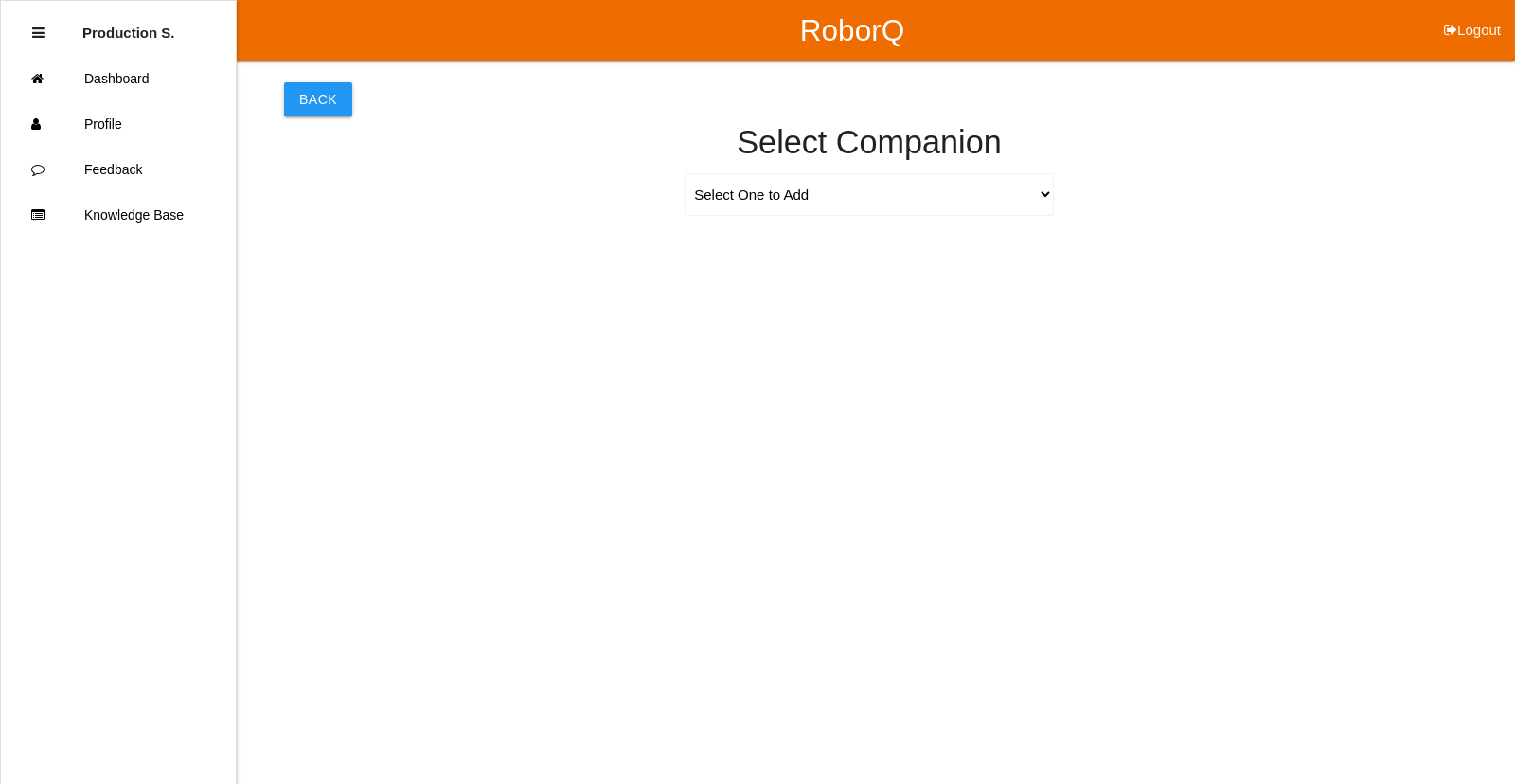
select select "10"
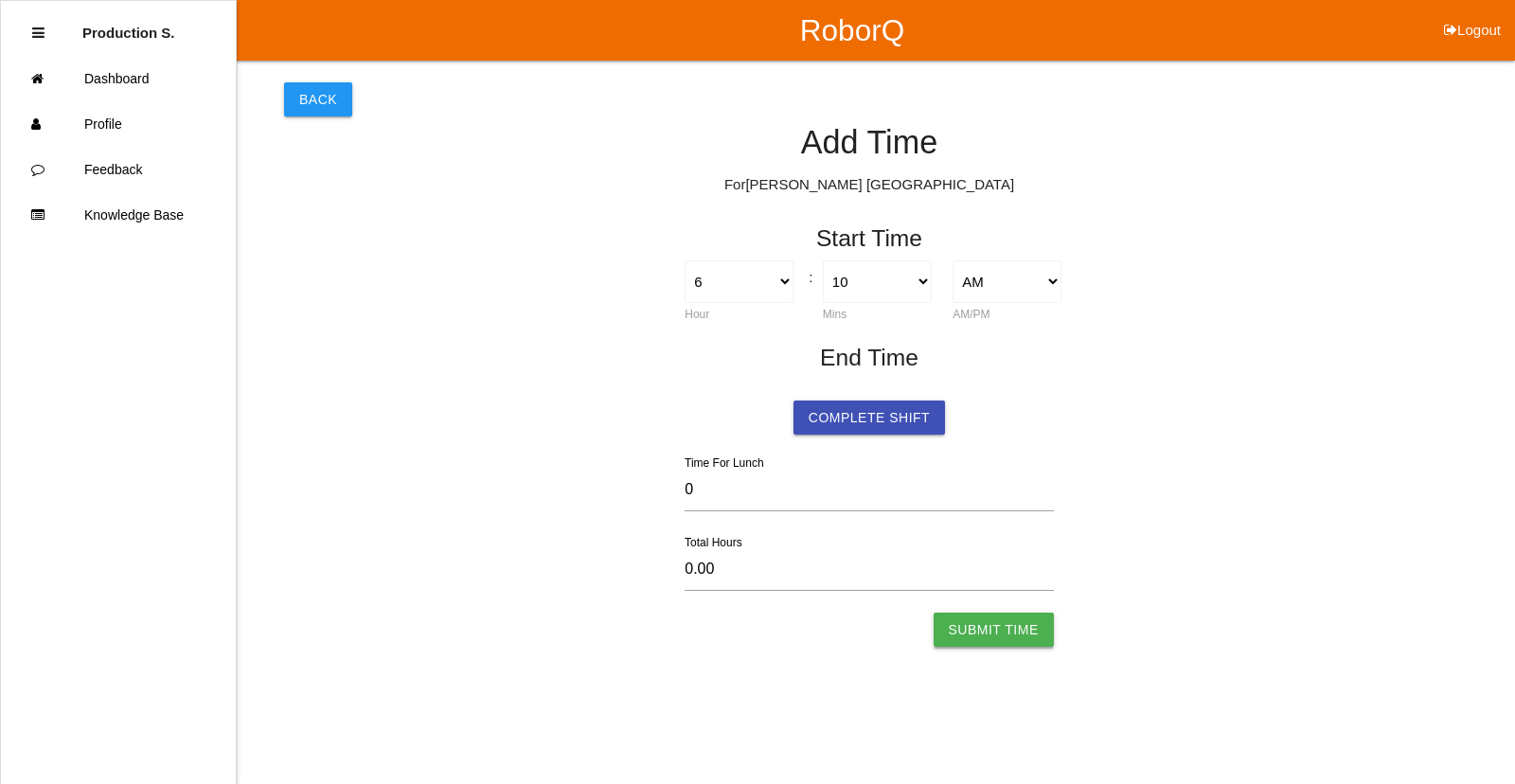
click at [1024, 634] on button "Submit Time" at bounding box center [994, 629] width 120 height 34
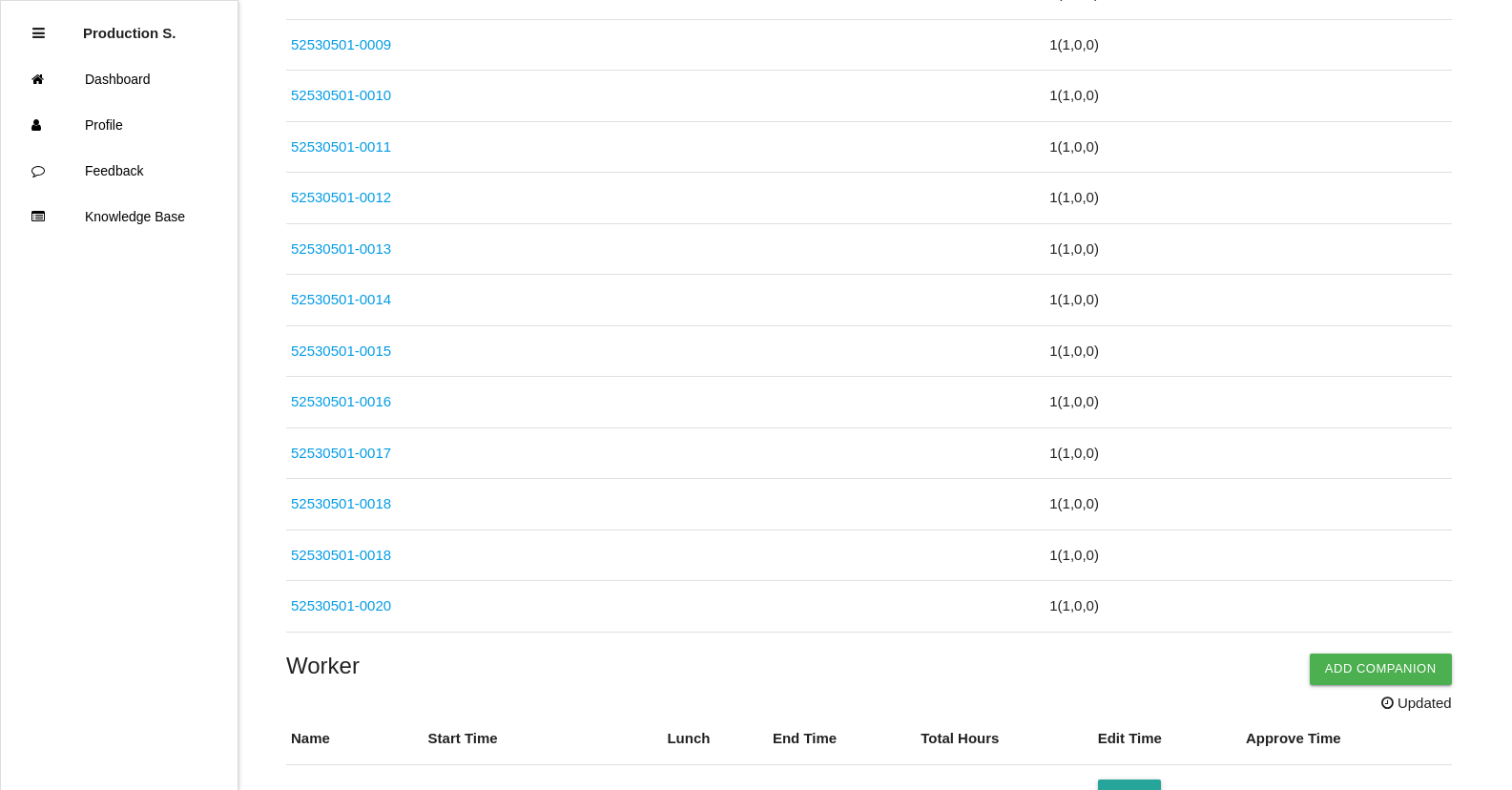
scroll to position [2203, 0]
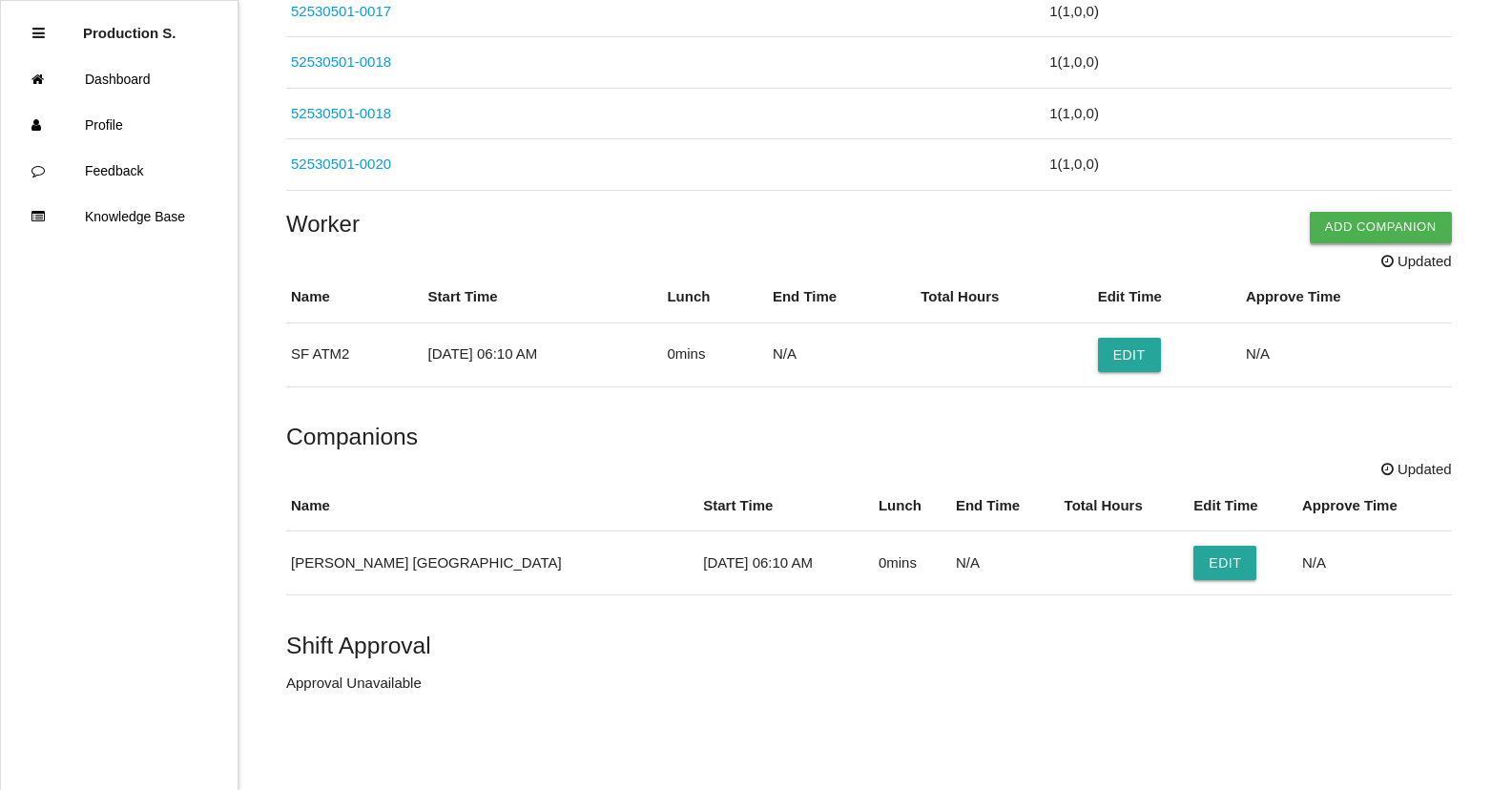
click at [1414, 224] on button "Add Companion" at bounding box center [1381, 227] width 142 height 31
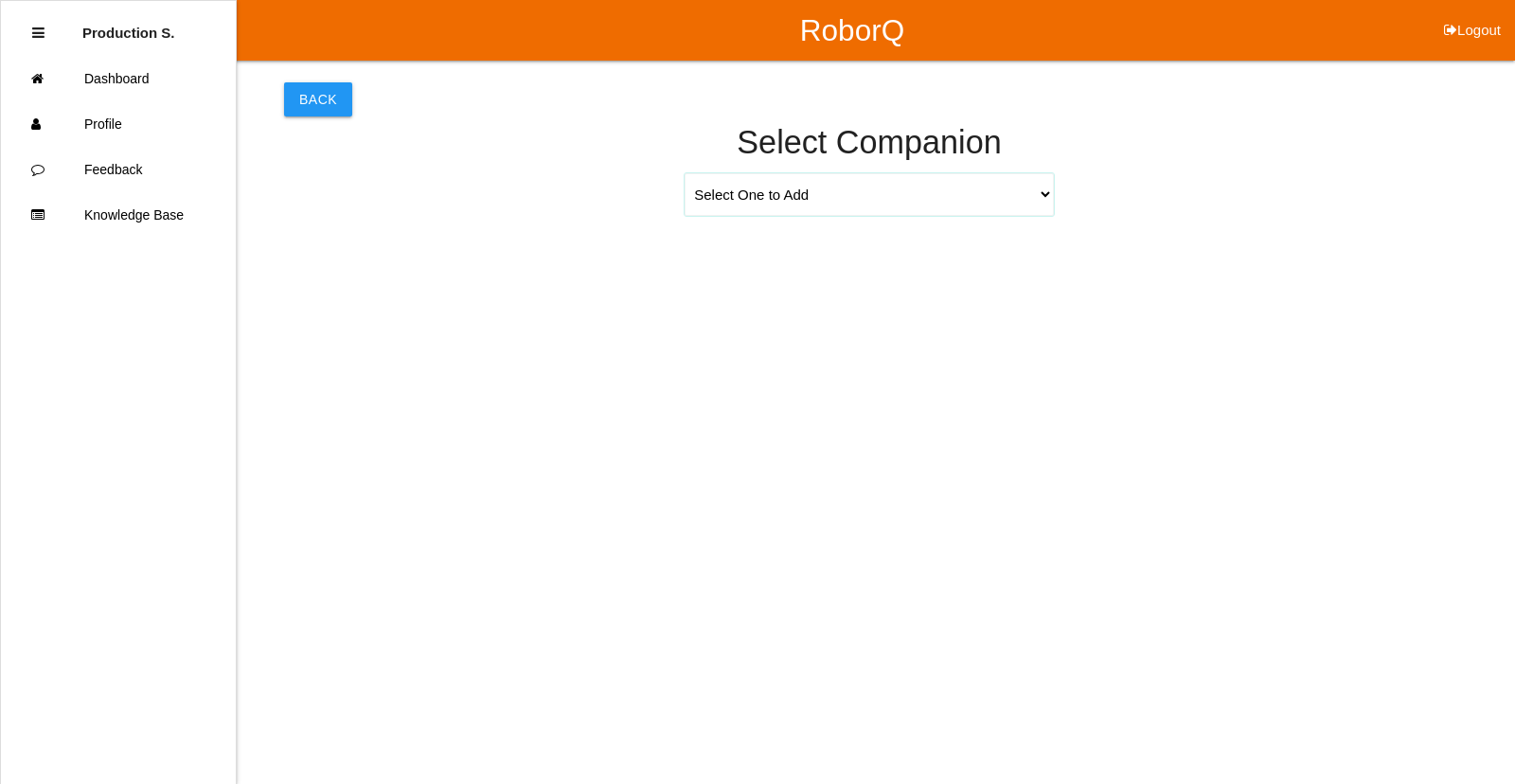
drag, startPoint x: 945, startPoint y: 191, endPoint x: 936, endPoint y: 198, distance: 11.4
click at [945, 191] on select "Select One to Add [PERSON_NAME] 9655 [PERSON_NAME] 9140 [PERSON_NAME] 9156 [PER…" at bounding box center [869, 194] width 370 height 43
select select "[PERSON_NAME] 9271"
click at [684, 173] on select "Select One to Add [PERSON_NAME] 9655 [PERSON_NAME] 9140 [PERSON_NAME] 9156 [PER…" at bounding box center [869, 194] width 370 height 43
select select "6"
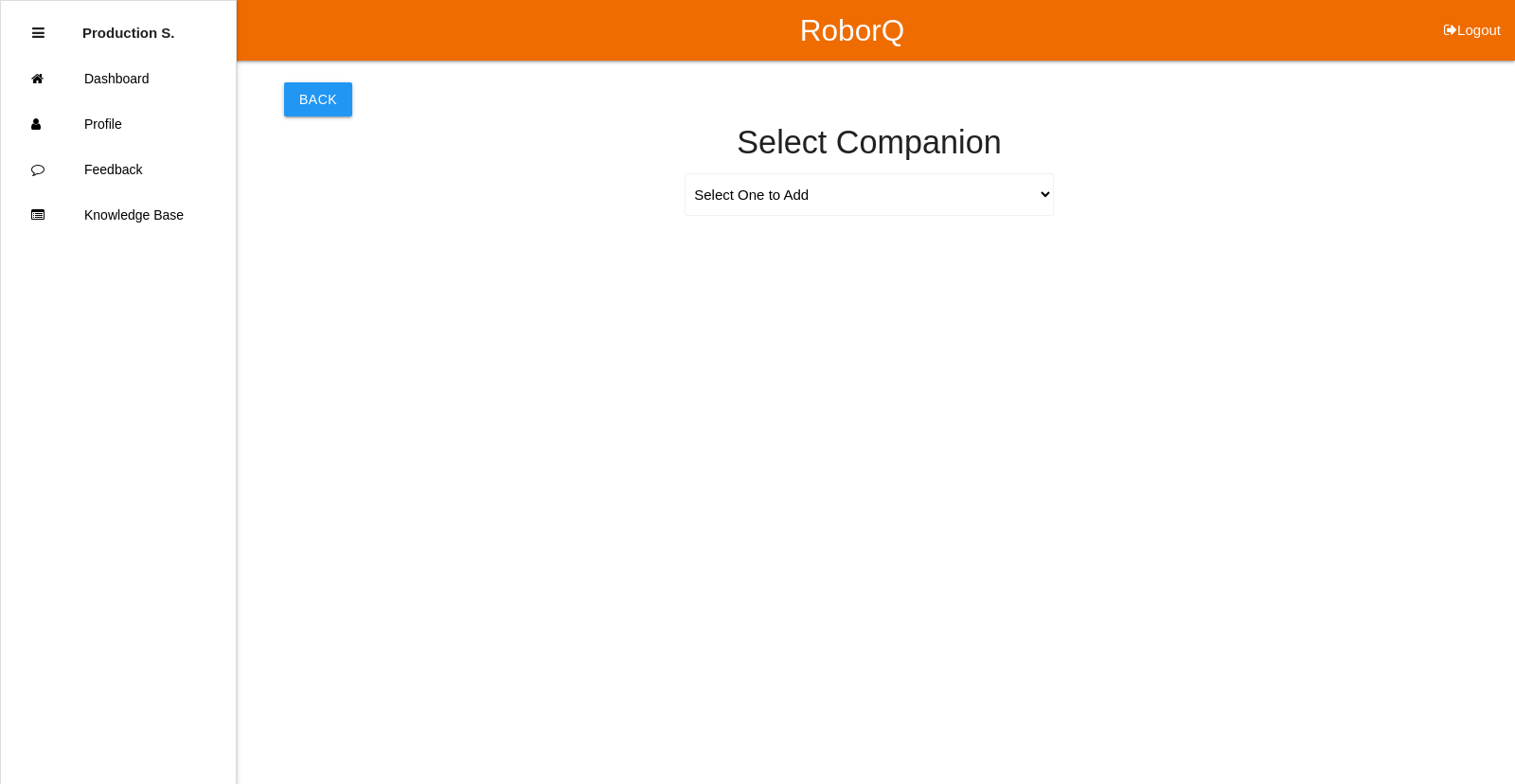
select select "10"
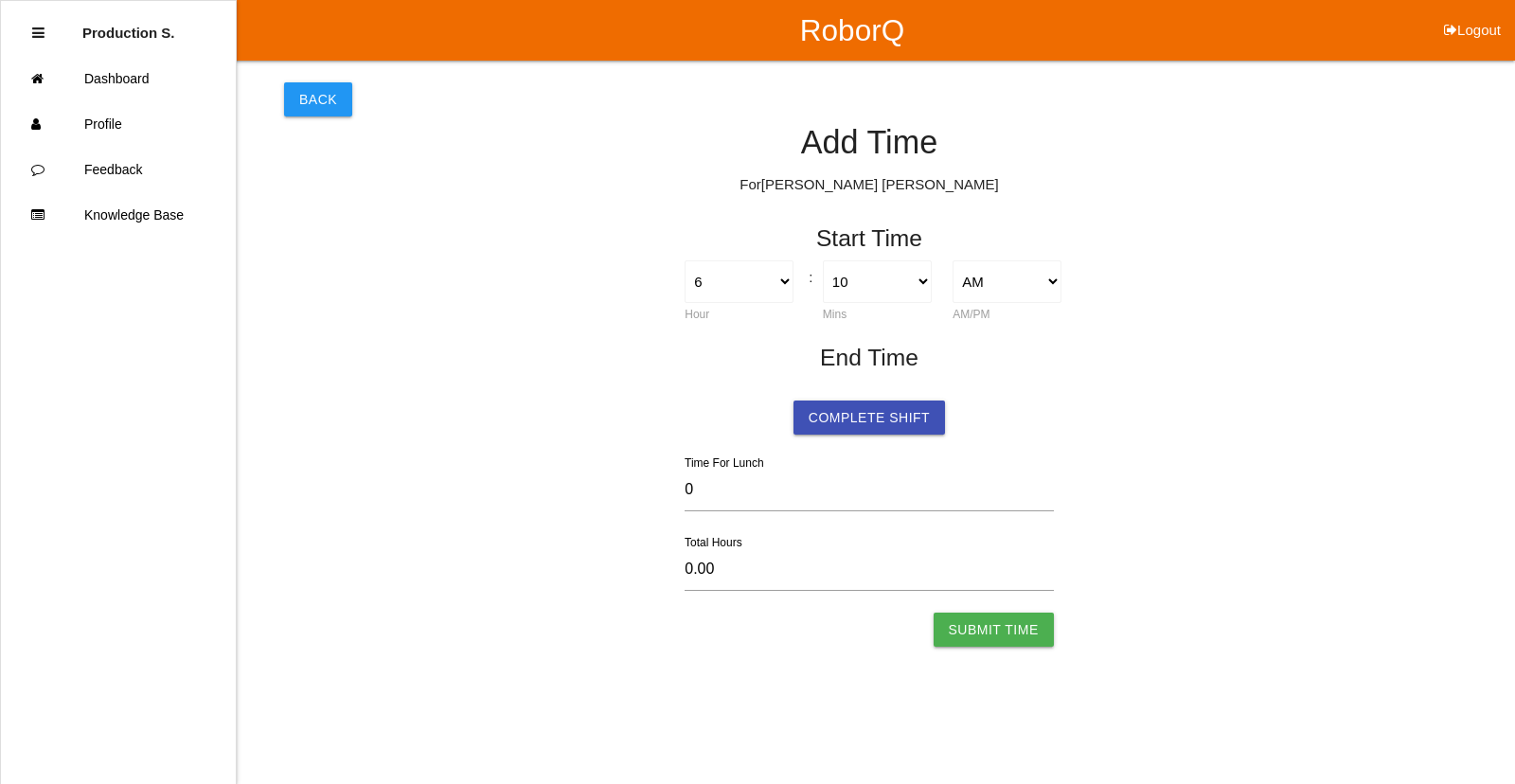
click at [995, 631] on button "Submit Time" at bounding box center [994, 629] width 120 height 34
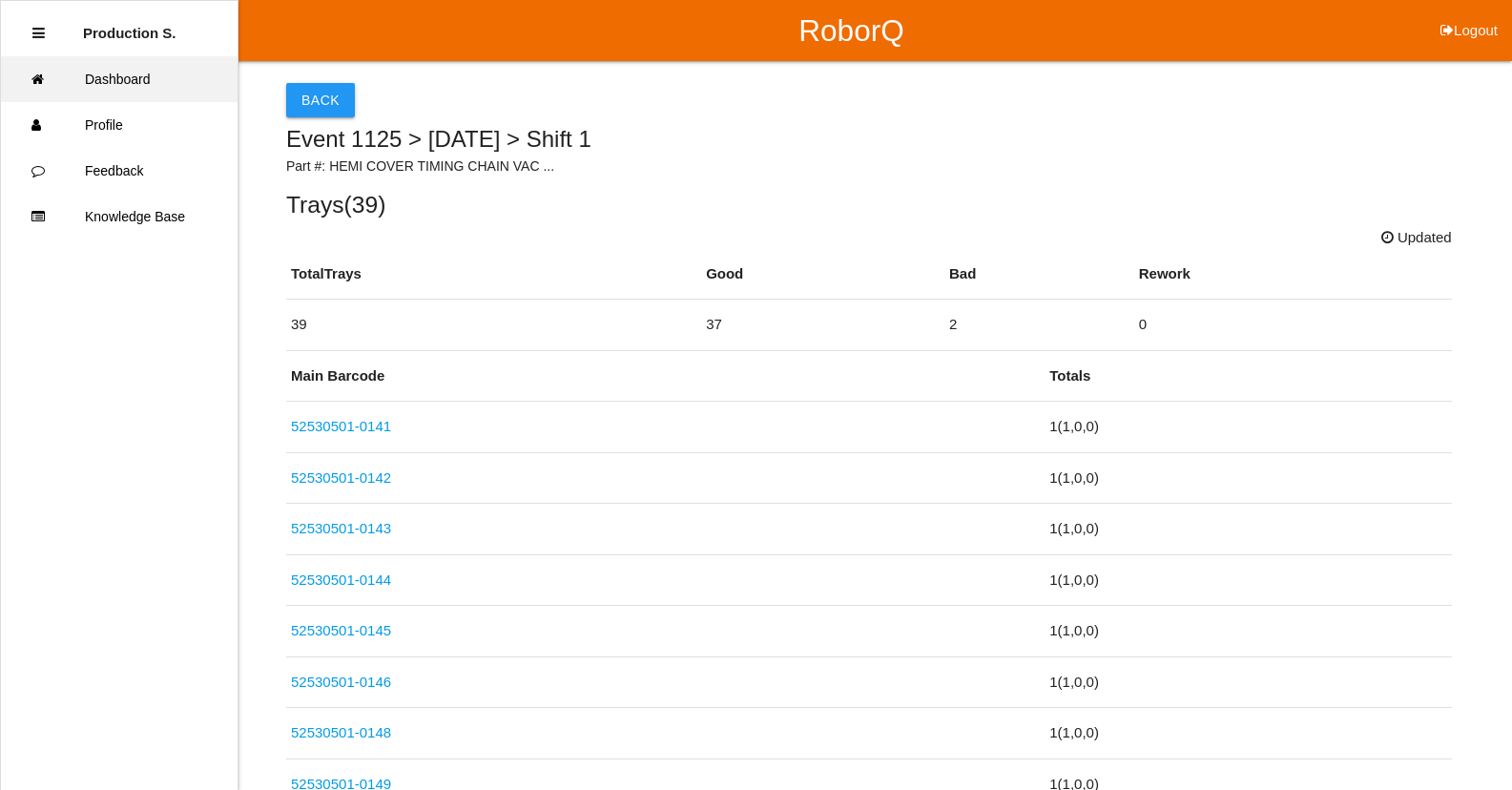
click at [183, 90] on link "Dashboard" at bounding box center [119, 79] width 237 height 46
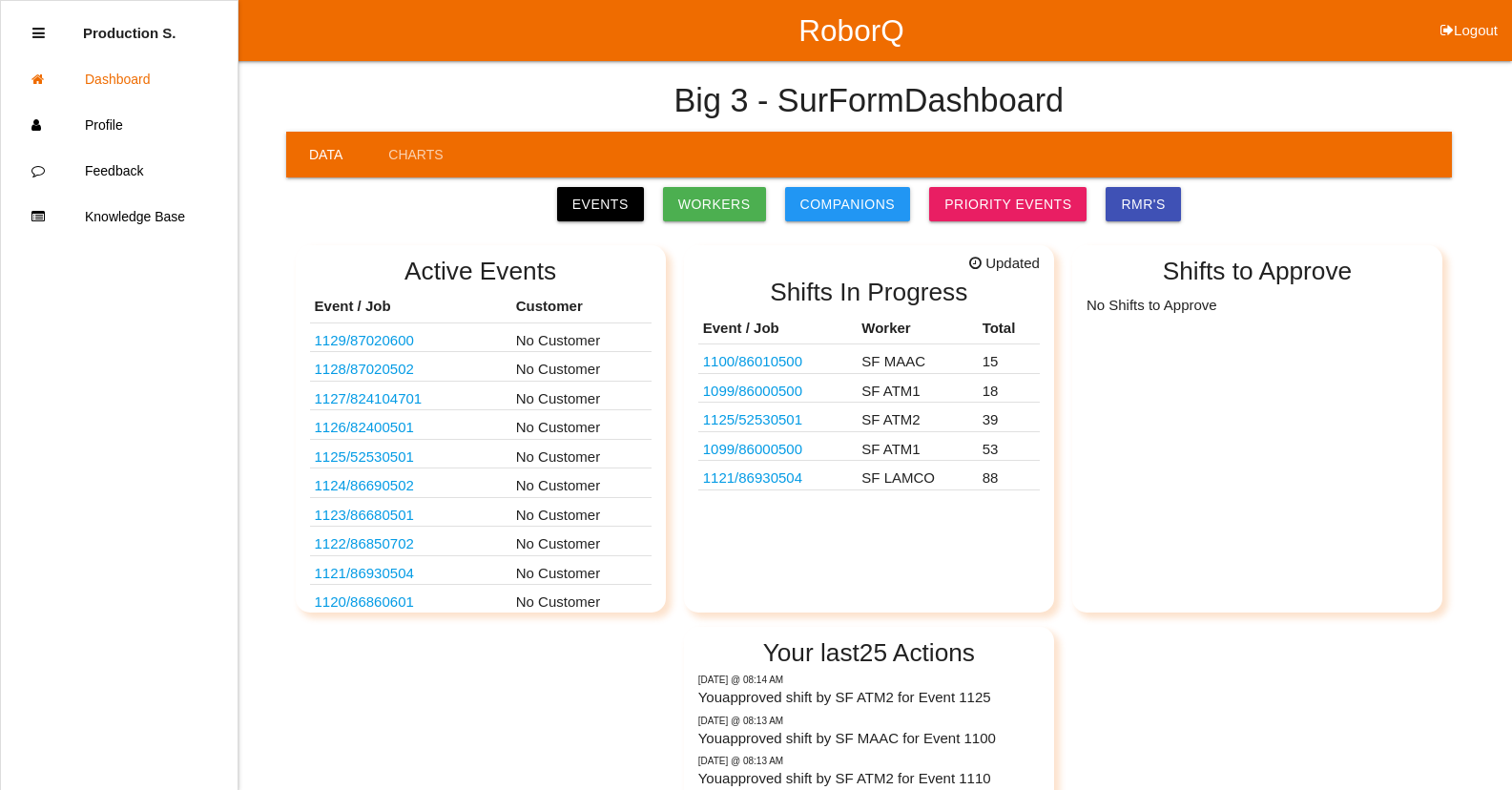
click at [782, 477] on link "1121 / 86930504" at bounding box center [753, 478] width 99 height 16
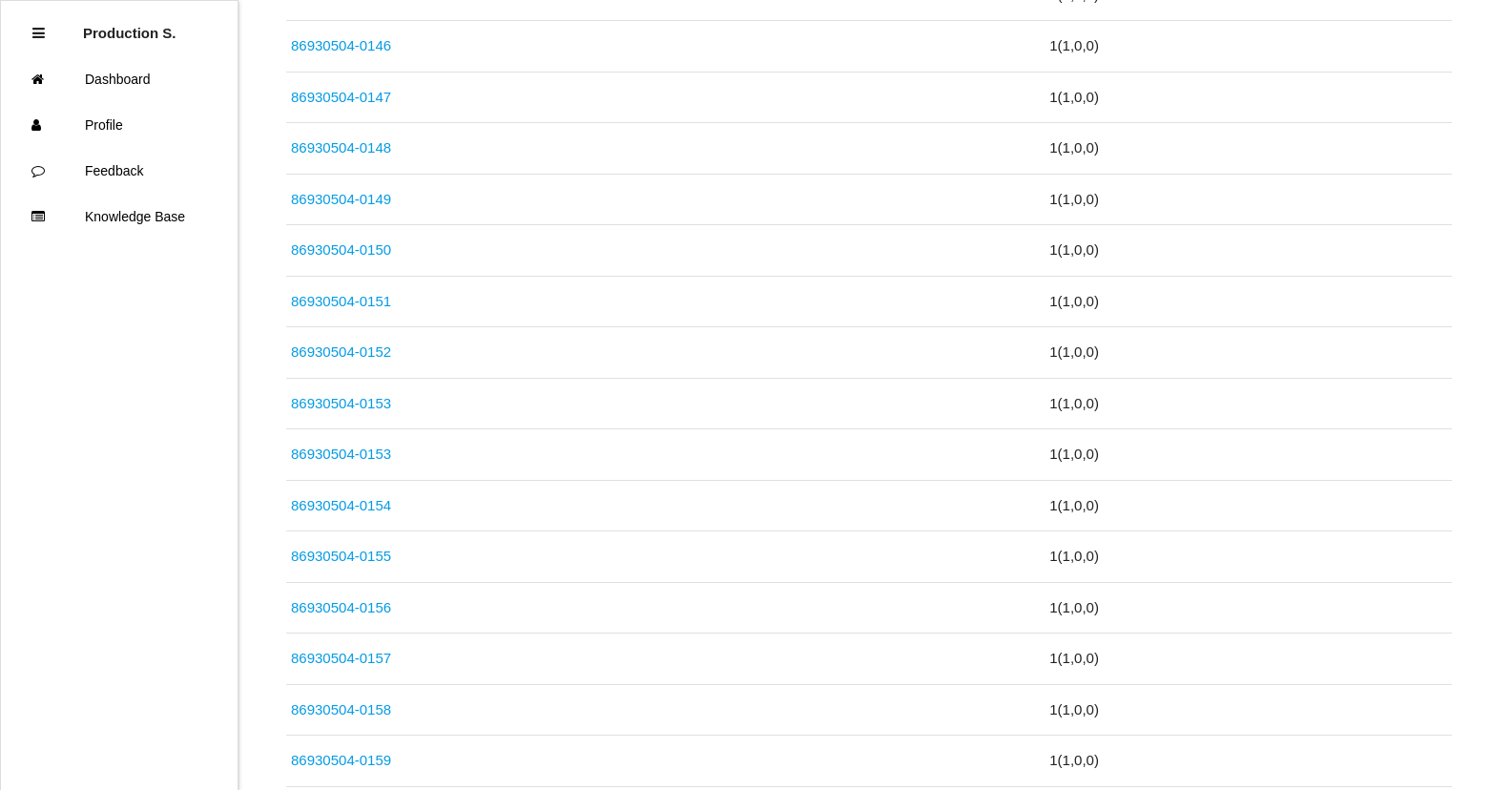
scroll to position [4452, 0]
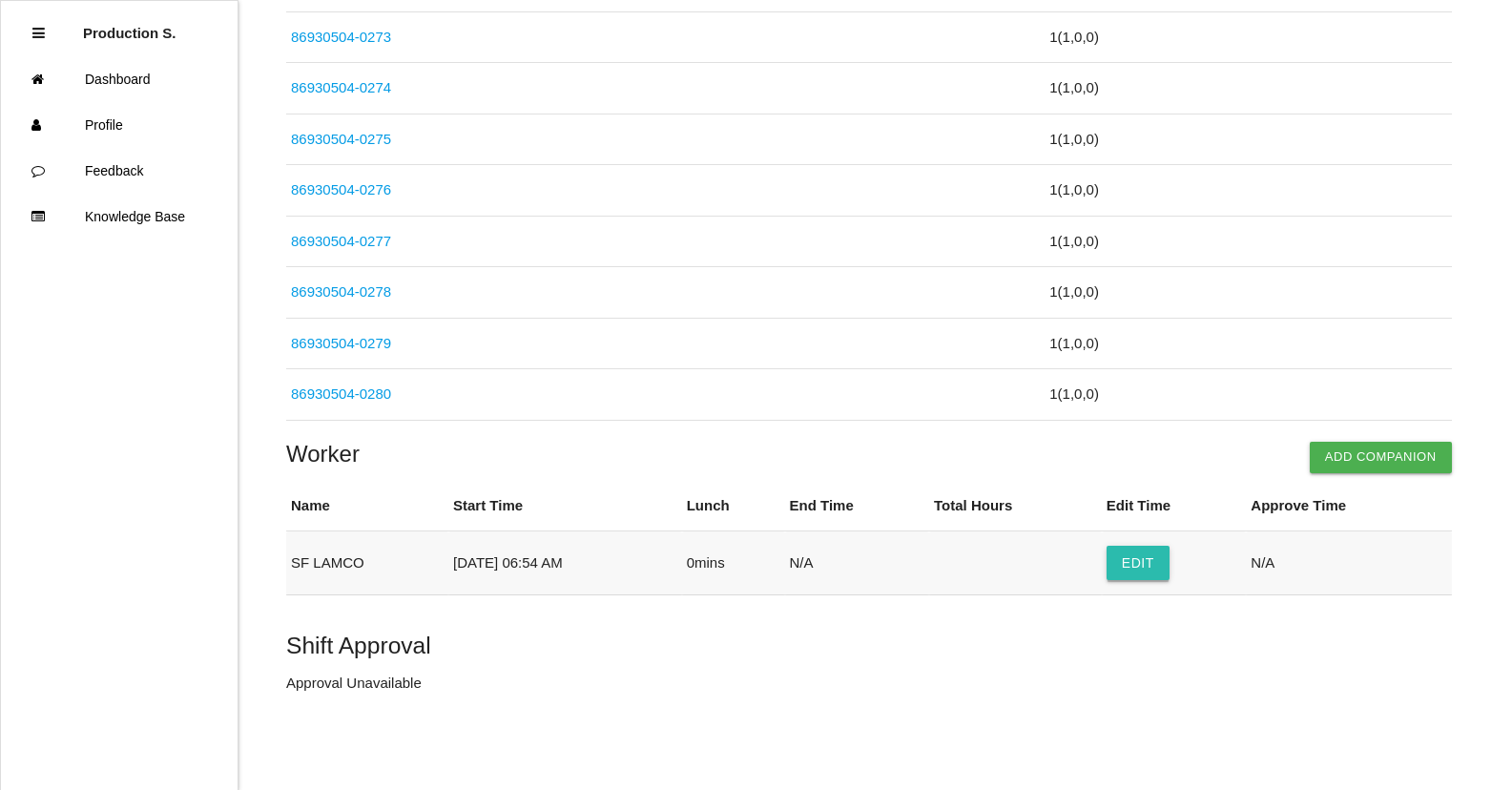
click at [1140, 566] on button "Edit" at bounding box center [1139, 563] width 63 height 34
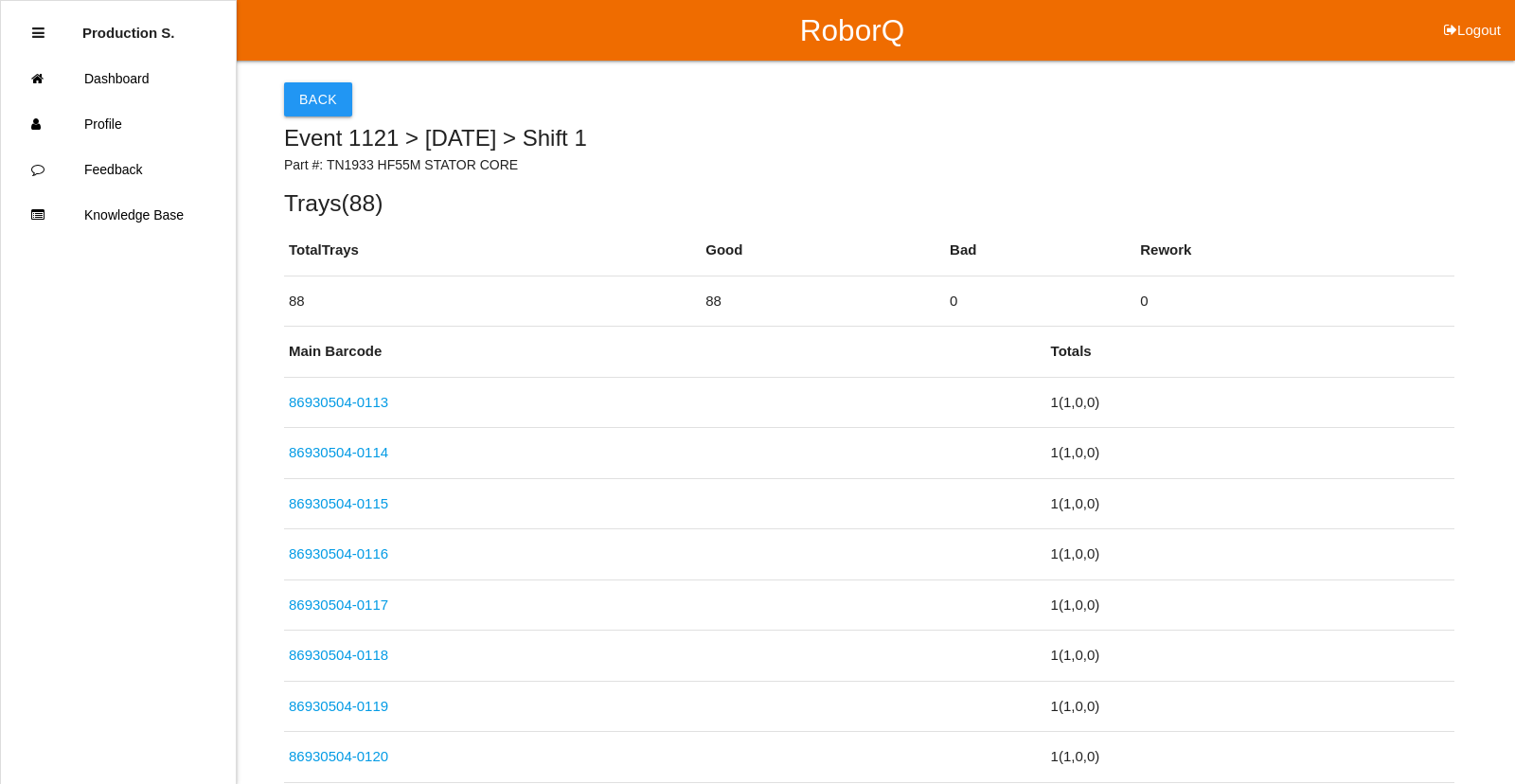
select select "6"
select select "54"
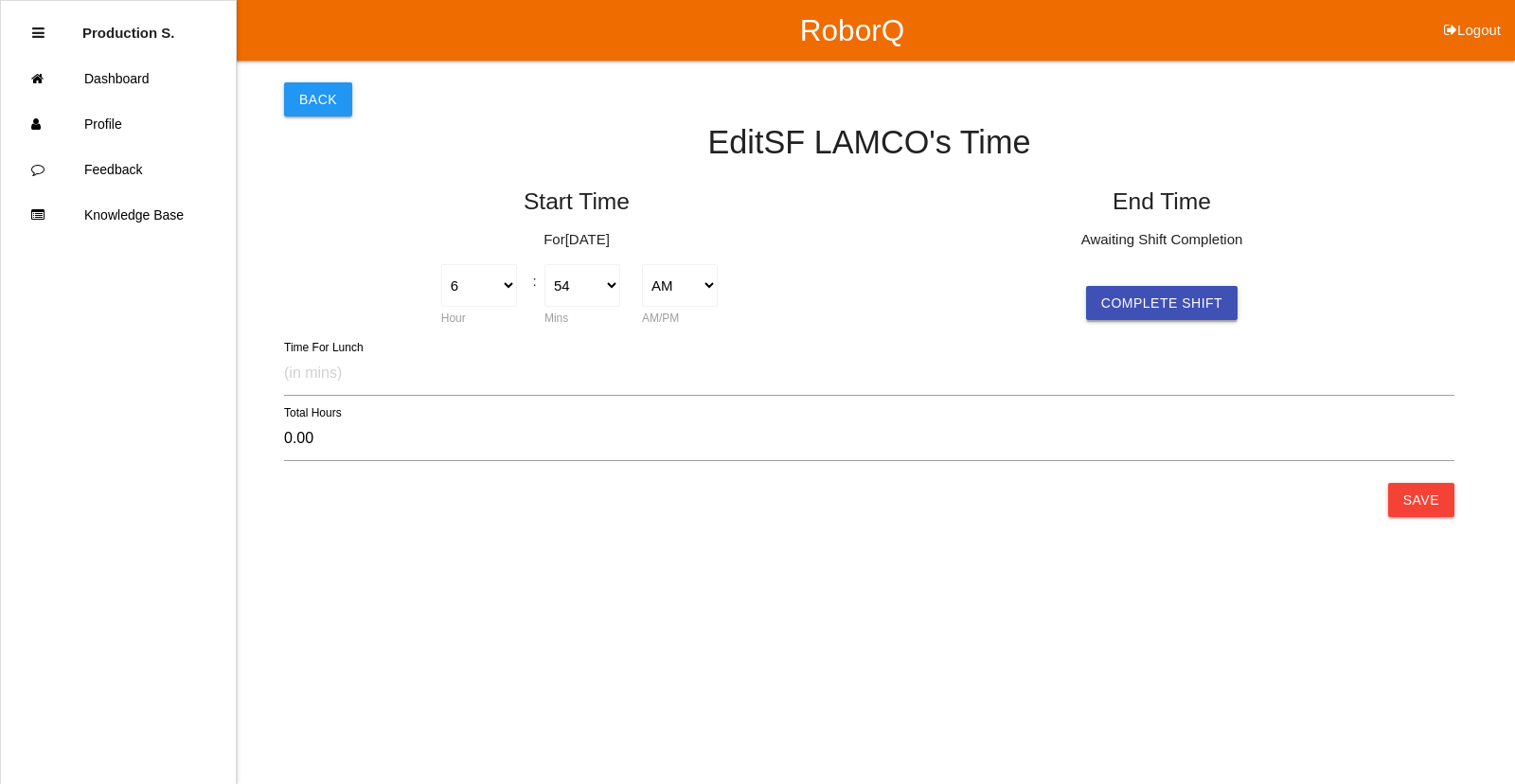
click at [1201, 304] on button "Complete Shift" at bounding box center [1162, 303] width 152 height 34
select select "6"
select select "54"
click at [1421, 512] on button "Save" at bounding box center [1422, 501] width 66 height 34
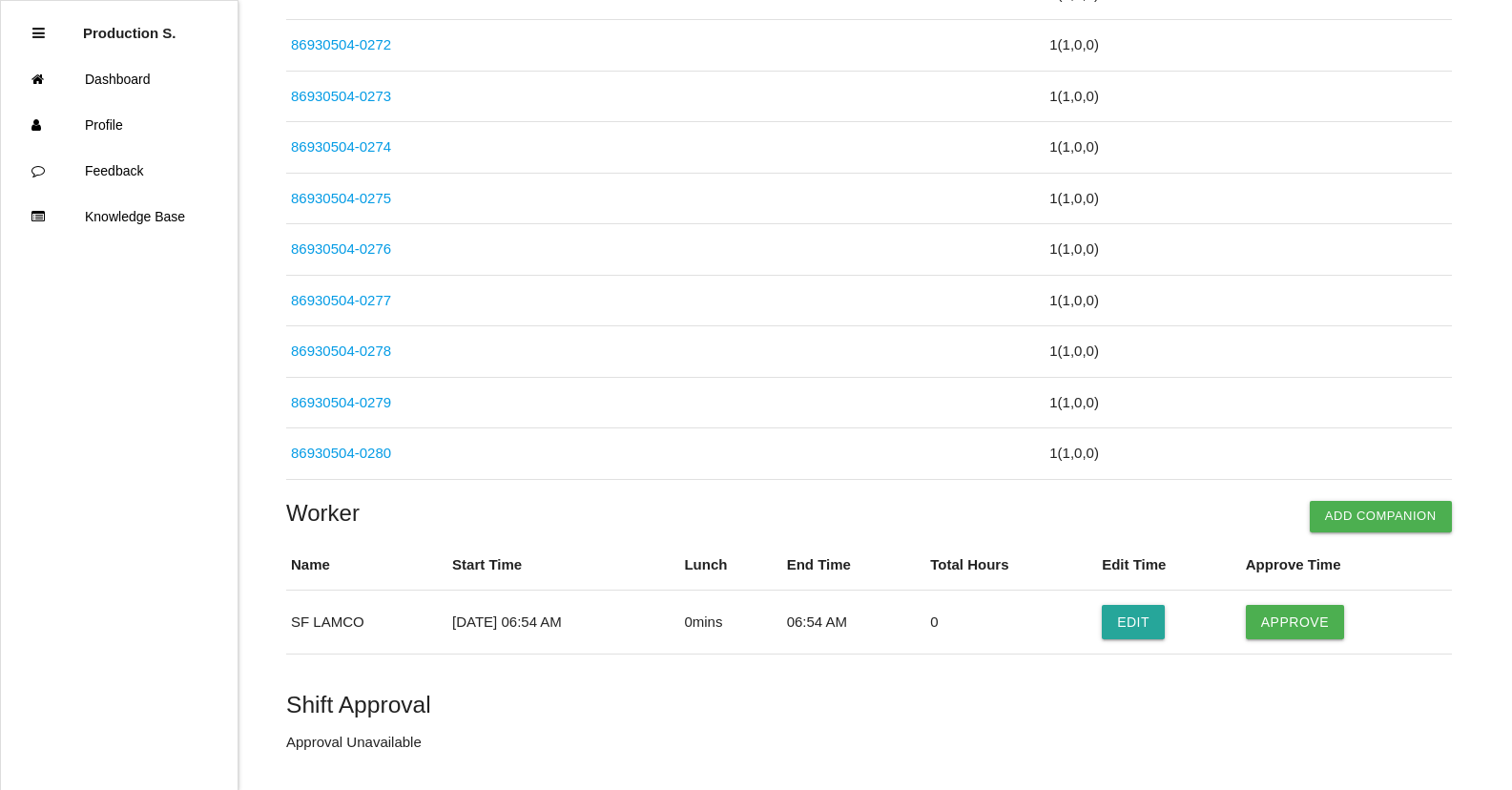
scroll to position [4452, 0]
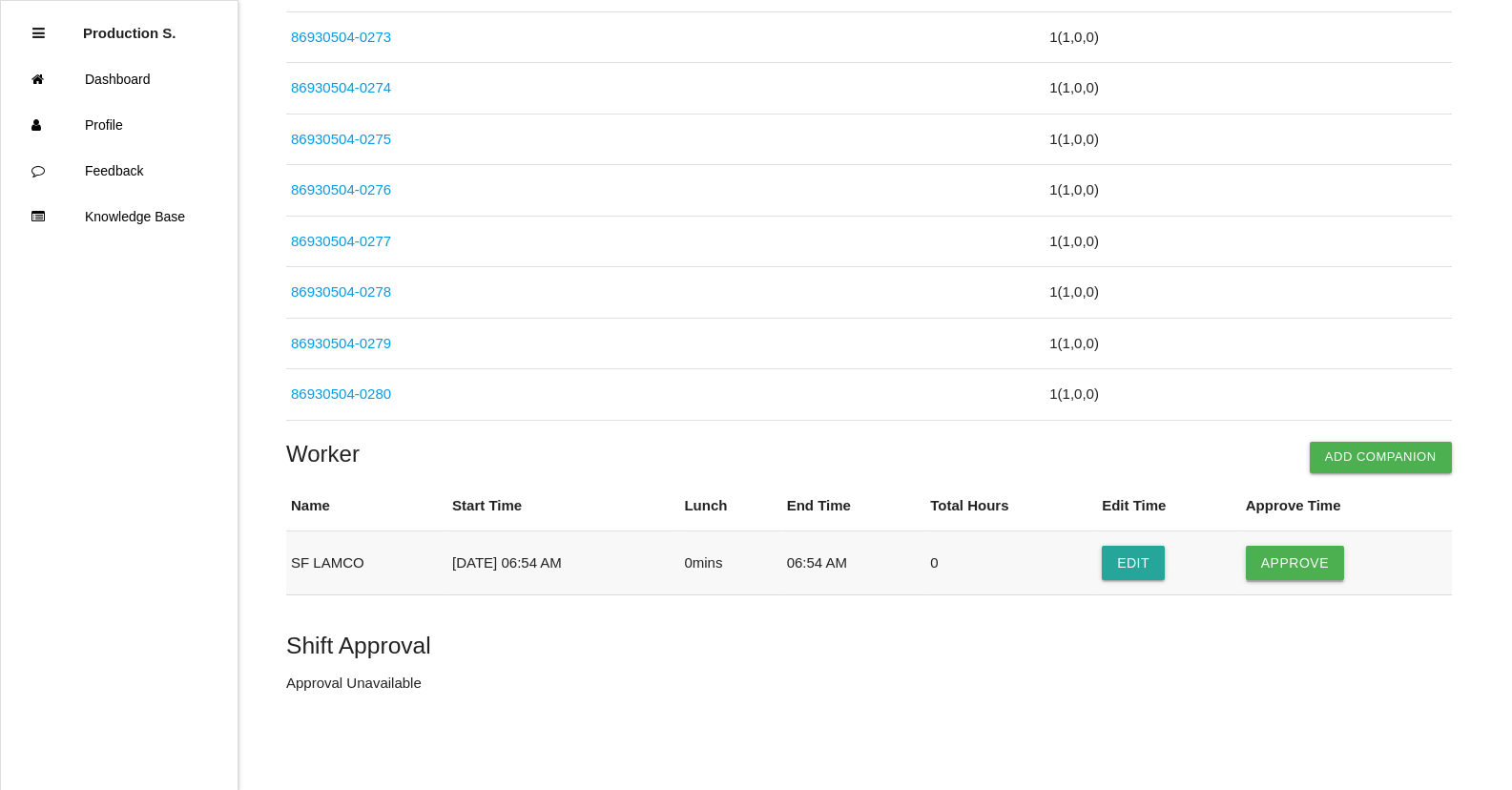
click at [1332, 567] on button "Approve" at bounding box center [1295, 563] width 98 height 34
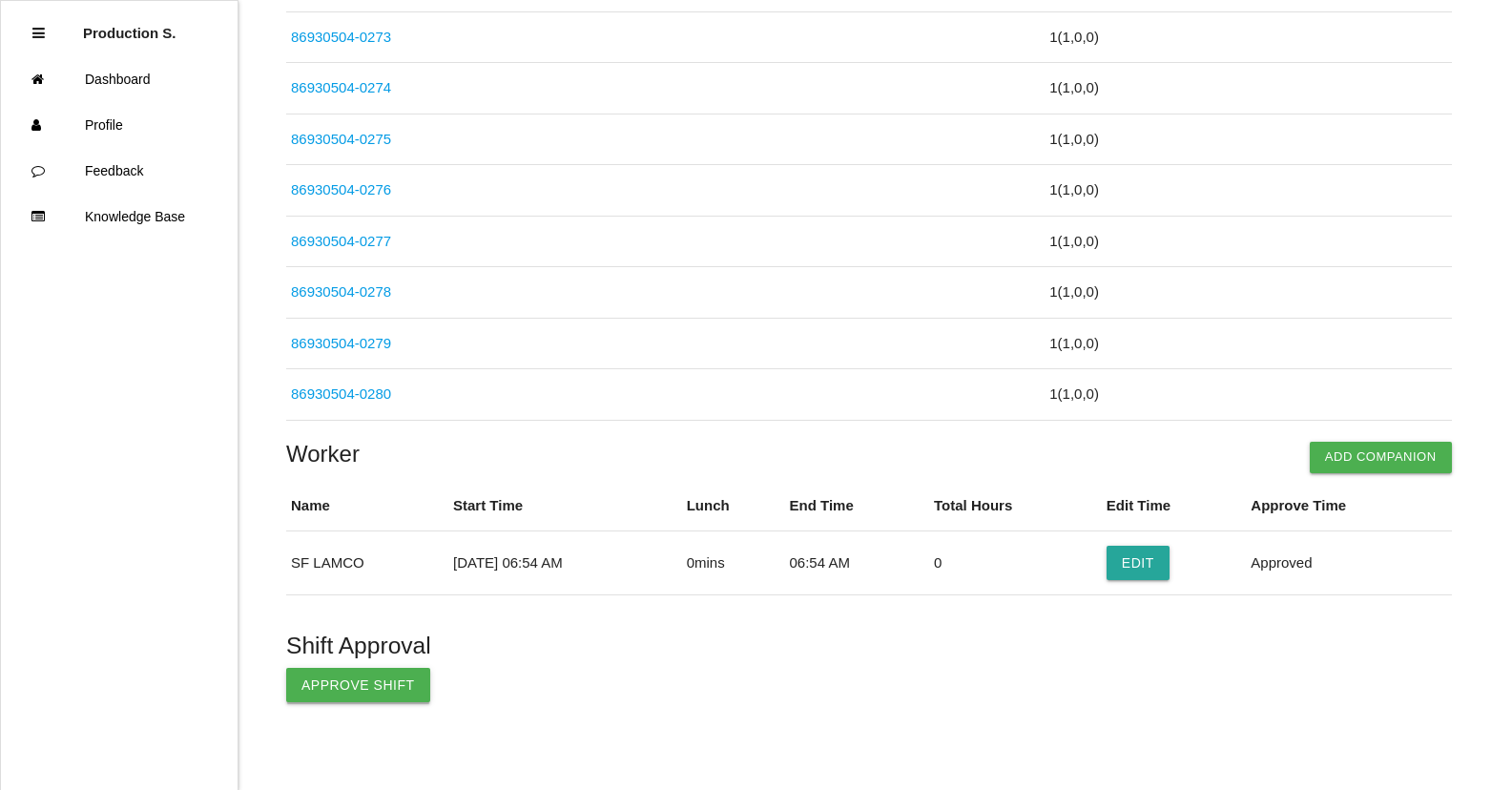
click at [333, 680] on button "Approve Shift" at bounding box center [358, 685] width 144 height 34
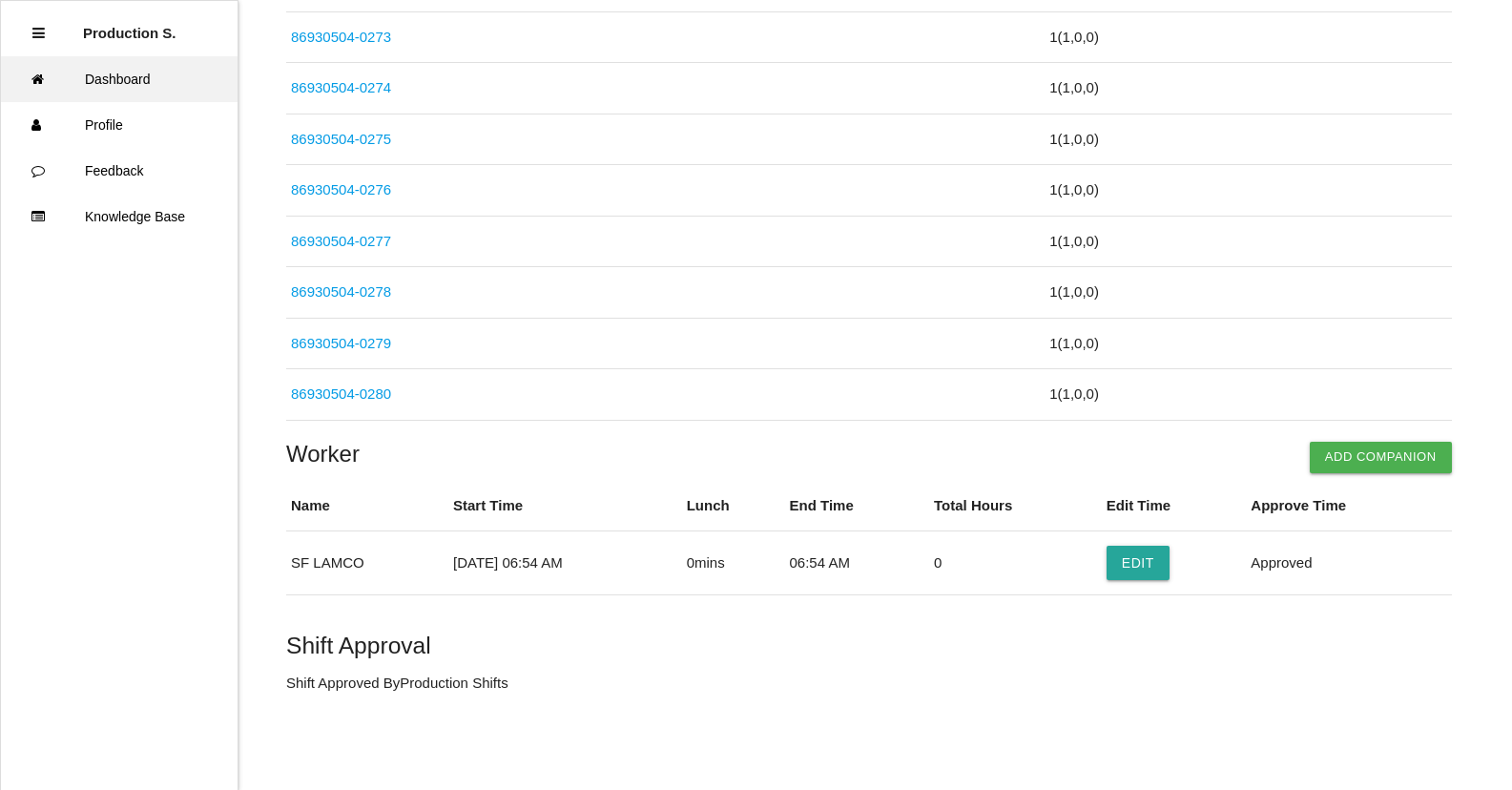
click at [106, 81] on link "Dashboard" at bounding box center [119, 79] width 237 height 46
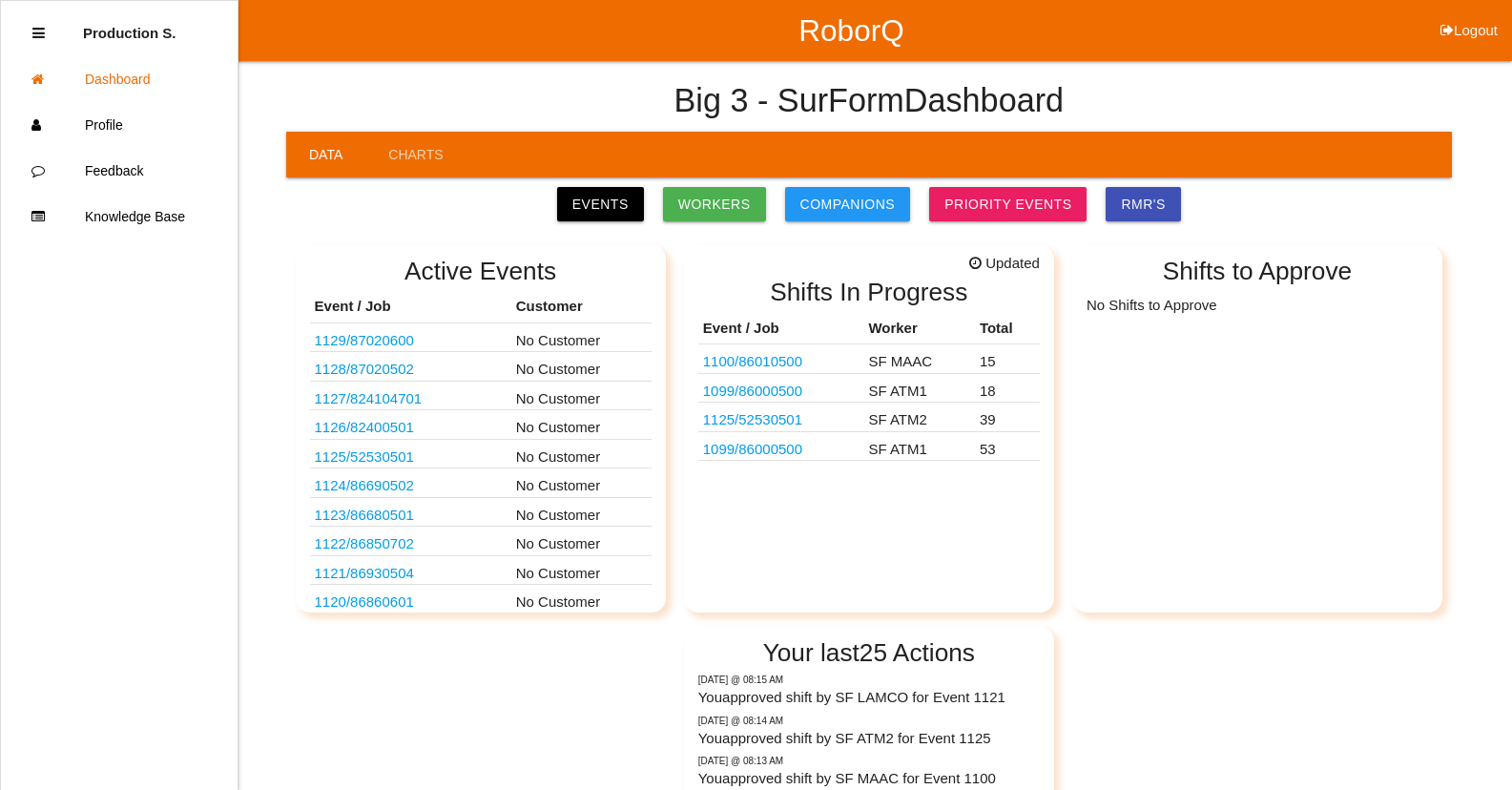
click at [769, 452] on link "1099 / 86000500" at bounding box center [753, 449] width 99 height 16
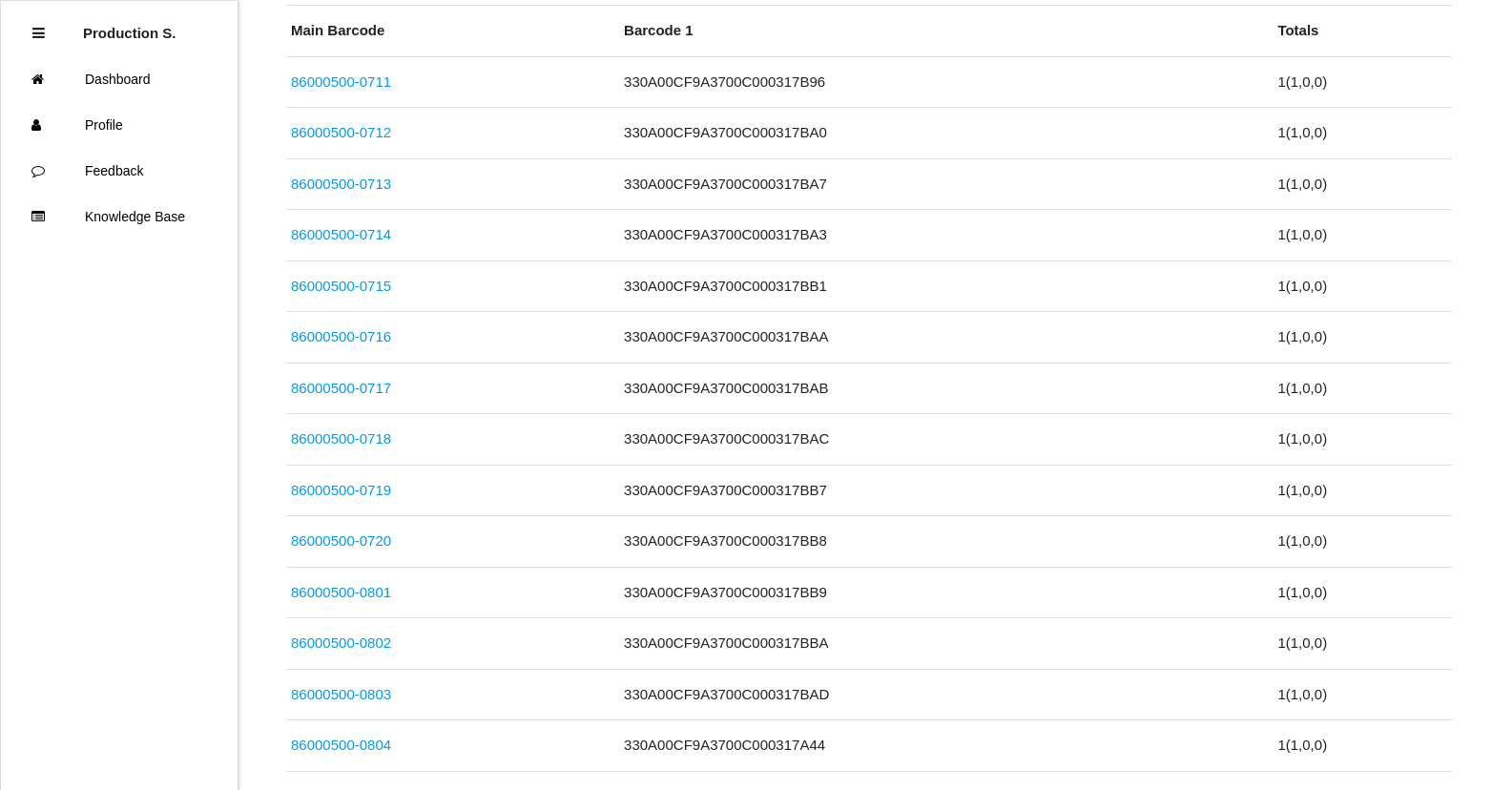
drag, startPoint x: 1505, startPoint y: 189, endPoint x: 1491, endPoint y: 703, distance: 514.2
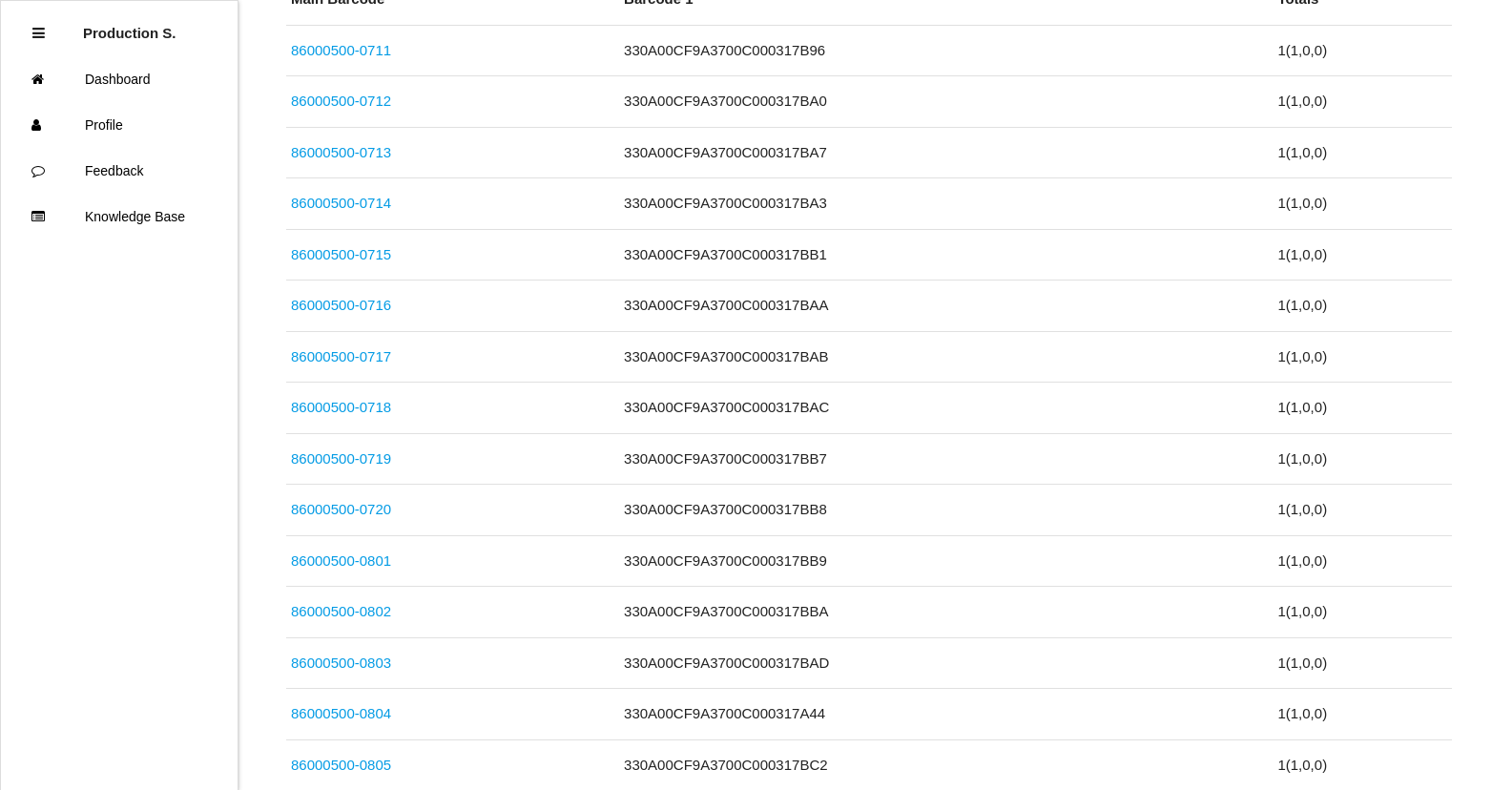
drag, startPoint x: 1491, startPoint y: 703, endPoint x: 1462, endPoint y: 392, distance: 312.3
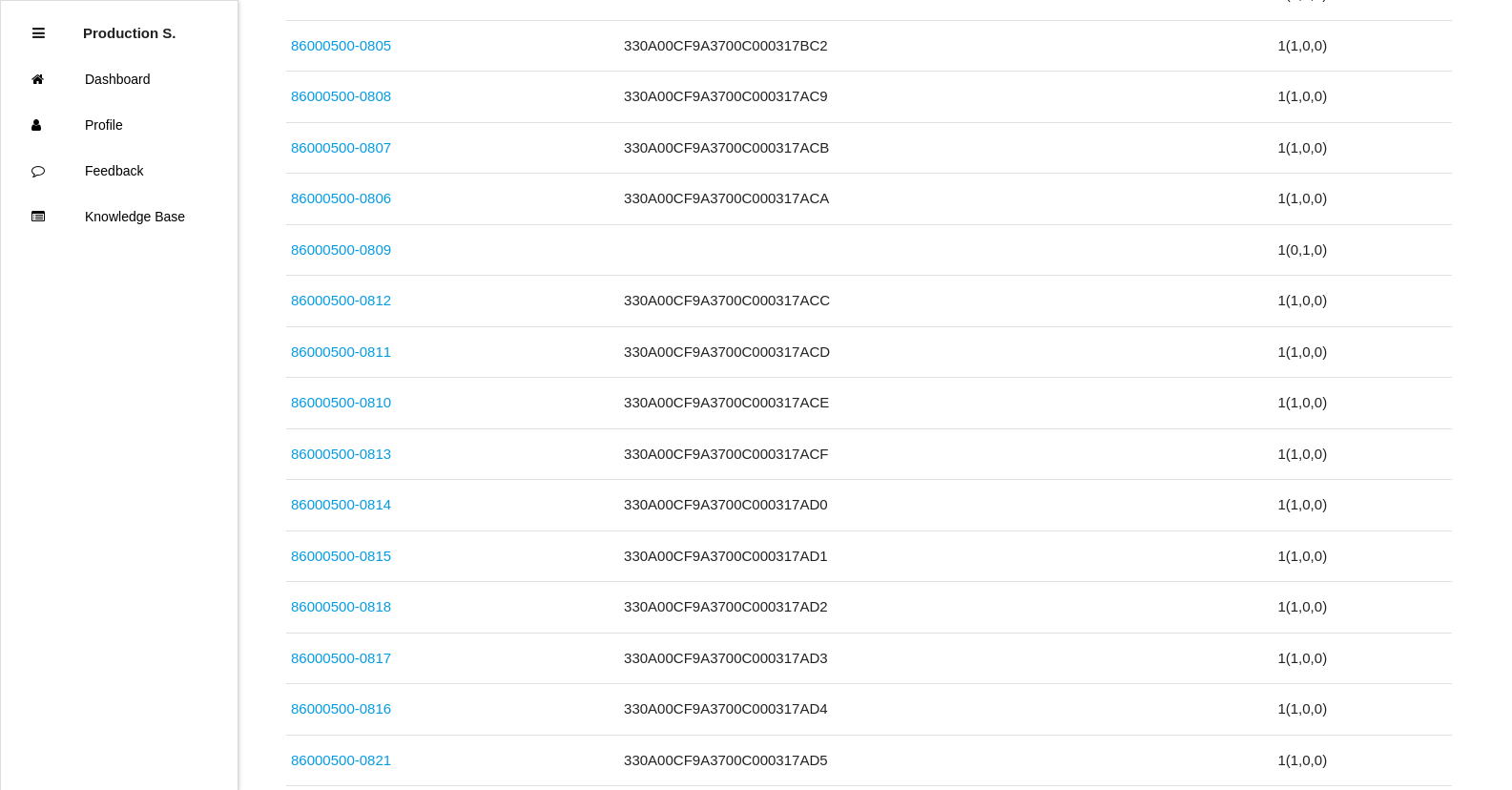
scroll to position [2665, 0]
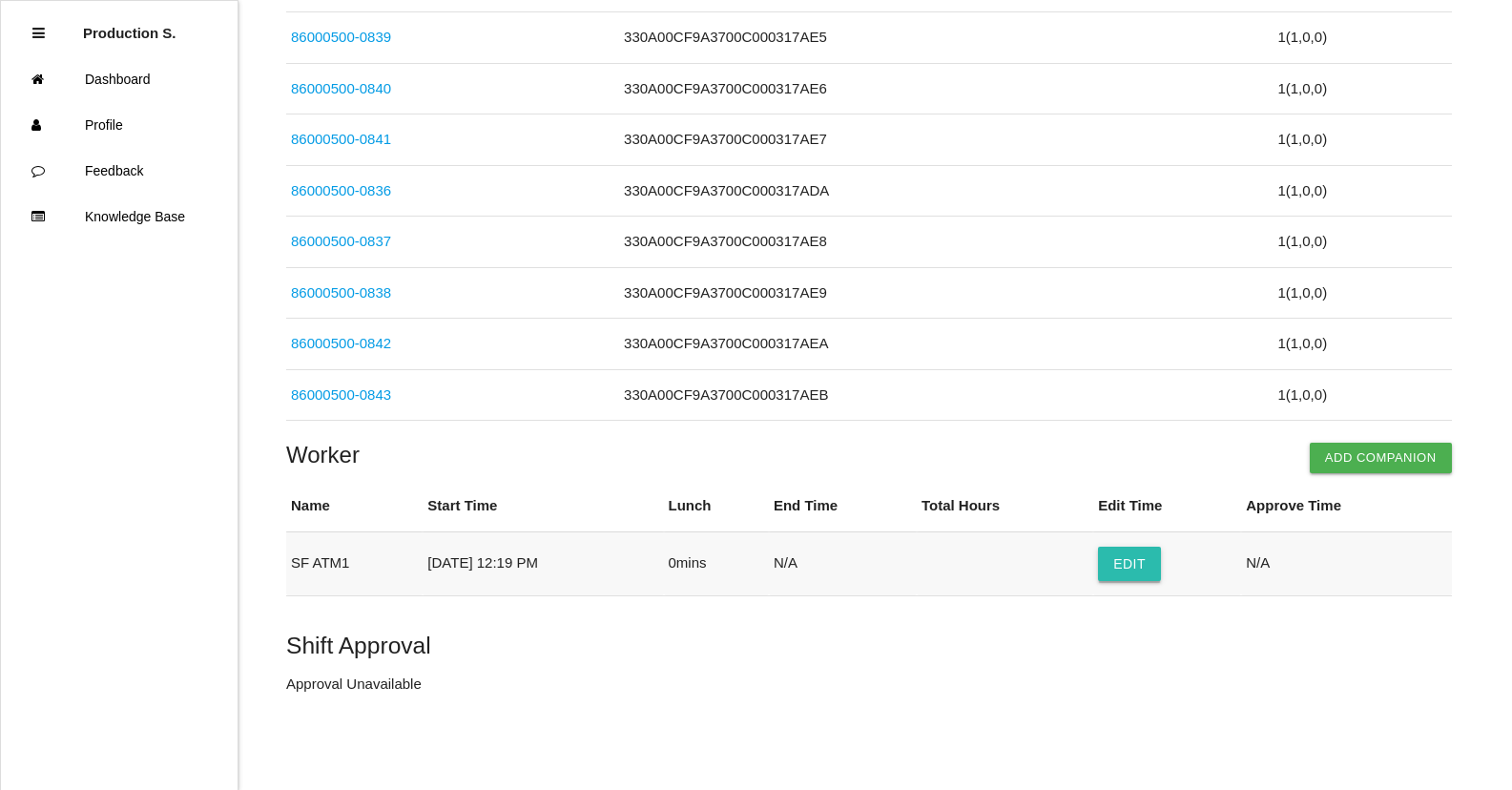
click at [1143, 563] on button "Edit" at bounding box center [1130, 564] width 63 height 34
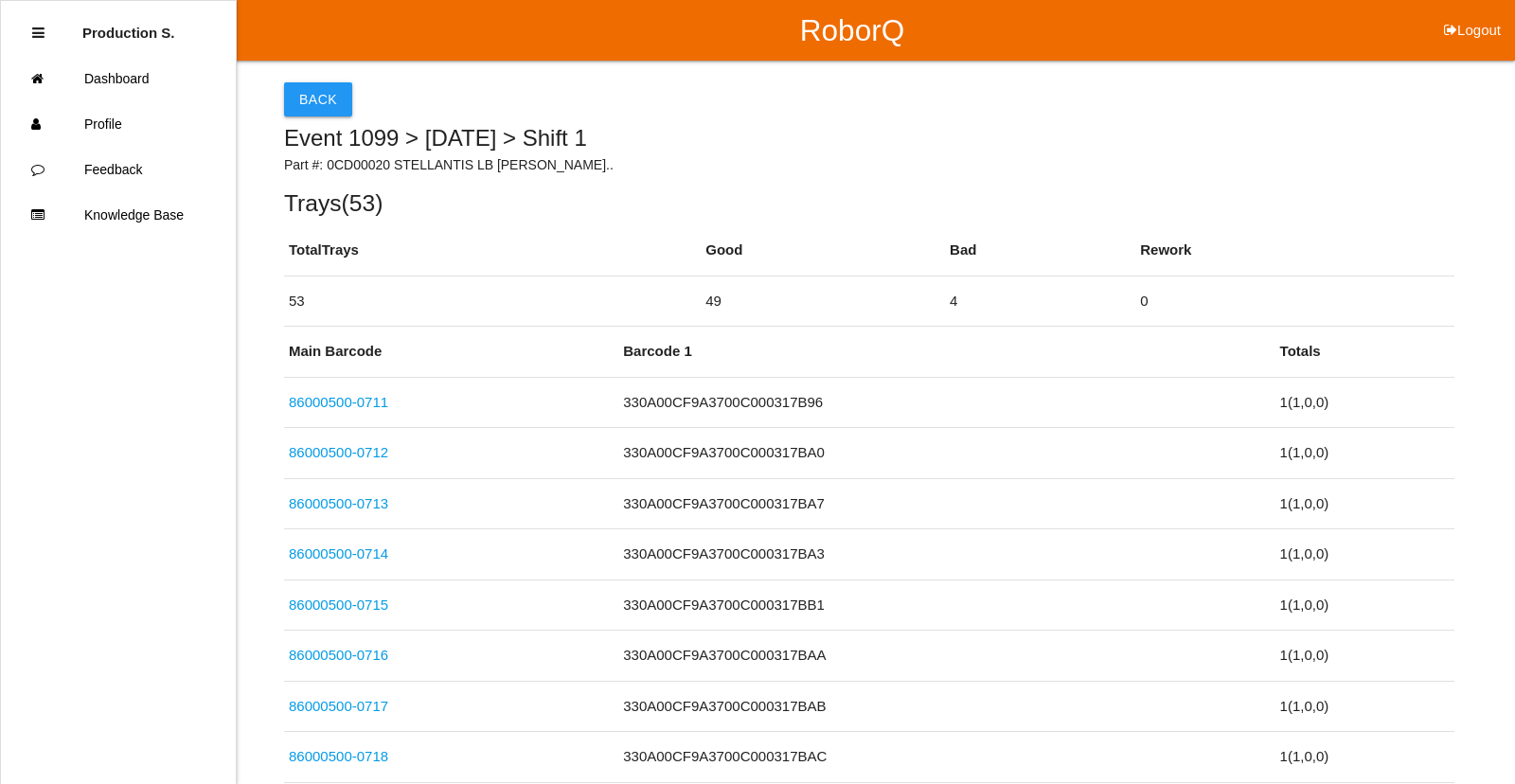
select select "12"
select select "19"
select select "2"
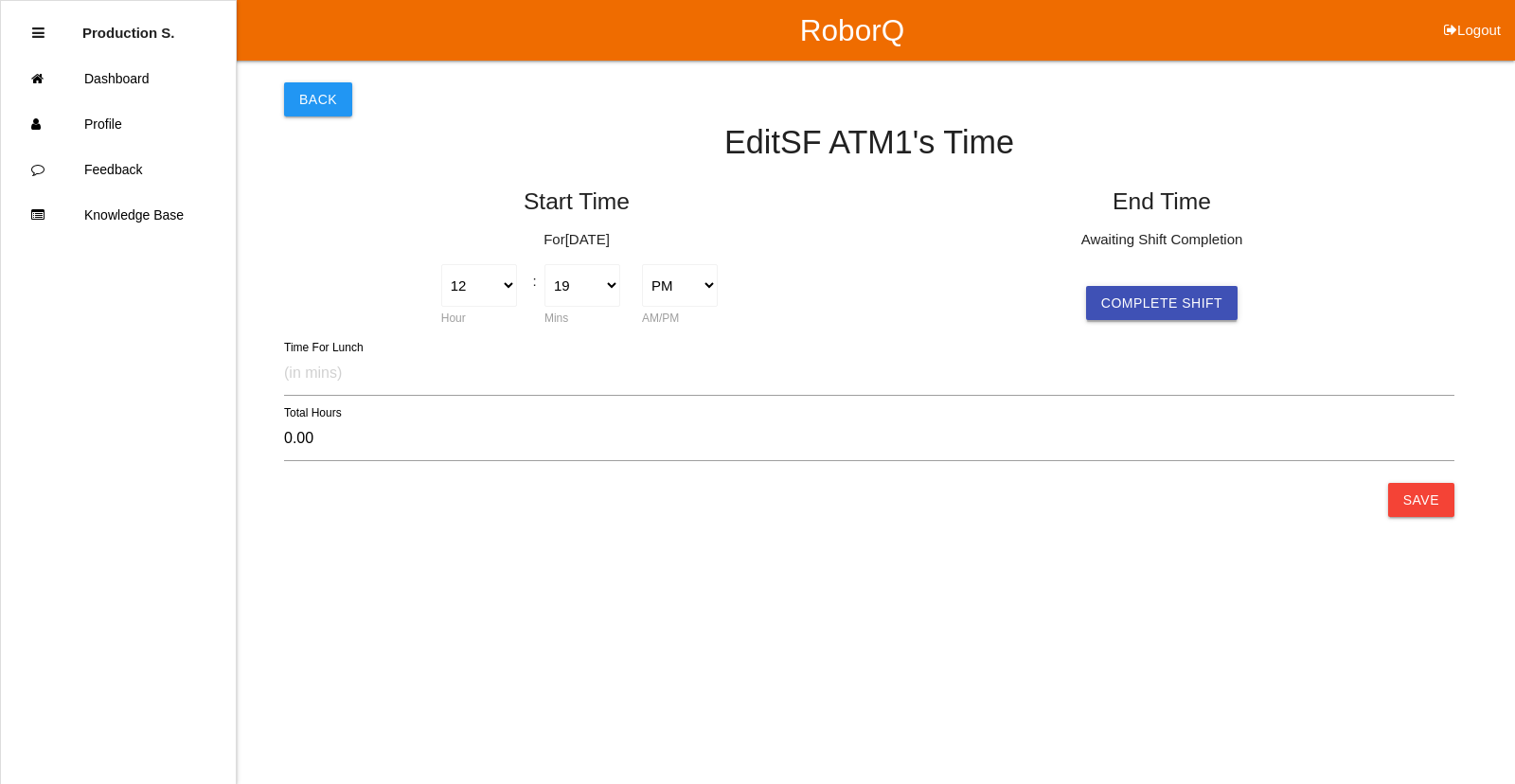
click at [1157, 305] on button "Complete Shift" at bounding box center [1162, 303] width 152 height 34
select select "12"
select select "19"
select select "2"
click at [1419, 505] on button "Save" at bounding box center [1422, 501] width 66 height 34
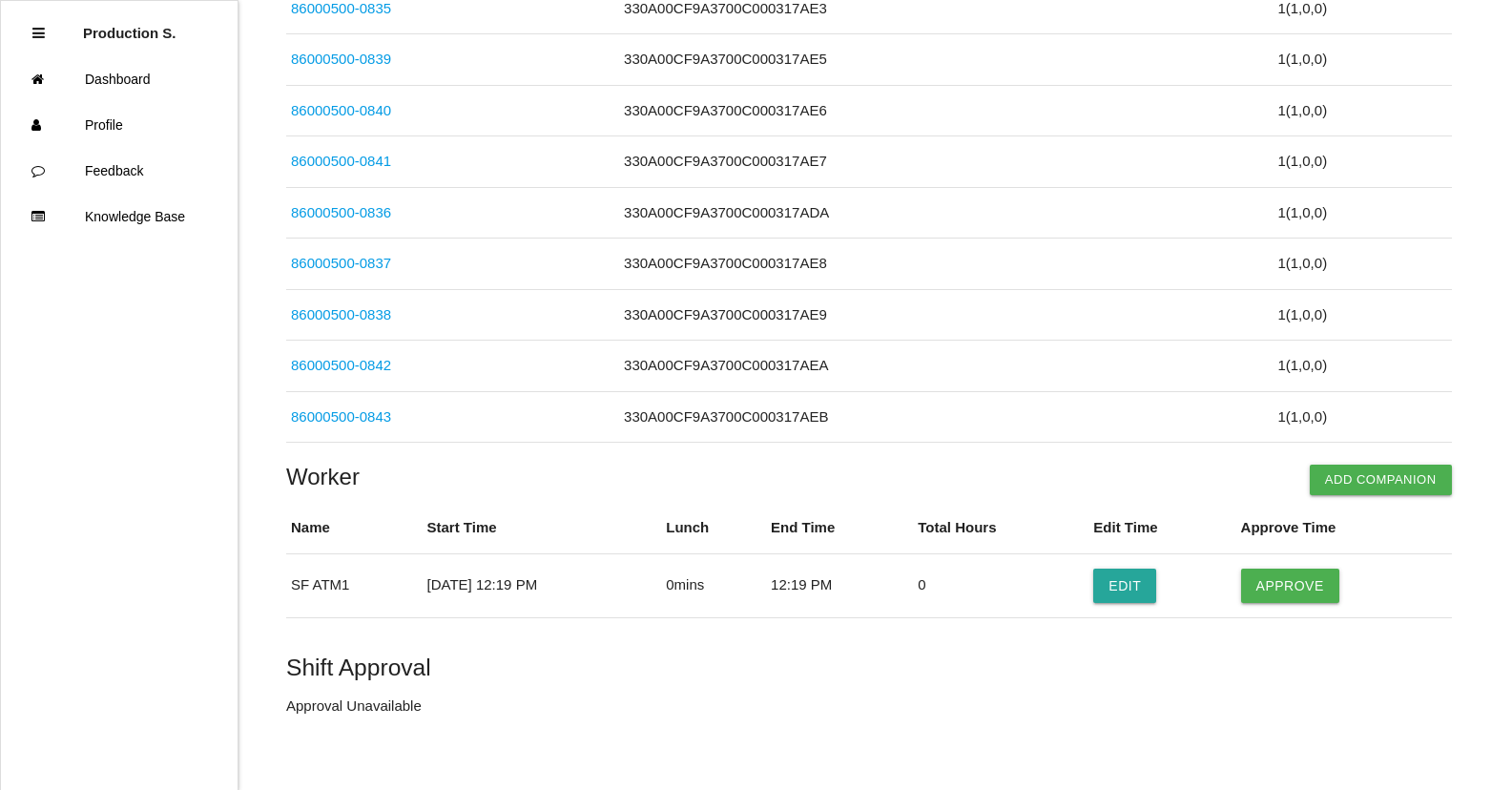
scroll to position [2665, 0]
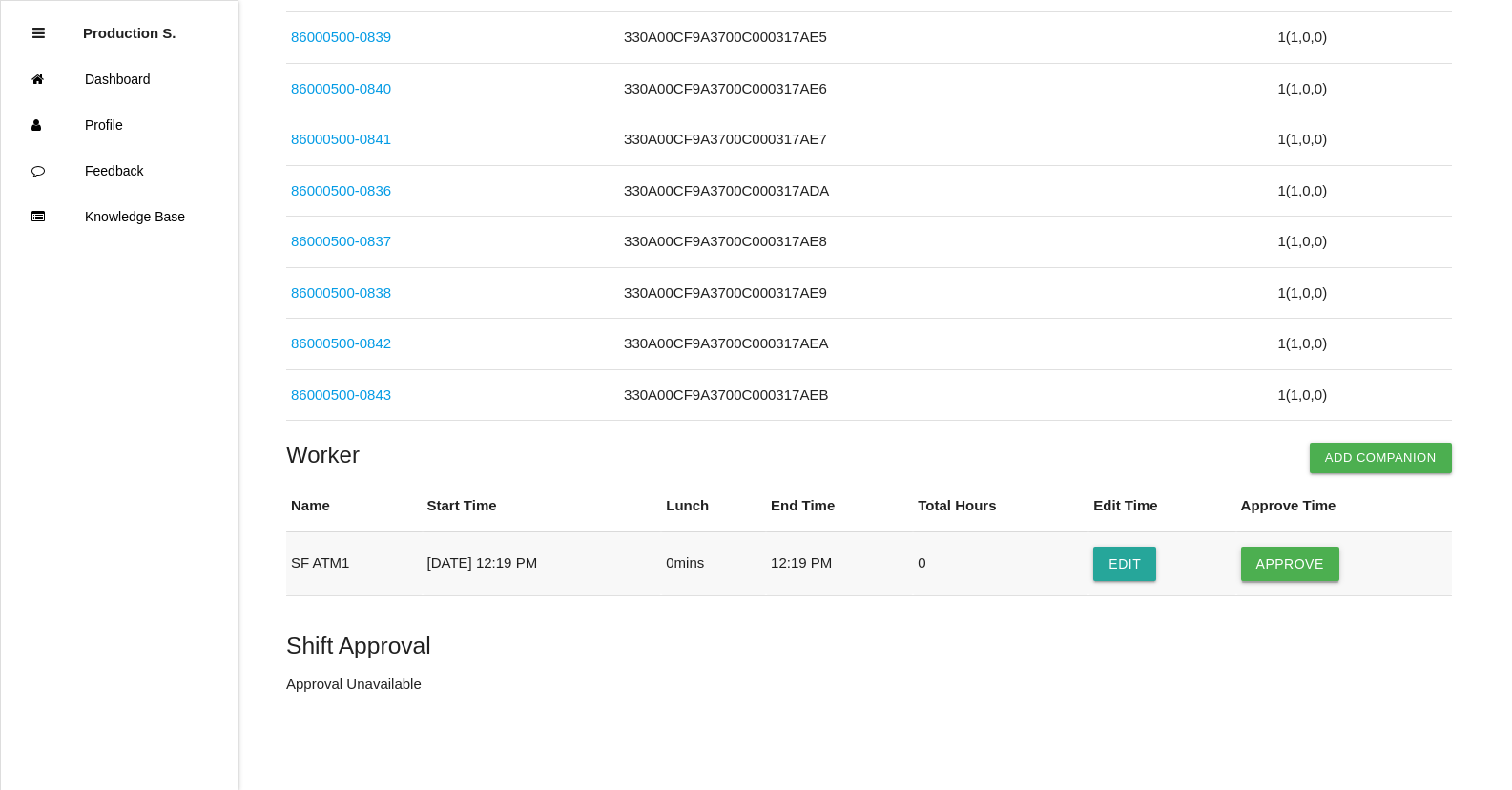
click at [1314, 570] on button "Approve" at bounding box center [1290, 564] width 98 height 34
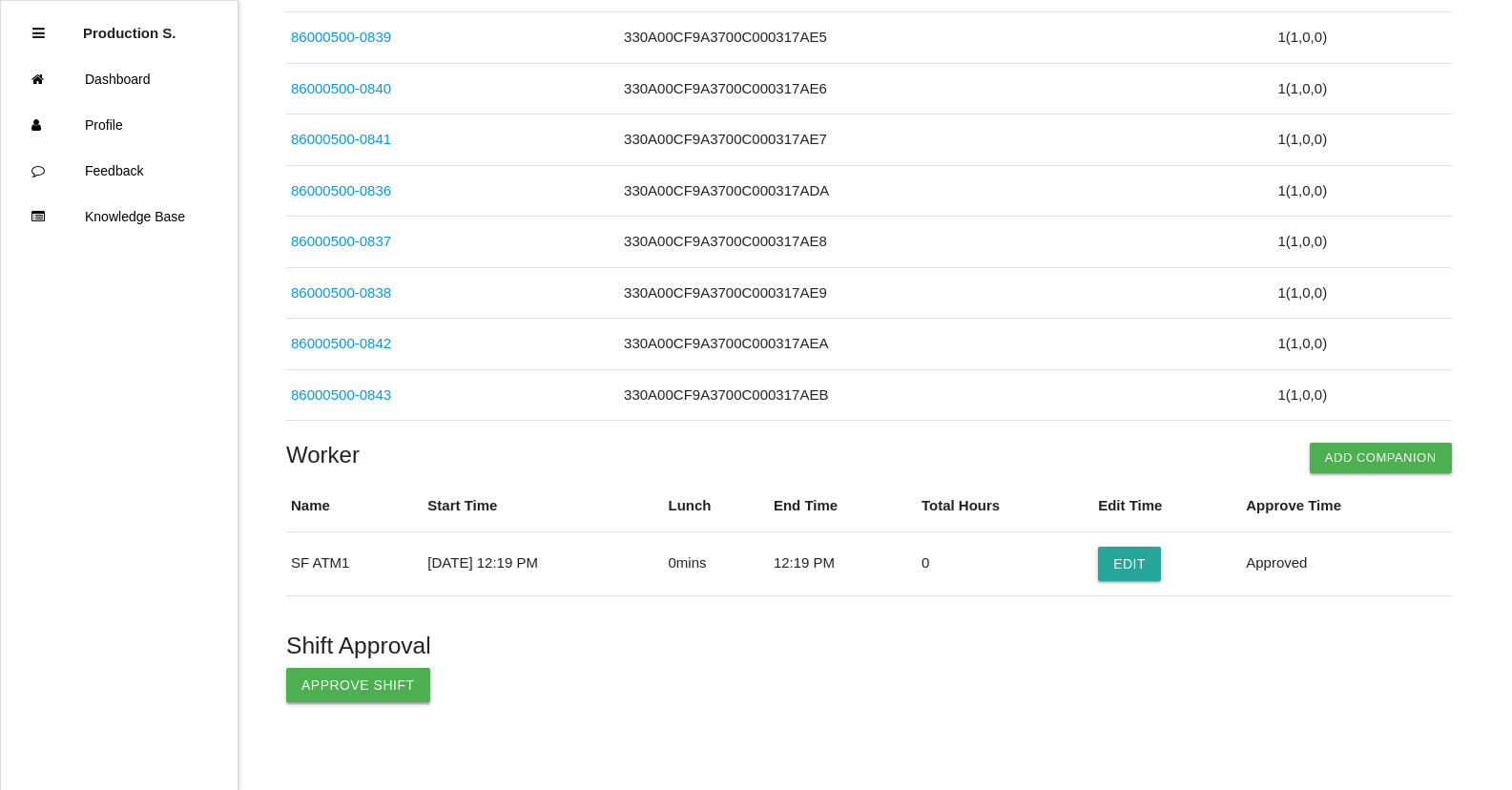
click at [318, 683] on button "Approve Shift" at bounding box center [358, 685] width 144 height 34
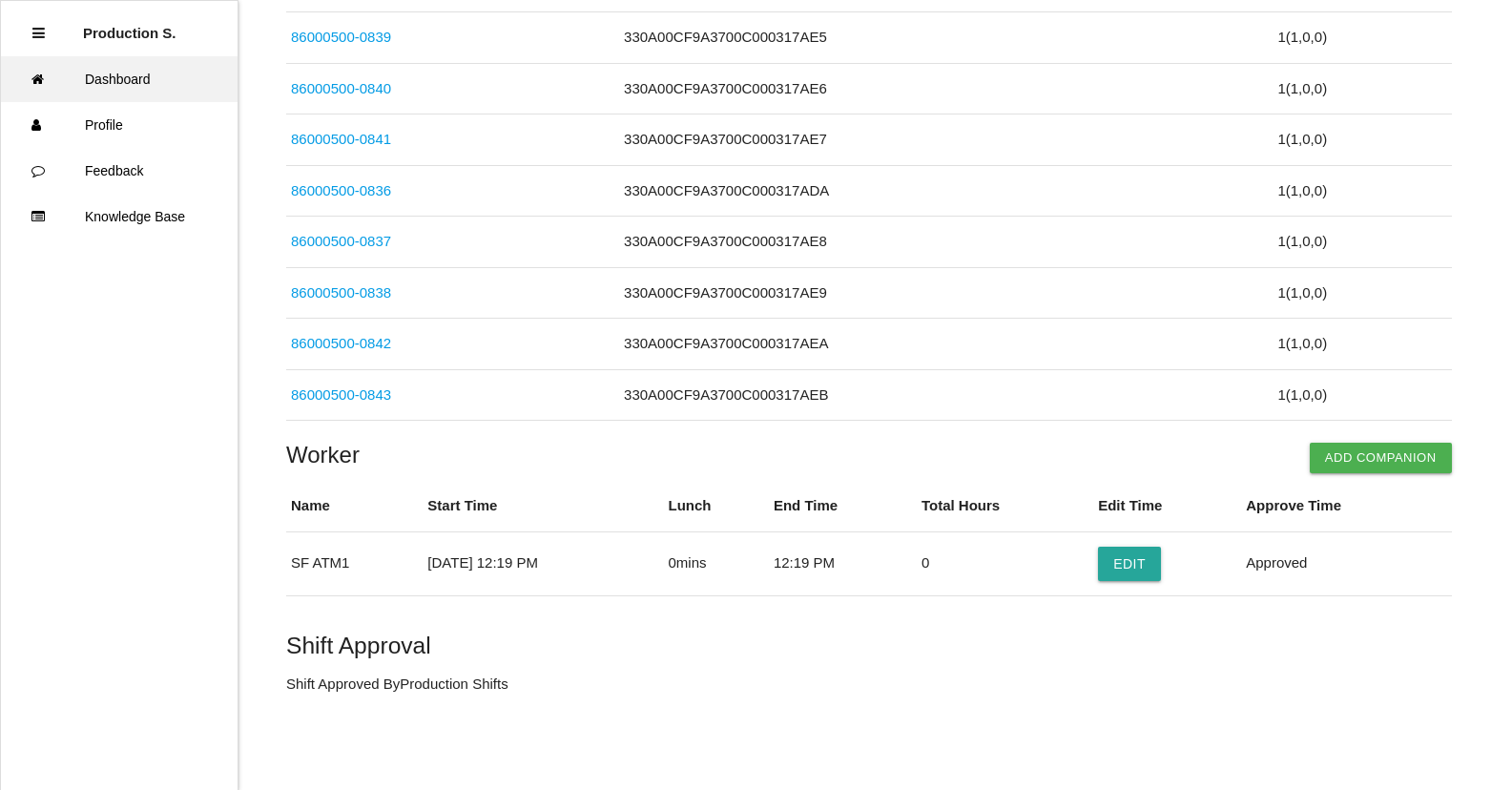
click at [146, 88] on link "Dashboard" at bounding box center [119, 79] width 237 height 46
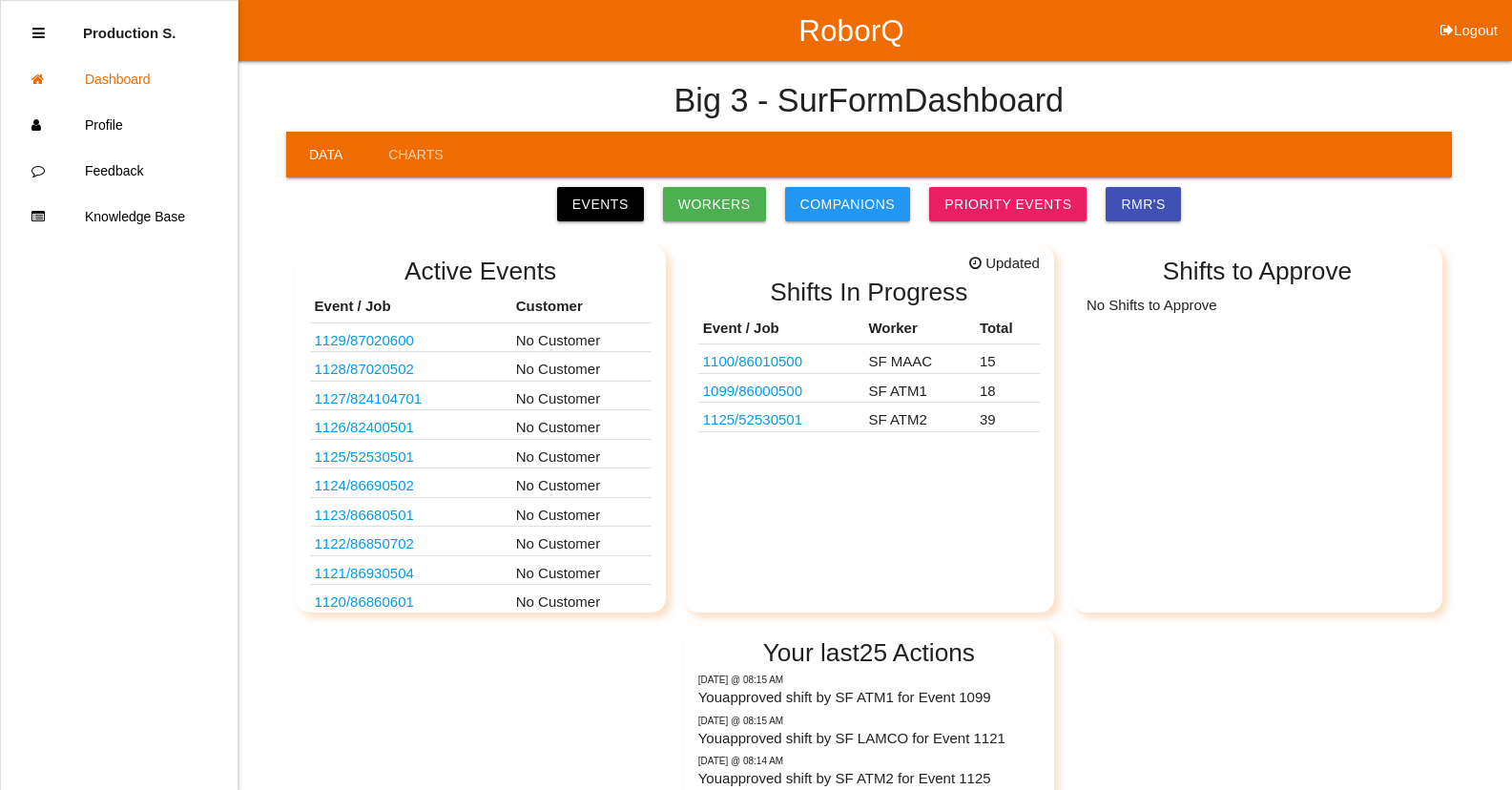
click at [781, 415] on link "1125 / 52530501" at bounding box center [753, 419] width 99 height 16
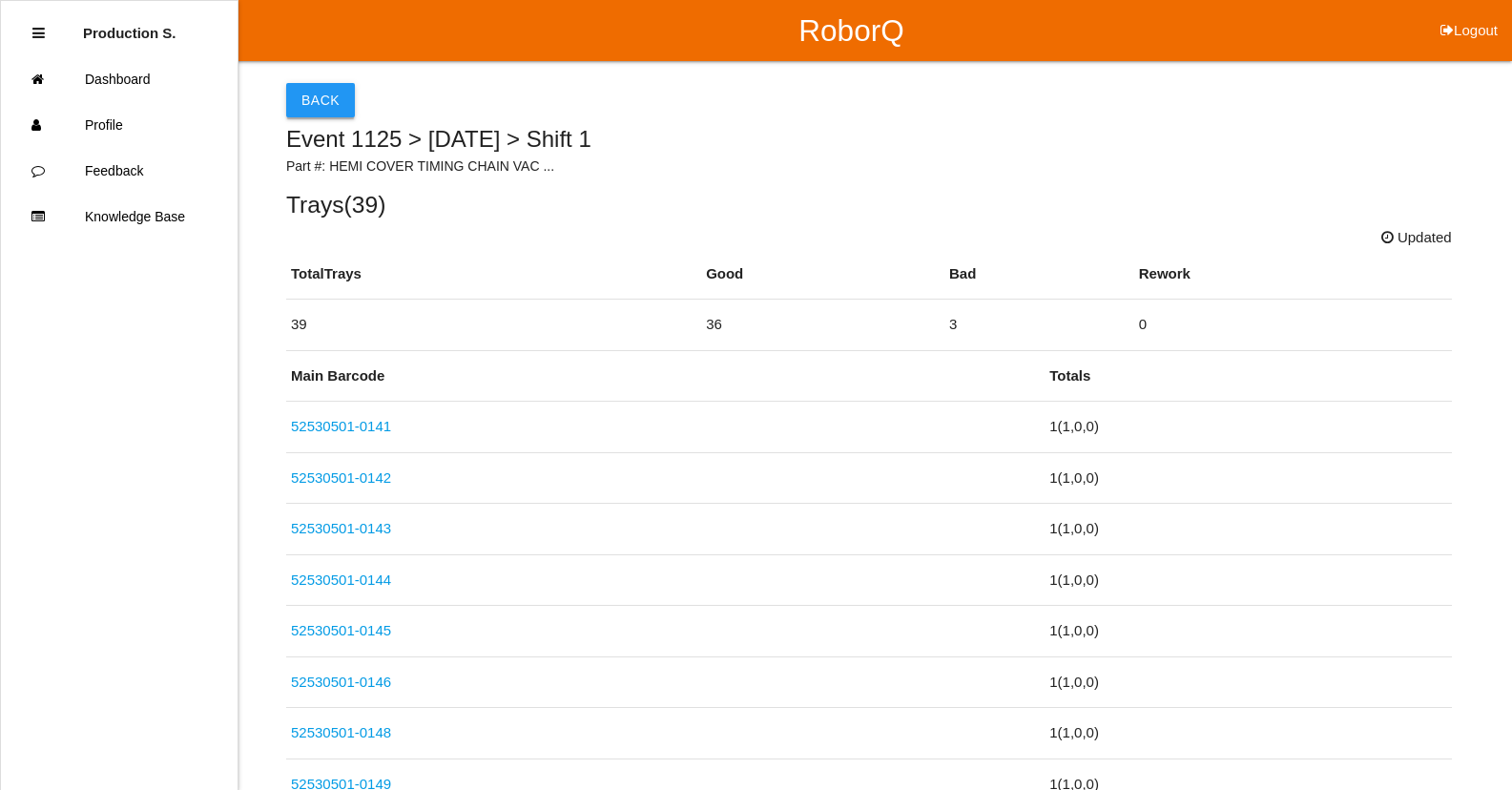
click at [319, 114] on button "Back" at bounding box center [321, 100] width 69 height 34
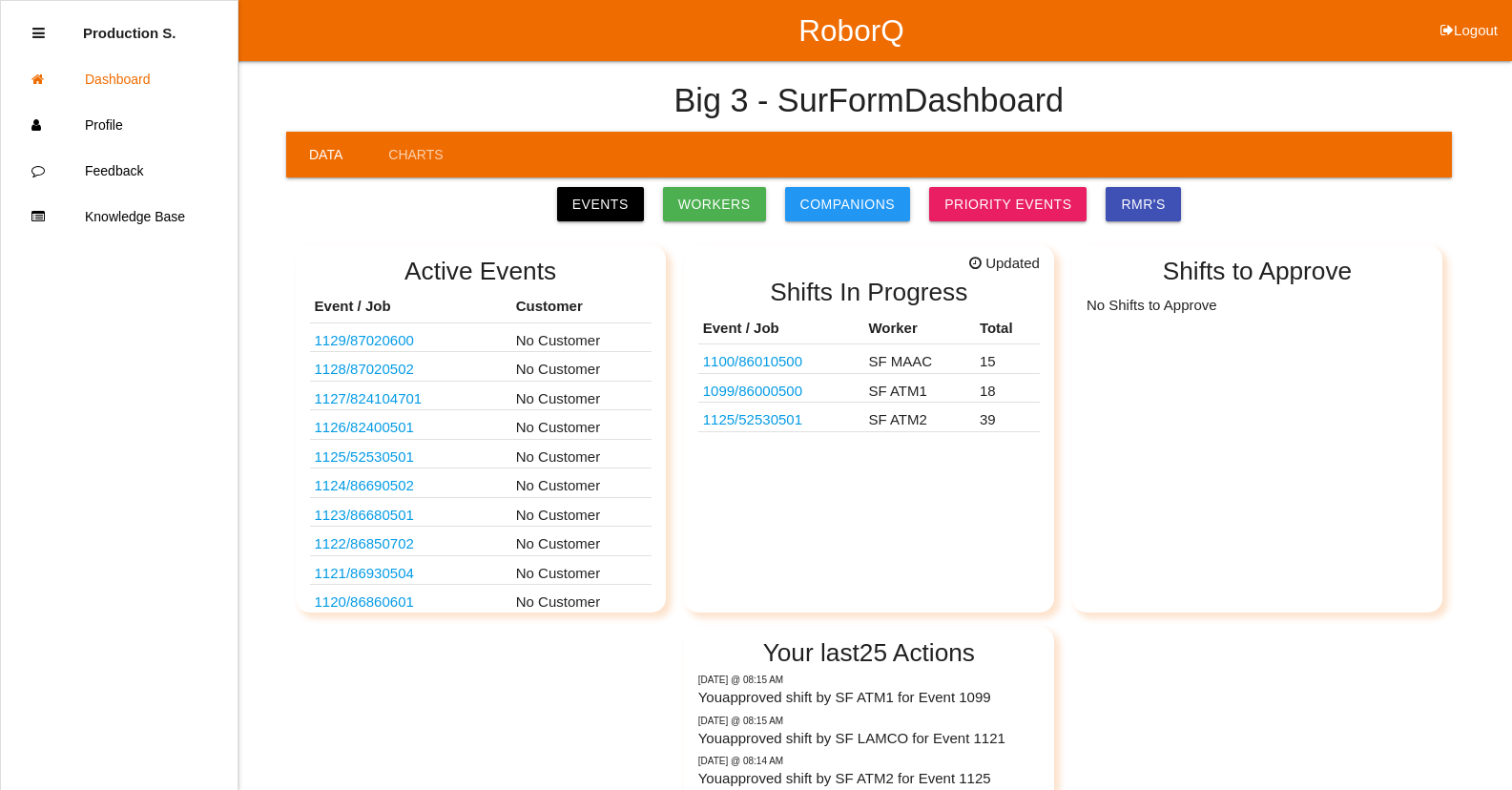
click at [784, 395] on link "1099 / 86000500" at bounding box center [753, 391] width 99 height 16
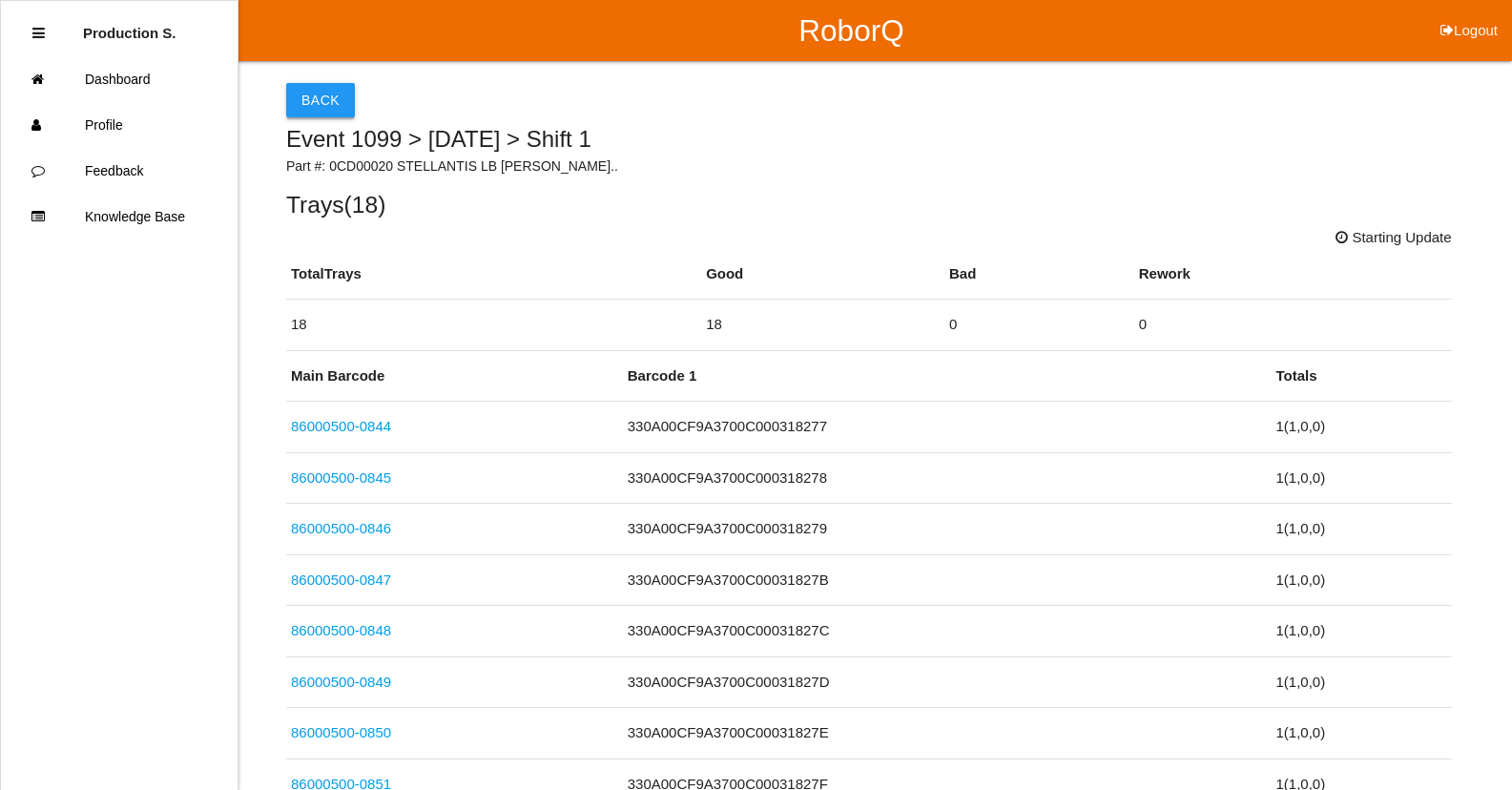
click at [316, 103] on button "Back" at bounding box center [321, 100] width 69 height 34
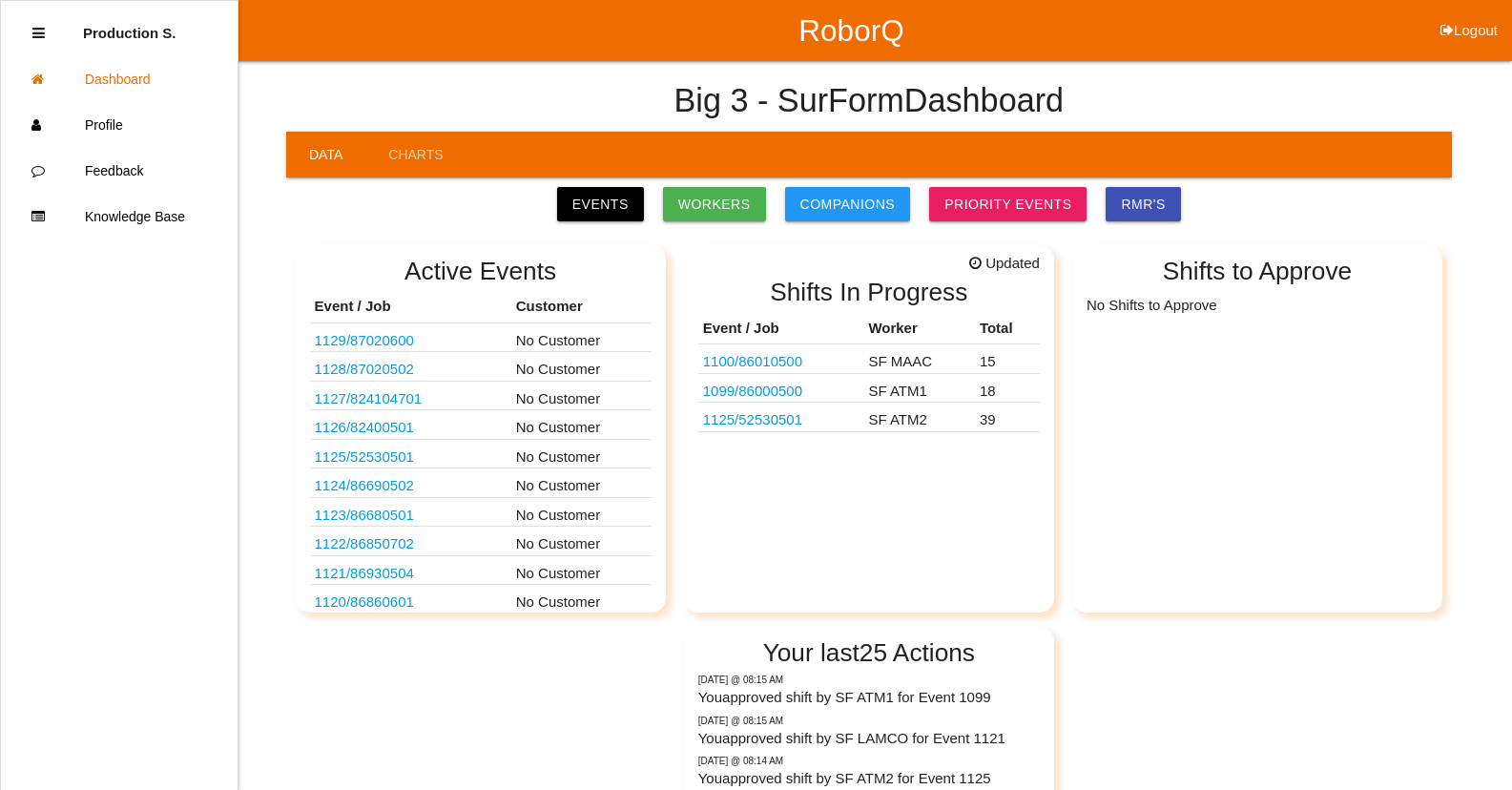
click at [769, 360] on link "1100 / 86010500" at bounding box center [753, 361] width 99 height 16
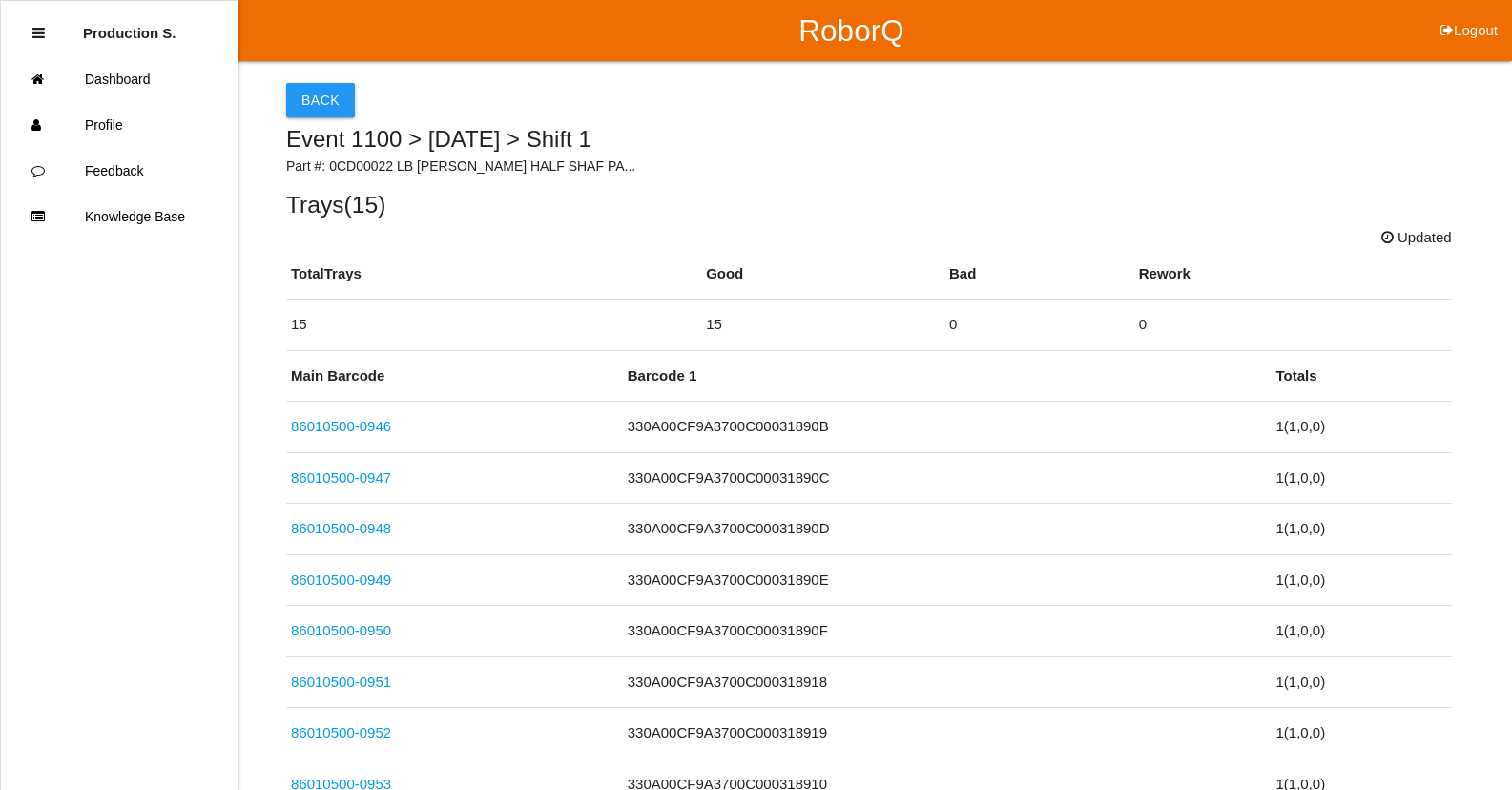
scroll to position [768, 0]
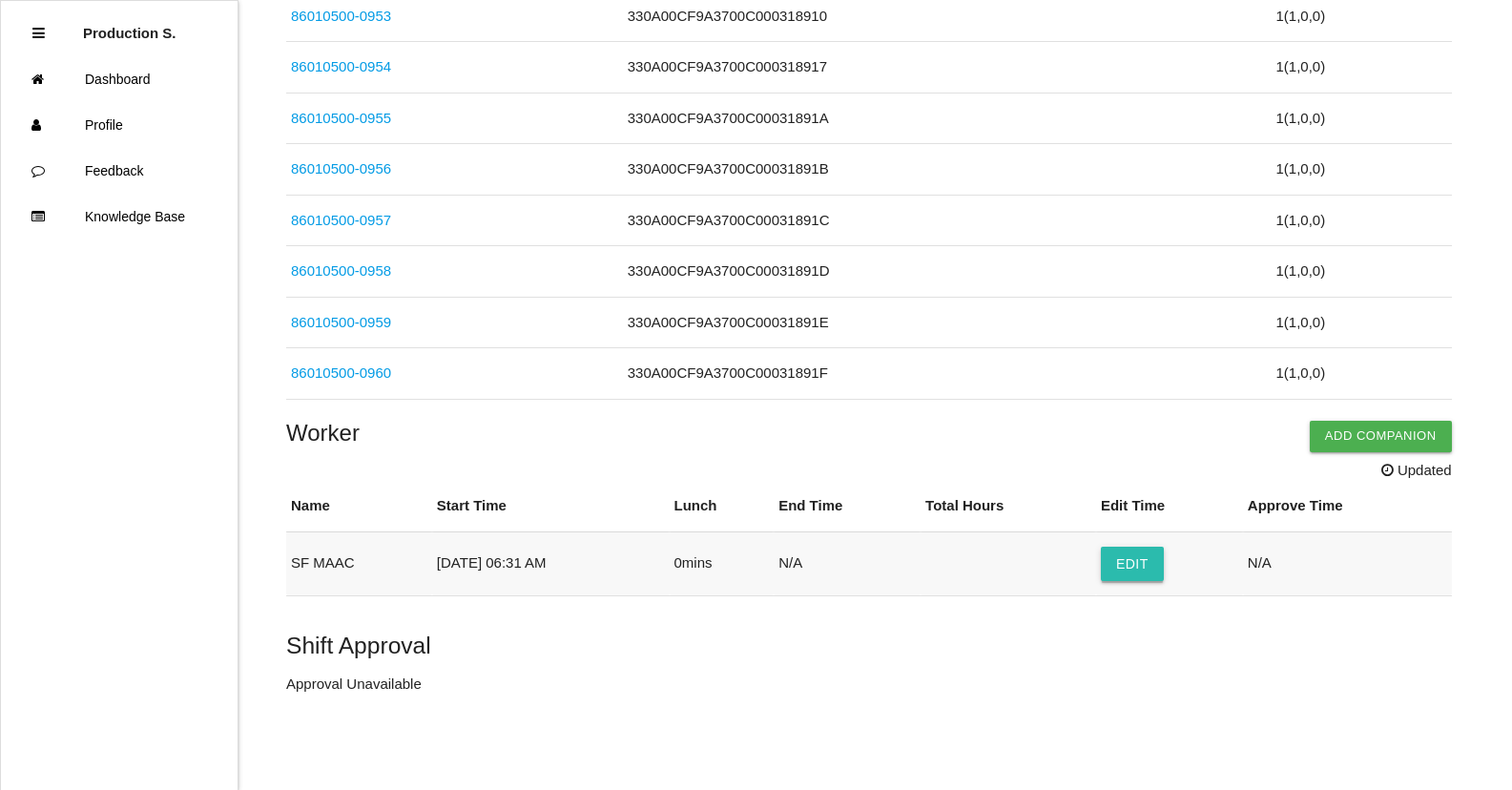
click at [1140, 573] on button "Edit" at bounding box center [1133, 564] width 63 height 34
select select "6"
select select "31"
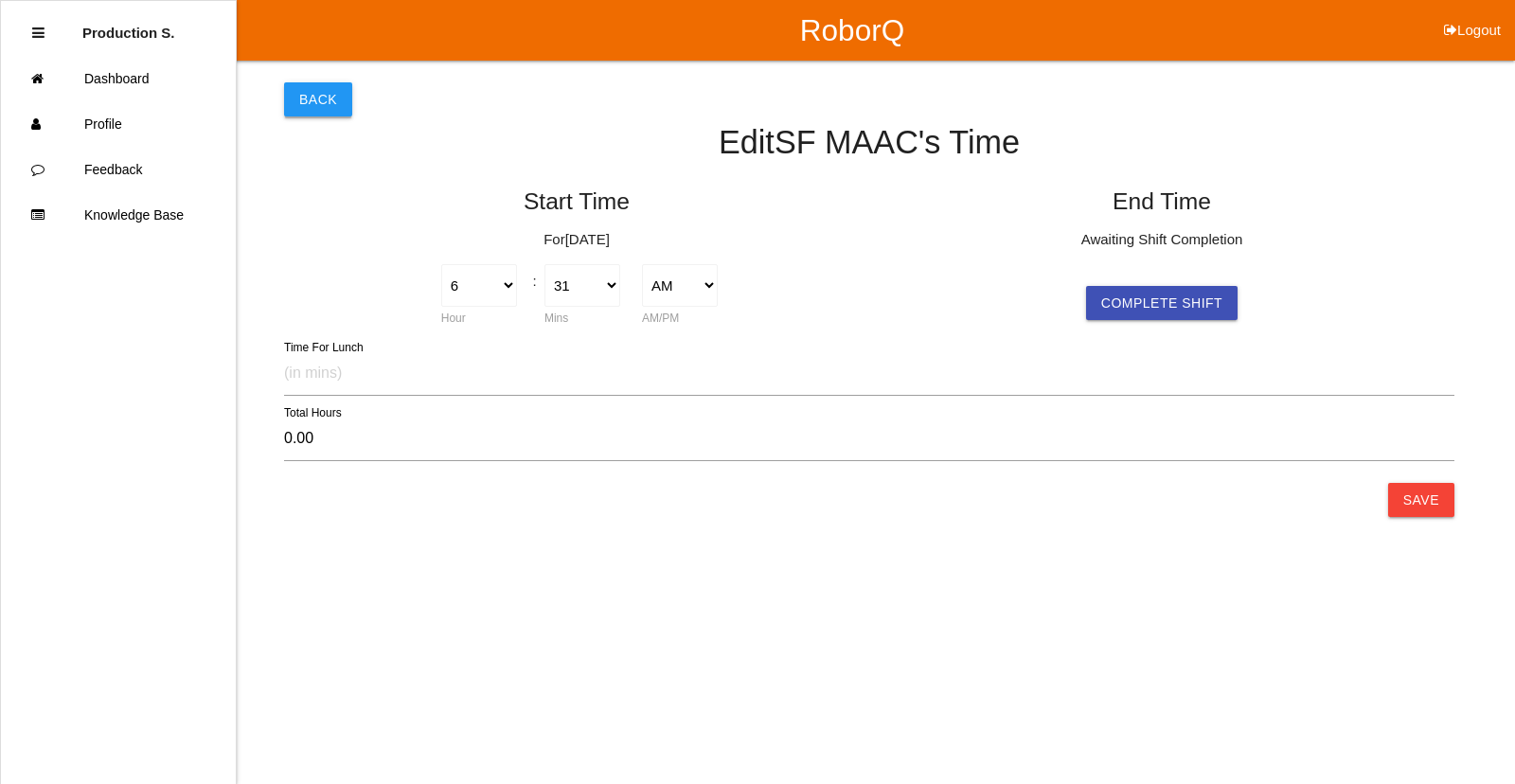
click at [330, 107] on button "Back" at bounding box center [319, 100] width 68 height 34
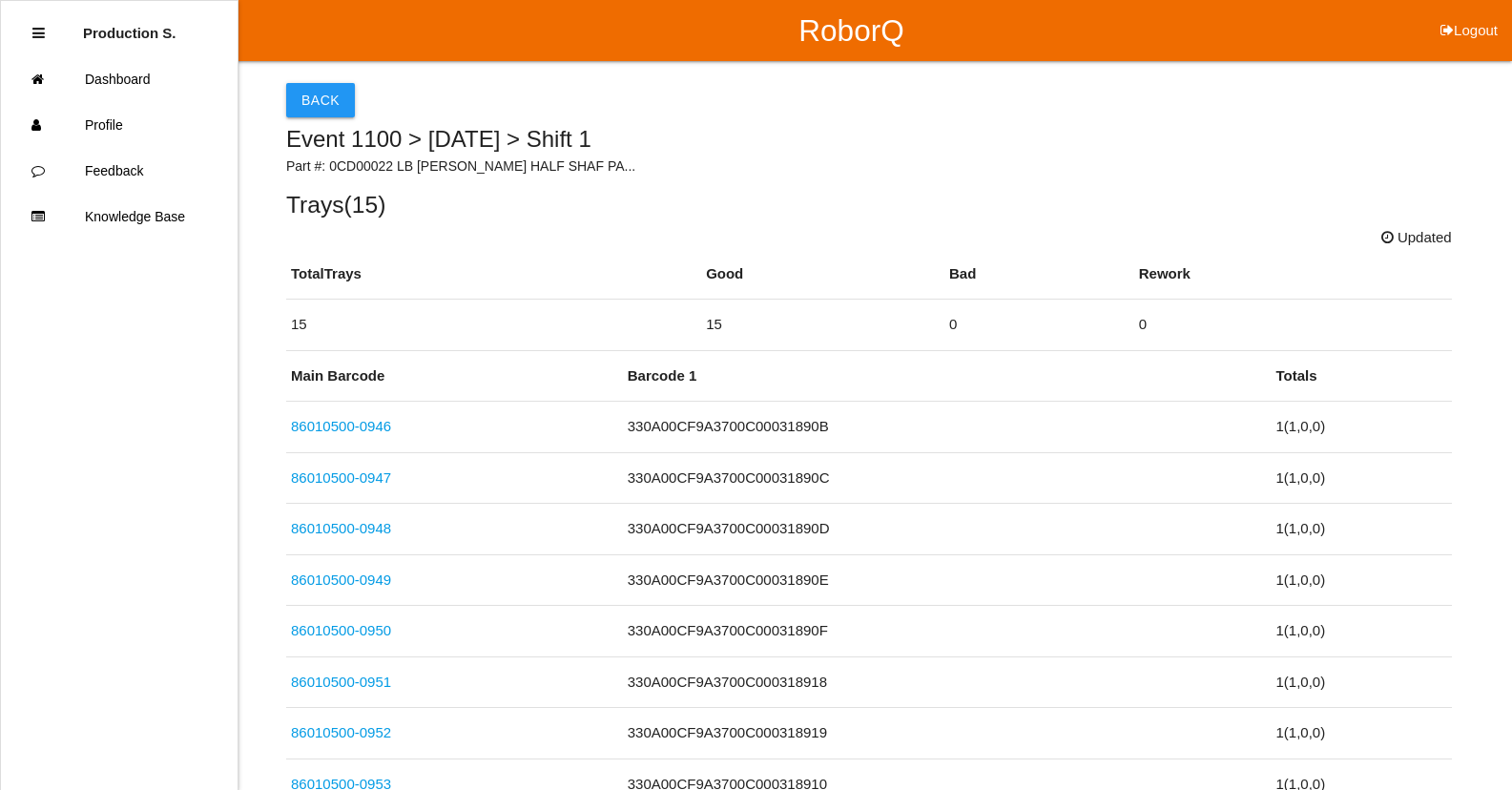
scroll to position [768, 0]
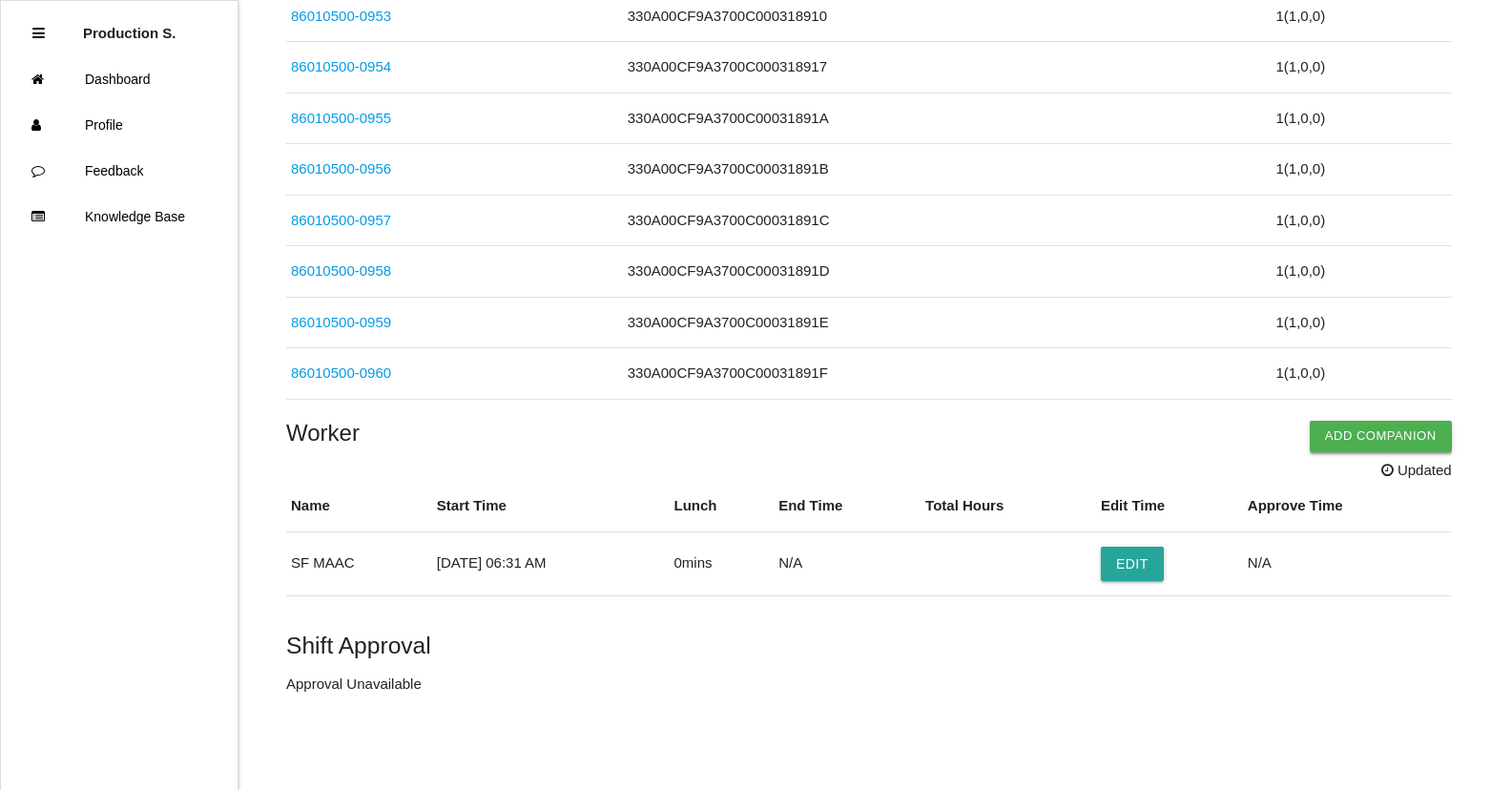
click at [1347, 440] on button "Add Companion" at bounding box center [1381, 437] width 142 height 31
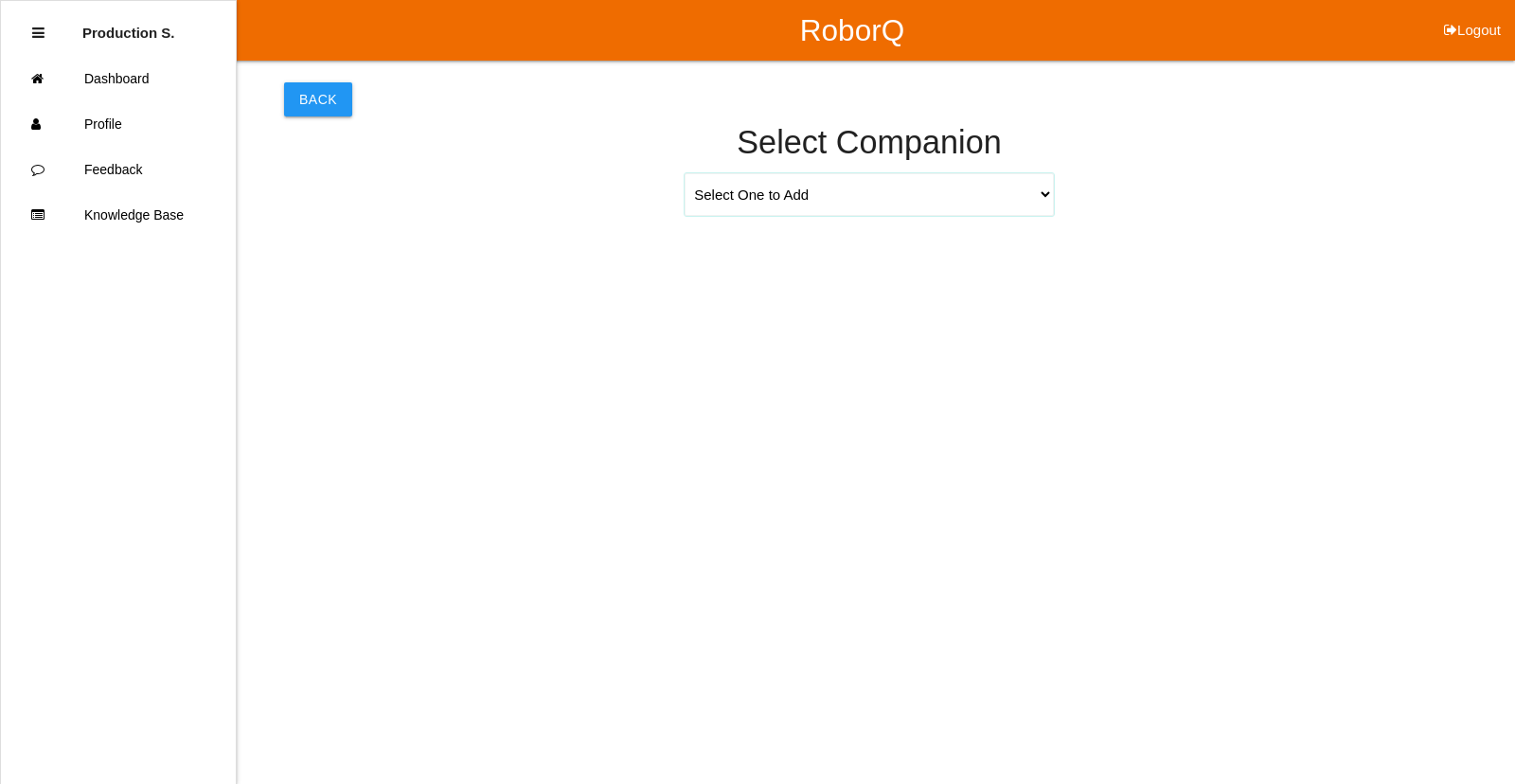
click at [926, 199] on select "Select One to Add [PERSON_NAME] 9655 [PERSON_NAME] 9140 [PERSON_NAME] 9156 [PER…" at bounding box center [869, 194] width 370 height 43
select select "[PERSON_NAME] 9617"
click at [684, 173] on select "Select One to Add [PERSON_NAME] 9655 [PERSON_NAME] 9140 [PERSON_NAME] 9156 [PER…" at bounding box center [869, 194] width 370 height 43
select select "6"
select select "31"
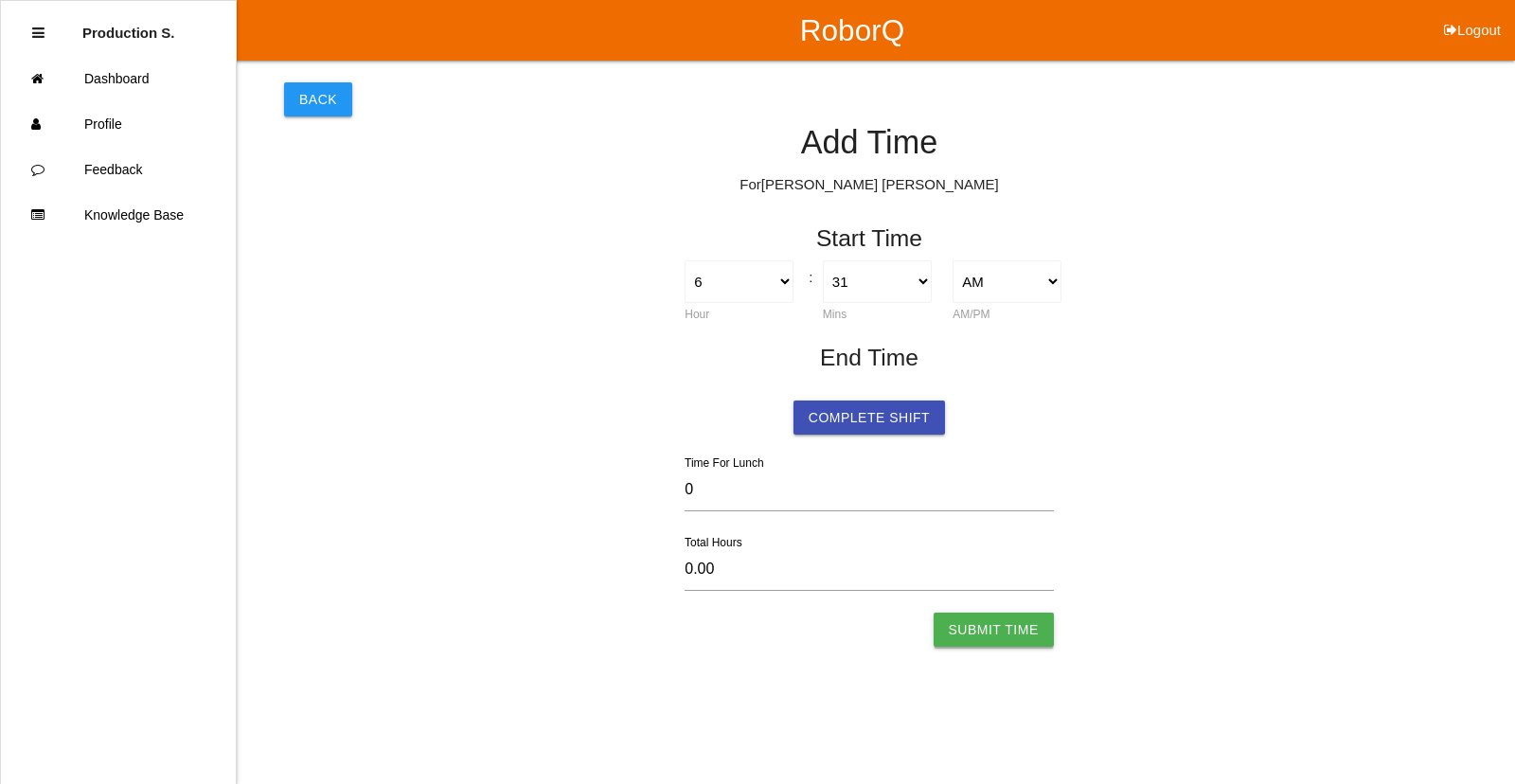
click at [1020, 629] on button "Submit Time" at bounding box center [994, 629] width 120 height 34
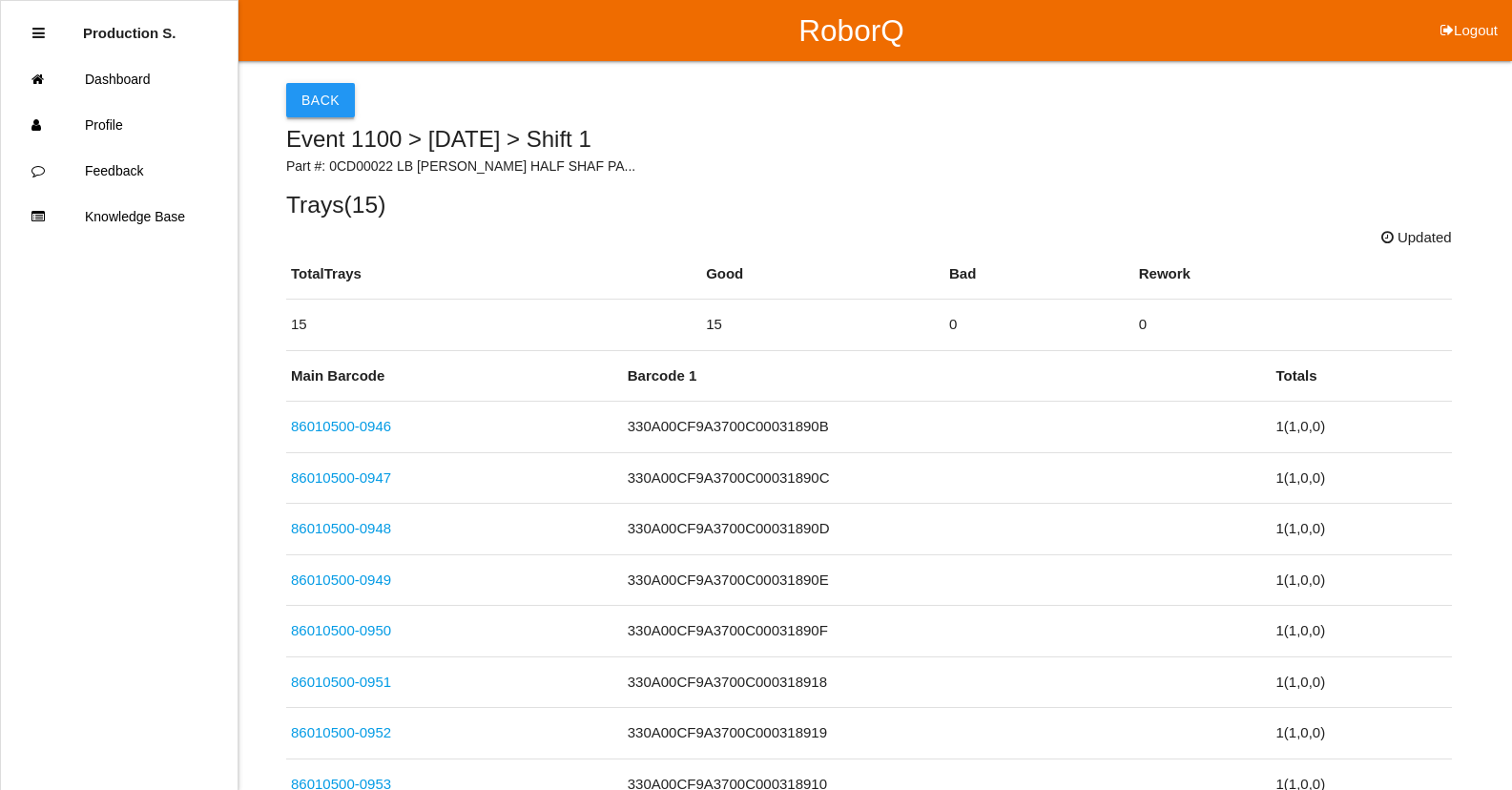
click at [306, 108] on button "Back" at bounding box center [321, 100] width 69 height 34
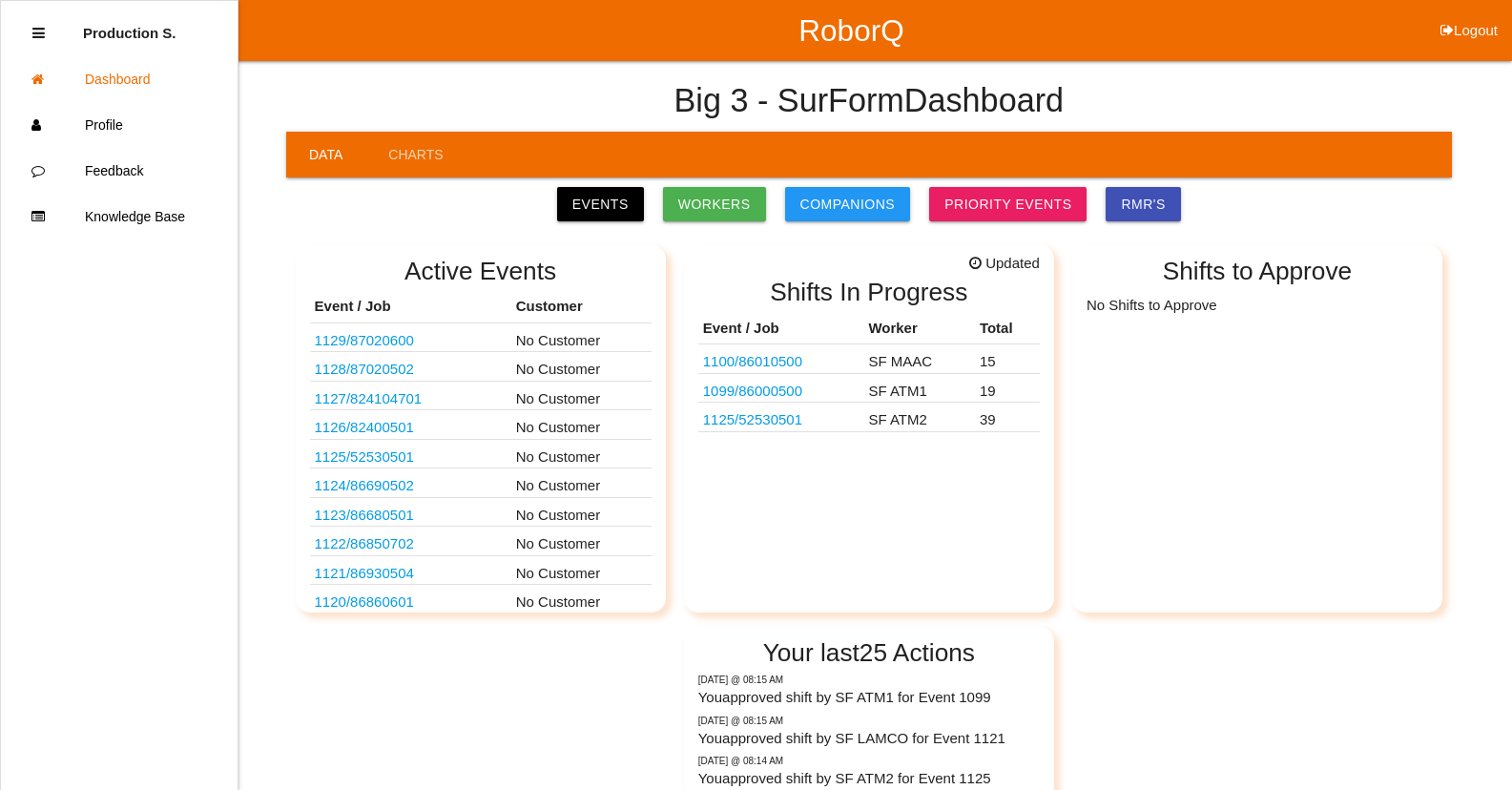
click at [777, 365] on link "1100 / 86010500" at bounding box center [753, 361] width 99 height 16
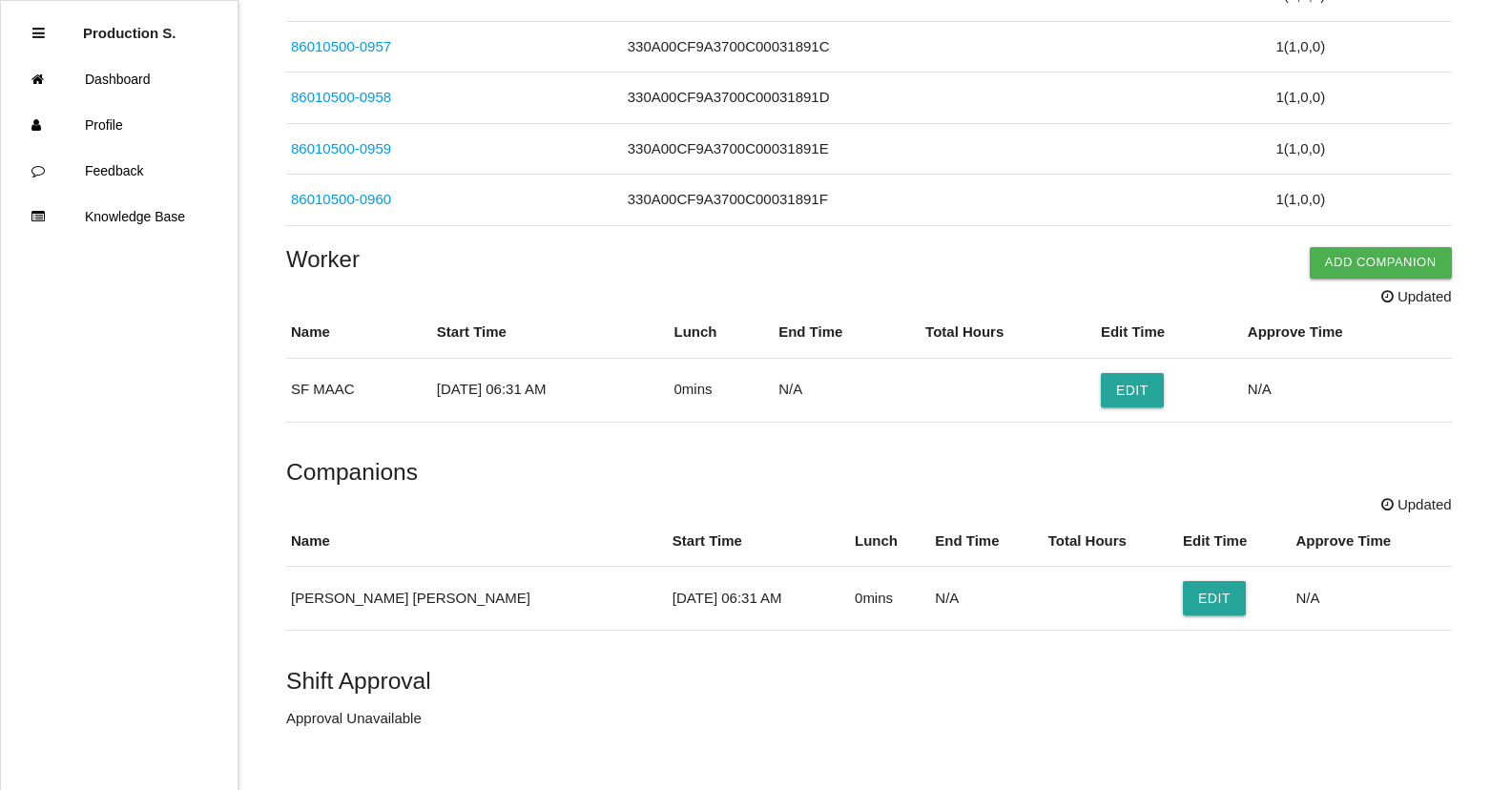
scroll to position [959, 0]
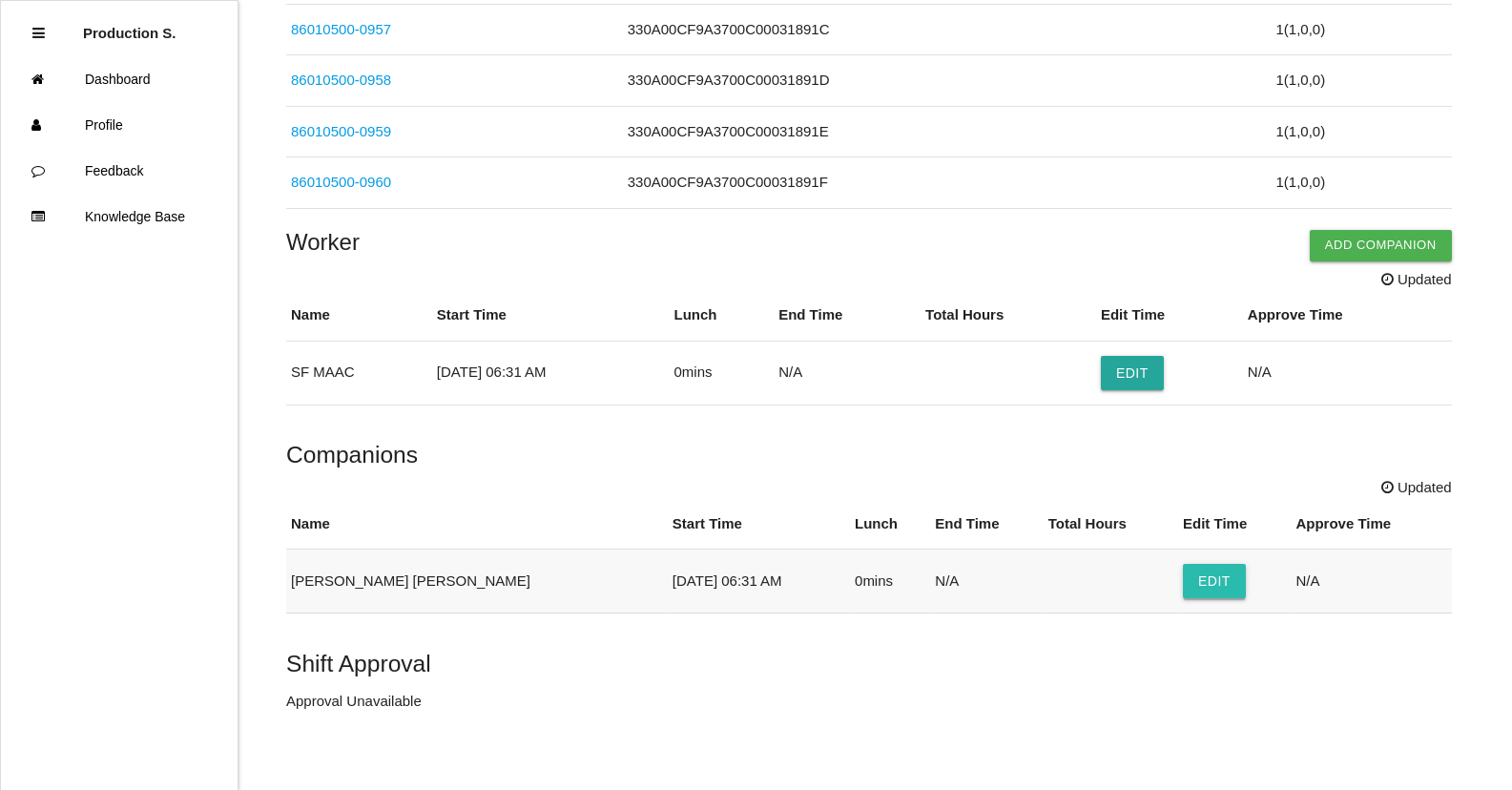
click at [1183, 589] on button "Edit" at bounding box center [1215, 581] width 63 height 34
select select "6"
select select "31"
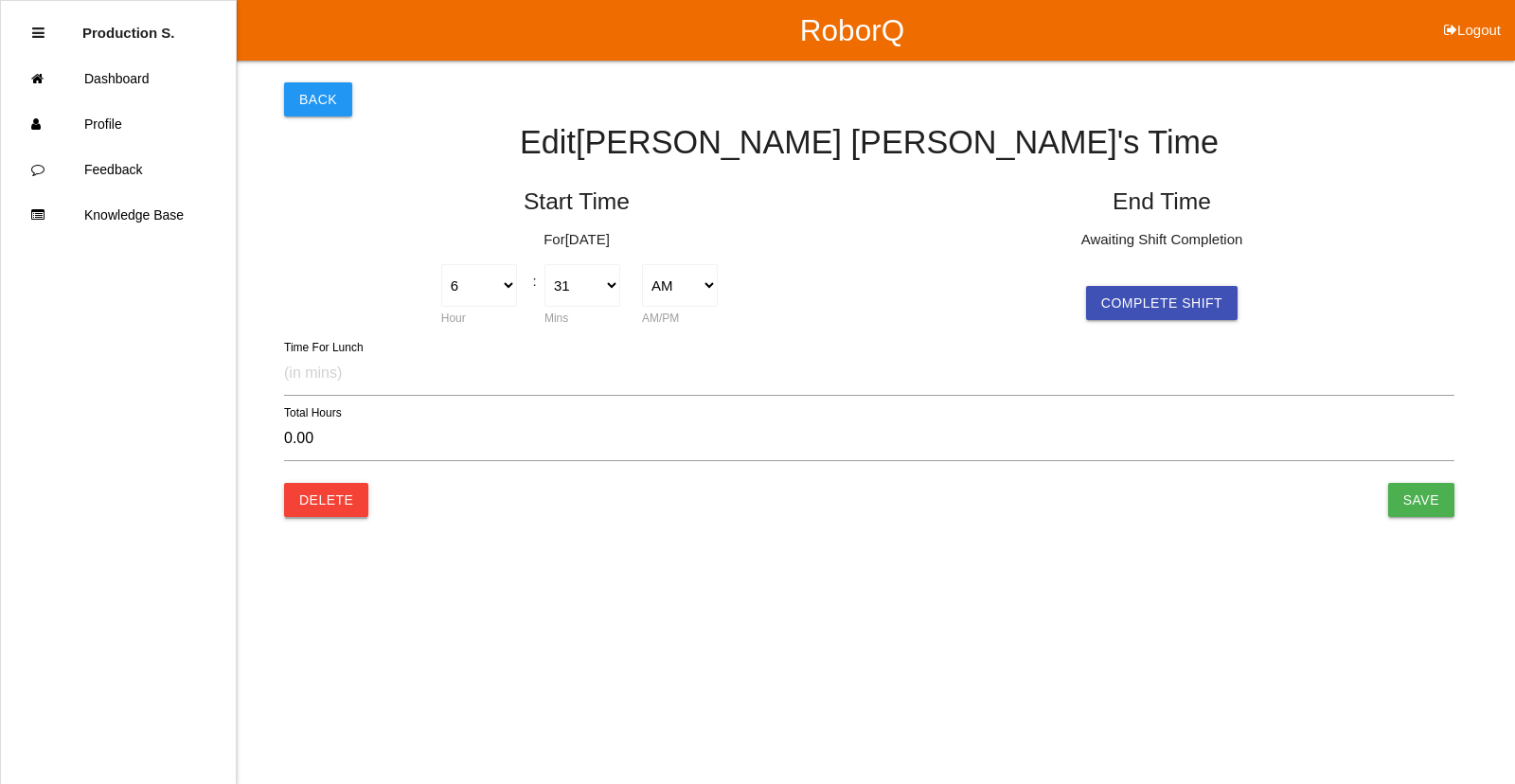
click at [329, 498] on button "Delete" at bounding box center [326, 501] width 84 height 34
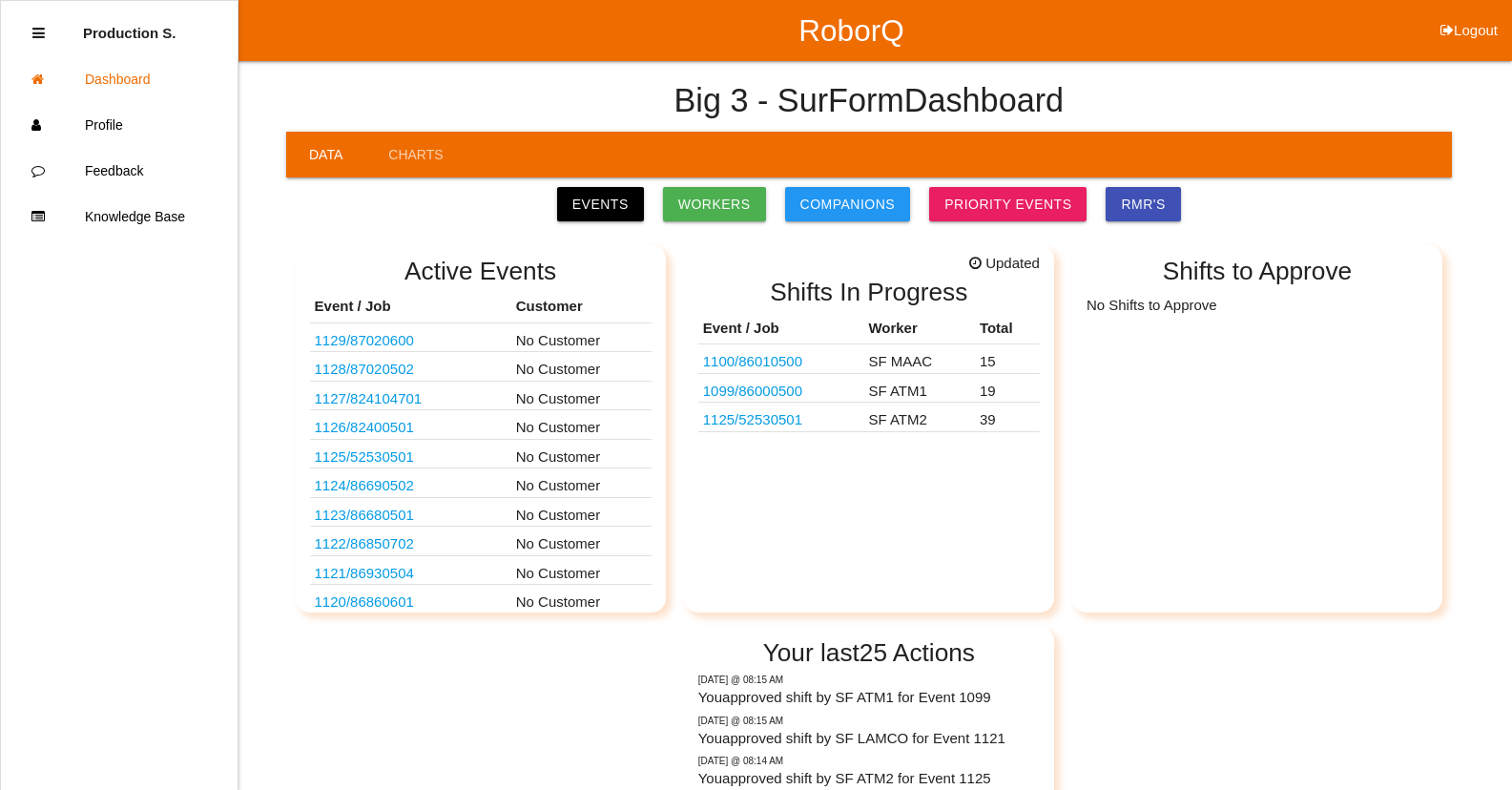
click at [780, 364] on link "1100 / 86010500" at bounding box center [753, 361] width 99 height 16
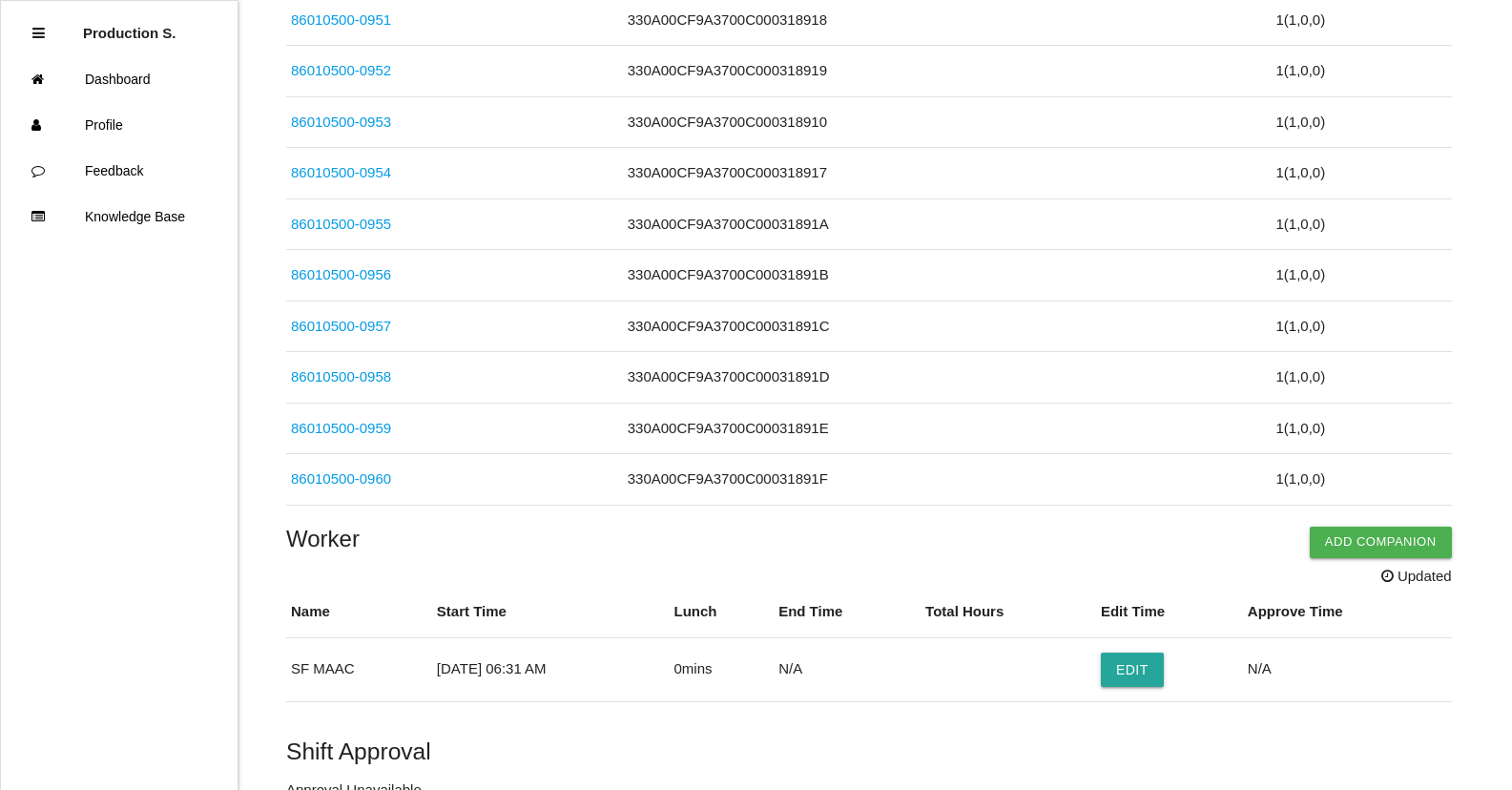
scroll to position [768, 0]
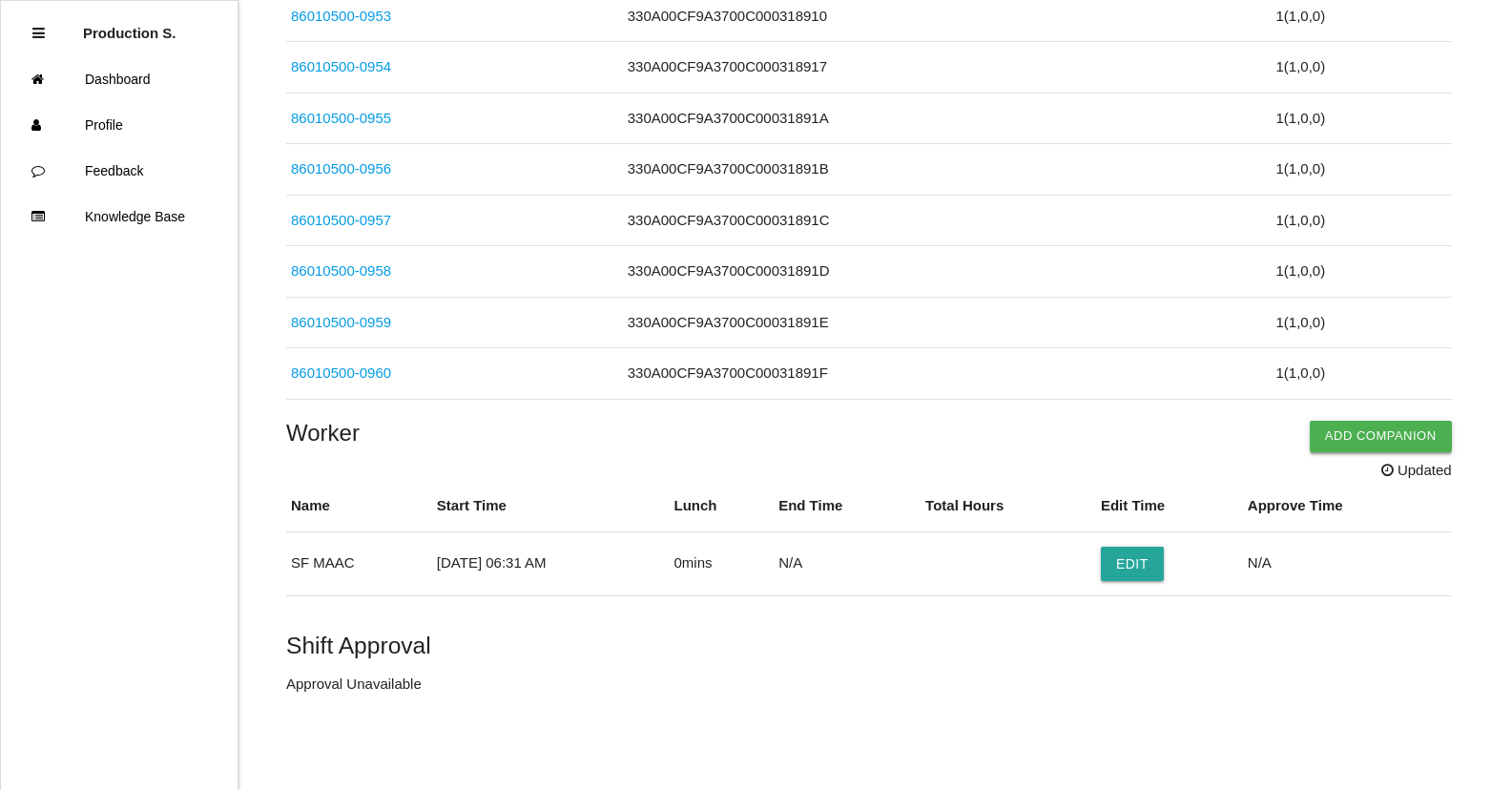
click at [1376, 444] on button "Add Companion" at bounding box center [1381, 437] width 142 height 31
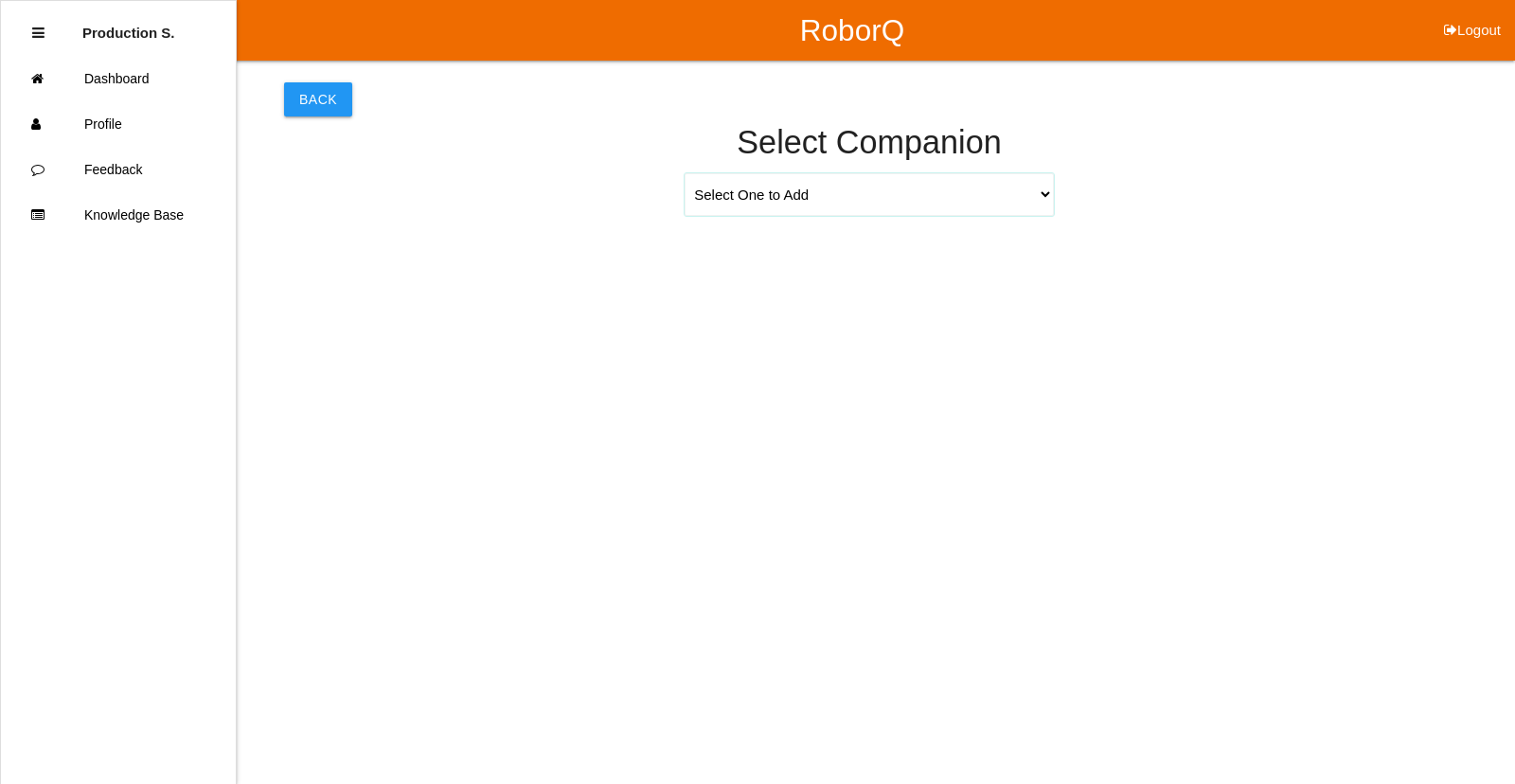
click at [851, 204] on select "Select One to Add [PERSON_NAME] 9655 [PERSON_NAME] 9140 [PERSON_NAME] 9156 [PER…" at bounding box center [869, 194] width 370 height 43
select select "[PERSON_NAME] 9252"
click at [684, 173] on select "Select One to Add [PERSON_NAME] 9655 [PERSON_NAME] 9140 [PERSON_NAME] 9156 [PER…" at bounding box center [869, 194] width 370 height 43
select select "6"
select select "31"
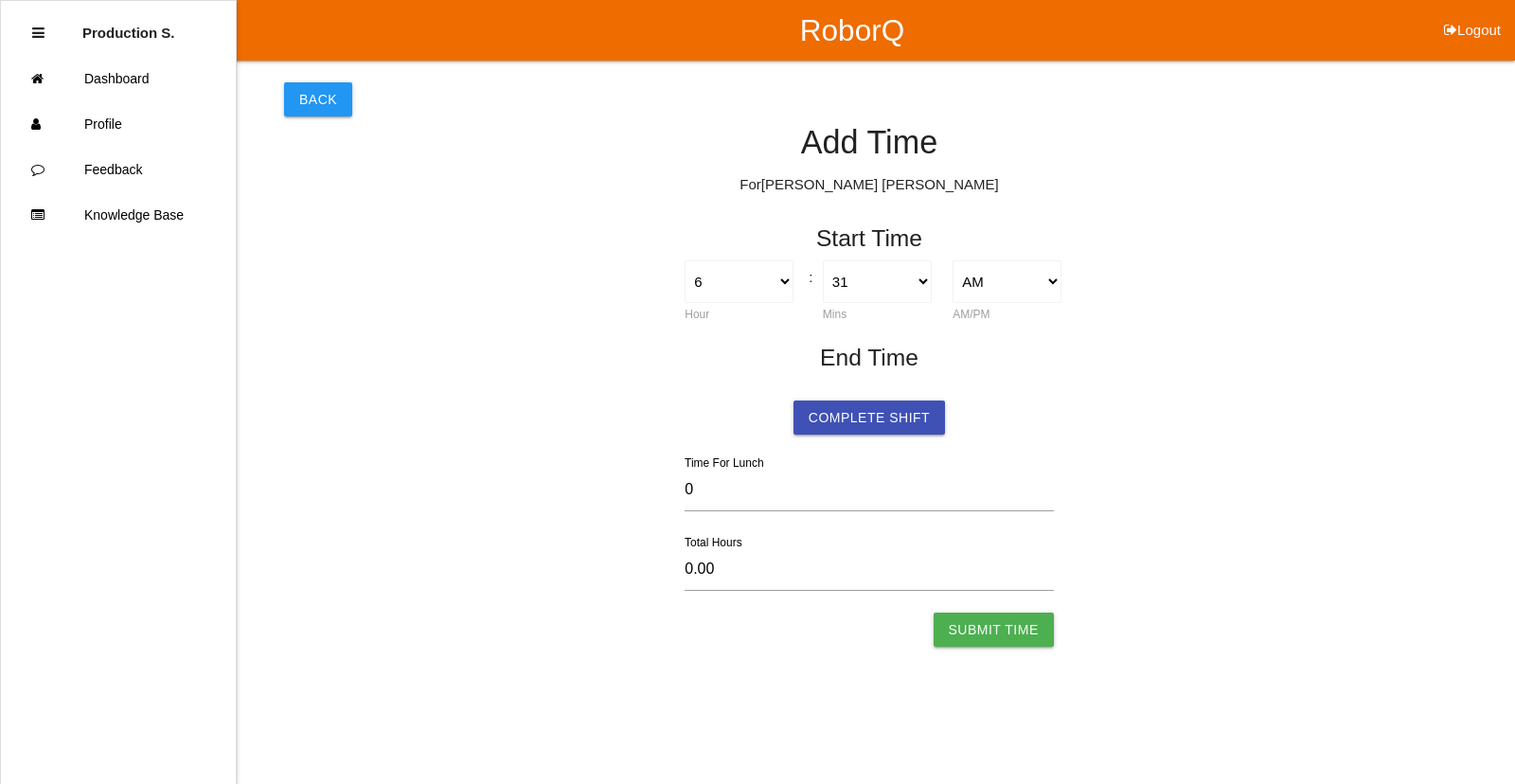
drag, startPoint x: 954, startPoint y: 631, endPoint x: 949, endPoint y: 620, distance: 12.1
click at [952, 631] on button "Submit Time" at bounding box center [994, 629] width 120 height 34
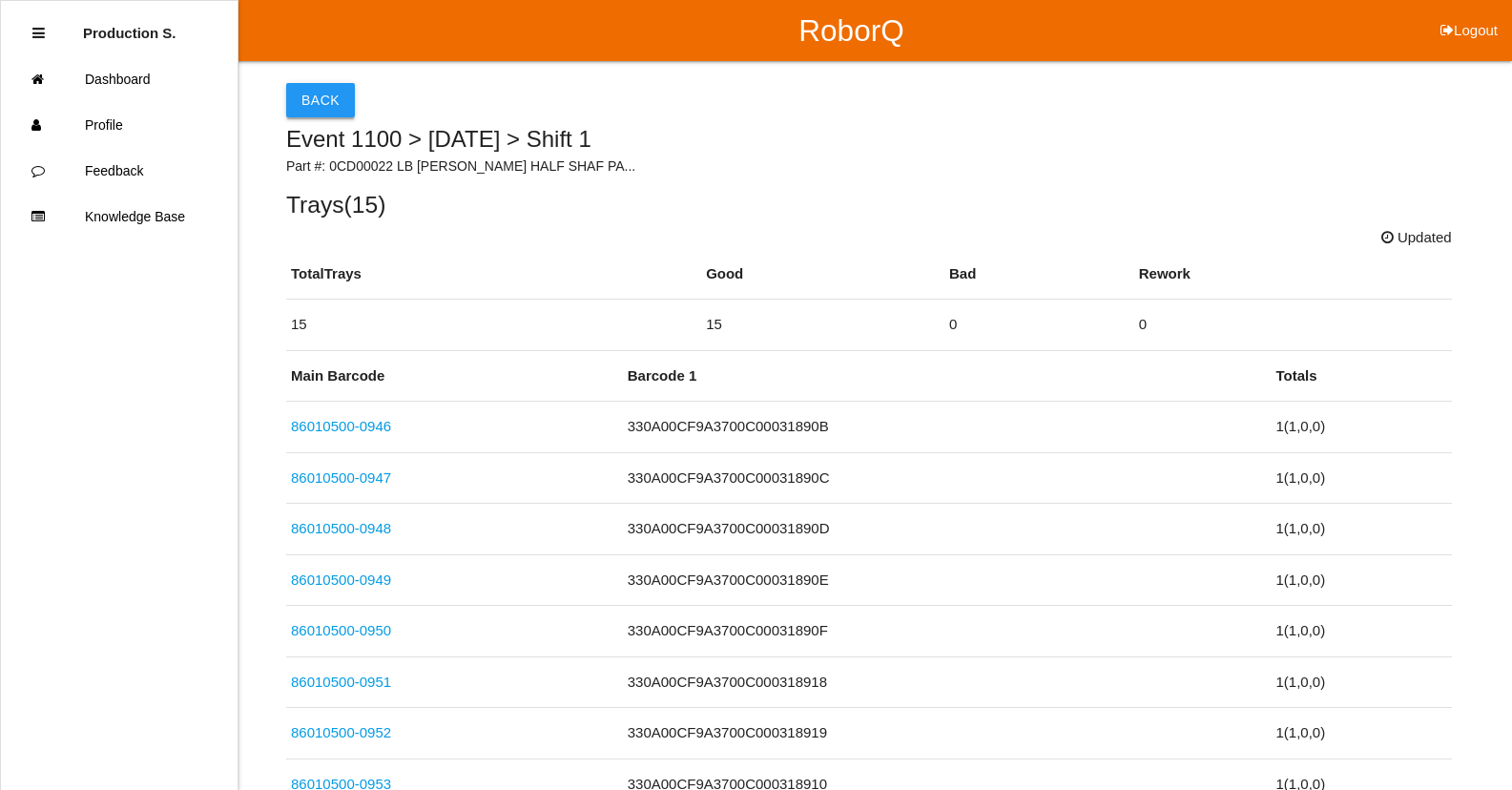
click at [332, 111] on button "Back" at bounding box center [321, 100] width 69 height 34
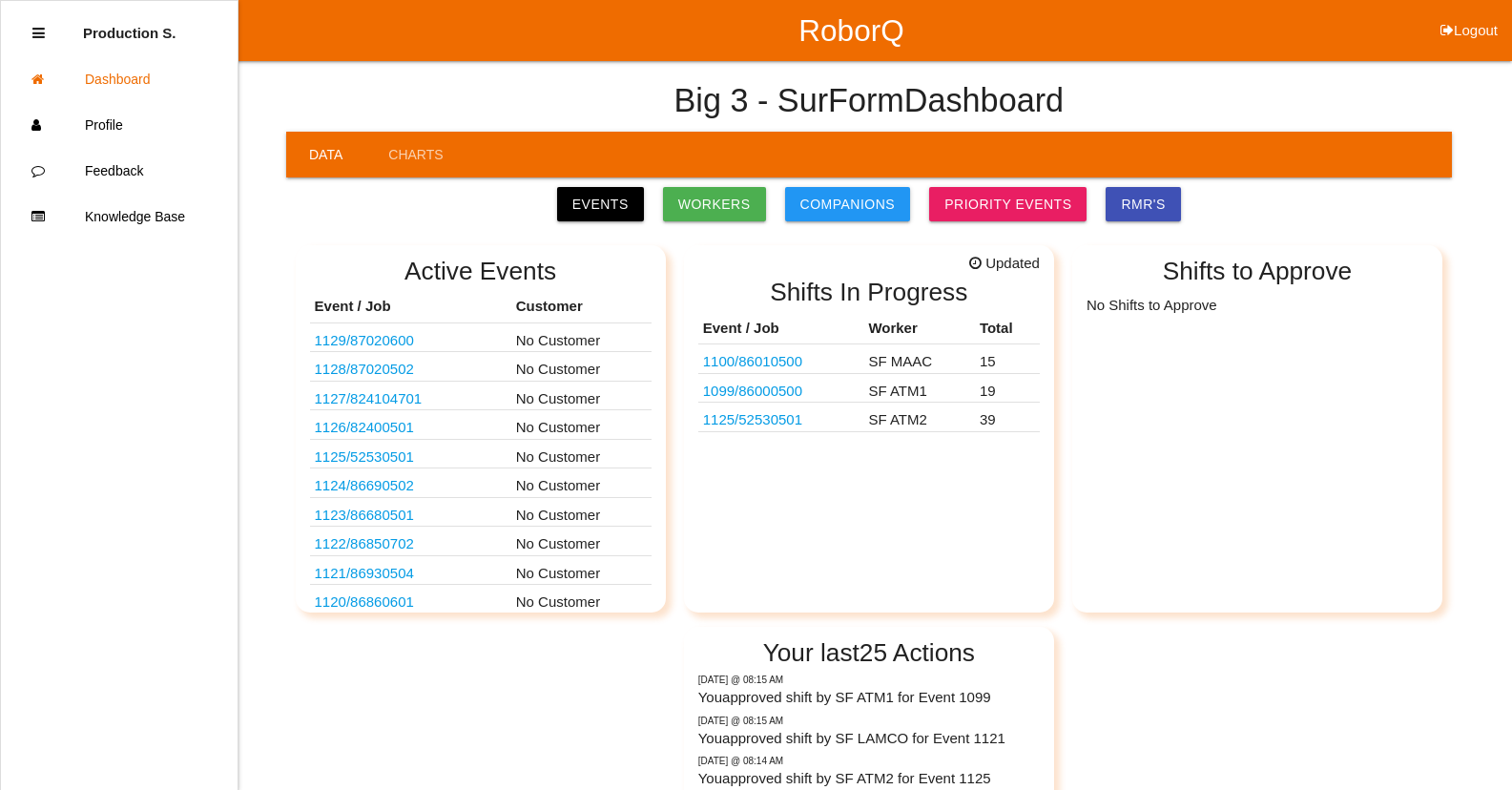
click at [792, 393] on link "1099 / 86000500" at bounding box center [753, 391] width 99 height 16
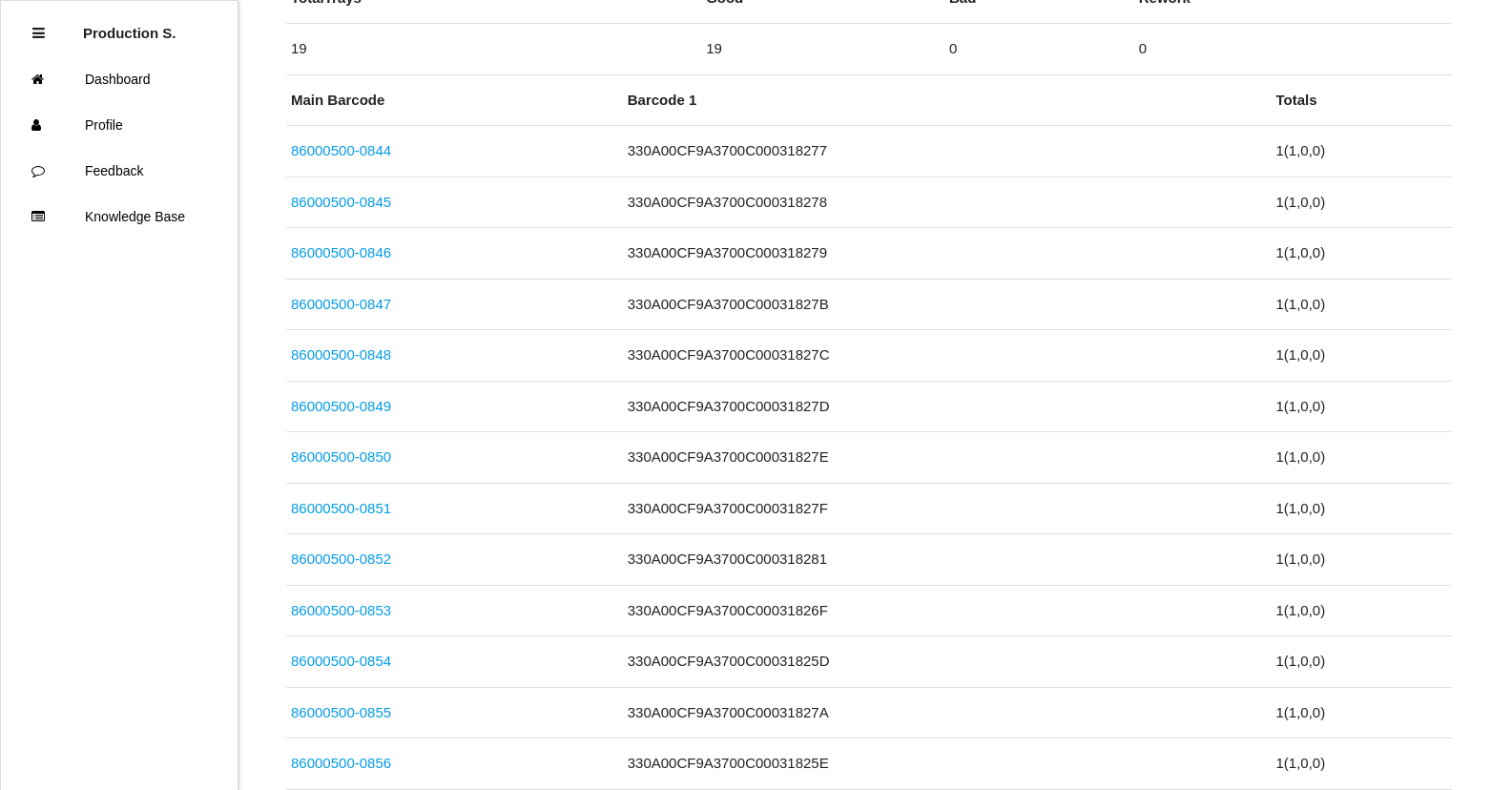
scroll to position [972, 0]
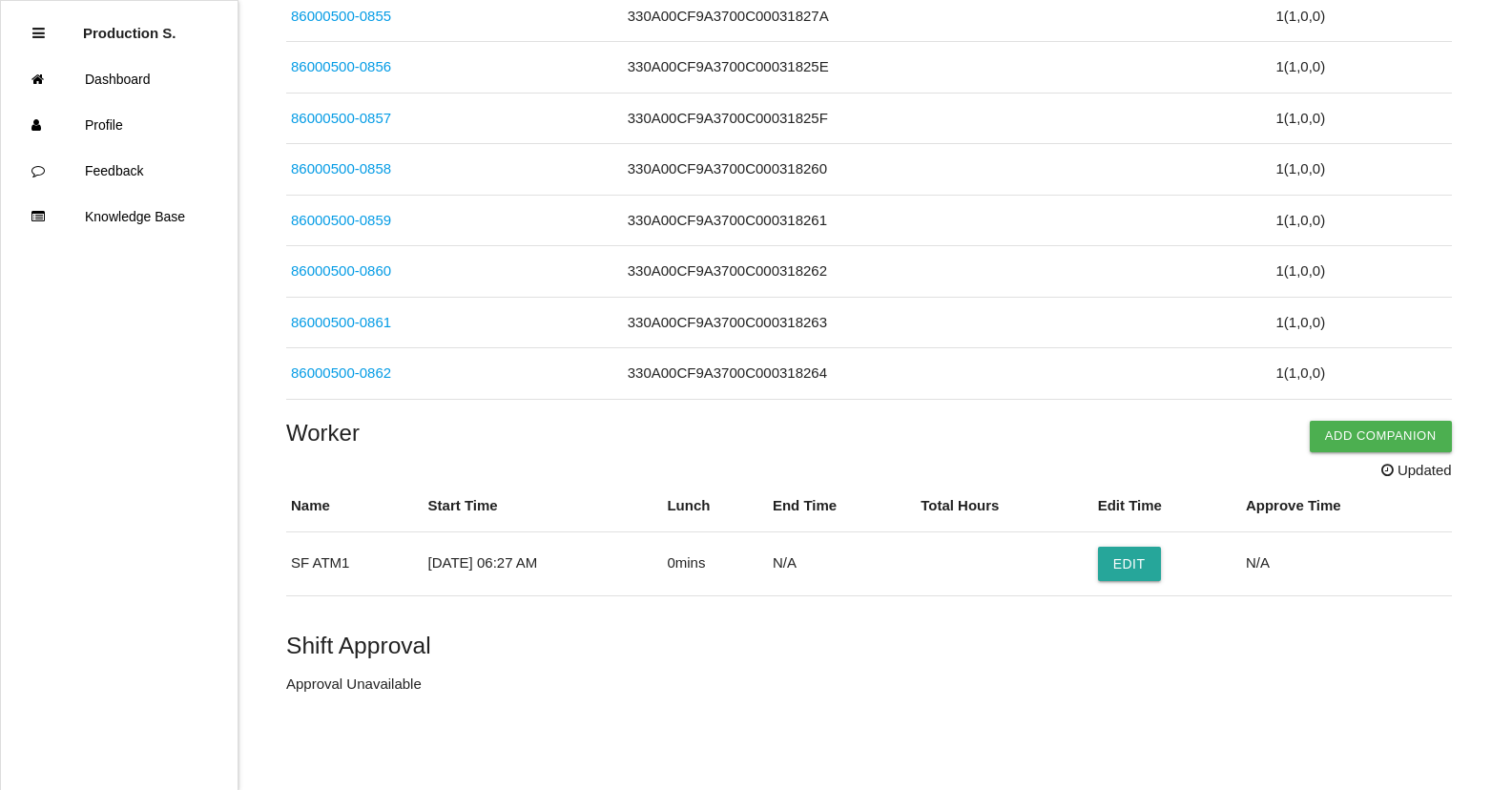
click at [1352, 436] on button "Add Companion" at bounding box center [1381, 437] width 142 height 31
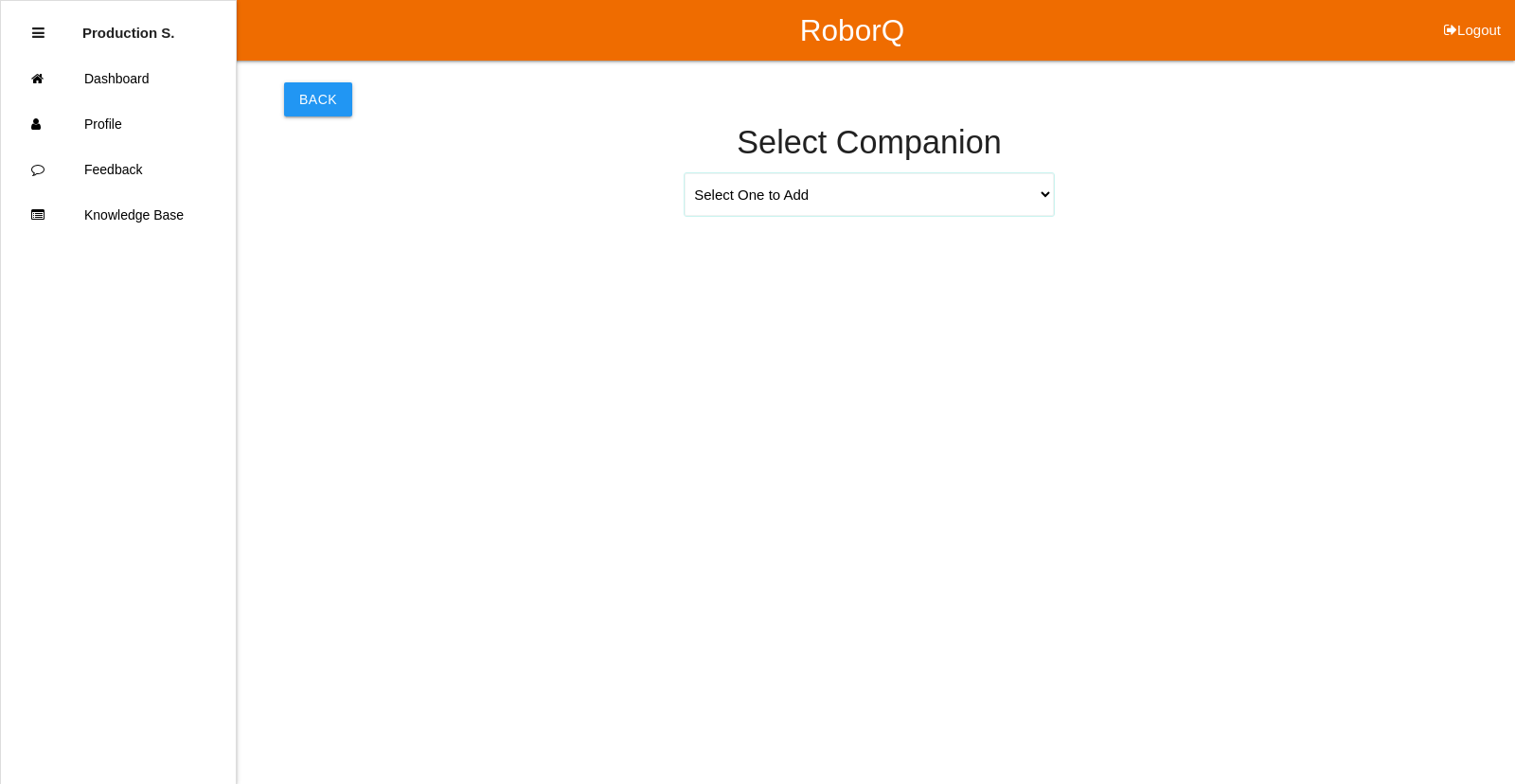
click at [978, 191] on select "Select One to Add [PERSON_NAME] 9655 [PERSON_NAME] 9140 [PERSON_NAME] 9156 [PER…" at bounding box center [869, 194] width 370 height 43
select select "[PERSON_NAME] 9617"
click at [684, 173] on select "Select One to Add [PERSON_NAME] 9655 [PERSON_NAME] 9140 [PERSON_NAME] 9156 [PER…" at bounding box center [869, 194] width 370 height 43
select select "6"
select select "27"
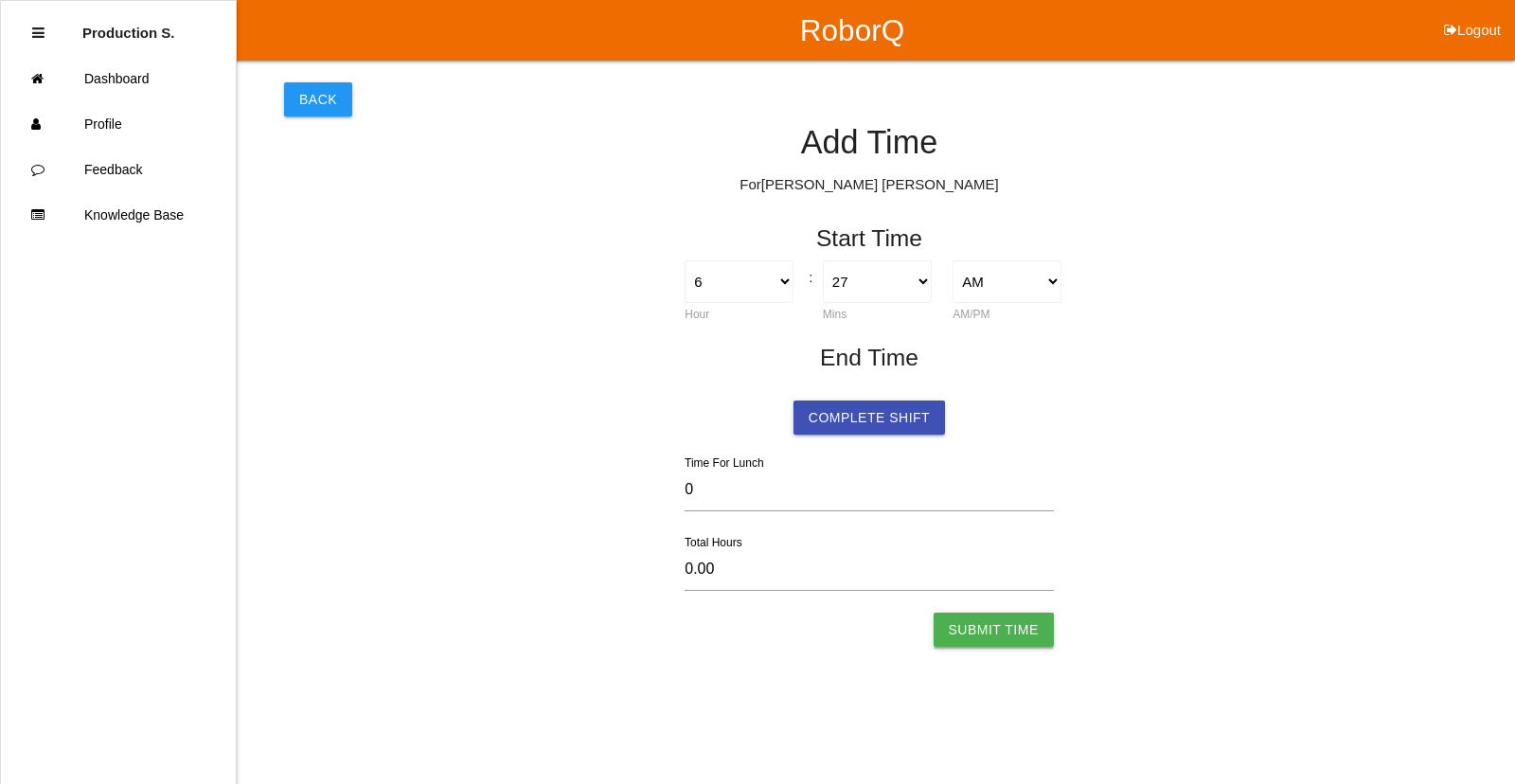
click at [986, 631] on button "Submit Time" at bounding box center [994, 629] width 120 height 34
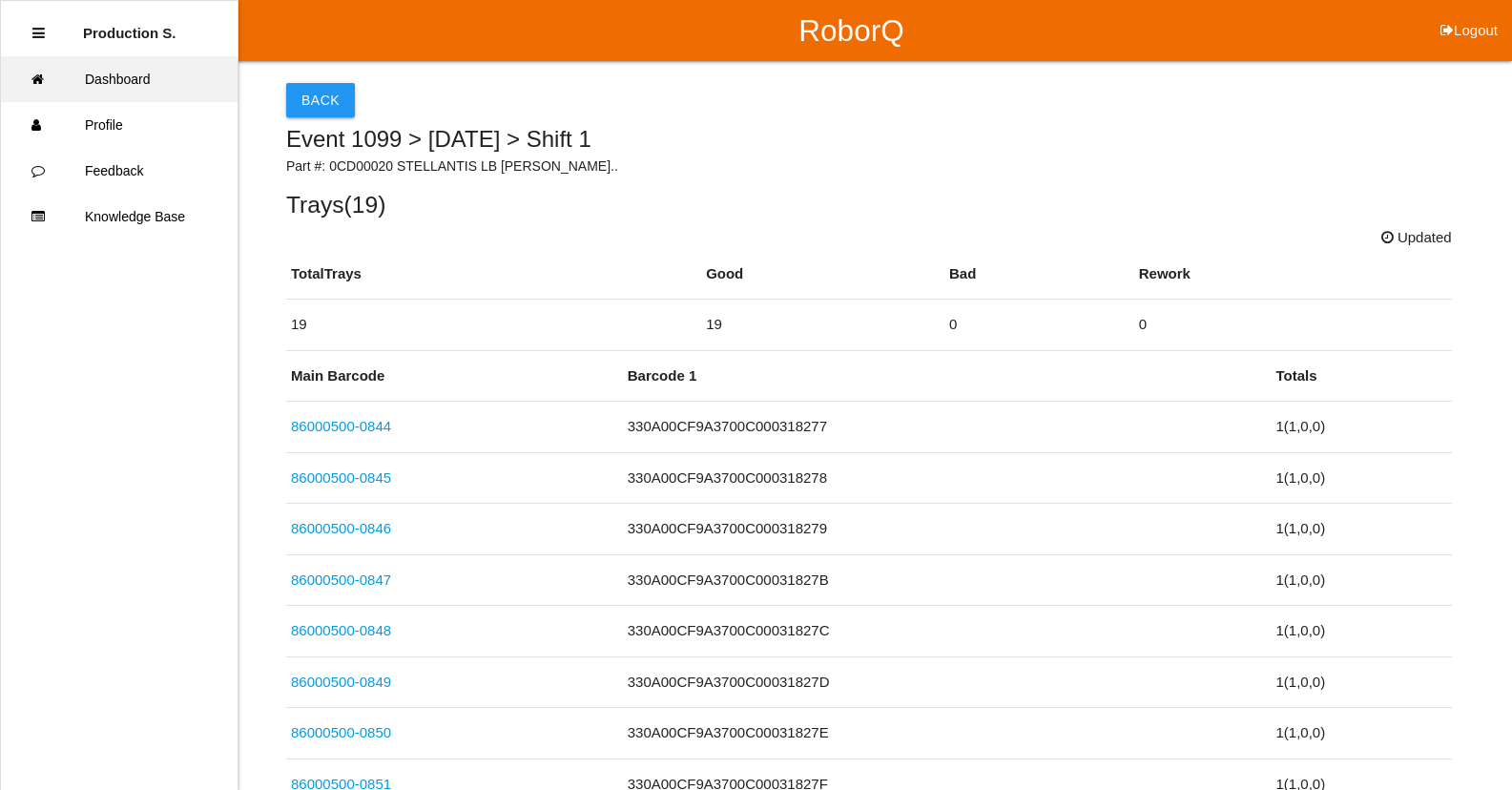
click at [114, 73] on link "Dashboard" at bounding box center [119, 79] width 237 height 46
